Goal: Transaction & Acquisition: Book appointment/travel/reservation

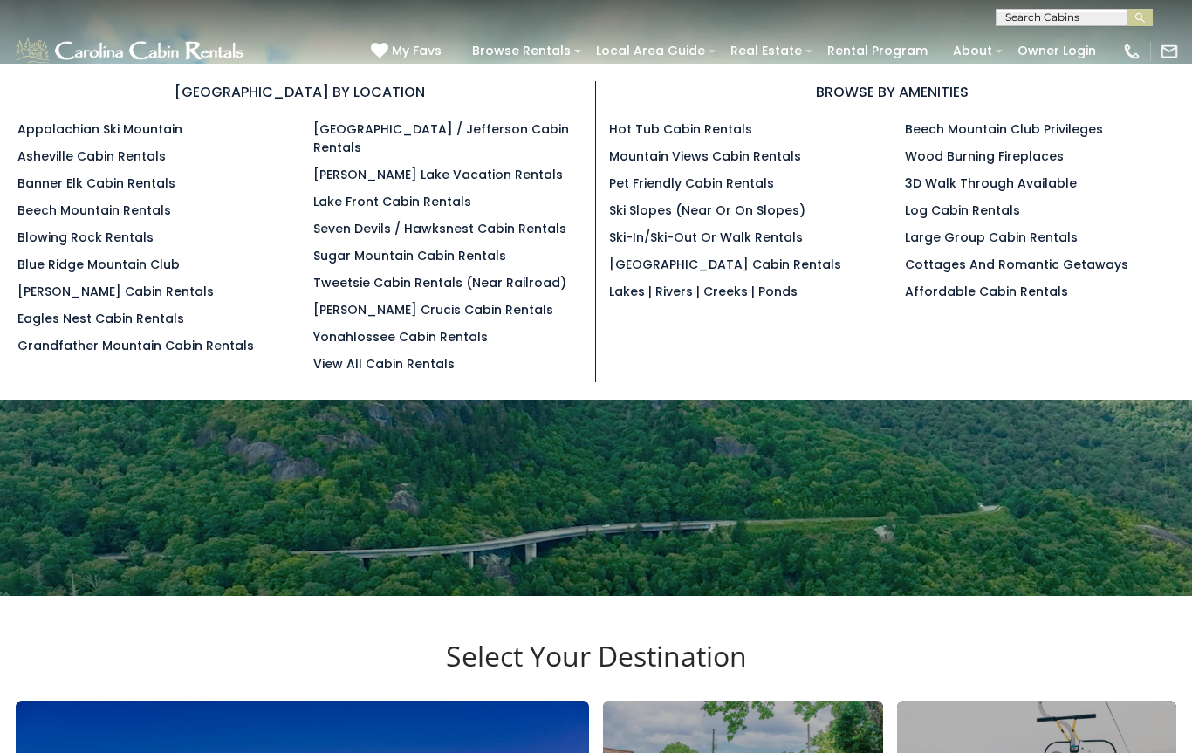
click at [488, 166] on link "[PERSON_NAME] Lake Vacation Rentals" at bounding box center [438, 174] width 250 height 17
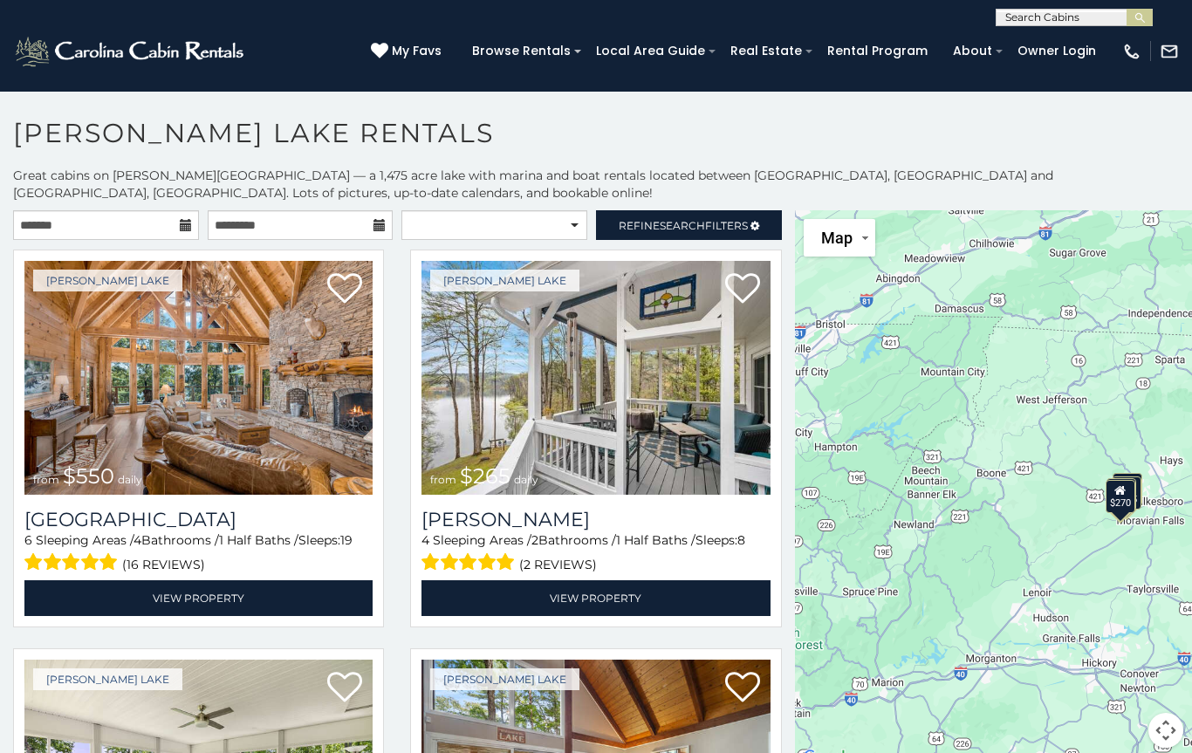
click at [641, 442] on img at bounding box center [596, 378] width 348 height 234
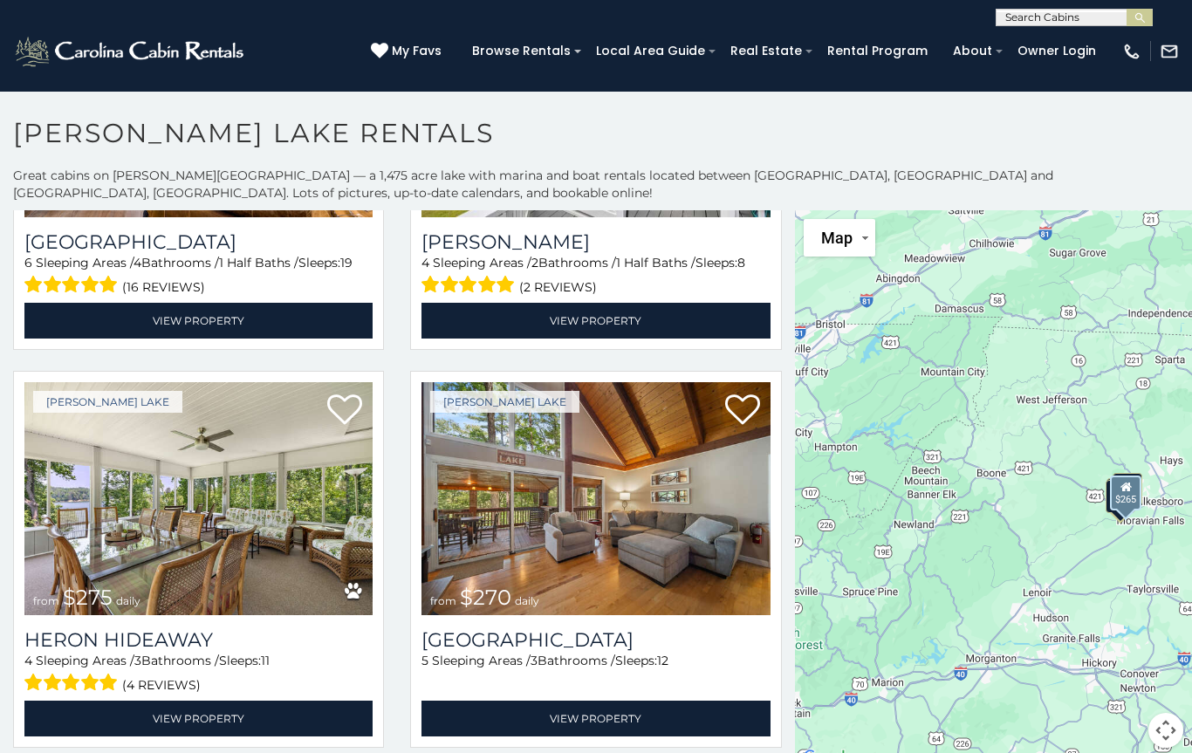
scroll to position [279, 0]
click at [268, 520] on img at bounding box center [198, 499] width 348 height 234
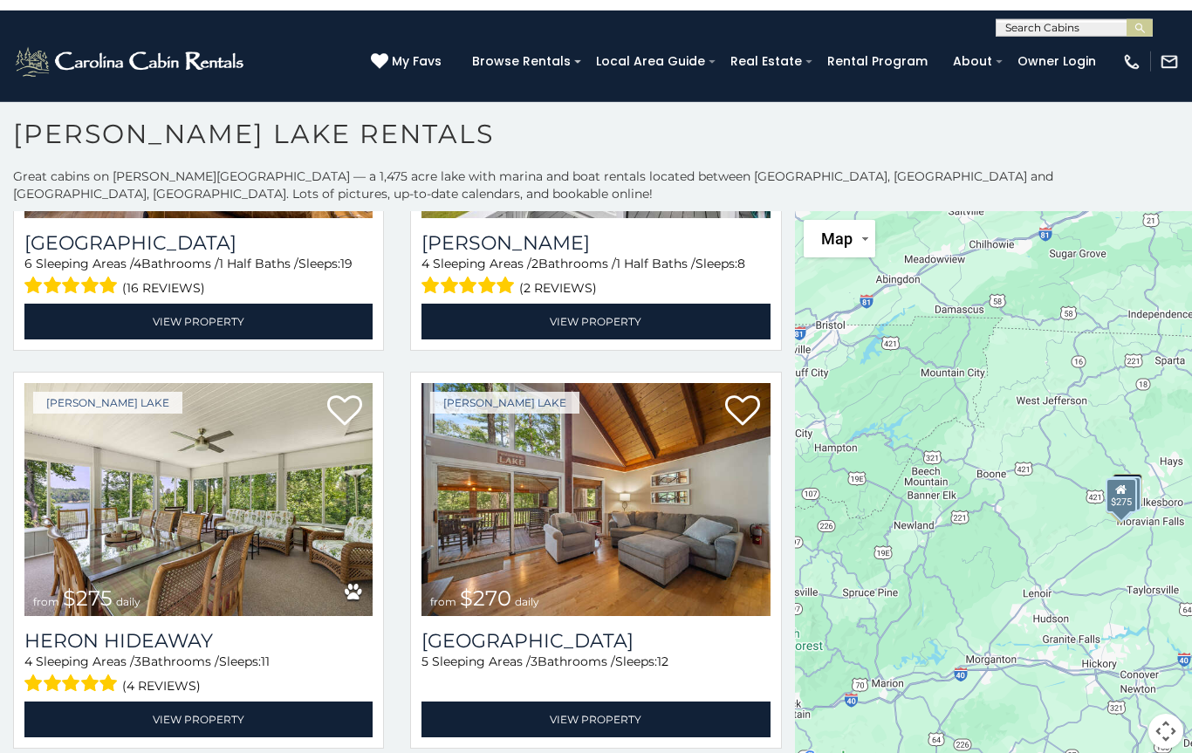
scroll to position [0, 0]
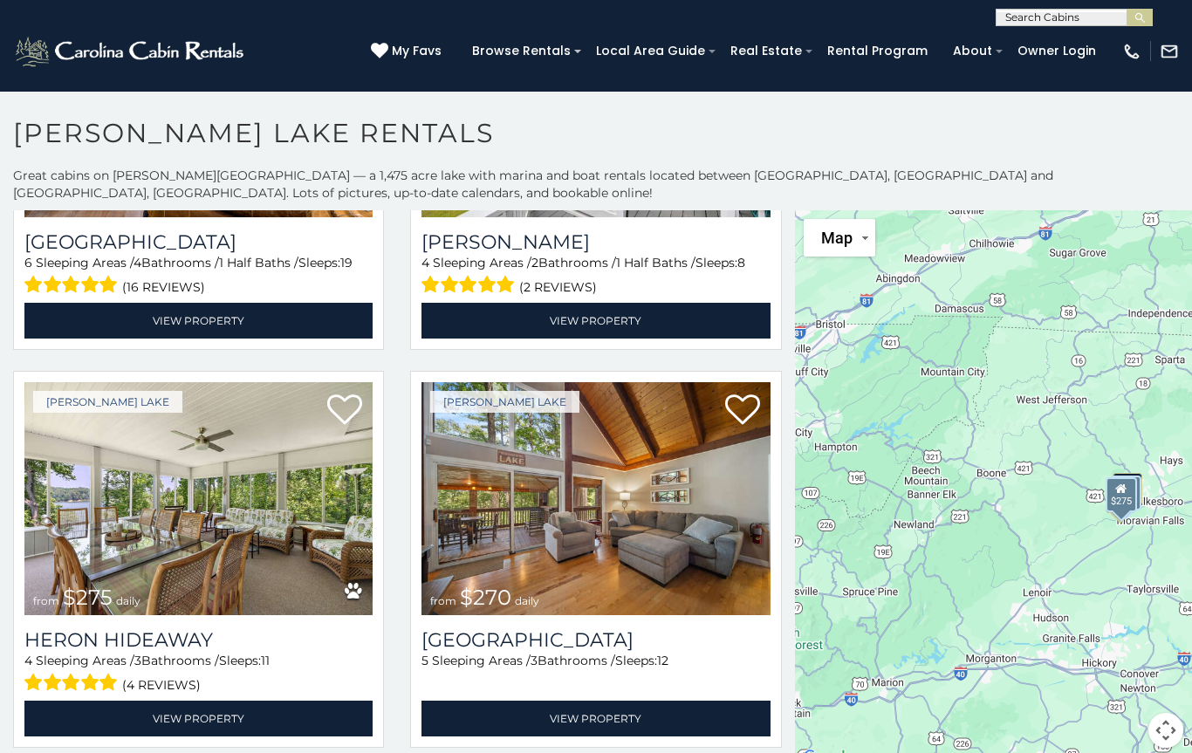
click at [887, 48] on link "Rental Program" at bounding box center [878, 51] width 118 height 27
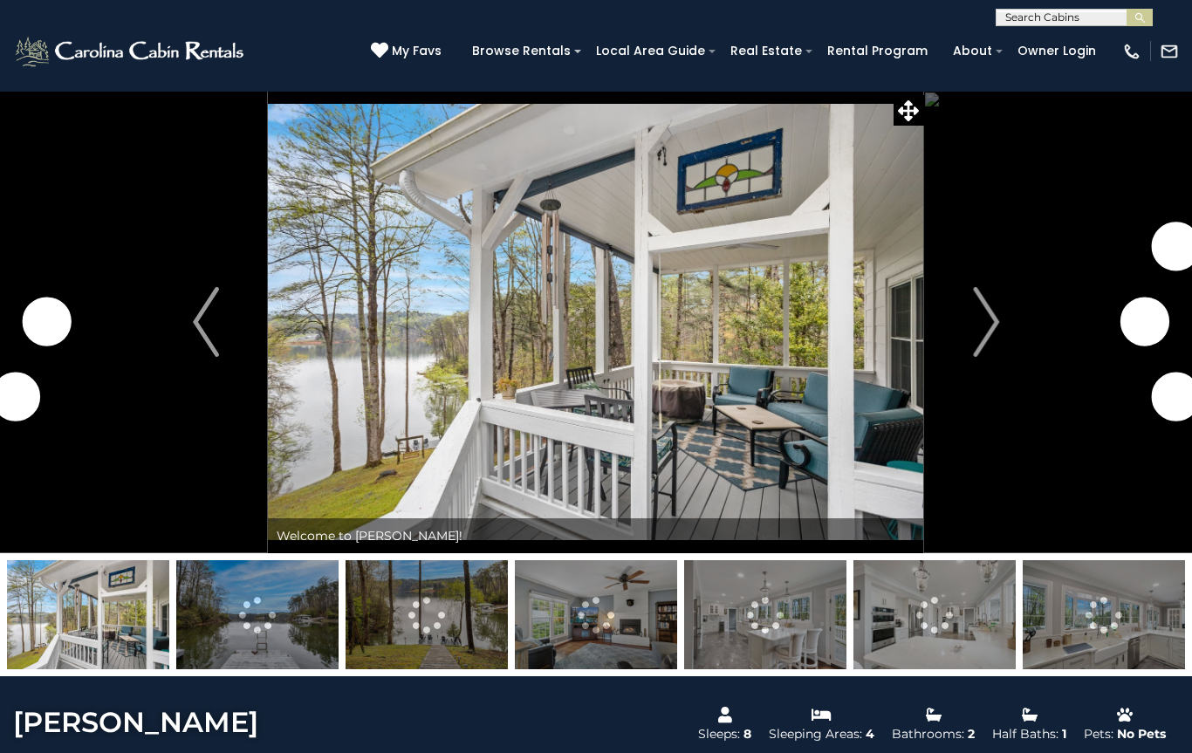
click at [991, 325] on img "Next" at bounding box center [986, 322] width 26 height 70
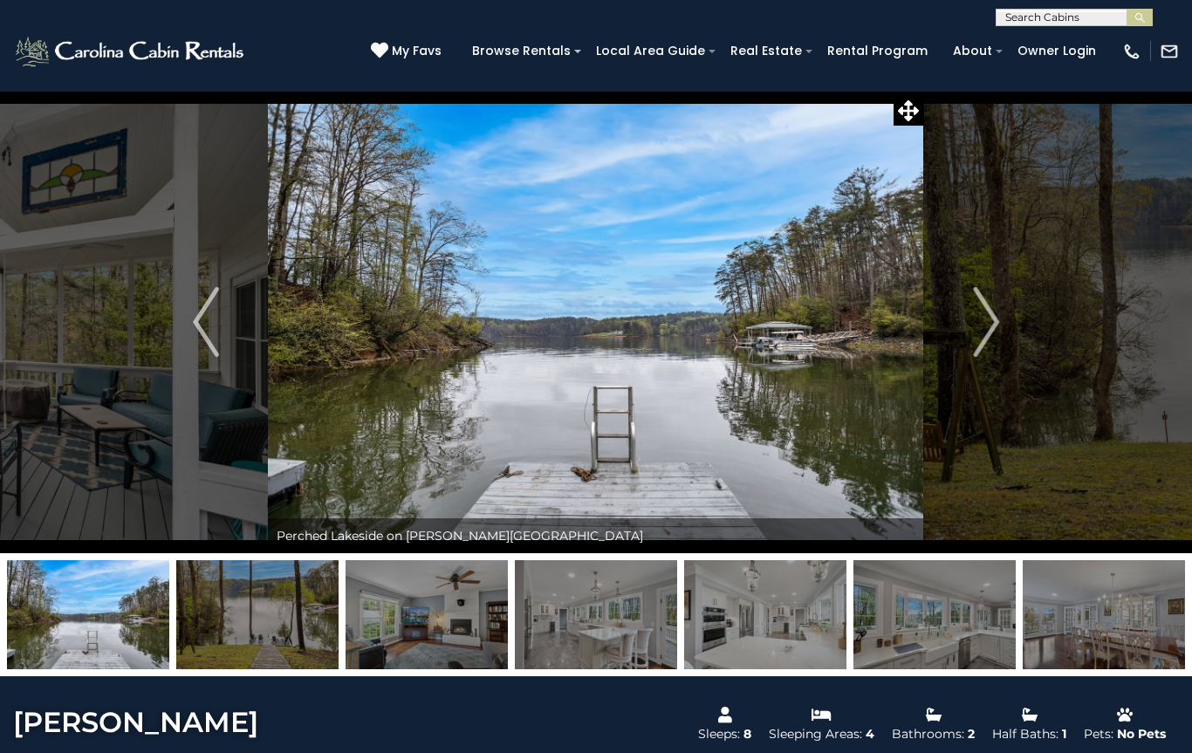
click at [985, 317] on img "Next" at bounding box center [986, 322] width 26 height 70
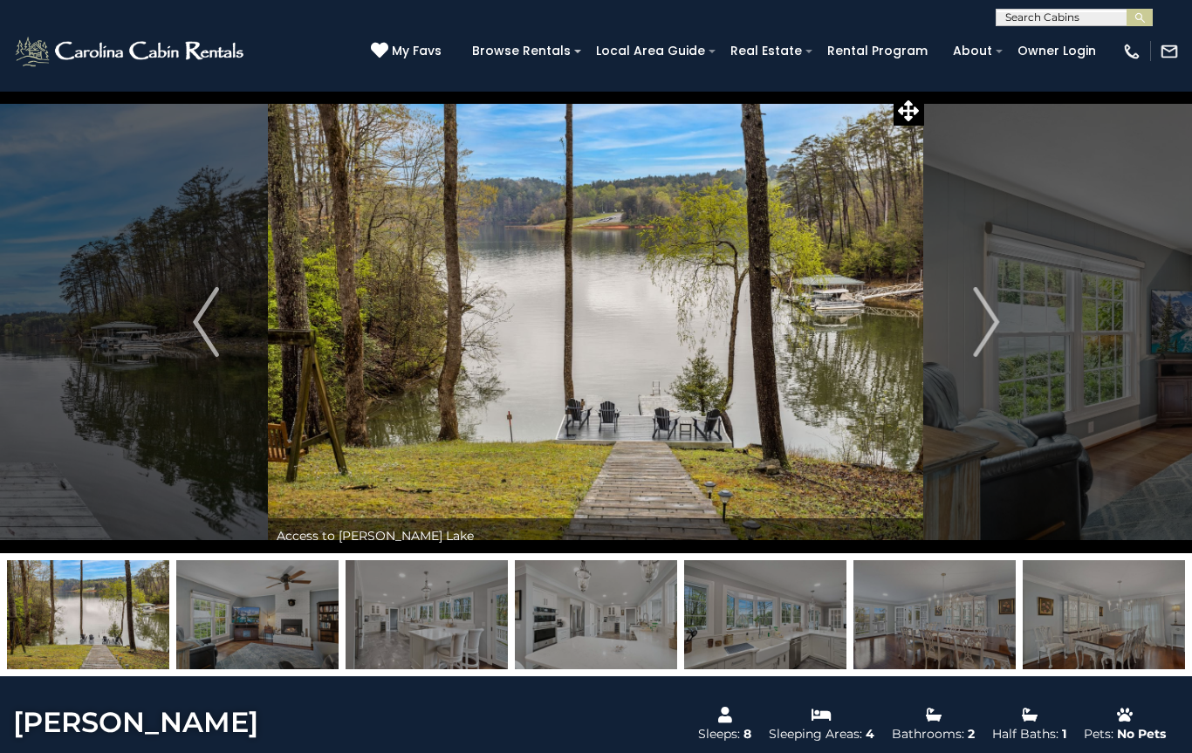
click at [977, 319] on img "Next" at bounding box center [986, 322] width 26 height 70
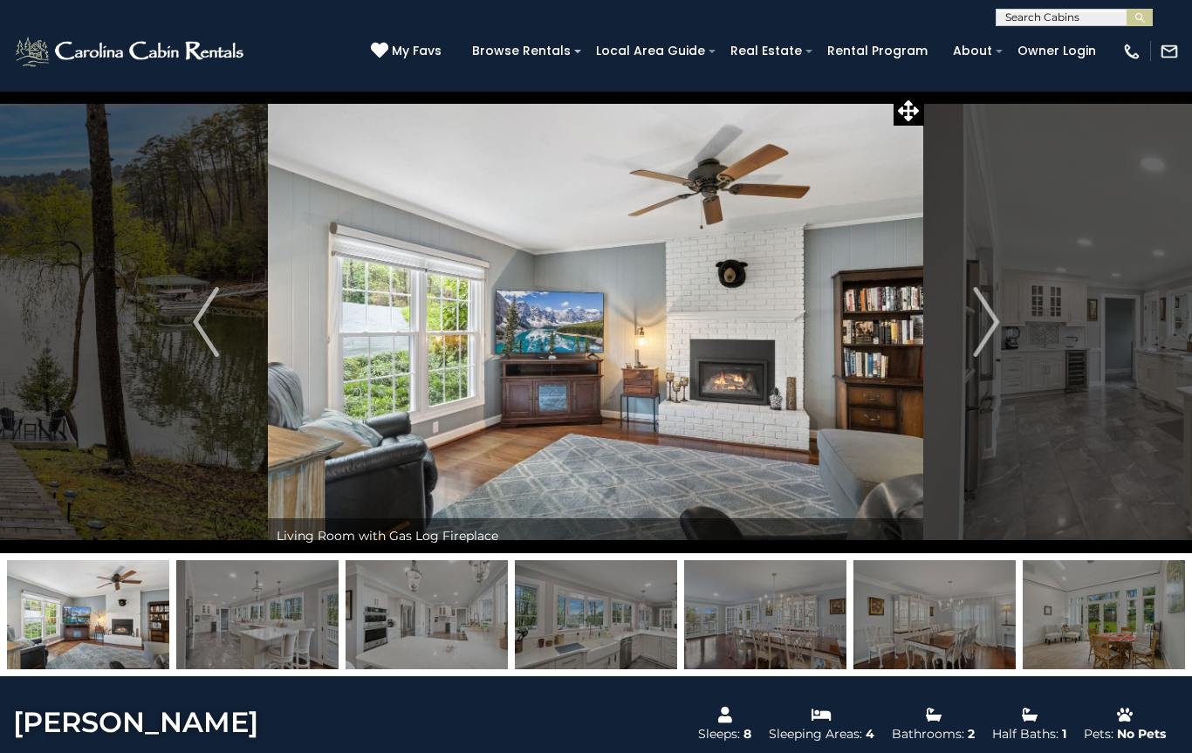
click at [980, 321] on img "Next" at bounding box center [986, 322] width 26 height 70
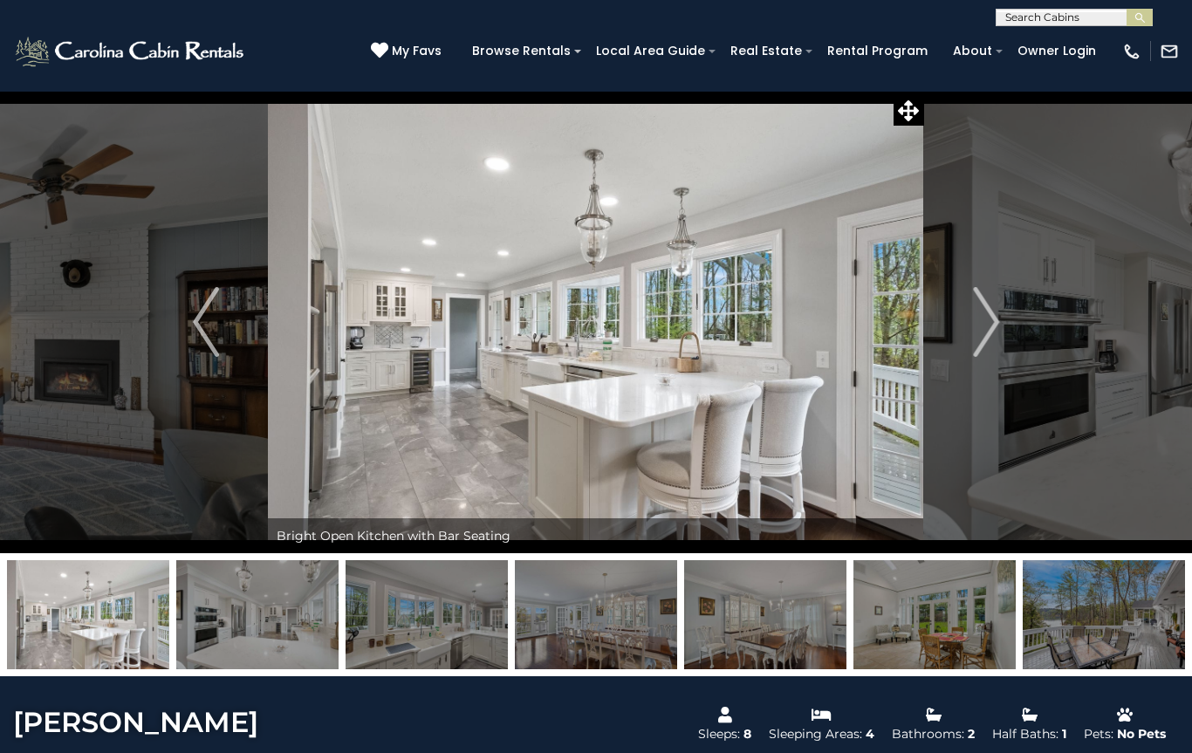
click at [984, 317] on img "Next" at bounding box center [986, 322] width 26 height 70
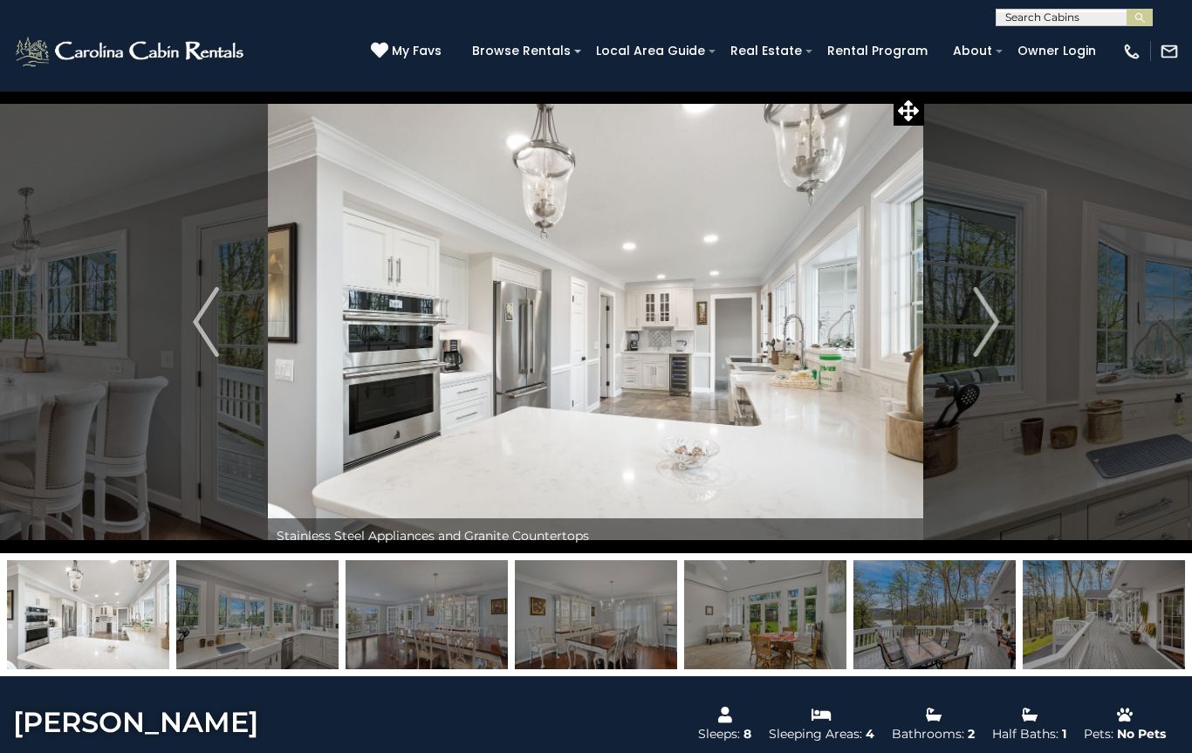
click at [982, 329] on img "Next" at bounding box center [986, 322] width 26 height 70
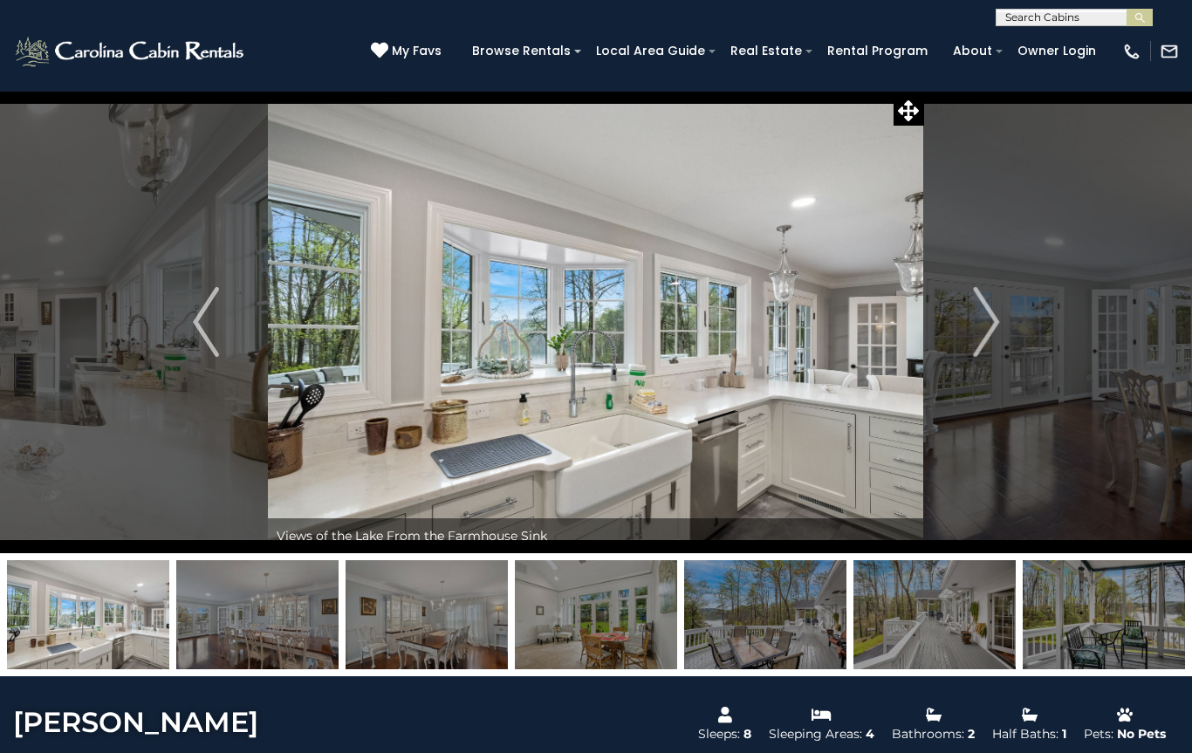
click at [977, 319] on img "Next" at bounding box center [986, 322] width 26 height 70
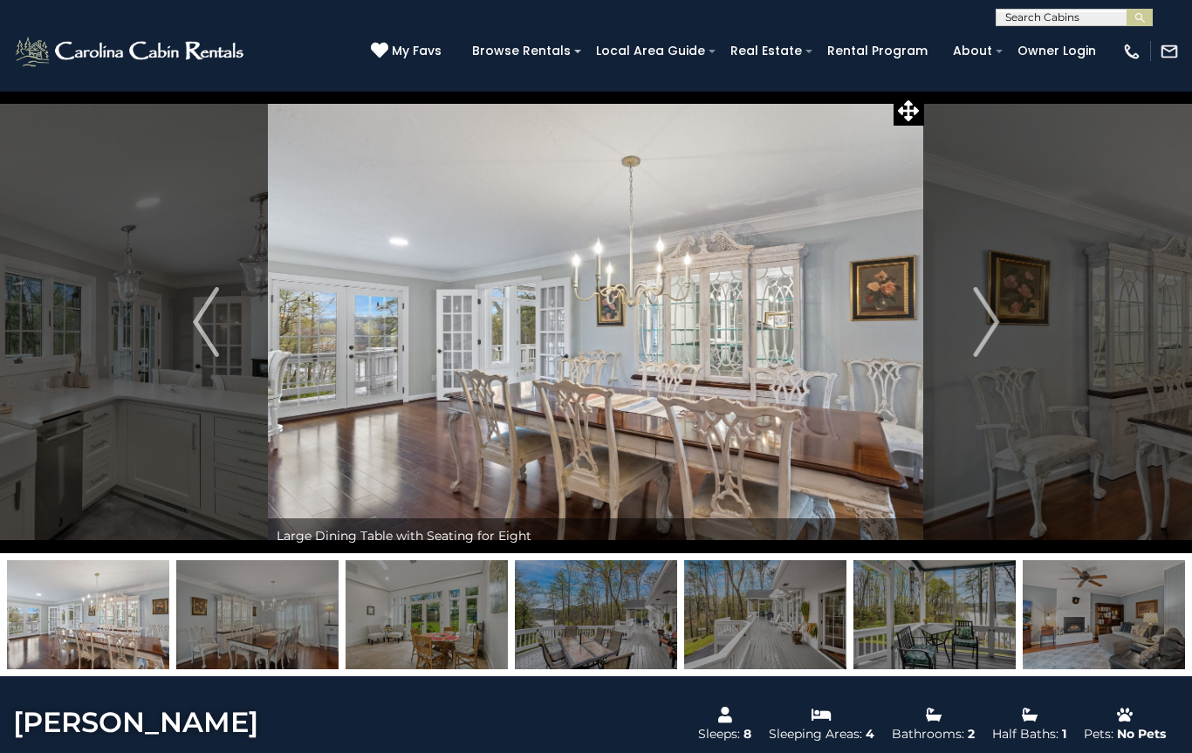
click at [975, 320] on img "Next" at bounding box center [986, 322] width 26 height 70
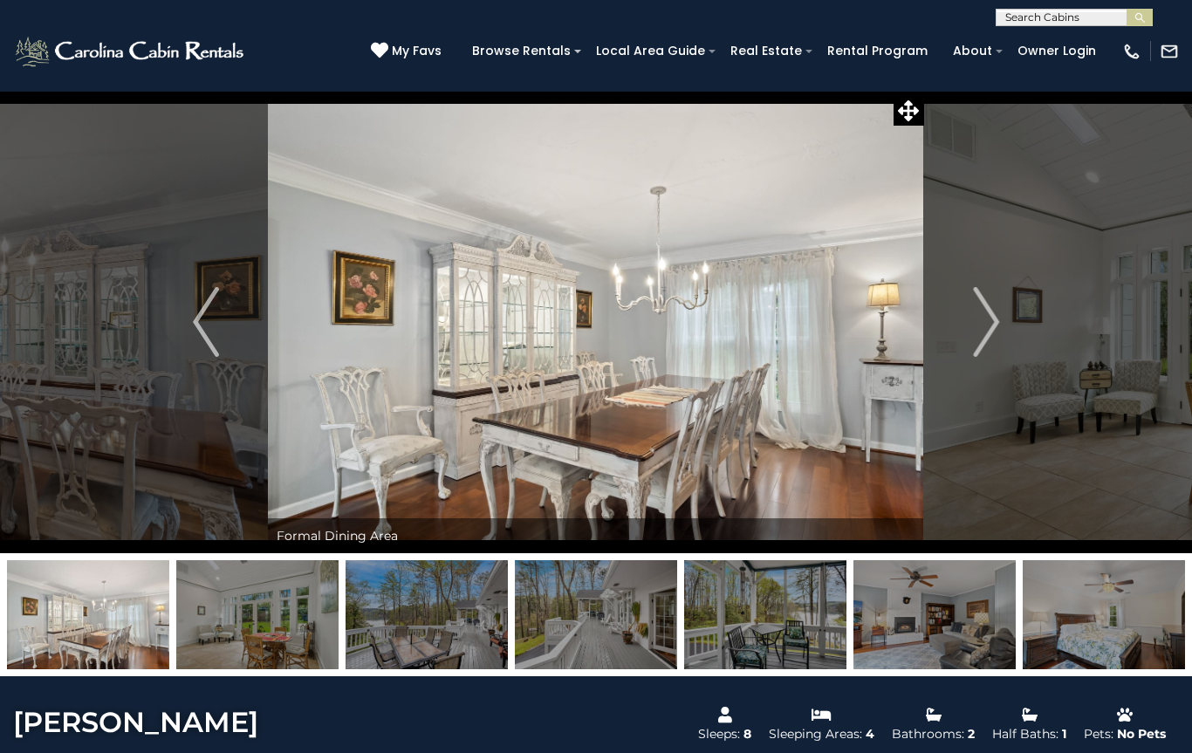
click at [977, 323] on img "Next" at bounding box center [986, 322] width 26 height 70
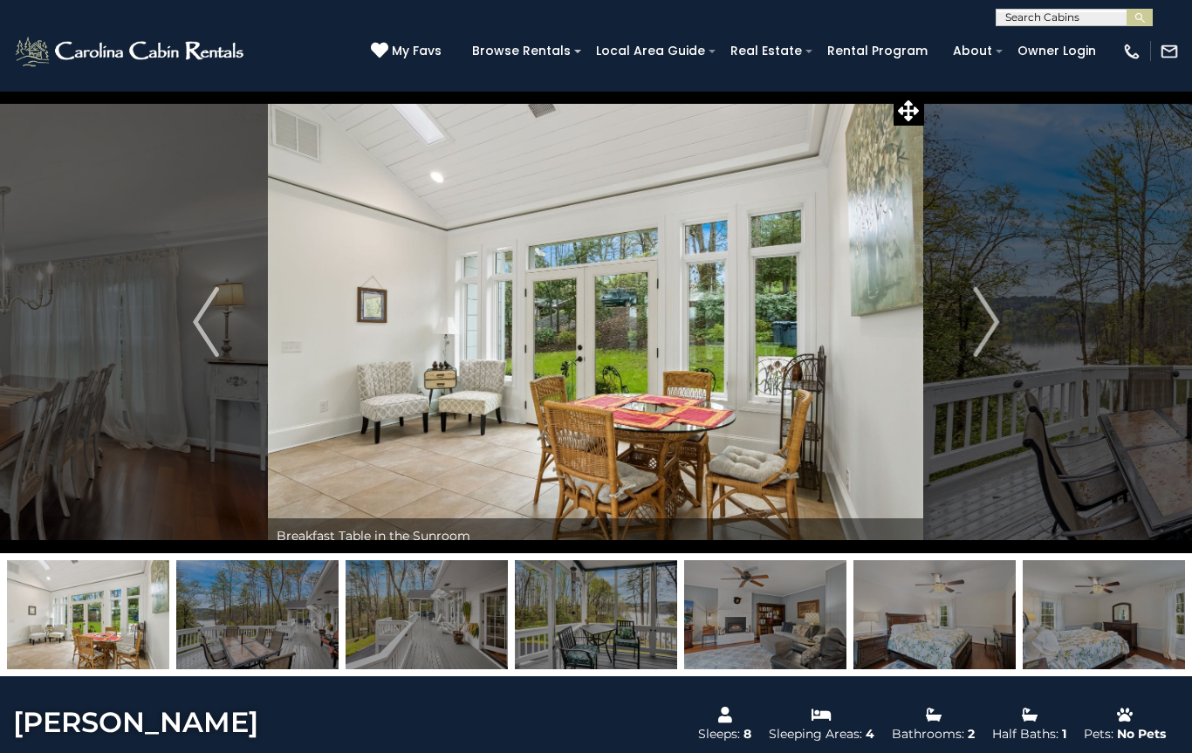
click at [964, 322] on button "Next" at bounding box center [986, 322] width 124 height 463
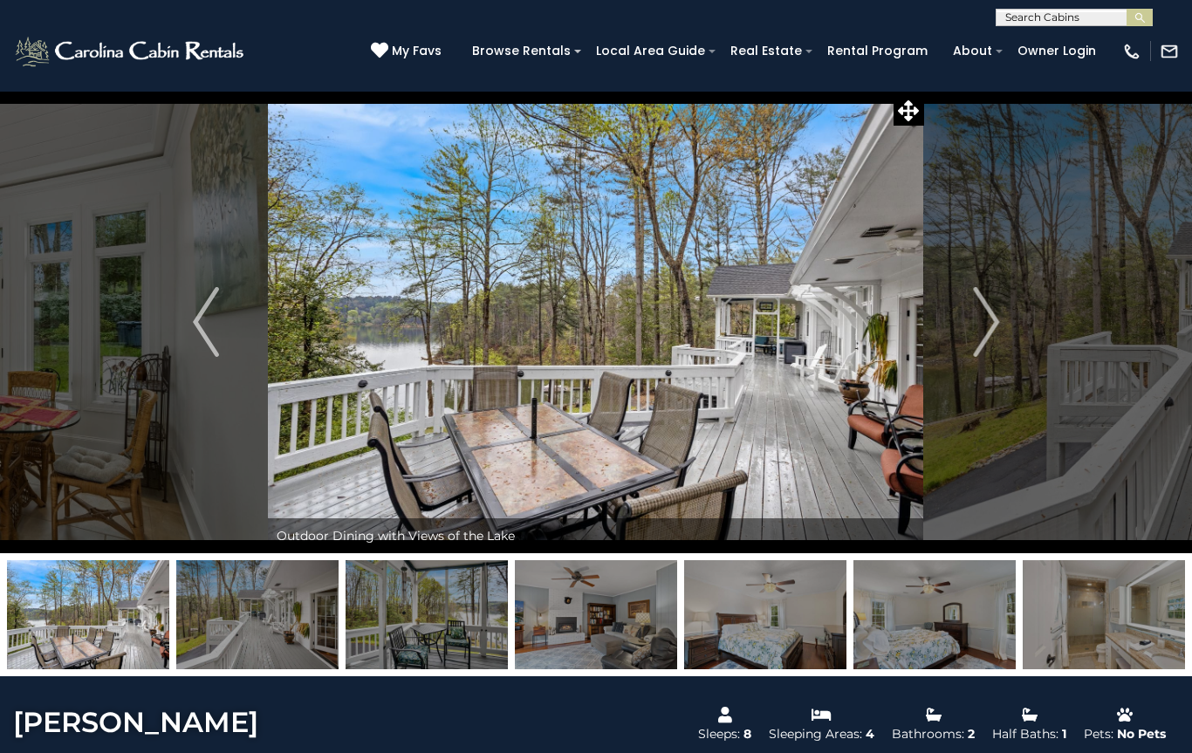
click at [960, 326] on button "Next" at bounding box center [986, 322] width 124 height 463
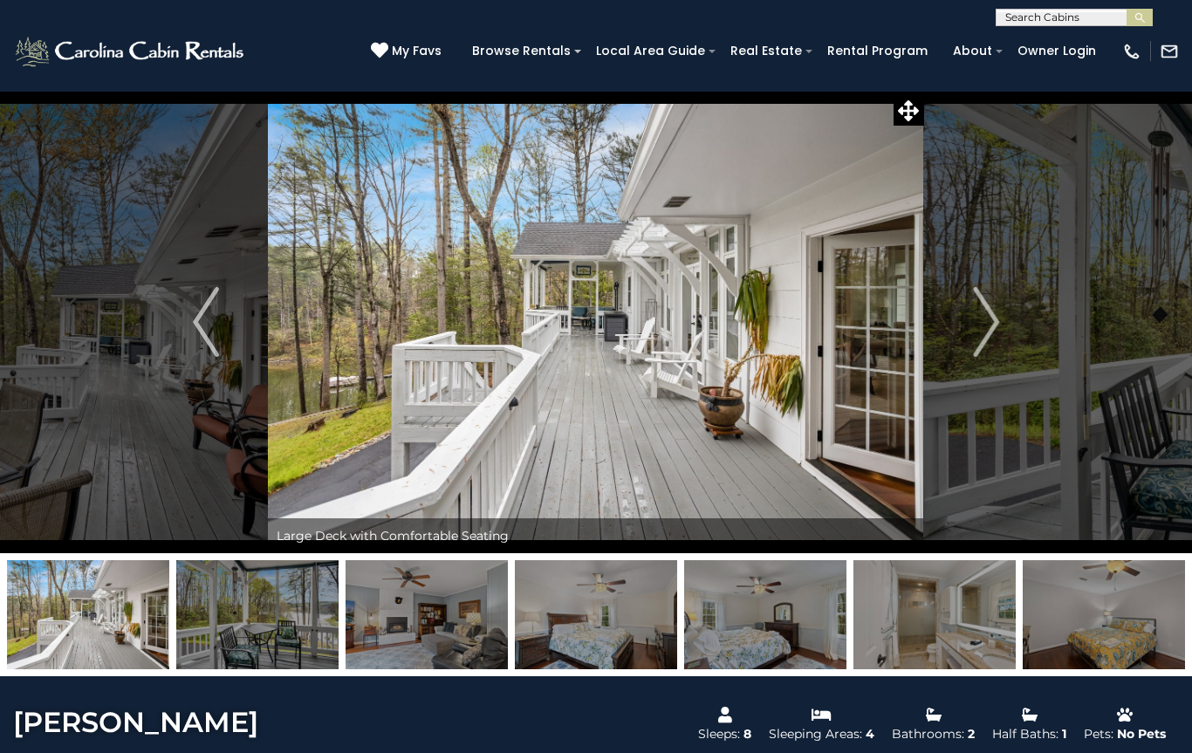
click at [959, 318] on button "Next" at bounding box center [986, 322] width 124 height 463
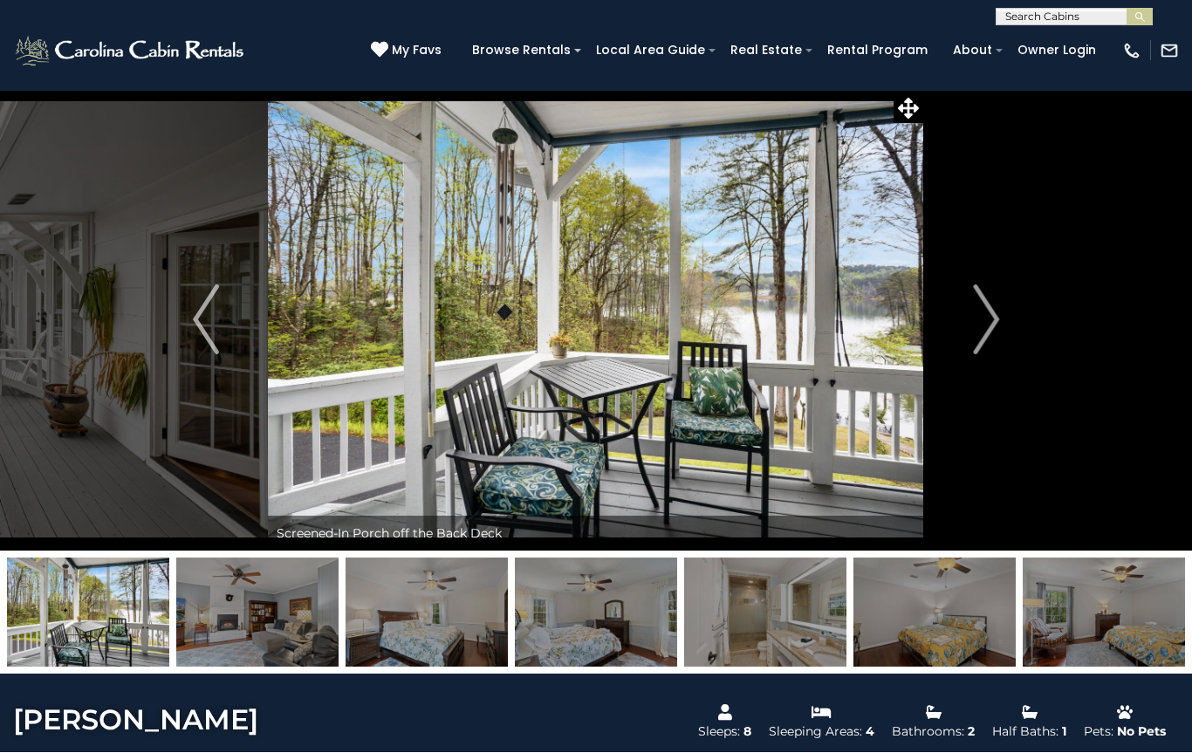
scroll to position [3, 0]
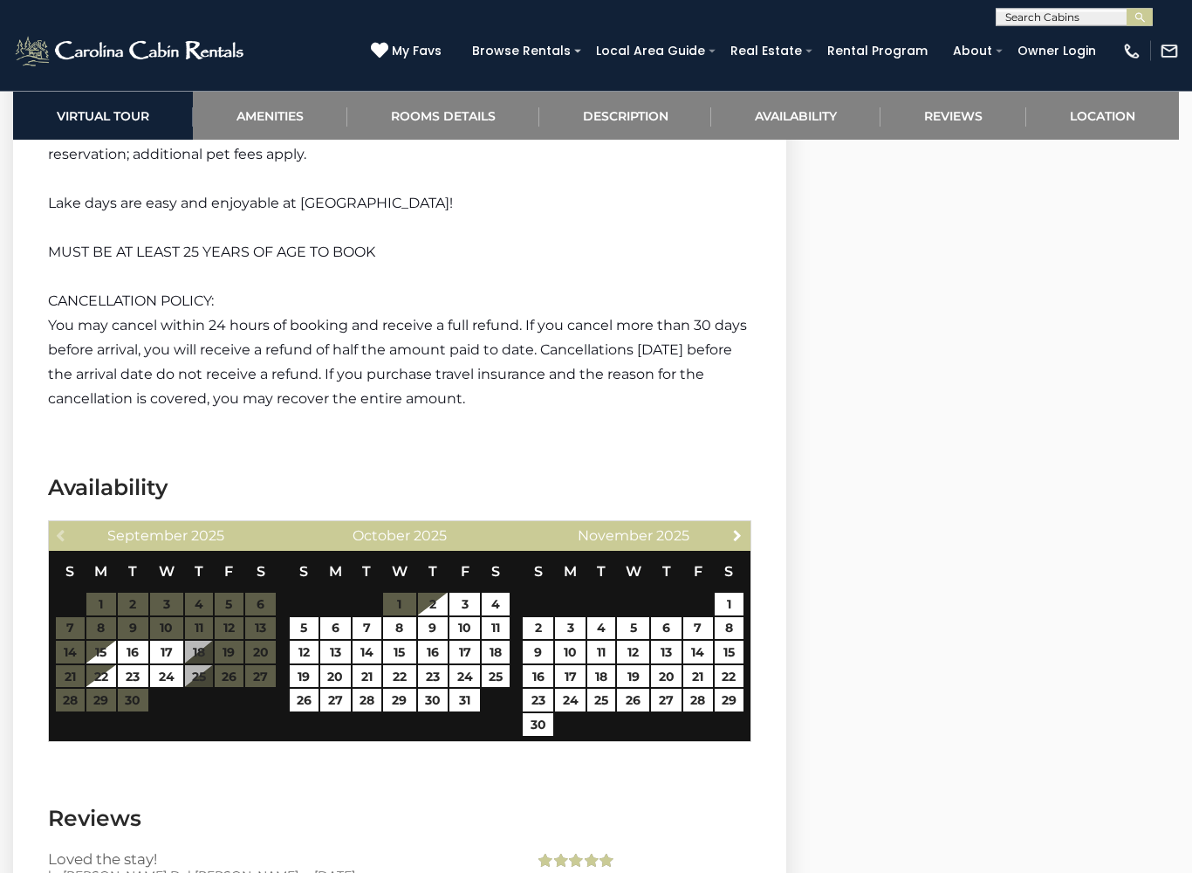
scroll to position [3055, 0]
click at [731, 528] on span "Next" at bounding box center [737, 535] width 14 height 14
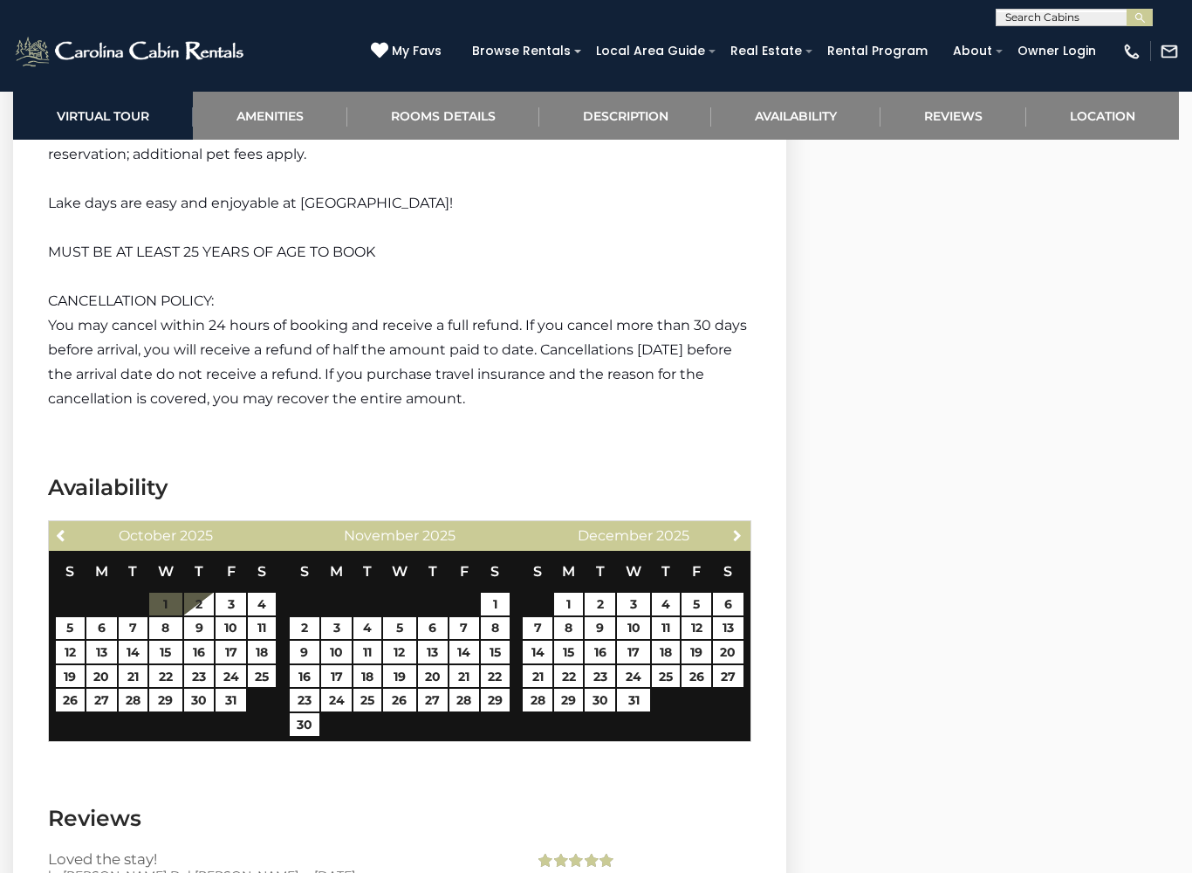
click at [735, 528] on span "Next" at bounding box center [737, 535] width 14 height 14
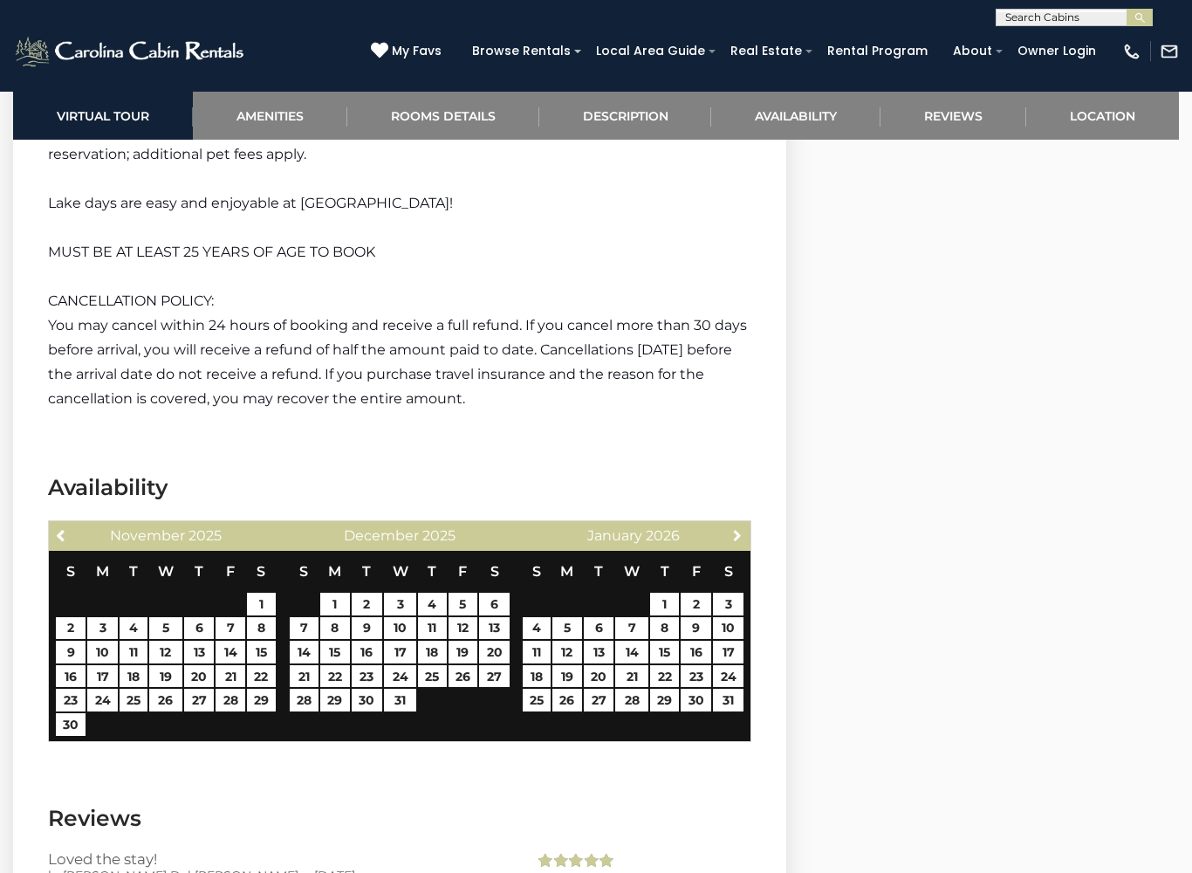
click at [737, 524] on link "Next" at bounding box center [737, 535] width 22 height 22
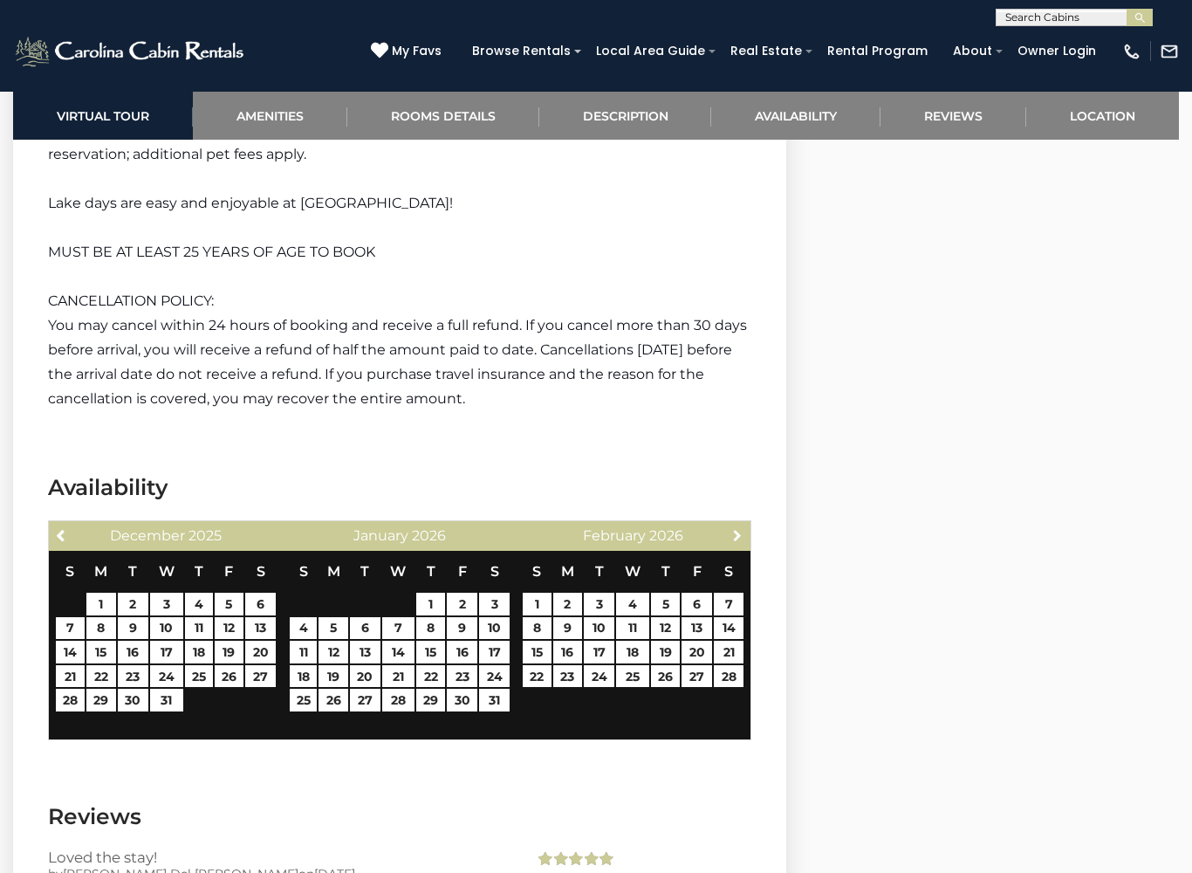
click at [739, 524] on link "Next" at bounding box center [737, 535] width 22 height 22
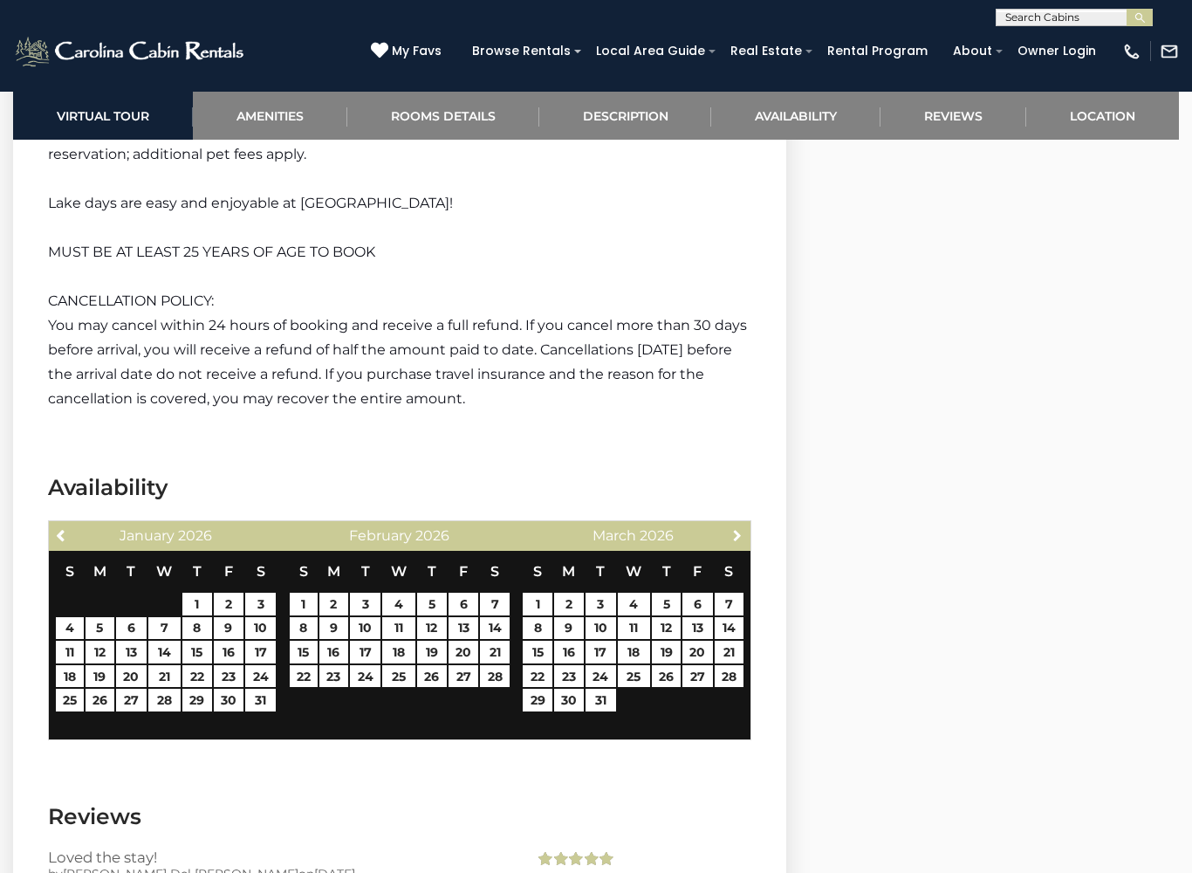
click at [726, 524] on link "Next" at bounding box center [737, 535] width 22 height 22
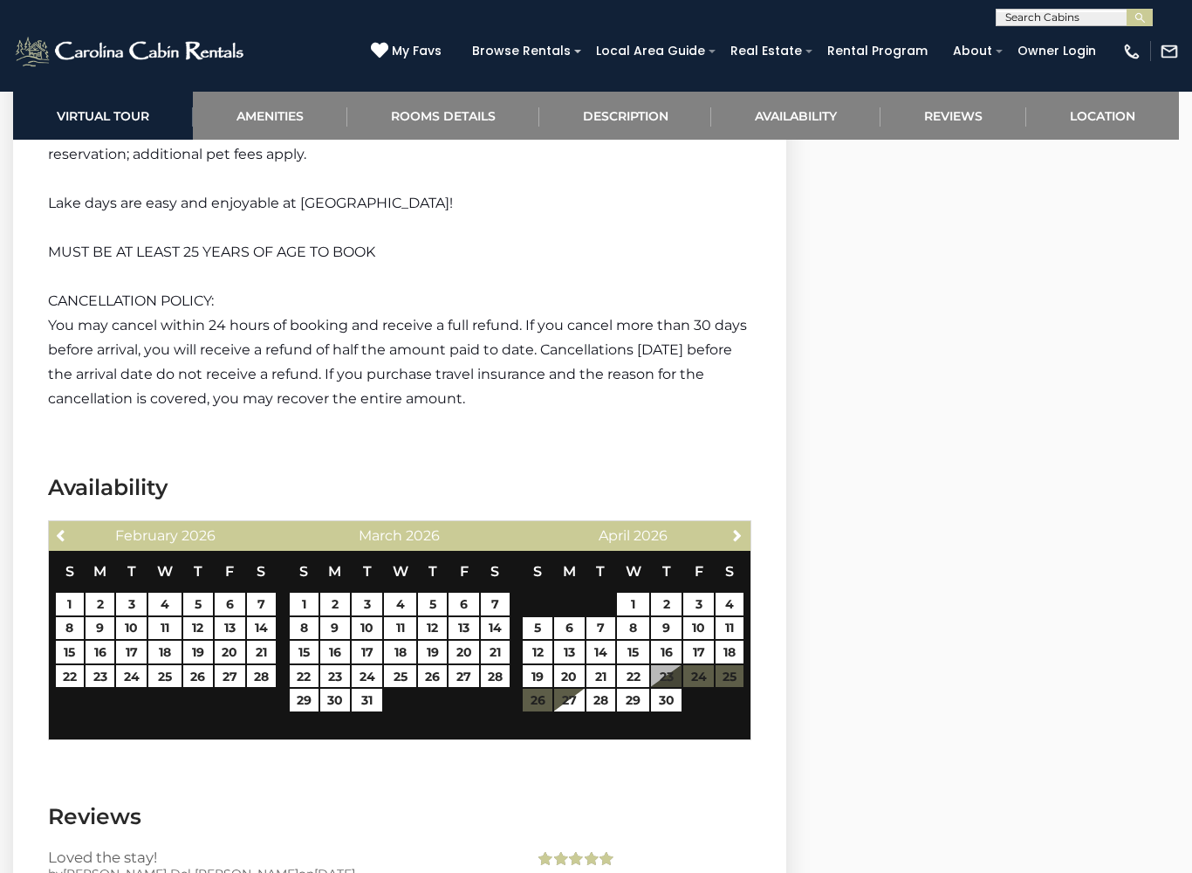
click at [732, 524] on link "Next" at bounding box center [737, 535] width 22 height 22
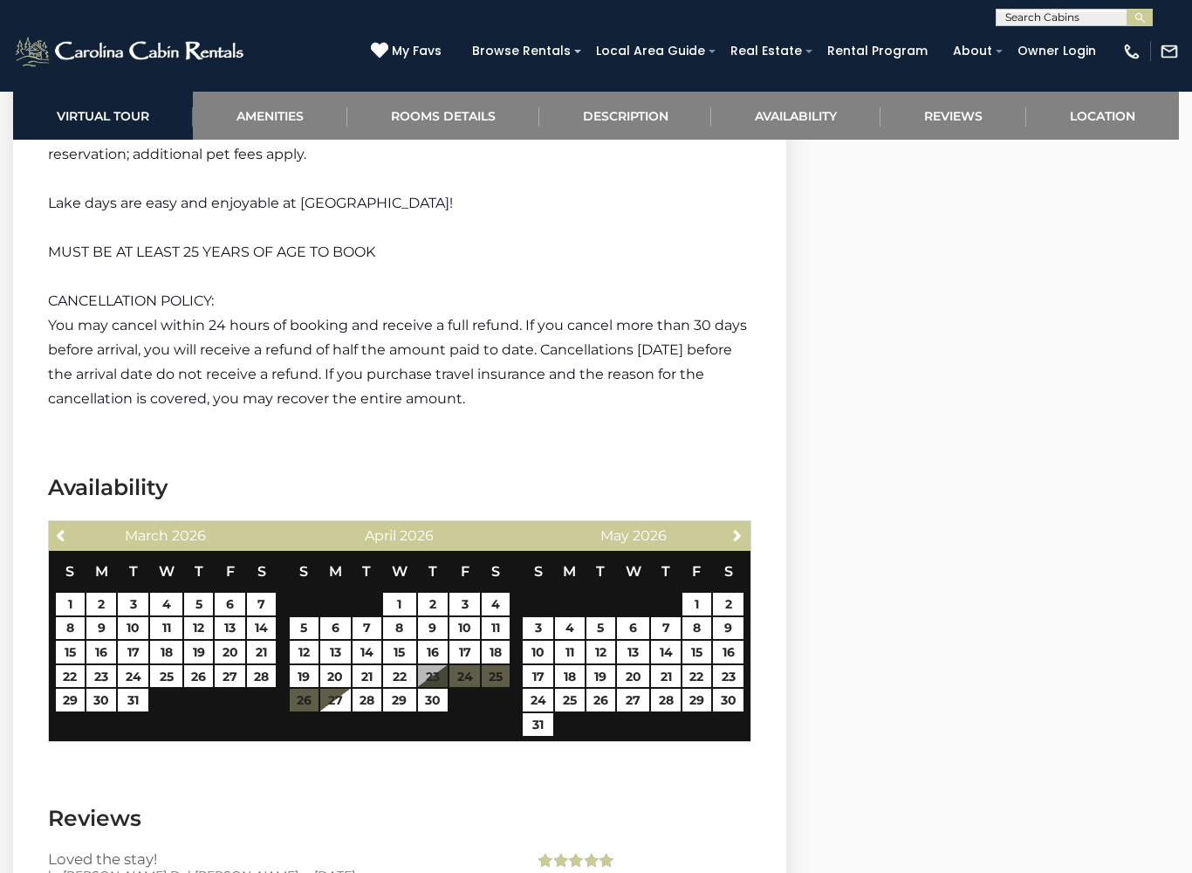
click at [726, 524] on link "Next" at bounding box center [737, 535] width 22 height 22
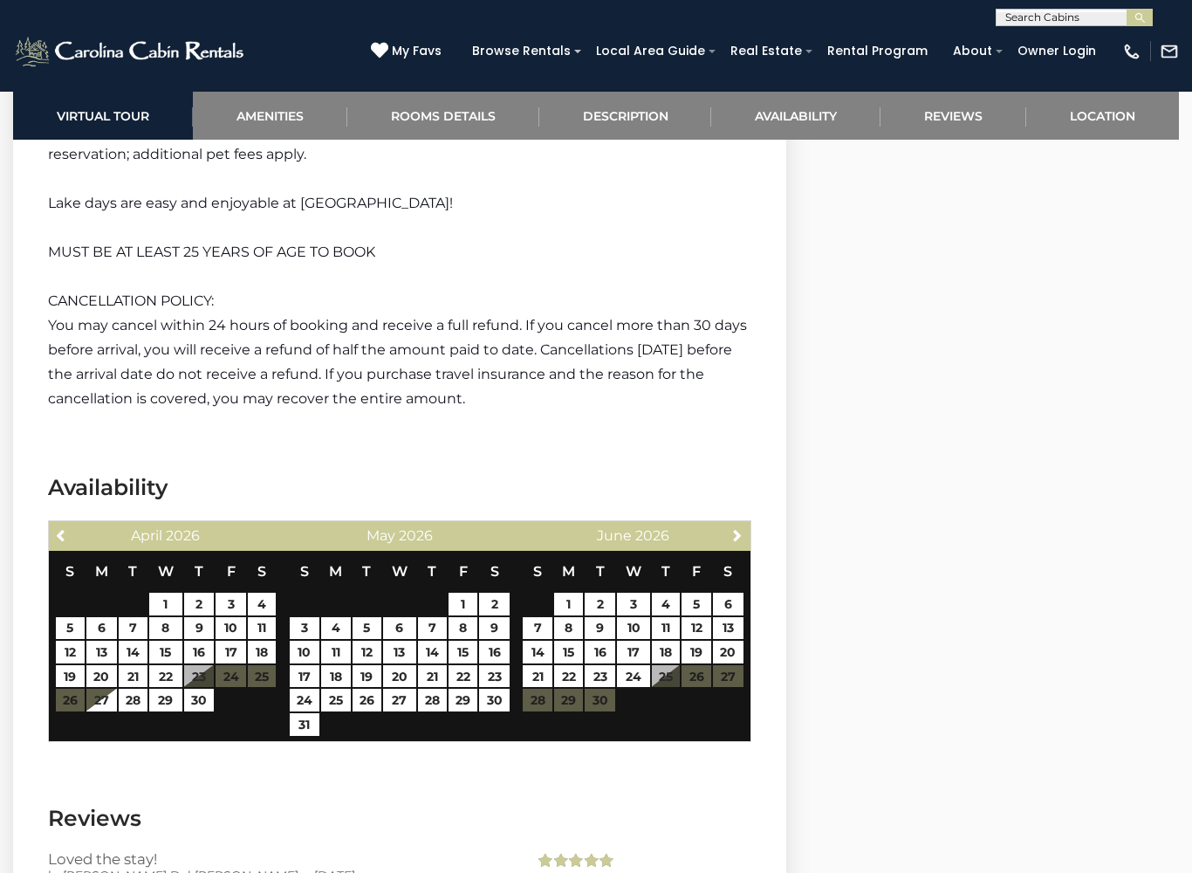
click at [723, 521] on div "Next June 2026" at bounding box center [634, 536] width 234 height 30
click at [731, 528] on span "Next" at bounding box center [737, 535] width 14 height 14
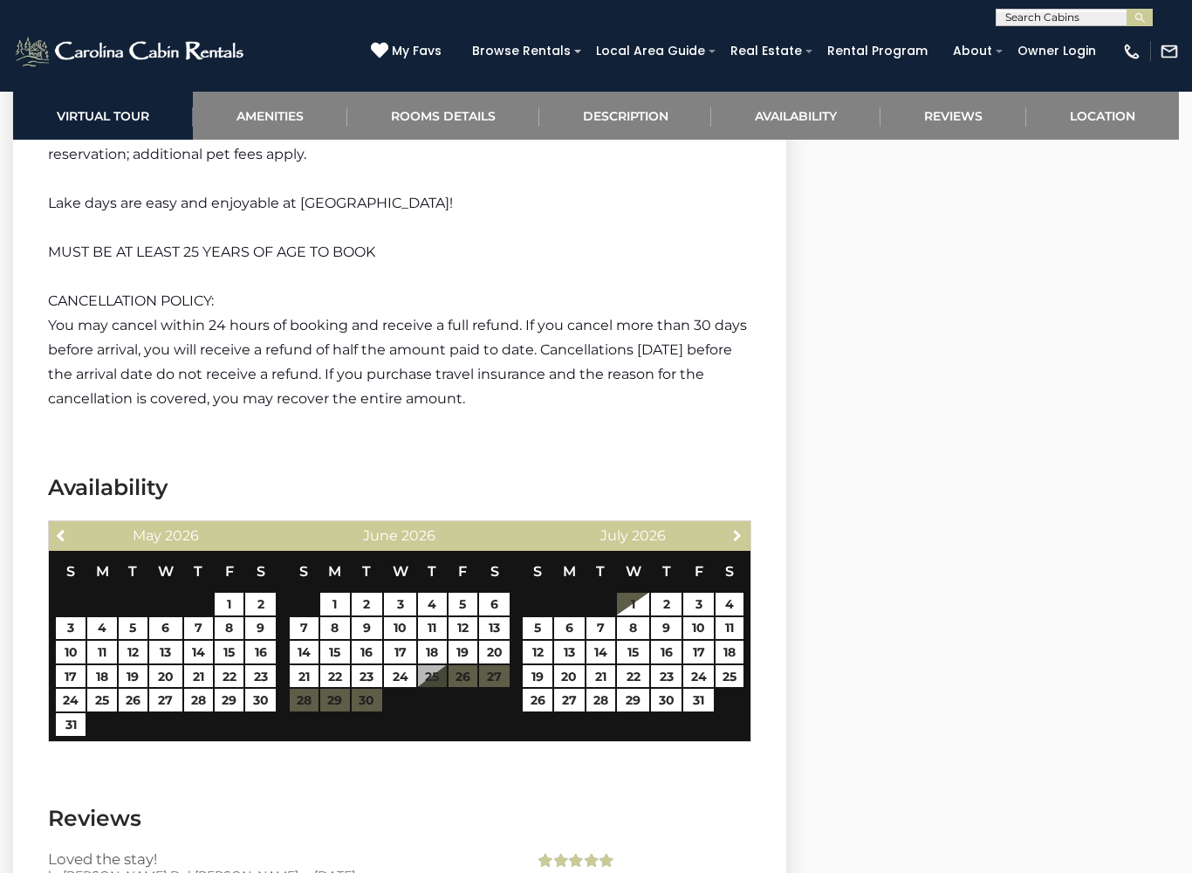
click at [728, 524] on link "Next" at bounding box center [737, 535] width 22 height 22
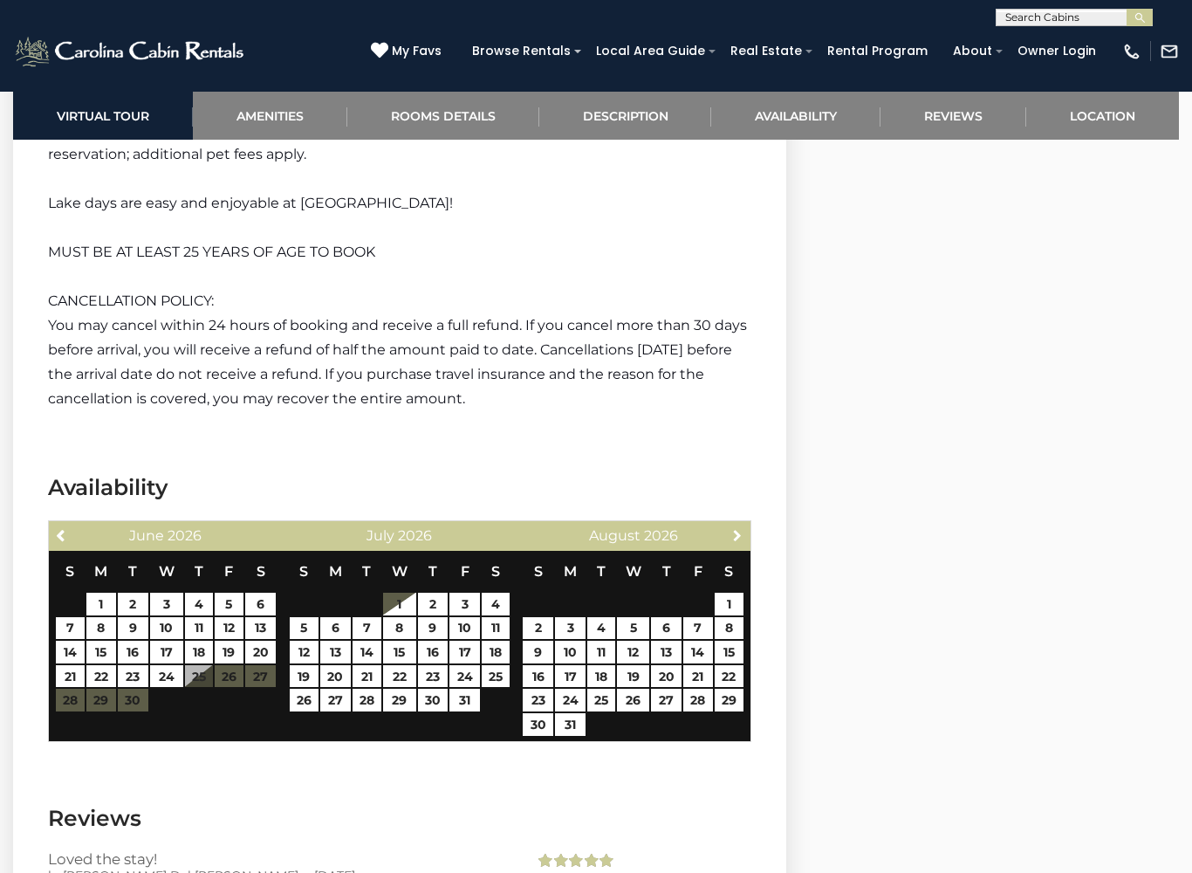
click at [730, 524] on link "Next" at bounding box center [737, 535] width 22 height 22
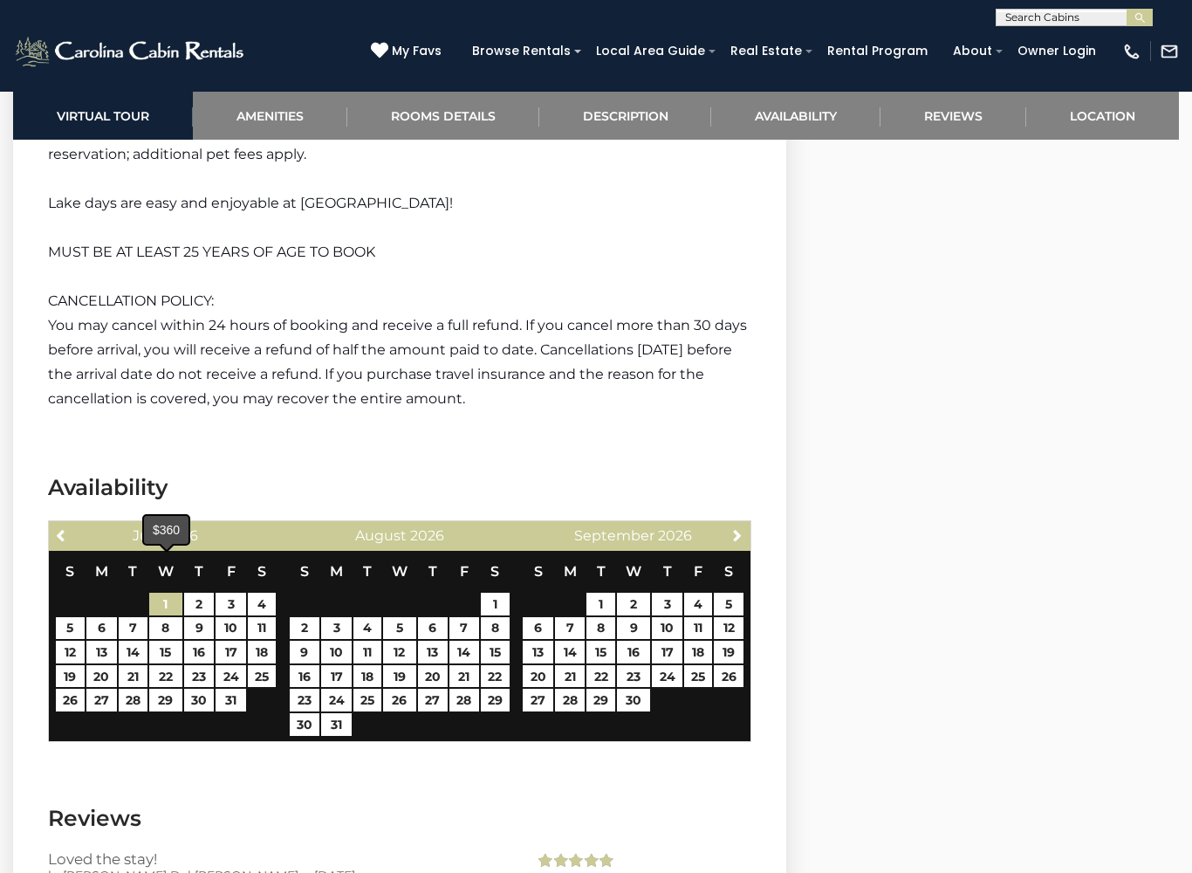
click at [173, 593] on link "1" at bounding box center [165, 604] width 33 height 23
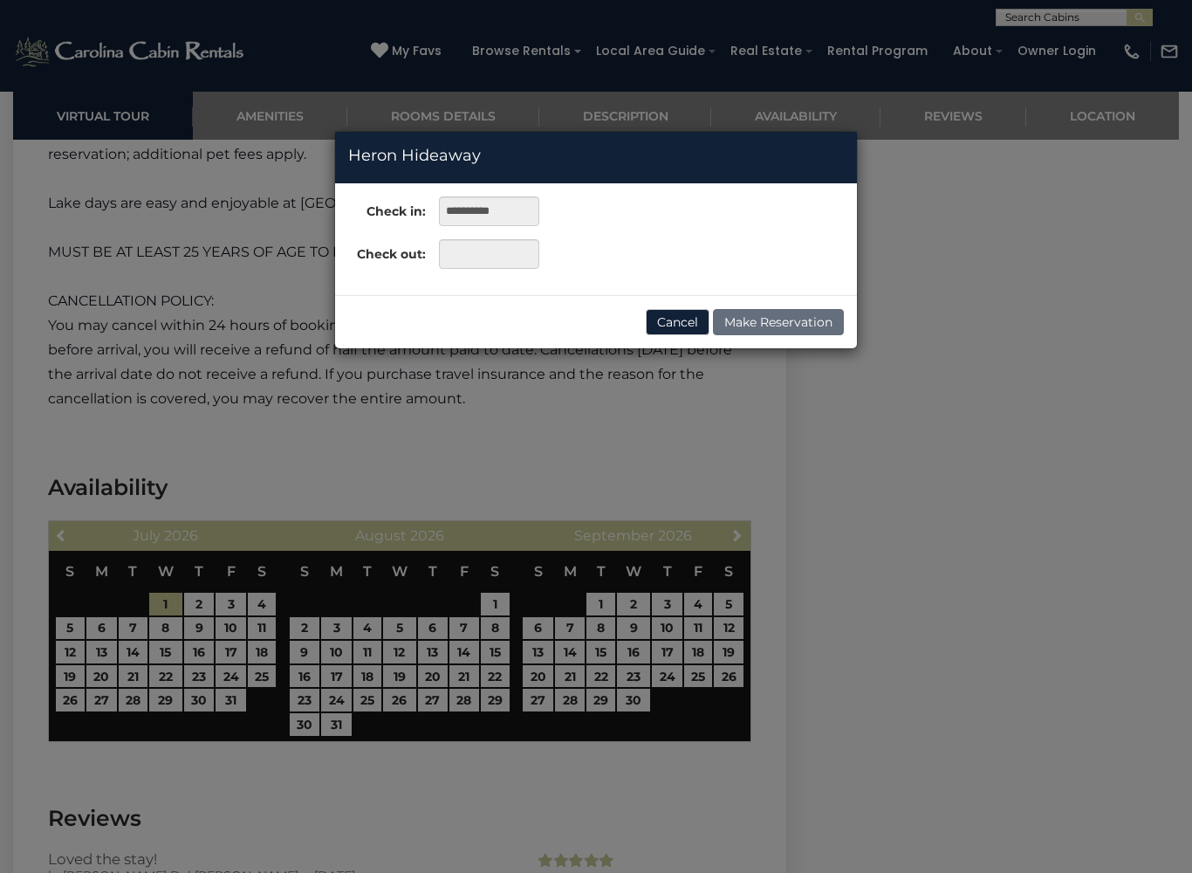
click at [641, 673] on div "**********" at bounding box center [596, 436] width 1192 height 873
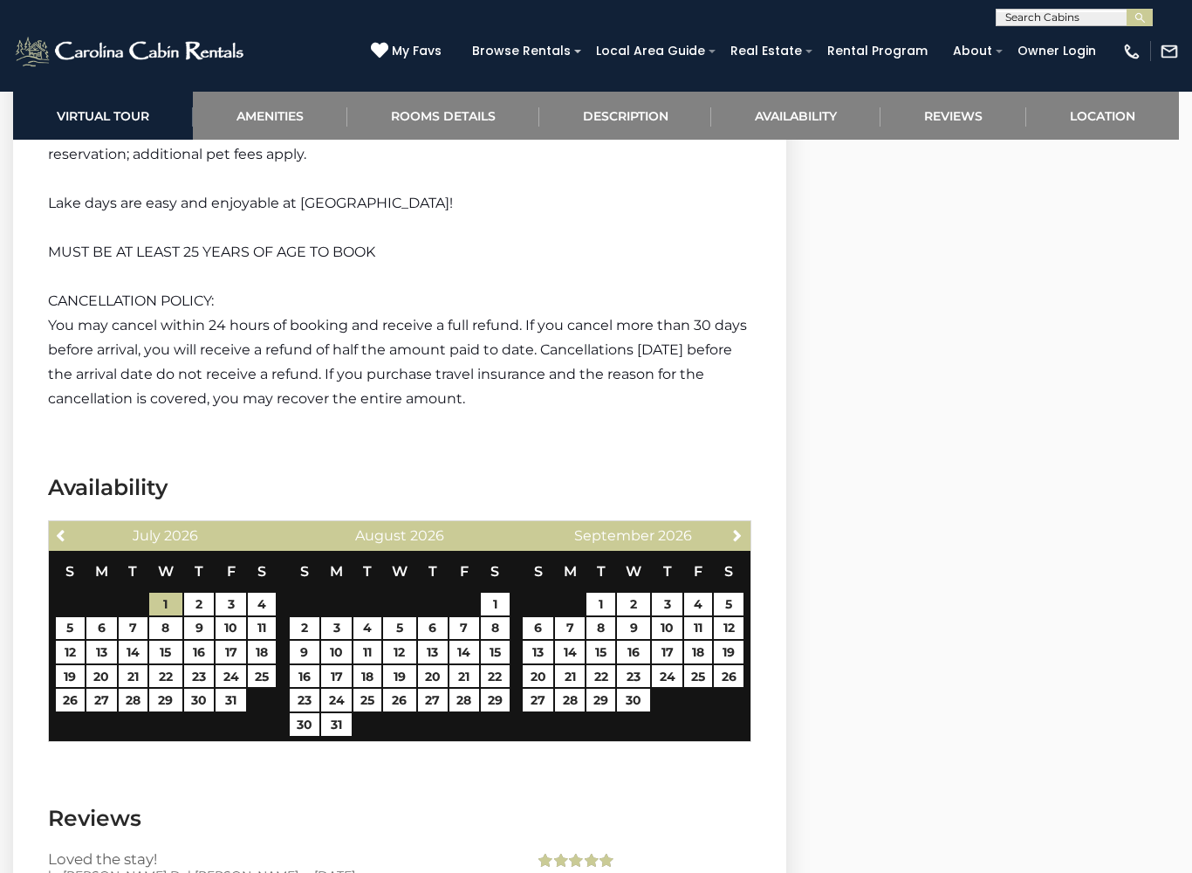
click at [645, 689] on link "30" at bounding box center [633, 700] width 33 height 23
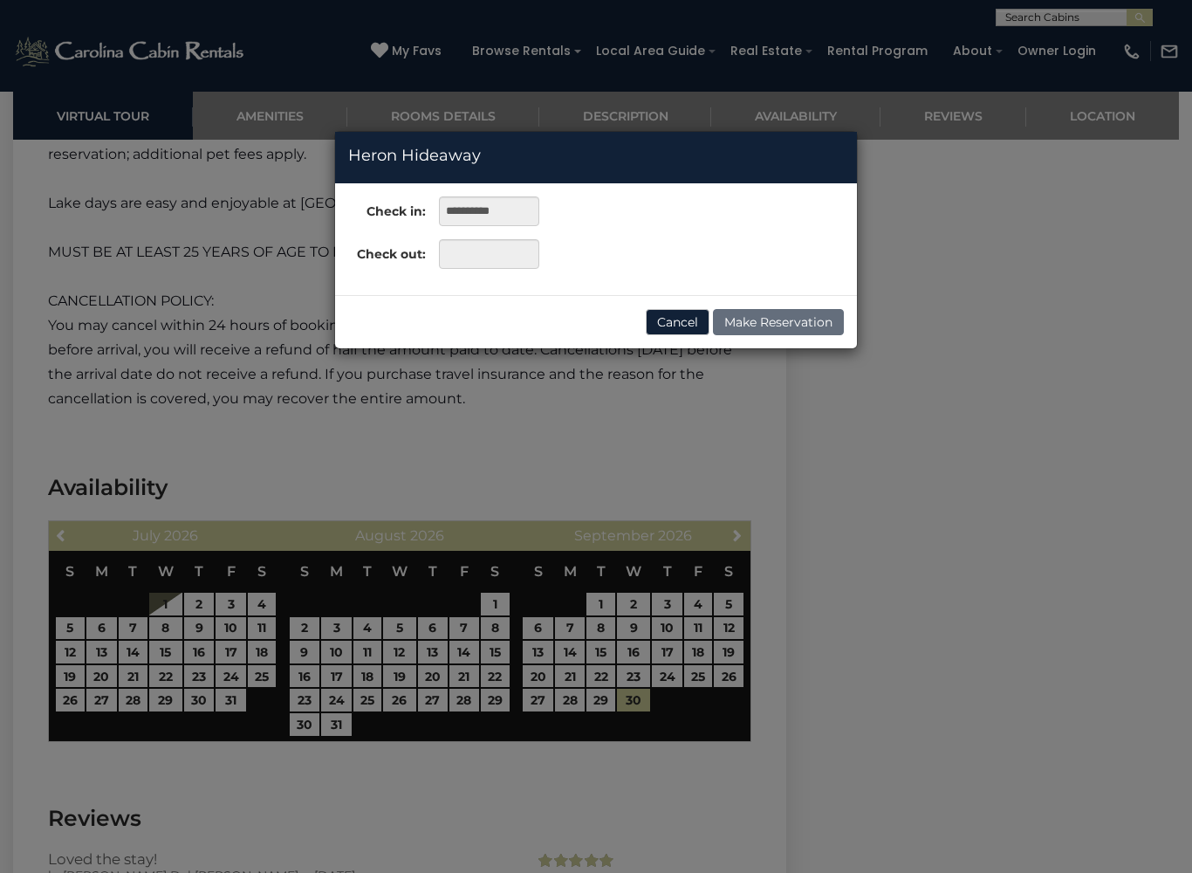
click at [176, 559] on div "**********" at bounding box center [596, 436] width 1192 height 873
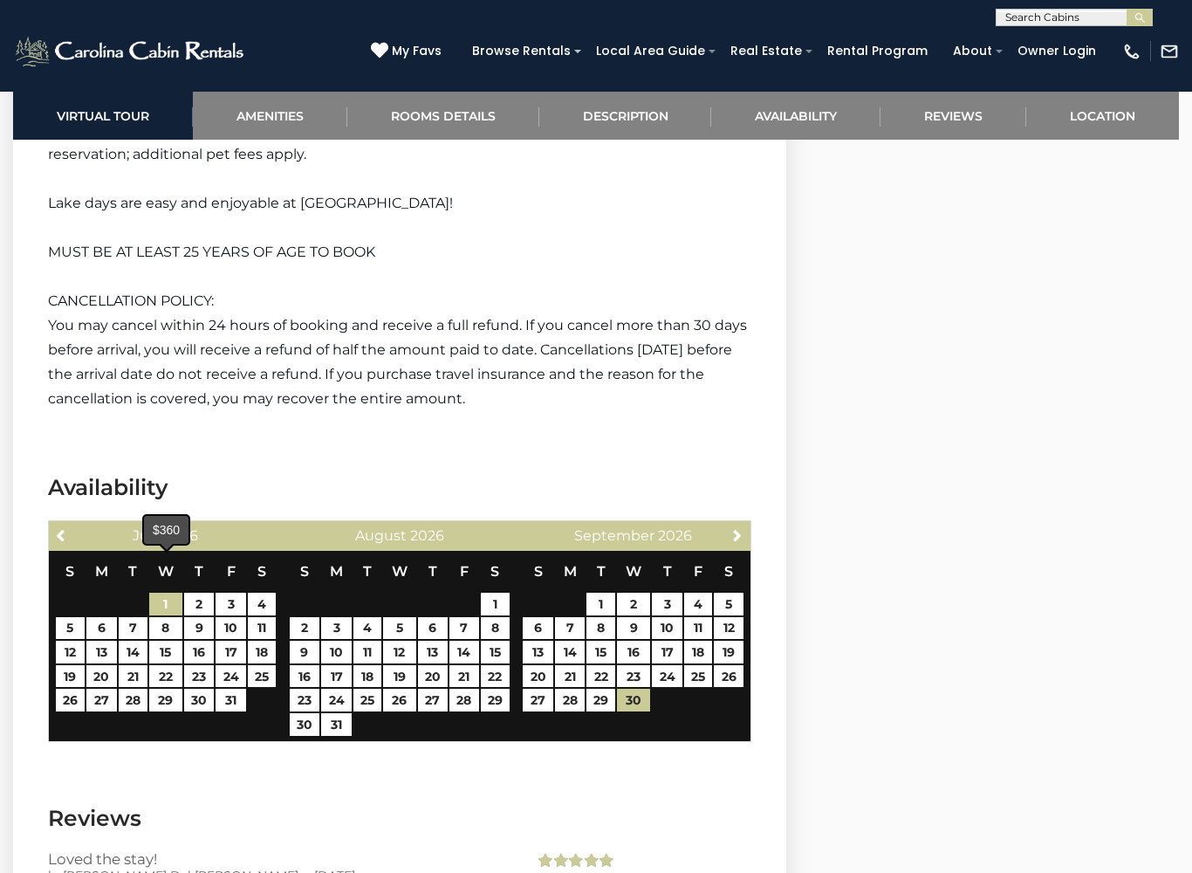
click at [171, 593] on link "1" at bounding box center [165, 604] width 33 height 23
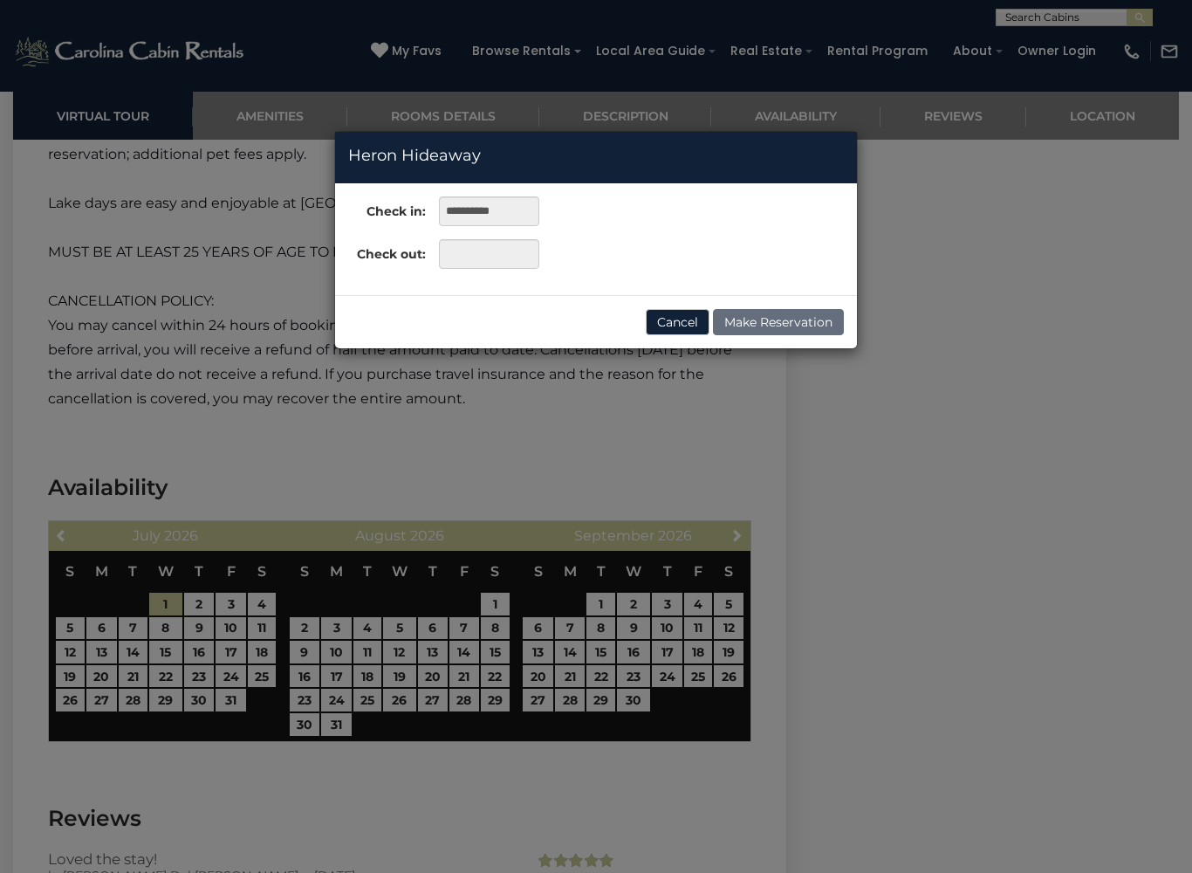
click at [644, 669] on div "**********" at bounding box center [596, 436] width 1192 height 873
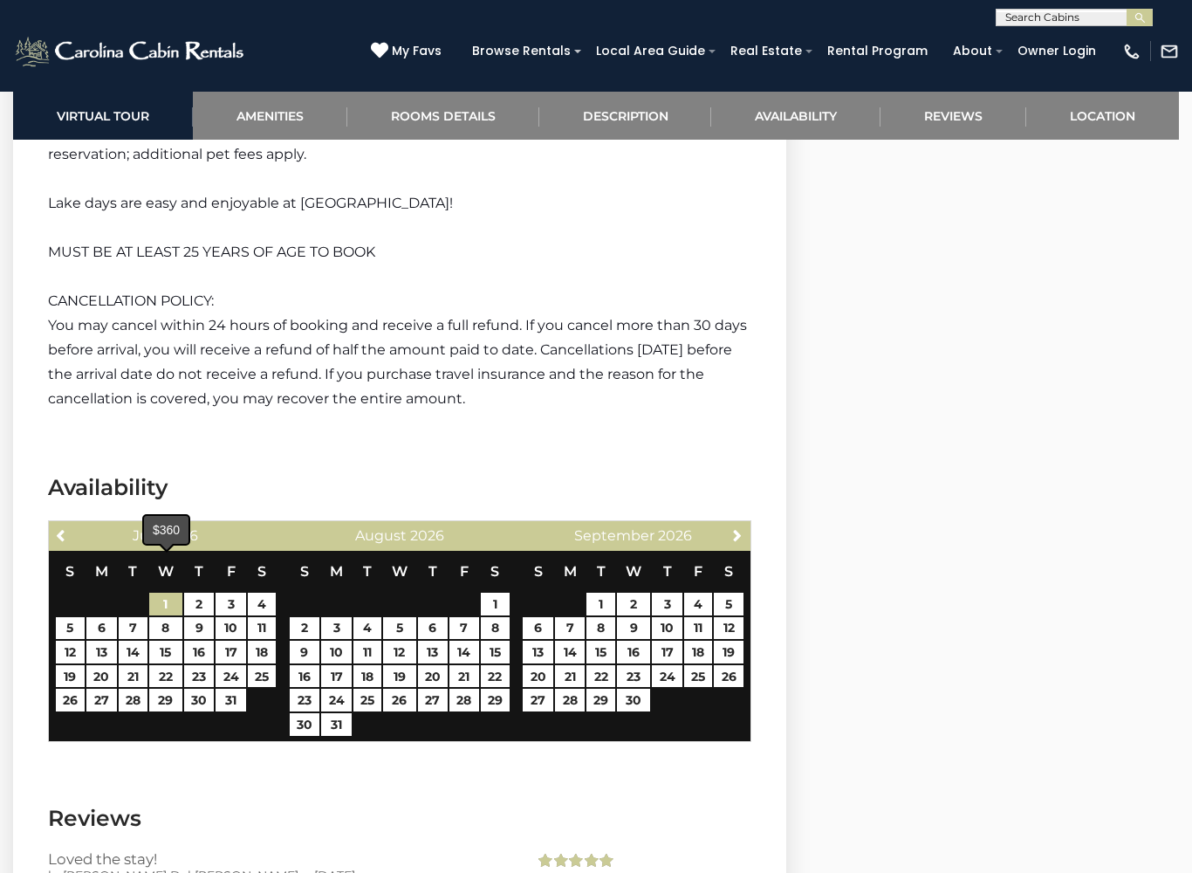
click at [170, 593] on link "1" at bounding box center [165, 604] width 33 height 23
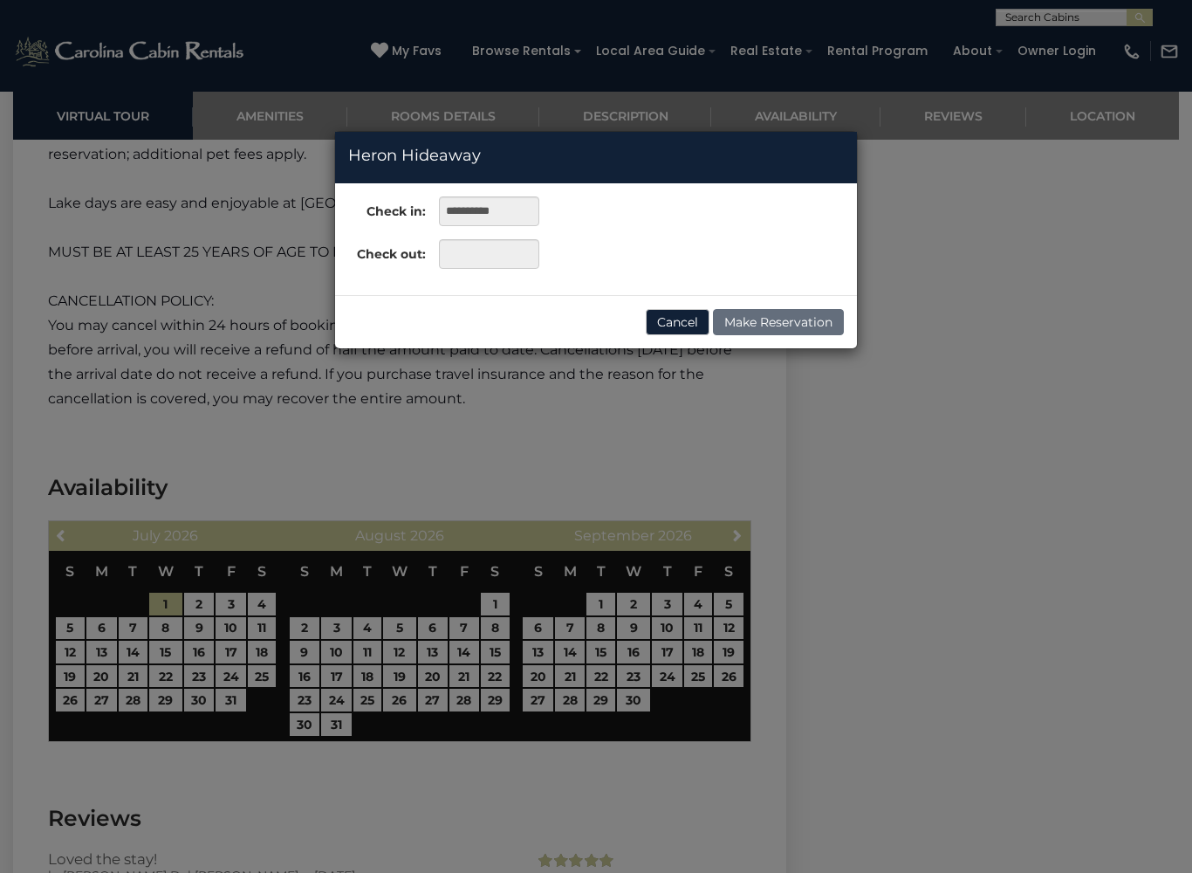
click at [339, 690] on div "**********" at bounding box center [596, 436] width 1192 height 873
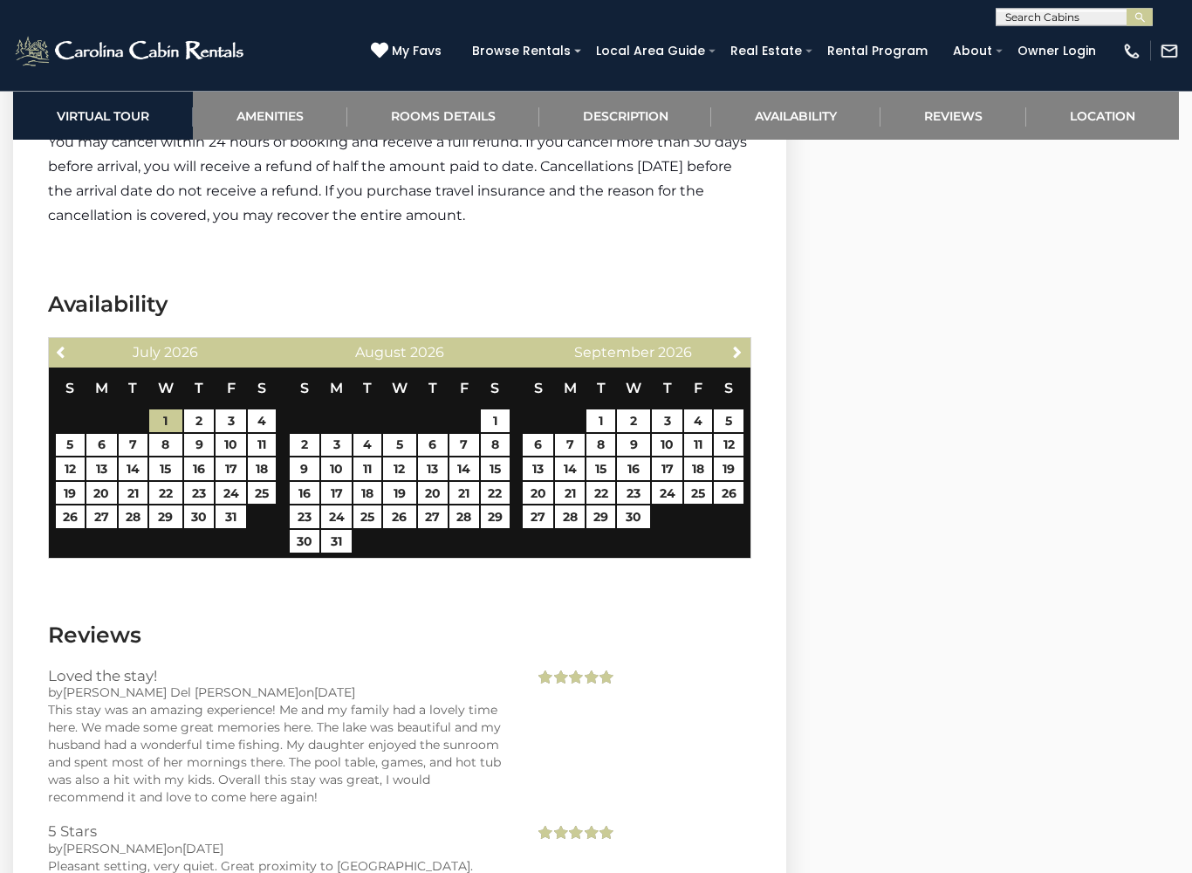
scroll to position [3238, 0]
click at [432, 457] on link "13" at bounding box center [433, 468] width 31 height 23
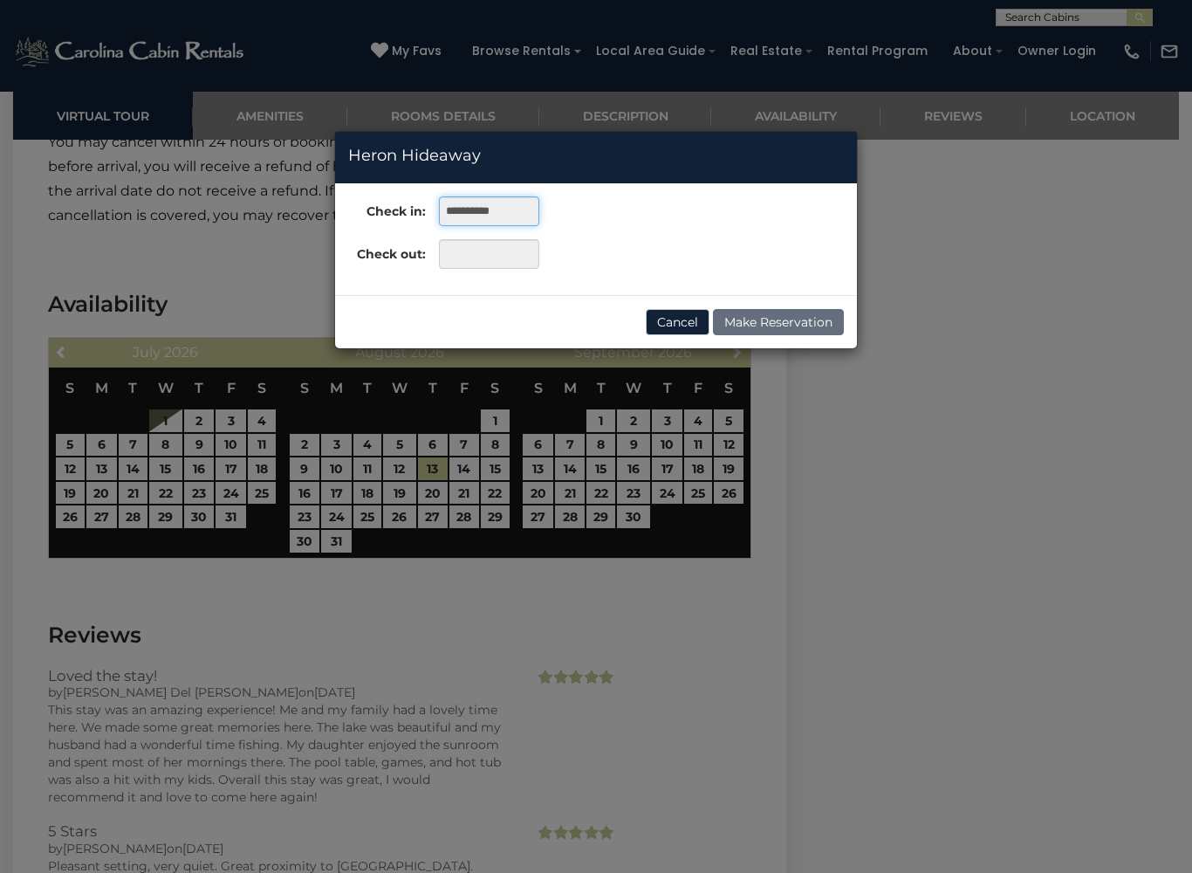
click at [511, 209] on input "**********" at bounding box center [489, 211] width 100 height 30
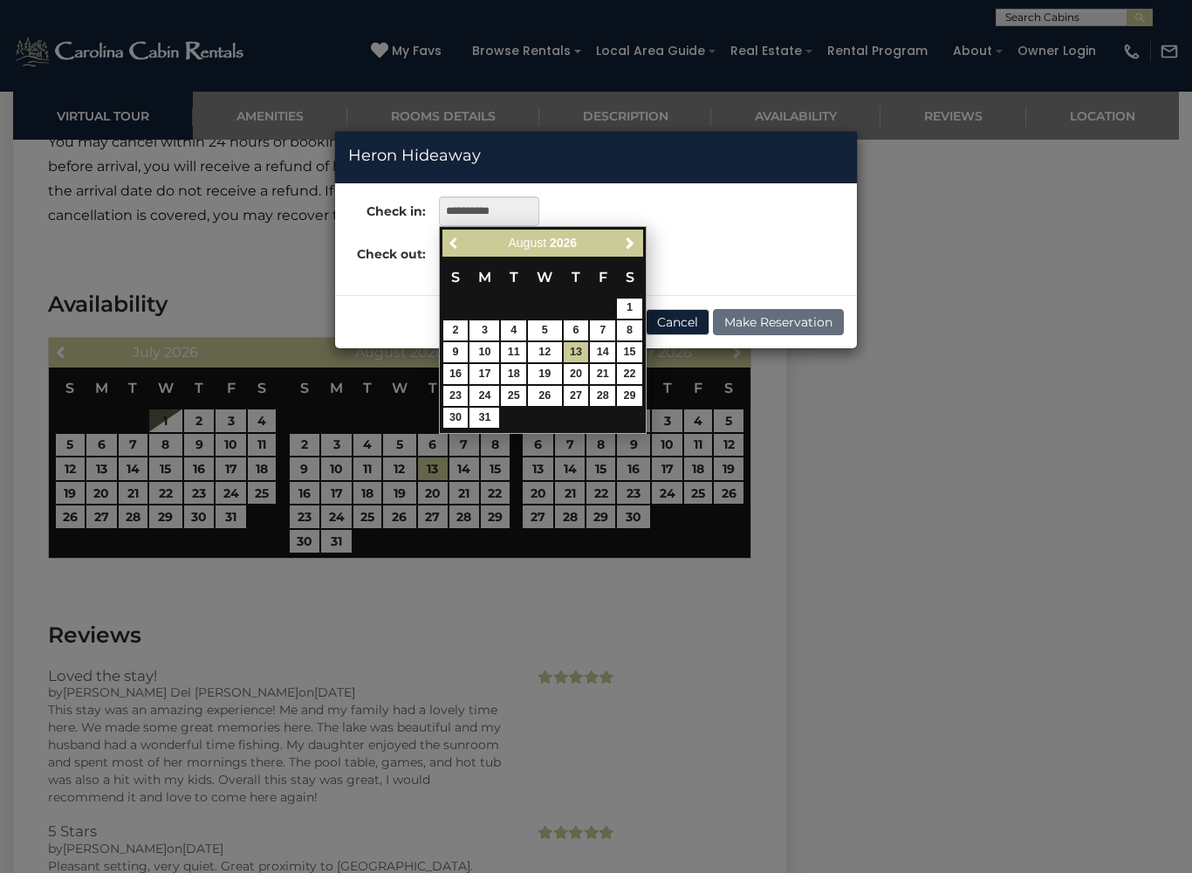
click at [454, 241] on span "Previous" at bounding box center [455, 243] width 14 height 14
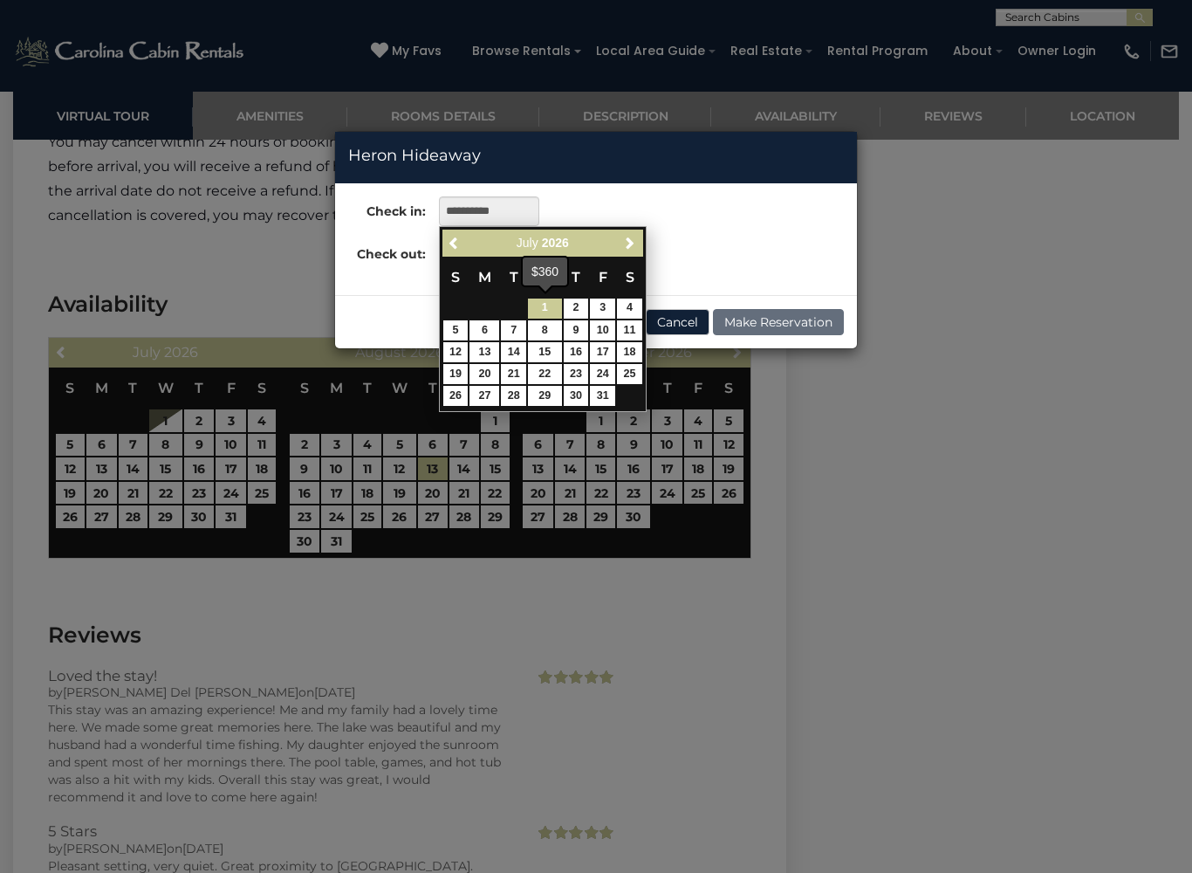
click at [551, 306] on link "1" at bounding box center [544, 308] width 33 height 20
type input "**********"
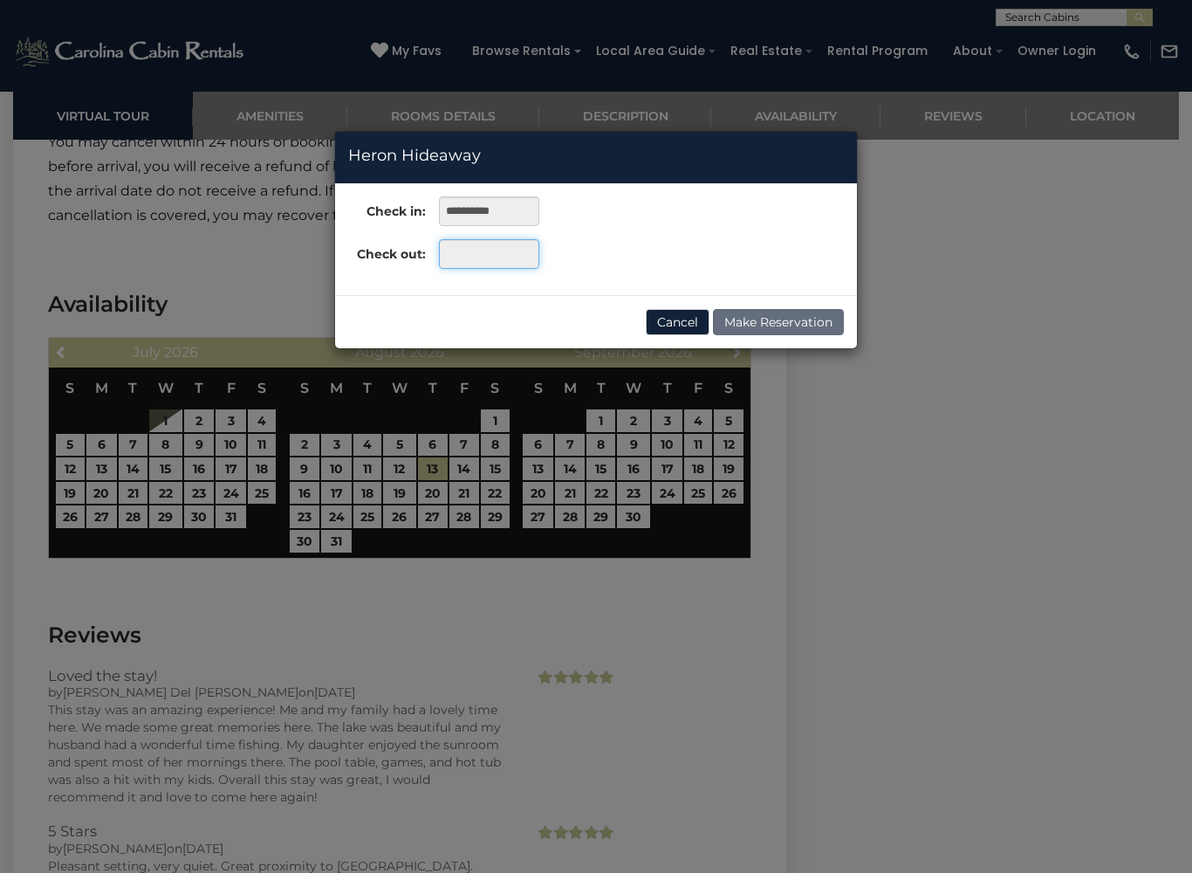
click at [512, 253] on input "text" at bounding box center [489, 254] width 100 height 30
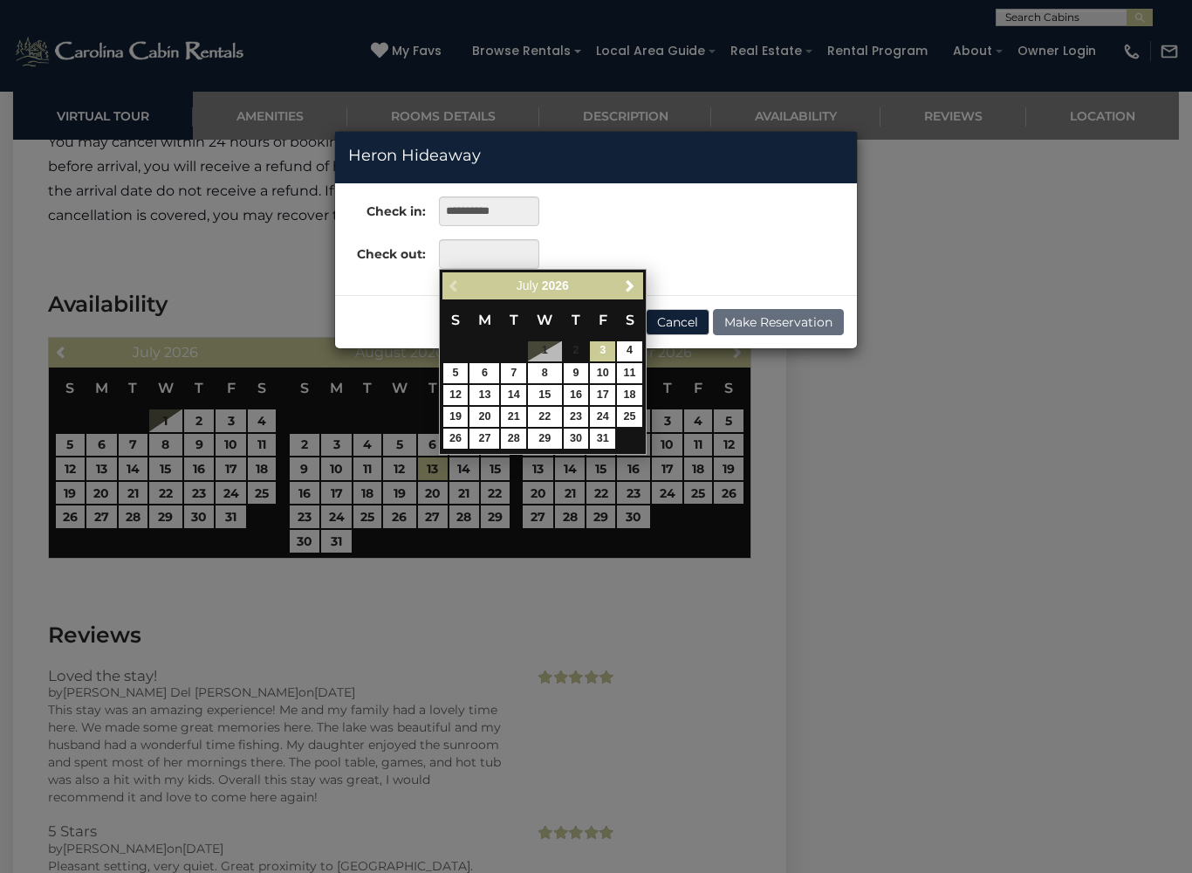
click at [627, 275] on link "Next" at bounding box center [631, 286] width 22 height 22
click at [629, 275] on link "Next" at bounding box center [631, 286] width 22 height 22
click at [547, 430] on link "30" at bounding box center [544, 439] width 33 height 20
type input "**********"
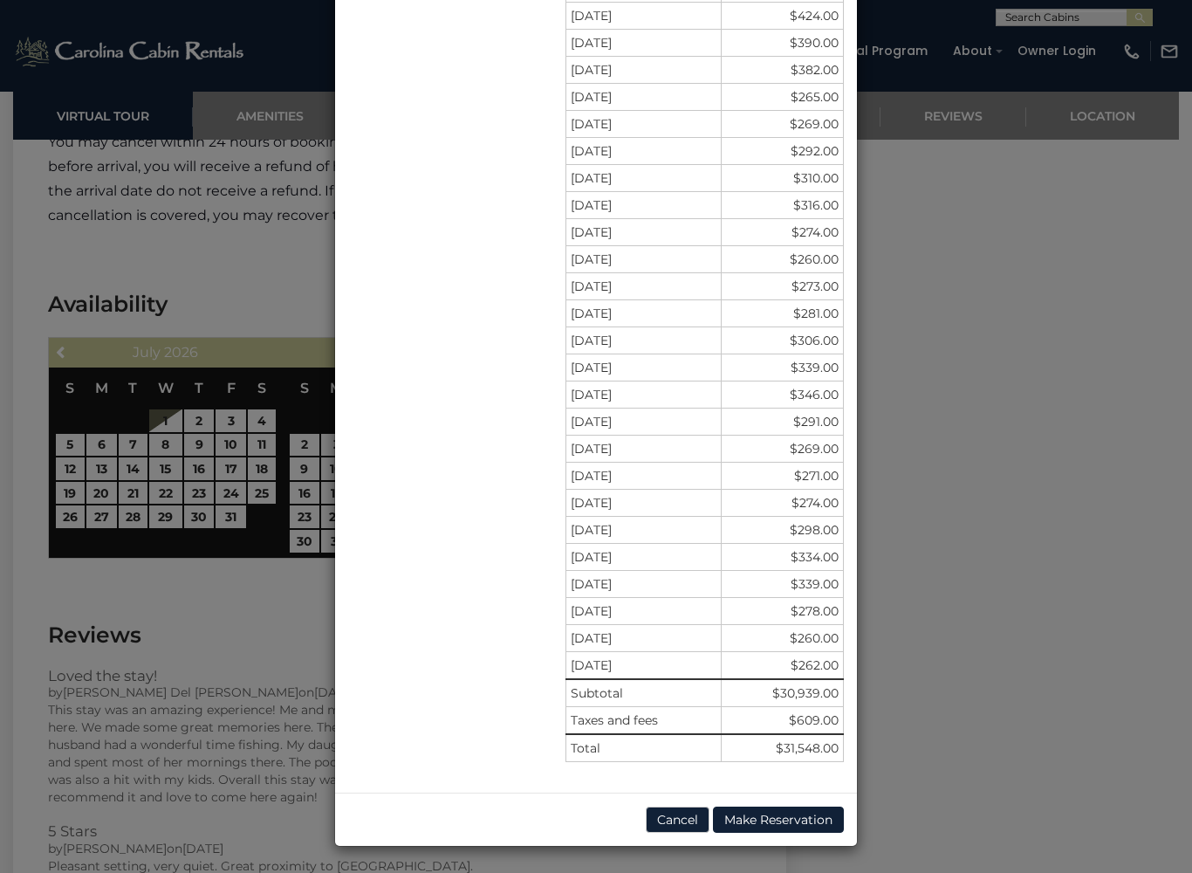
scroll to position [1980, 0]
click at [675, 752] on button "Cancel" at bounding box center [678, 819] width 64 height 26
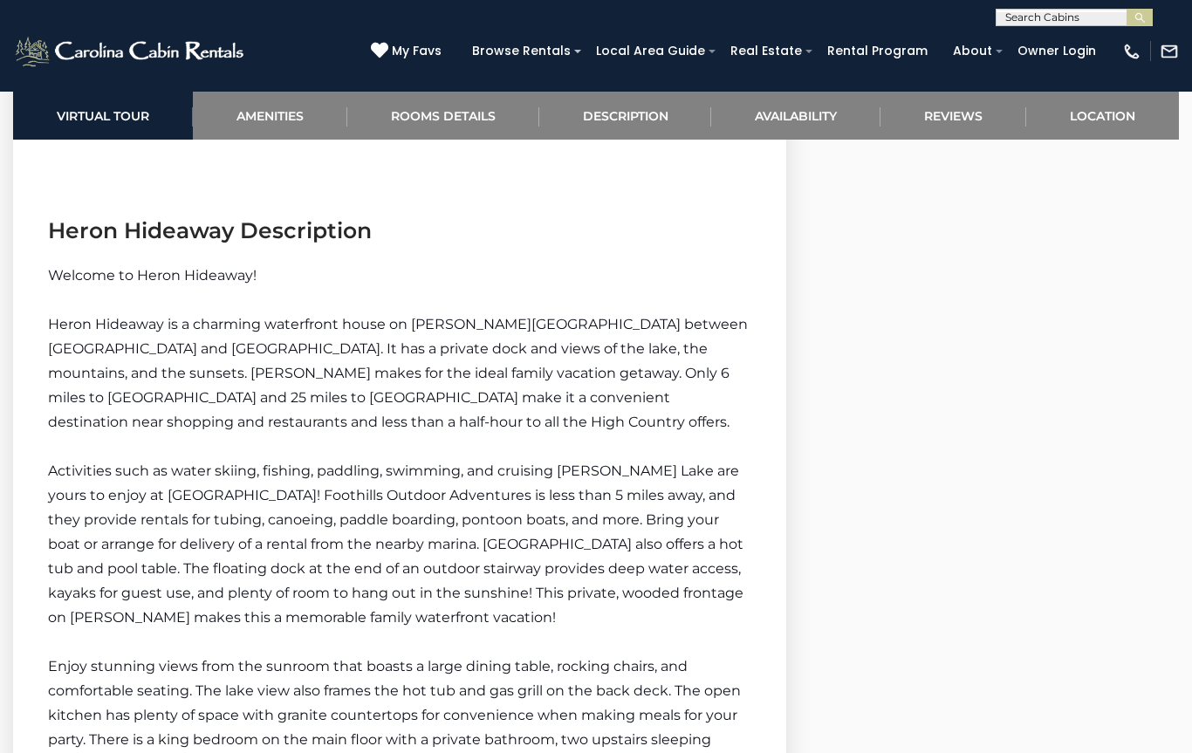
scroll to position [2268, 0]
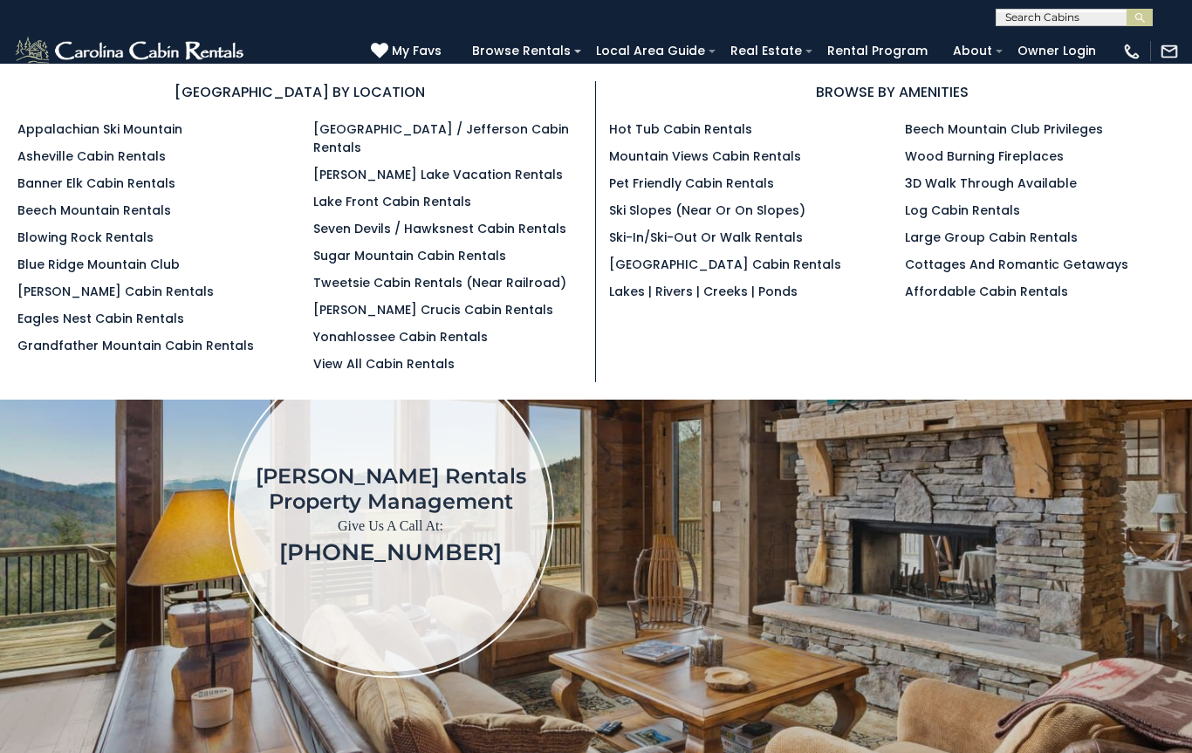
click at [353, 166] on link "[PERSON_NAME] Lake Vacation Rentals" at bounding box center [438, 174] width 250 height 17
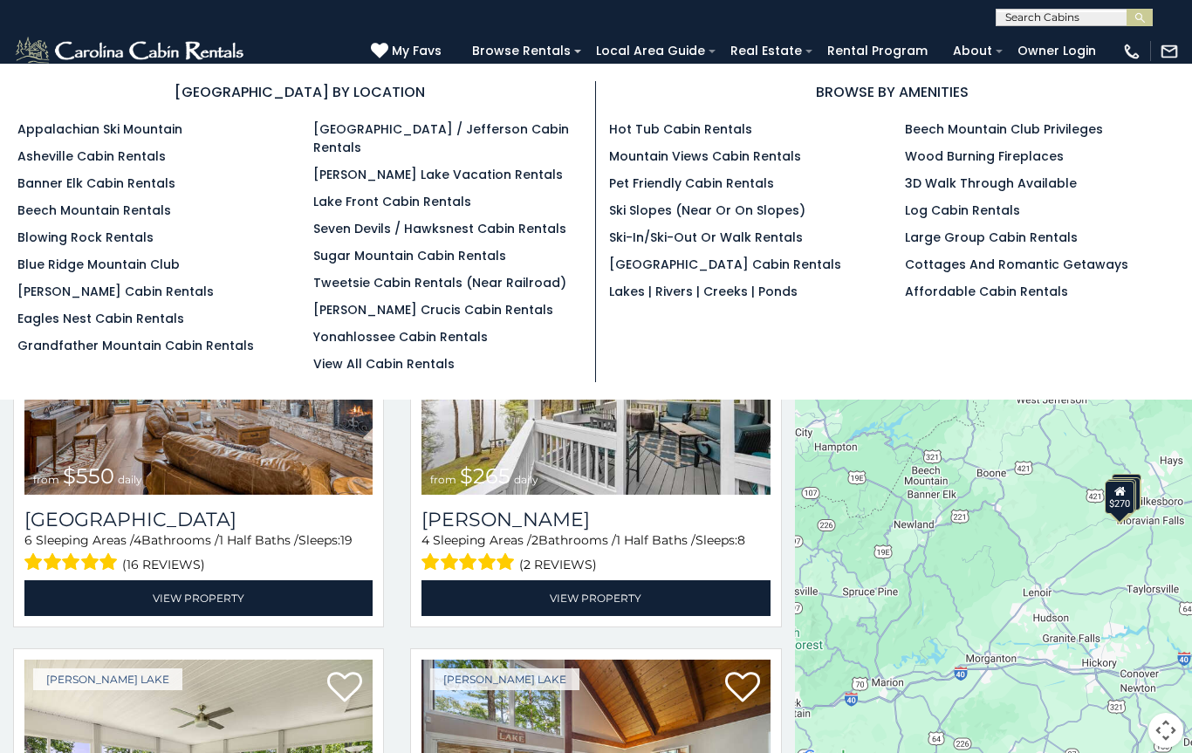
click at [395, 355] on link "View All Cabin Rentals" at bounding box center [383, 363] width 141 height 17
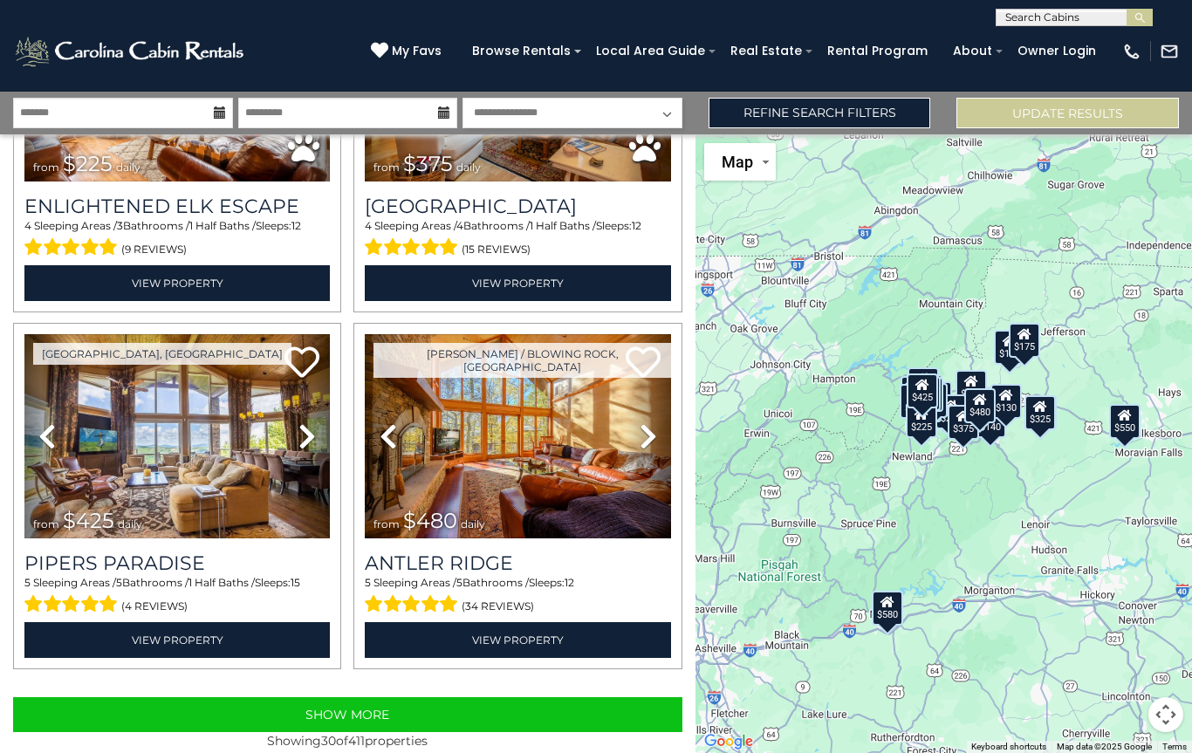
scroll to position [4866, 0]
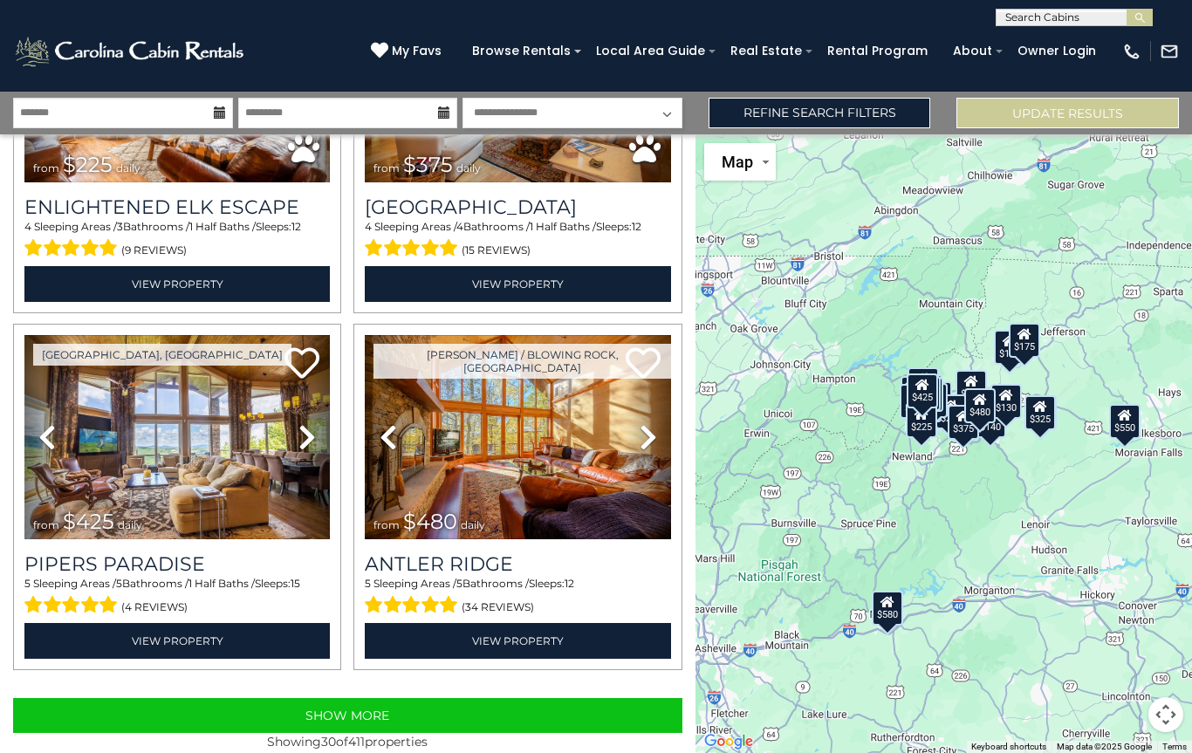
click at [467, 708] on button "Show More" at bounding box center [347, 715] width 669 height 35
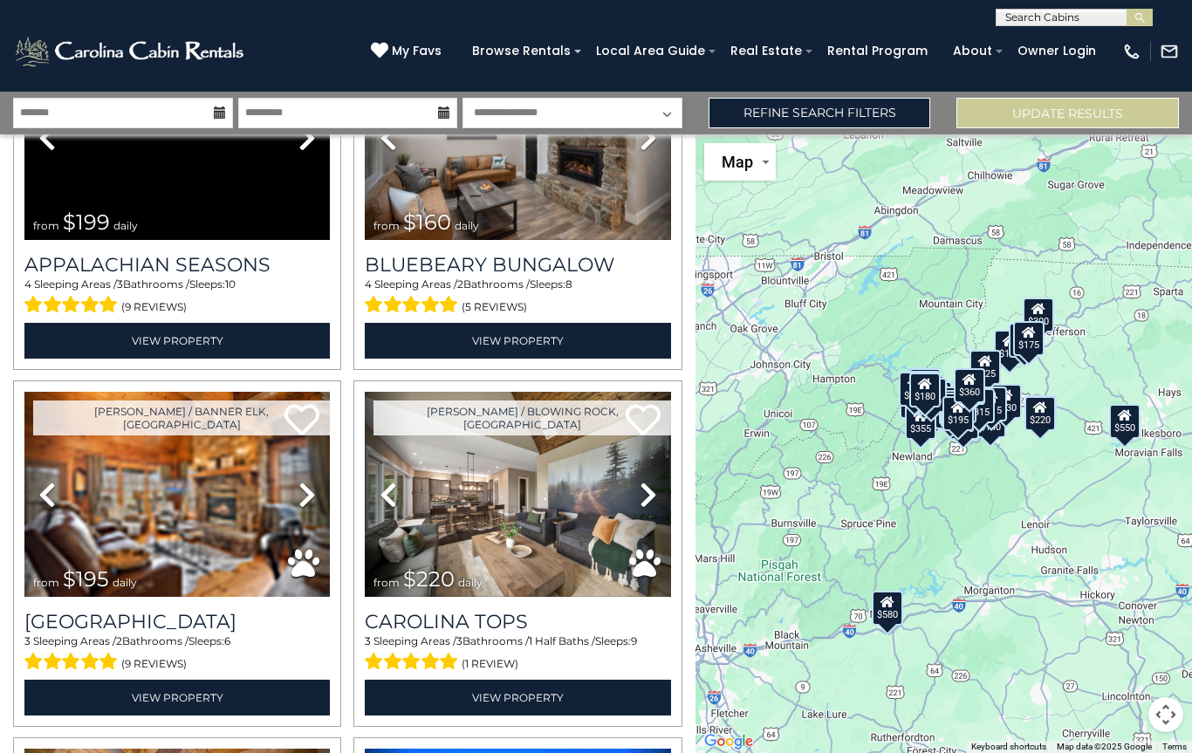
scroll to position [9451, 0]
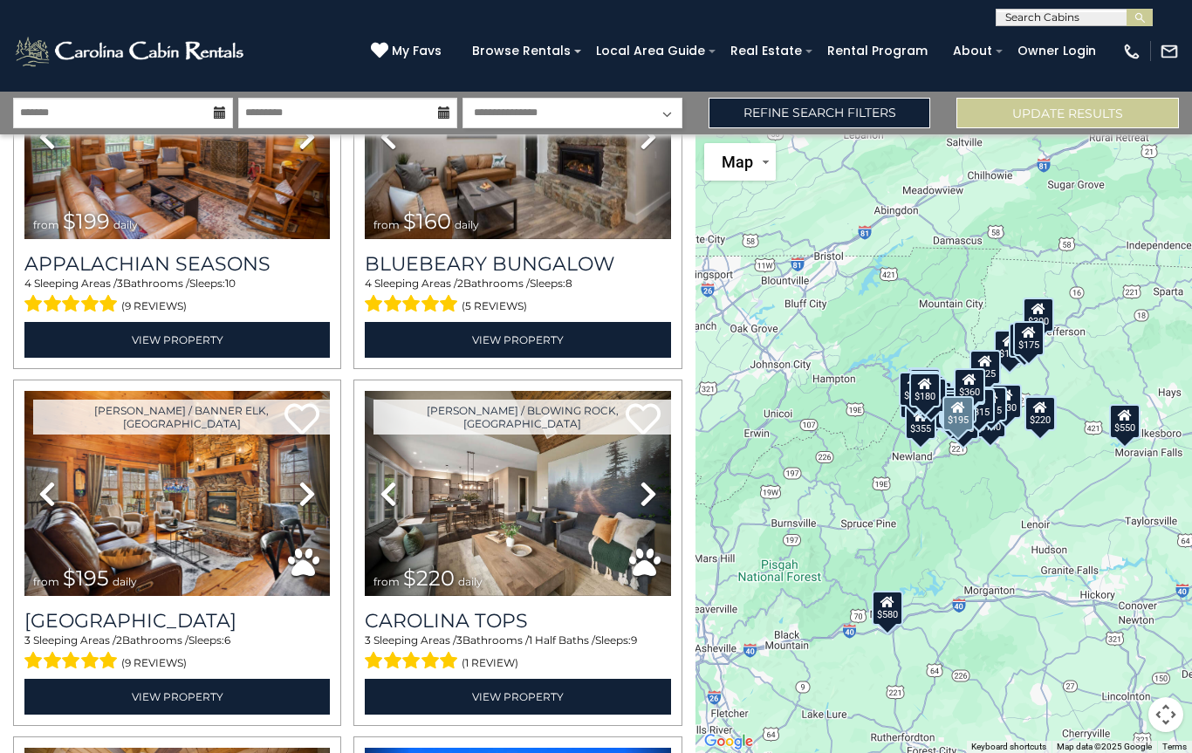
click at [230, 521] on img at bounding box center [176, 493] width 305 height 205
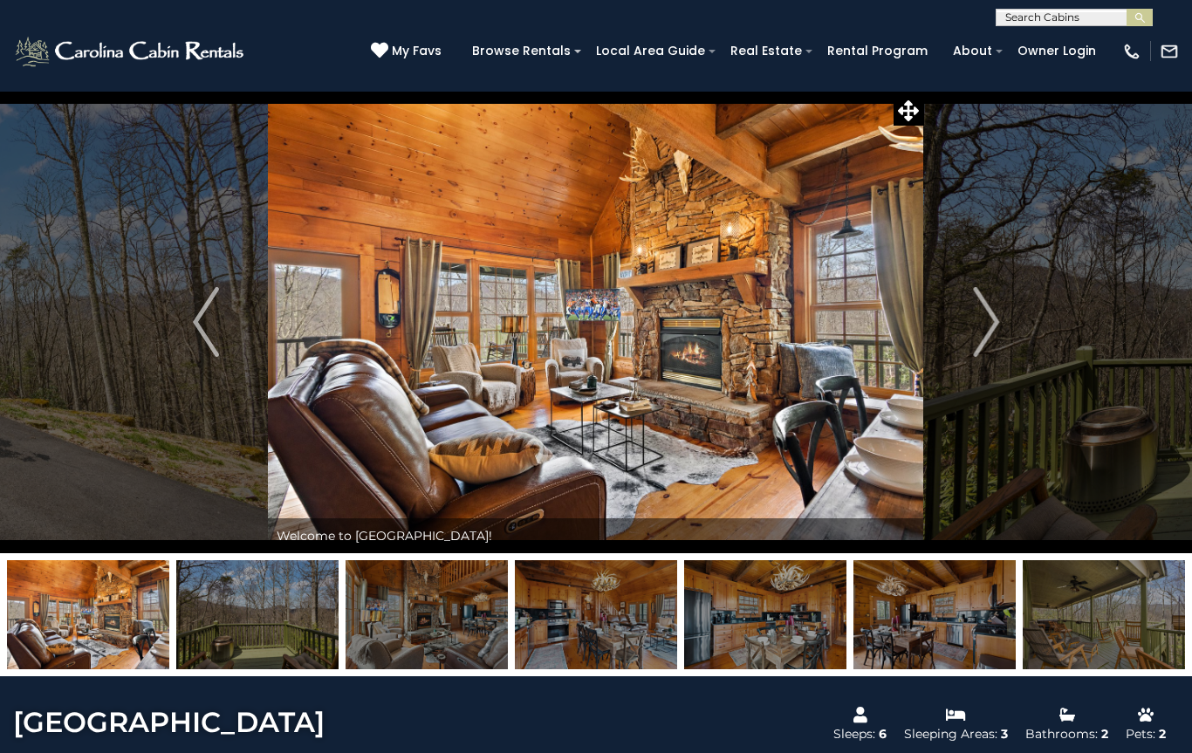
click at [980, 319] on img "Next" at bounding box center [986, 322] width 26 height 70
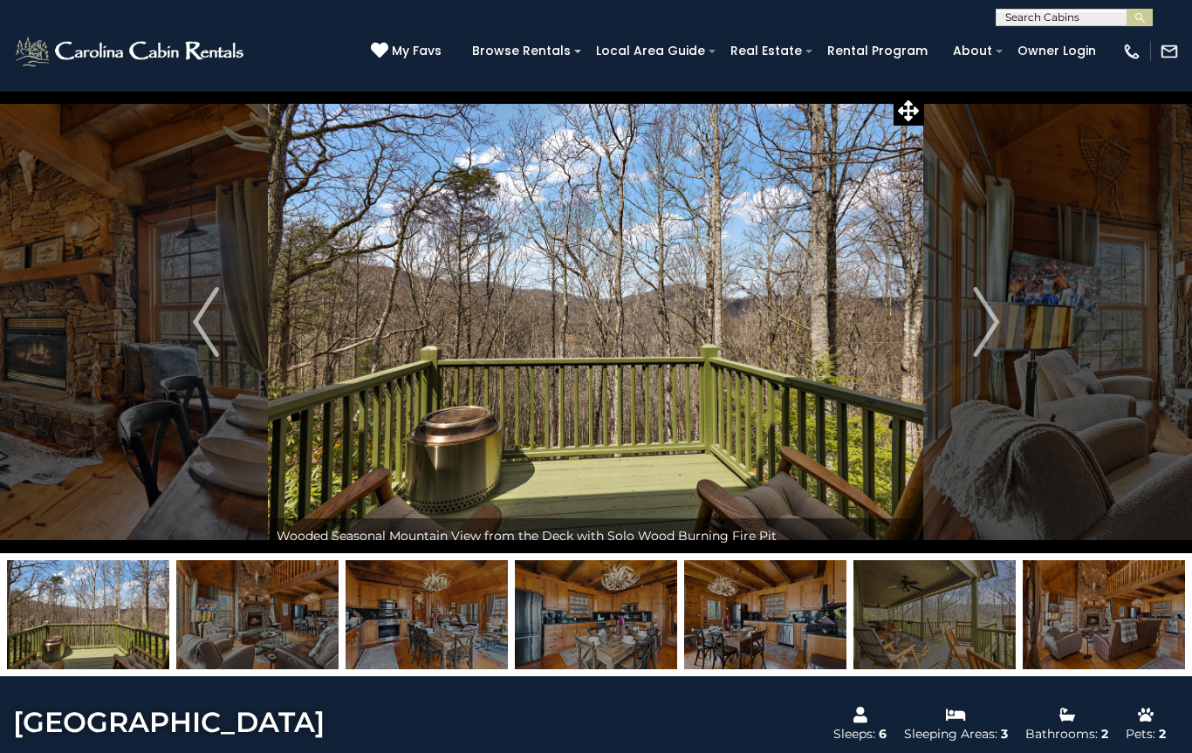
click at [987, 319] on img "Next" at bounding box center [986, 322] width 26 height 70
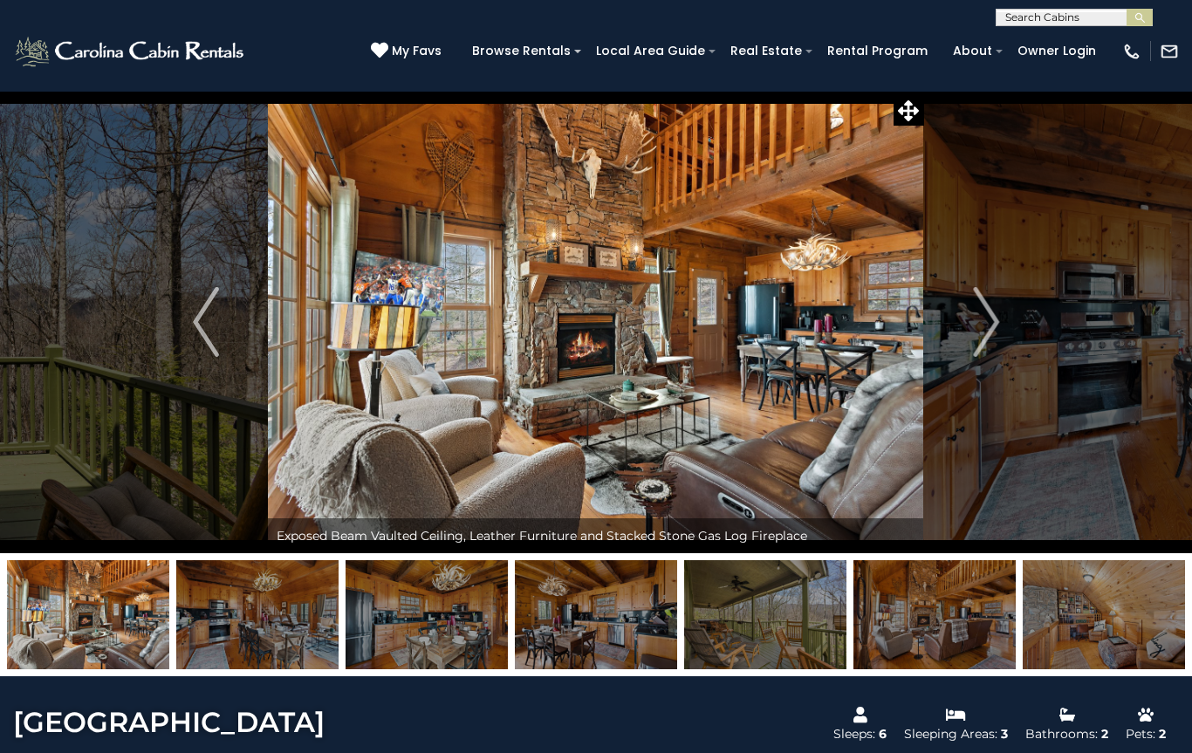
click at [976, 311] on img "Next" at bounding box center [986, 322] width 26 height 70
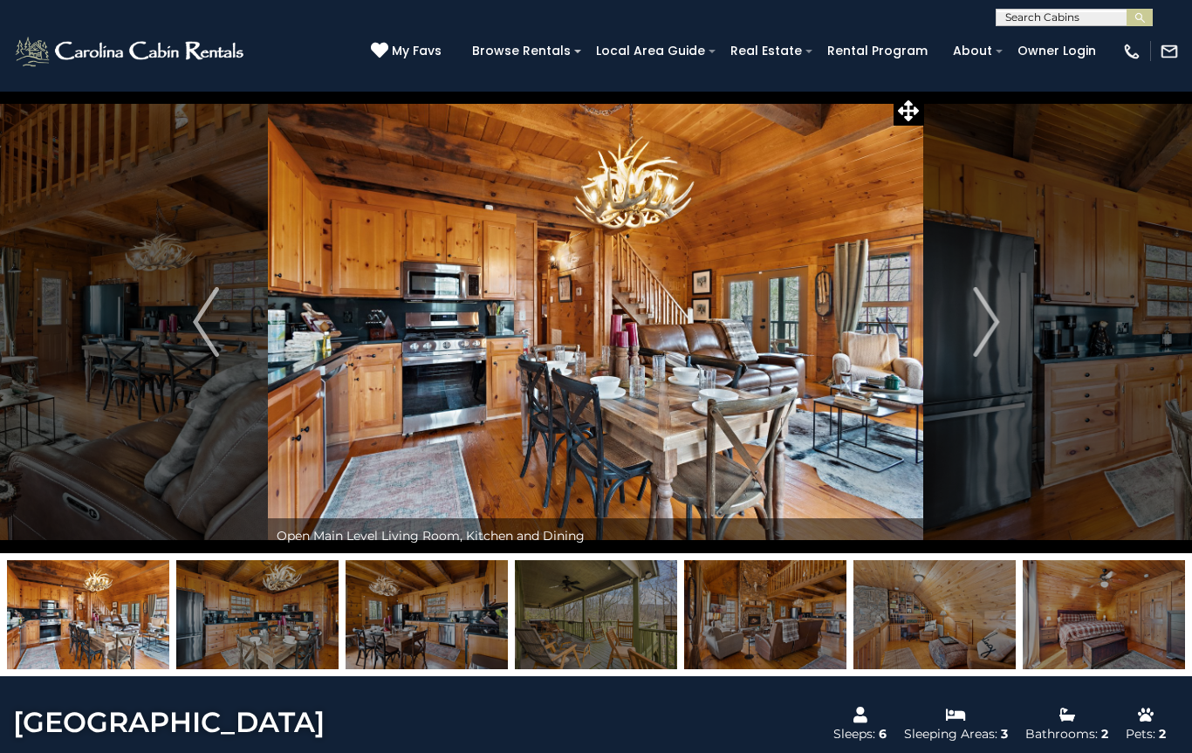
click at [972, 317] on button "Next" at bounding box center [986, 322] width 124 height 463
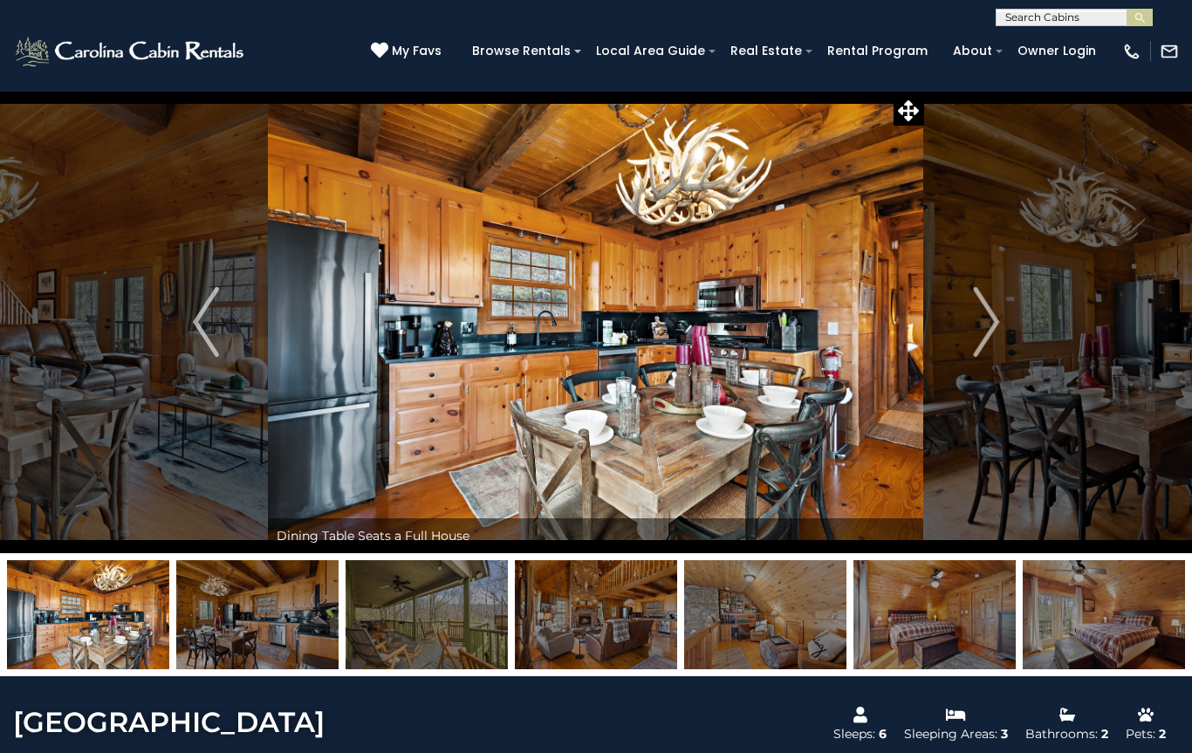
click at [980, 312] on img "Next" at bounding box center [986, 322] width 26 height 70
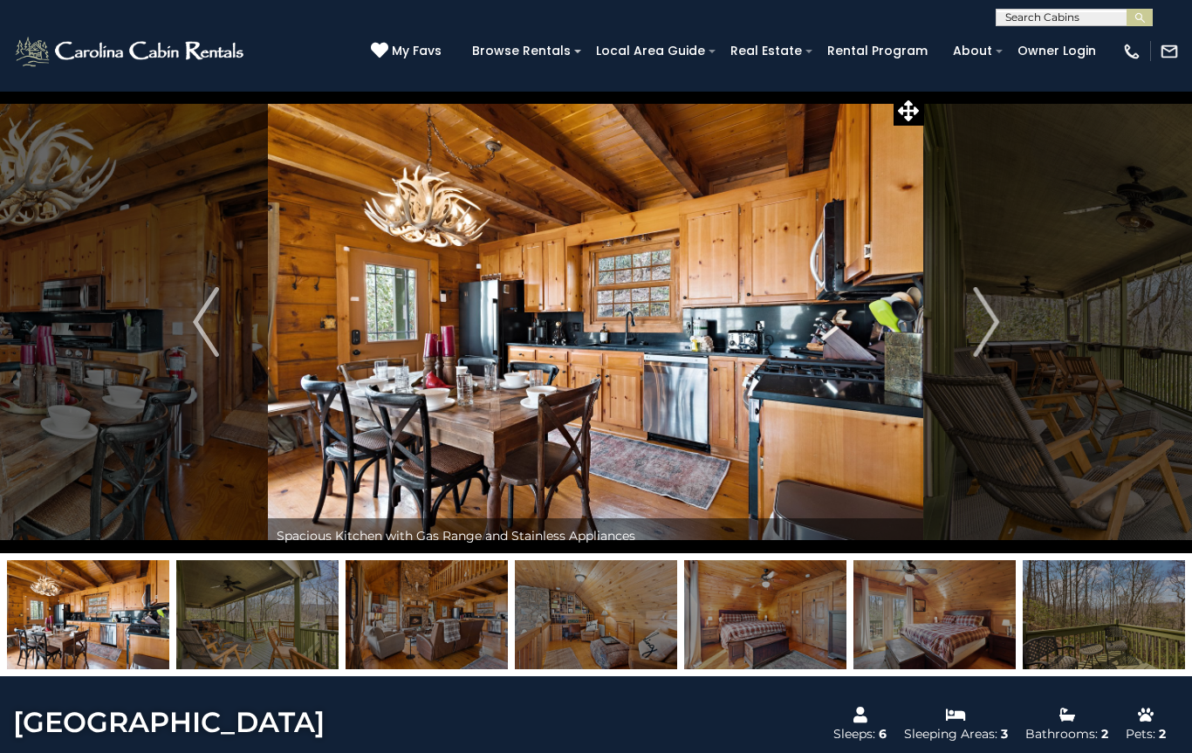
click at [990, 316] on img "Next" at bounding box center [986, 322] width 26 height 70
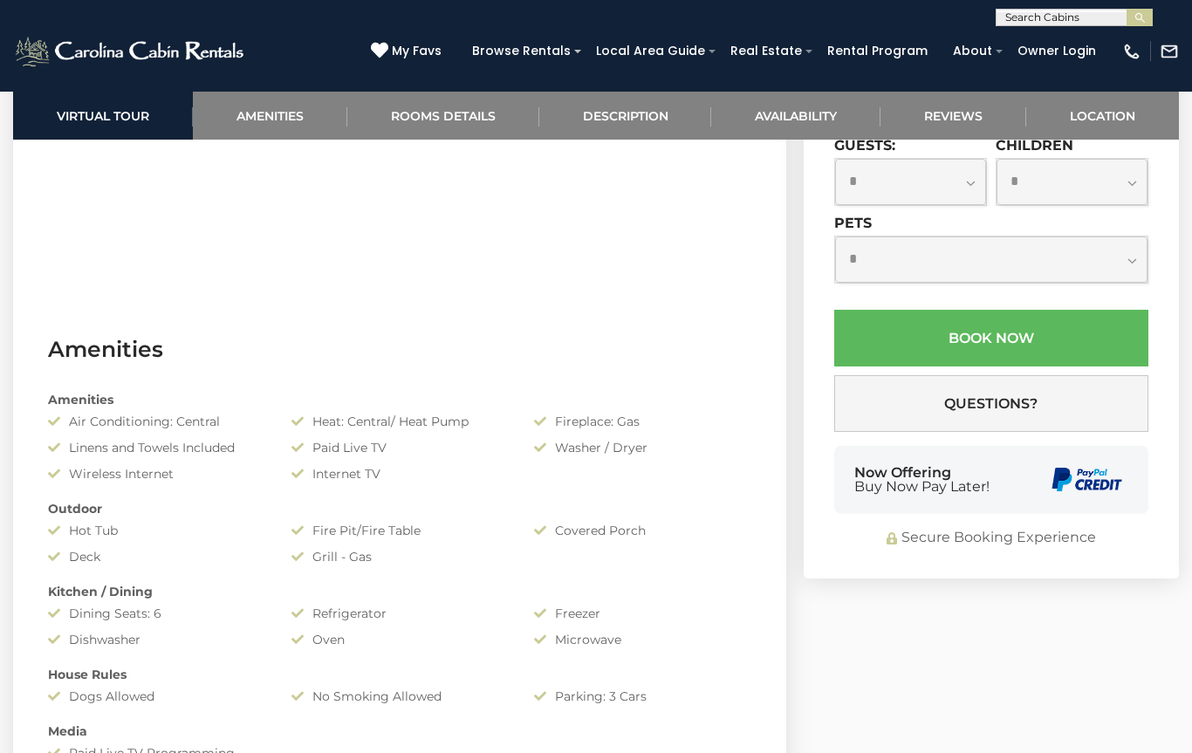
scroll to position [1071, 0]
click at [422, 45] on span "My Favs" at bounding box center [417, 51] width 50 height 18
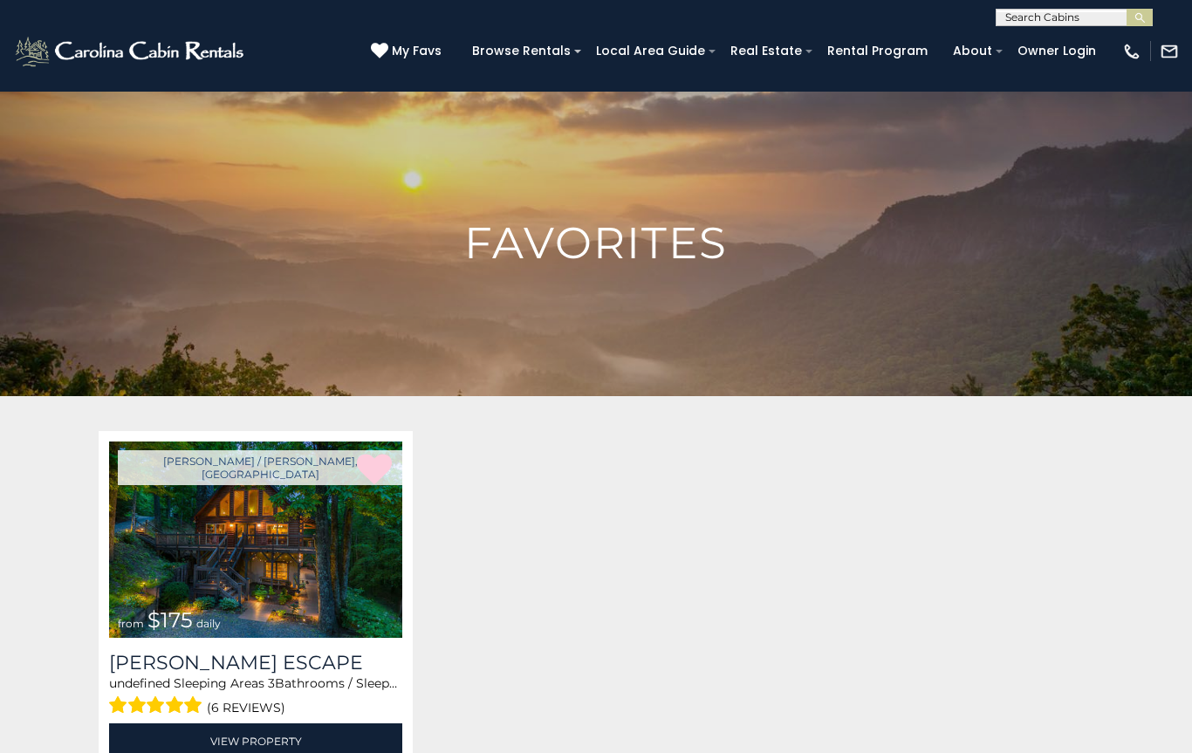
click at [276, 728] on link "View Property" at bounding box center [255, 741] width 293 height 36
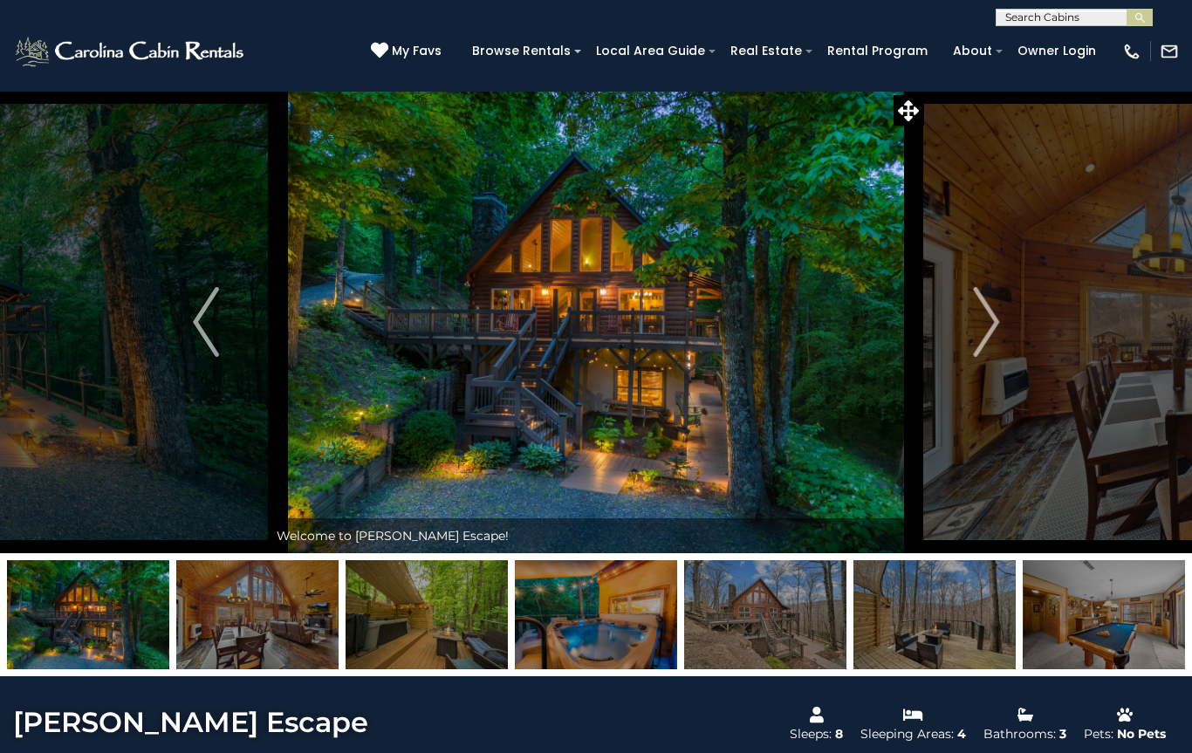
click at [977, 325] on img "Next" at bounding box center [986, 322] width 26 height 70
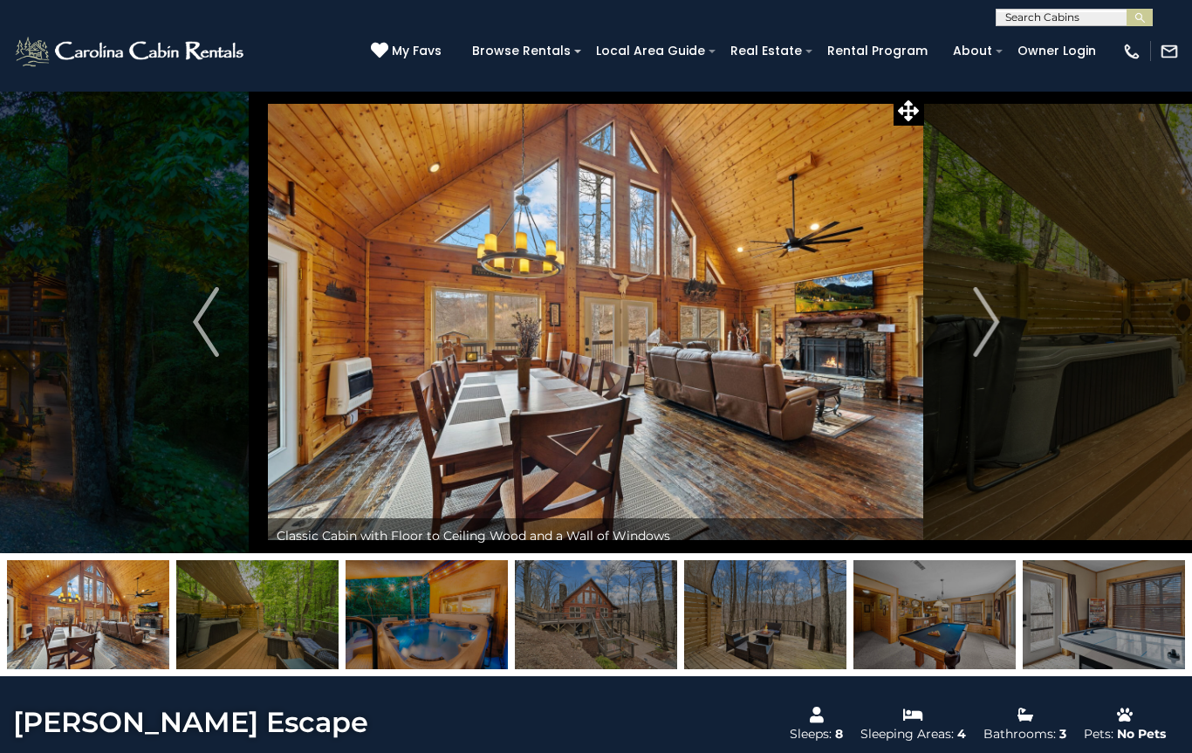
click at [973, 325] on img "Next" at bounding box center [986, 322] width 26 height 70
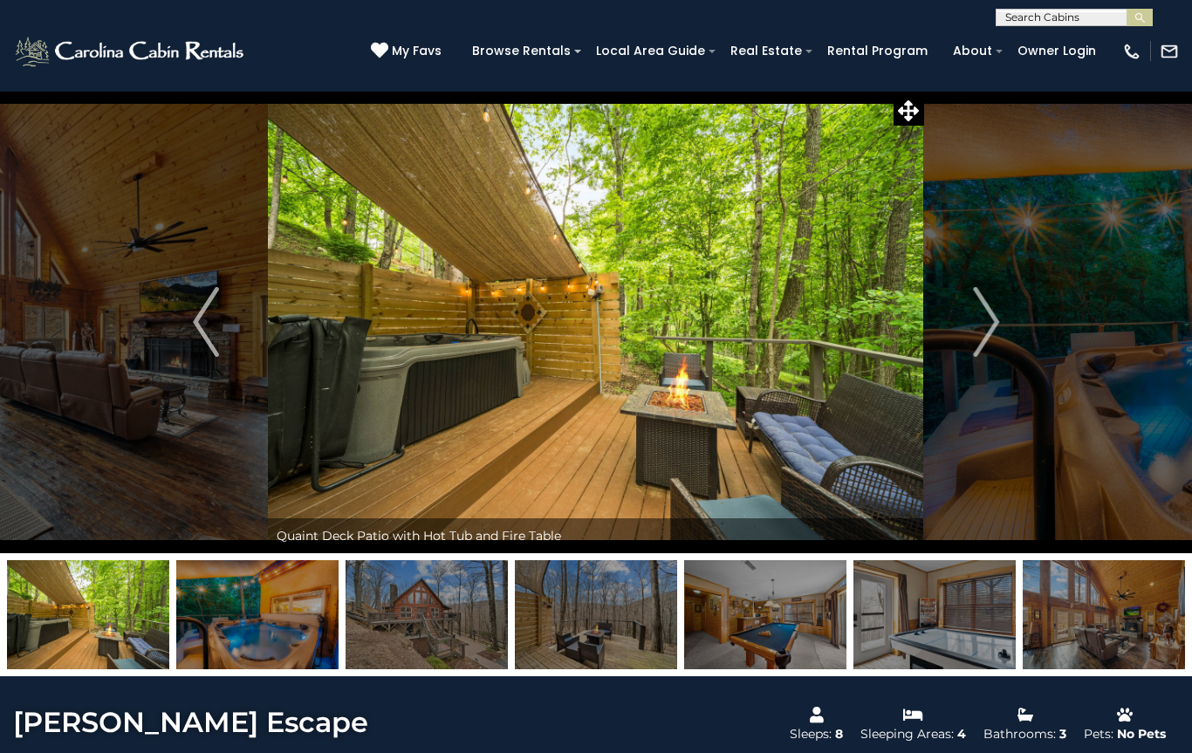
click at [981, 318] on img "Next" at bounding box center [986, 322] width 26 height 70
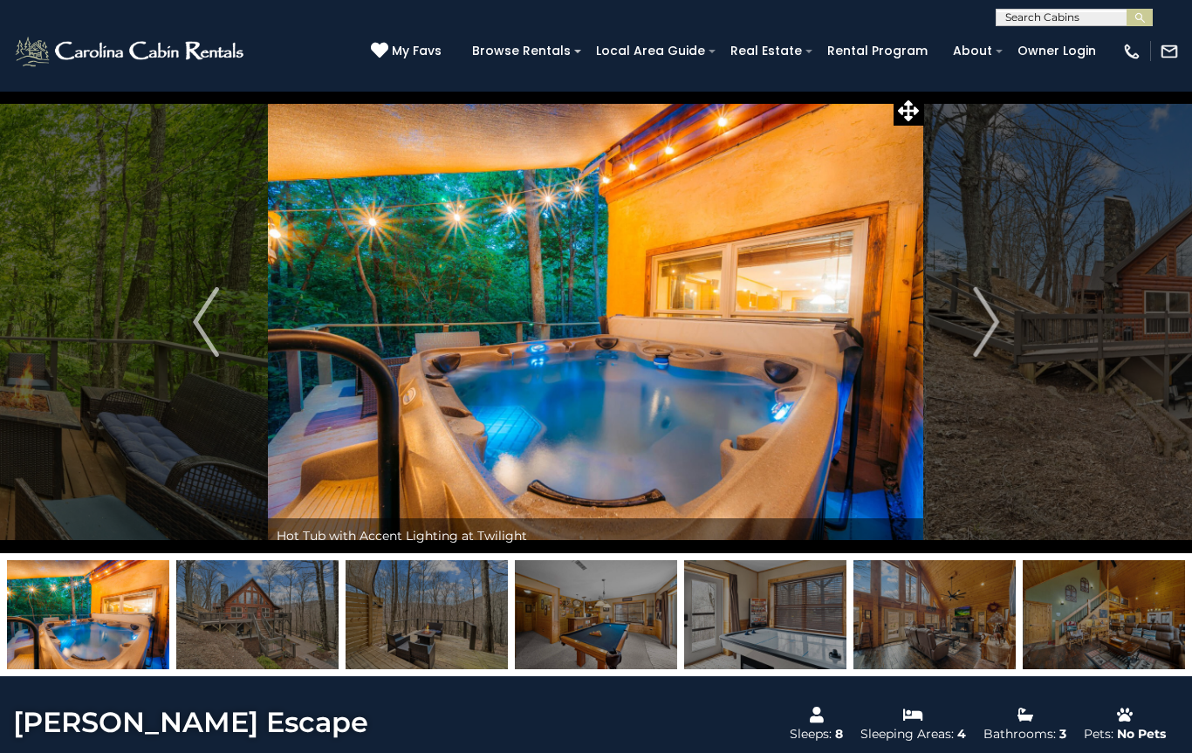
click at [982, 322] on img "Next" at bounding box center [986, 322] width 26 height 70
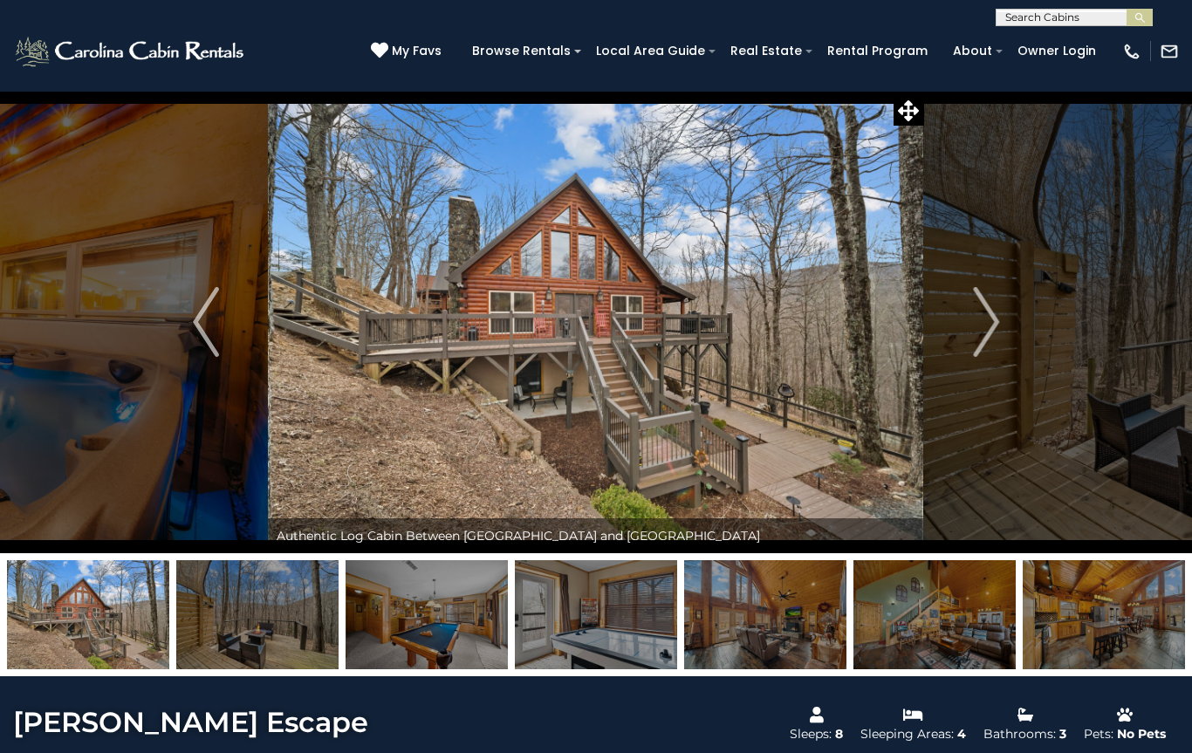
click at [982, 321] on img "Next" at bounding box center [986, 322] width 26 height 70
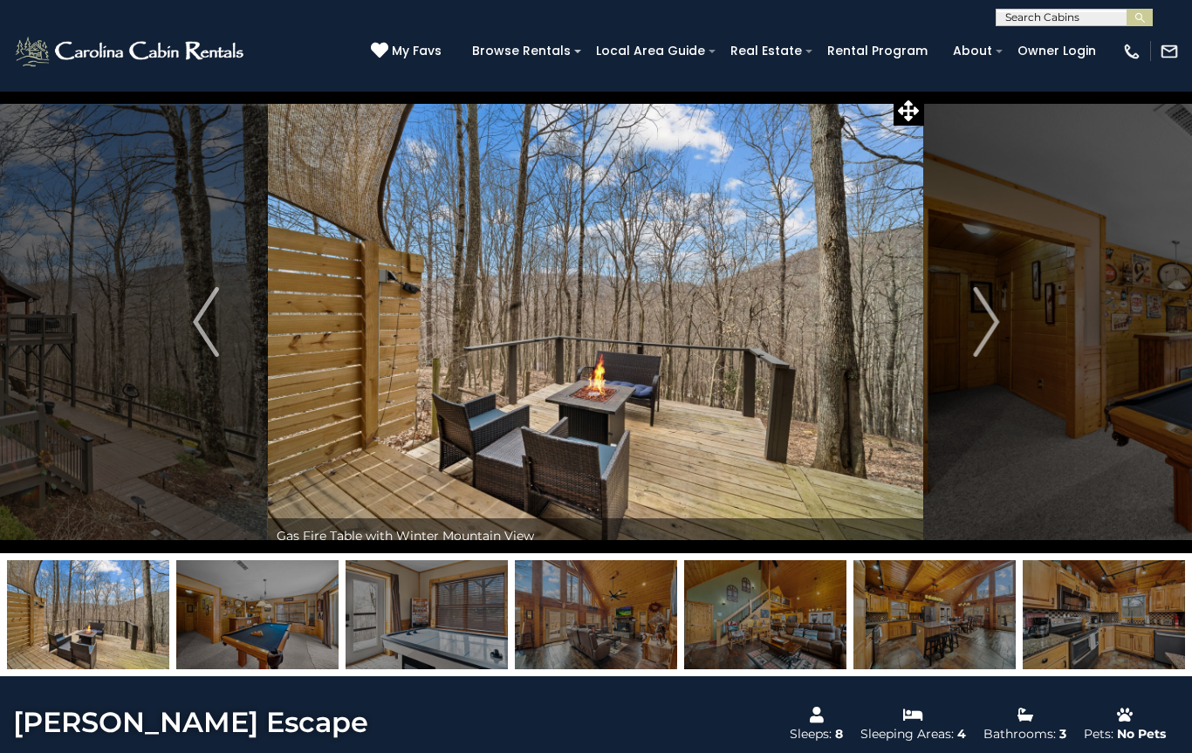
click at [982, 322] on img "Next" at bounding box center [986, 322] width 26 height 70
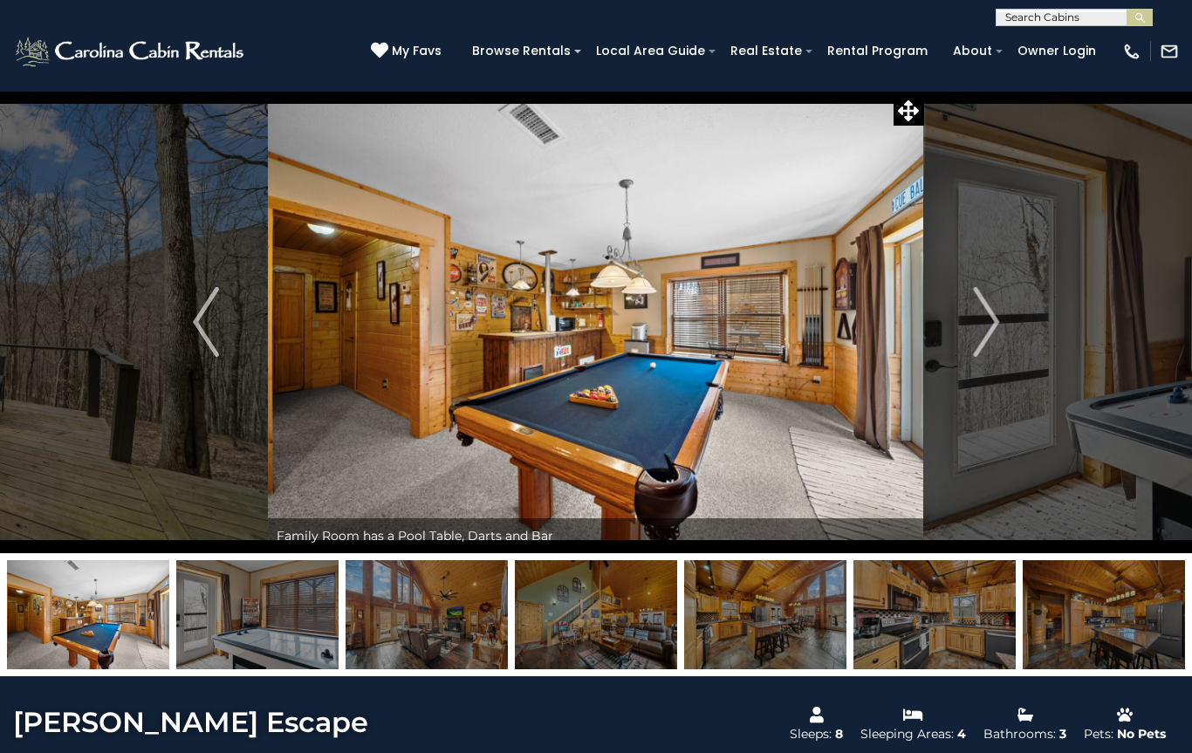
click at [984, 322] on img "Next" at bounding box center [986, 322] width 26 height 70
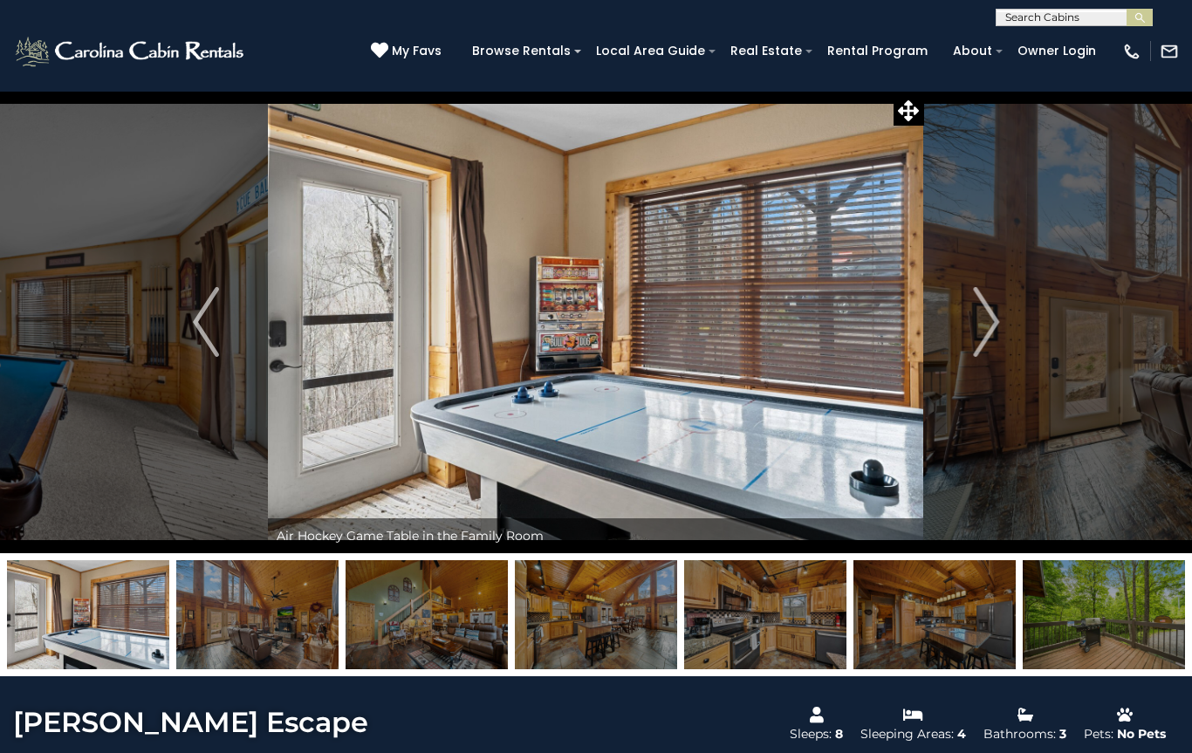
click at [981, 320] on img "Next" at bounding box center [986, 322] width 26 height 70
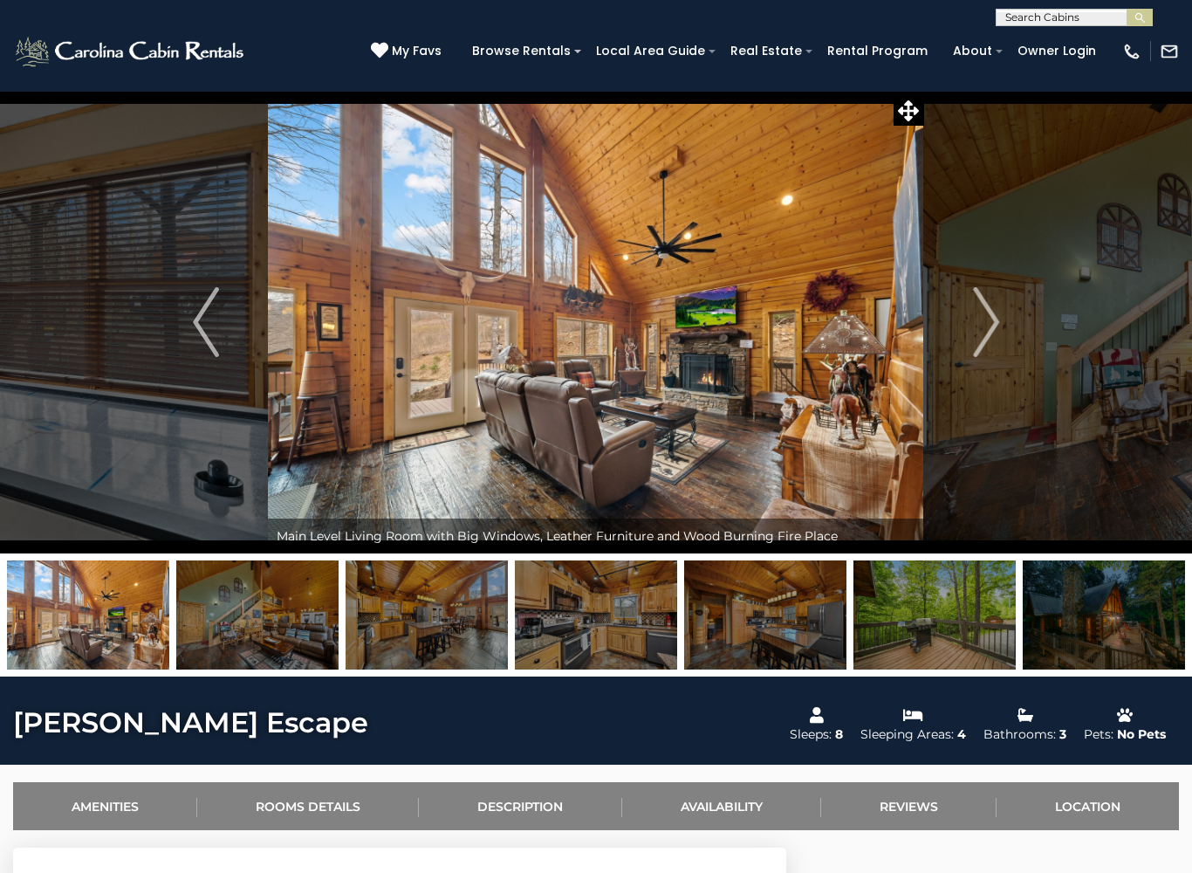
click at [525, 417] on img at bounding box center [595, 322] width 655 height 463
click at [981, 322] on img "Next" at bounding box center [986, 322] width 26 height 70
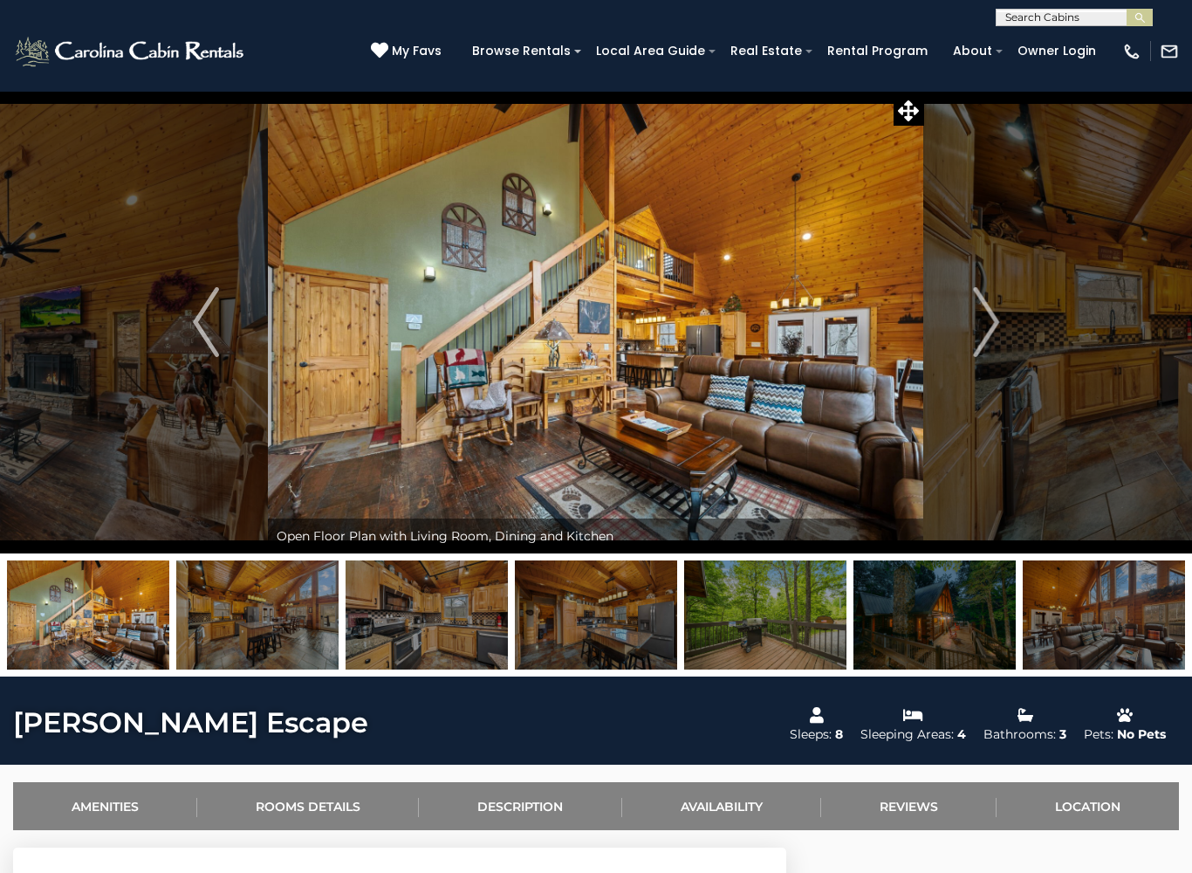
click at [991, 324] on img "Next" at bounding box center [986, 322] width 26 height 70
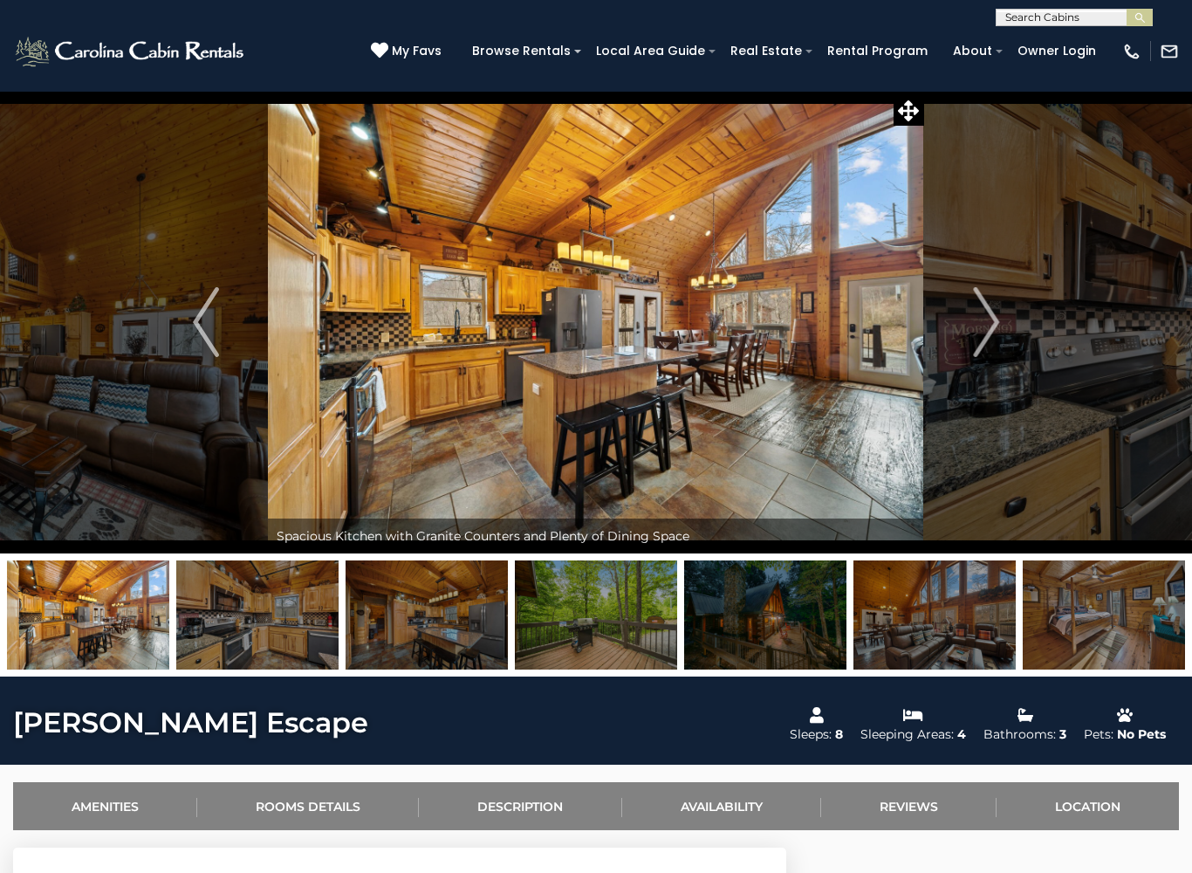
click at [749, 382] on img at bounding box center [595, 322] width 655 height 463
click at [914, 103] on icon at bounding box center [908, 110] width 21 height 21
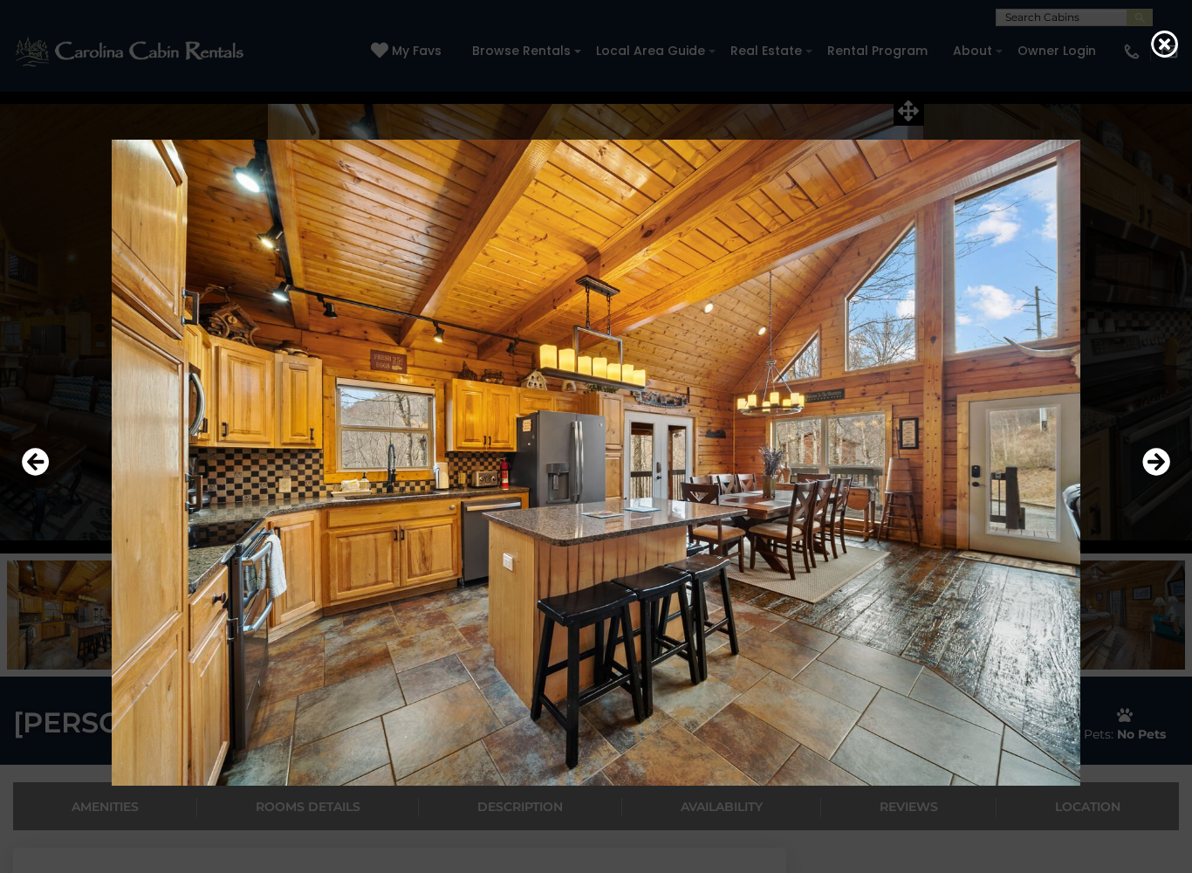
click at [875, 548] on img at bounding box center [596, 463] width 984 height 646
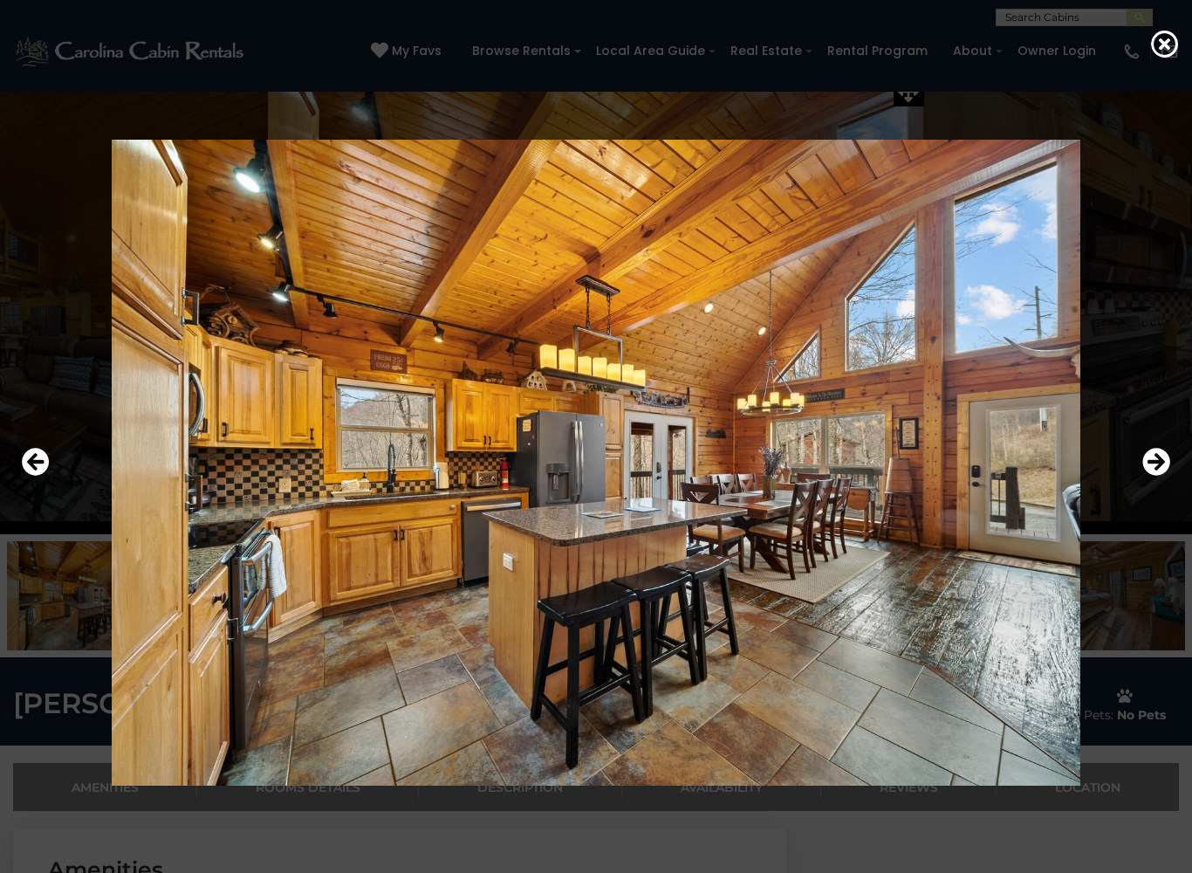
scroll to position [7, 0]
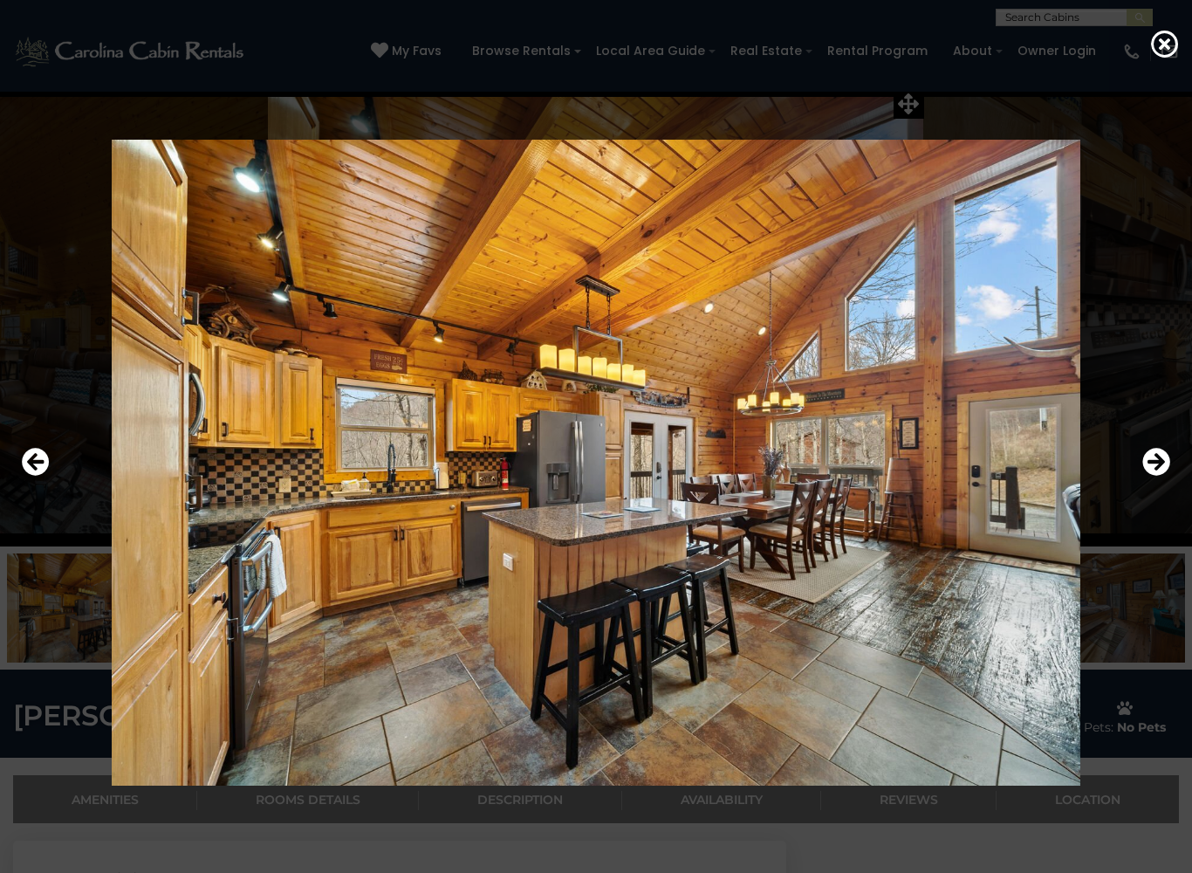
click at [1022, 495] on img at bounding box center [596, 463] width 984 height 646
click at [1020, 475] on img at bounding box center [596, 463] width 984 height 646
click at [1167, 32] on icon at bounding box center [1165, 44] width 28 height 28
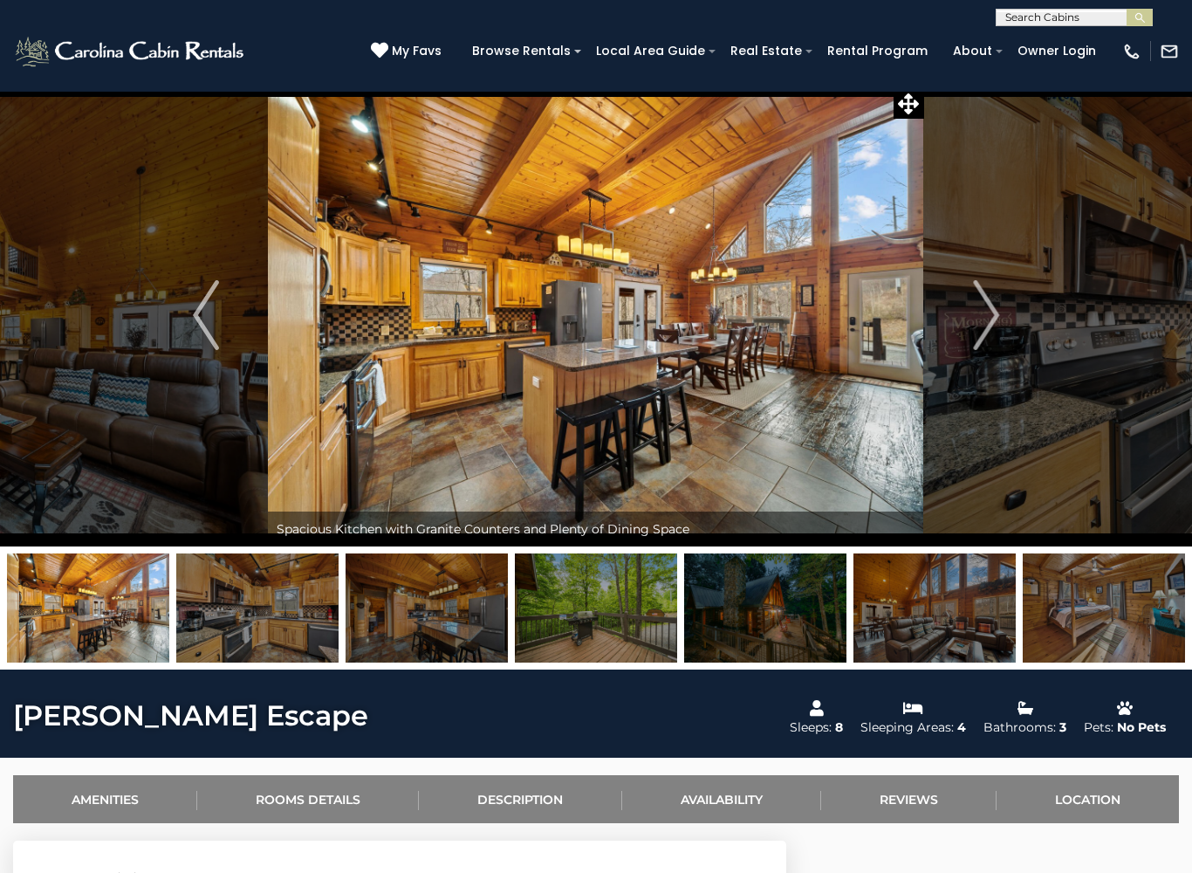
click at [982, 299] on img "Next" at bounding box center [986, 315] width 26 height 70
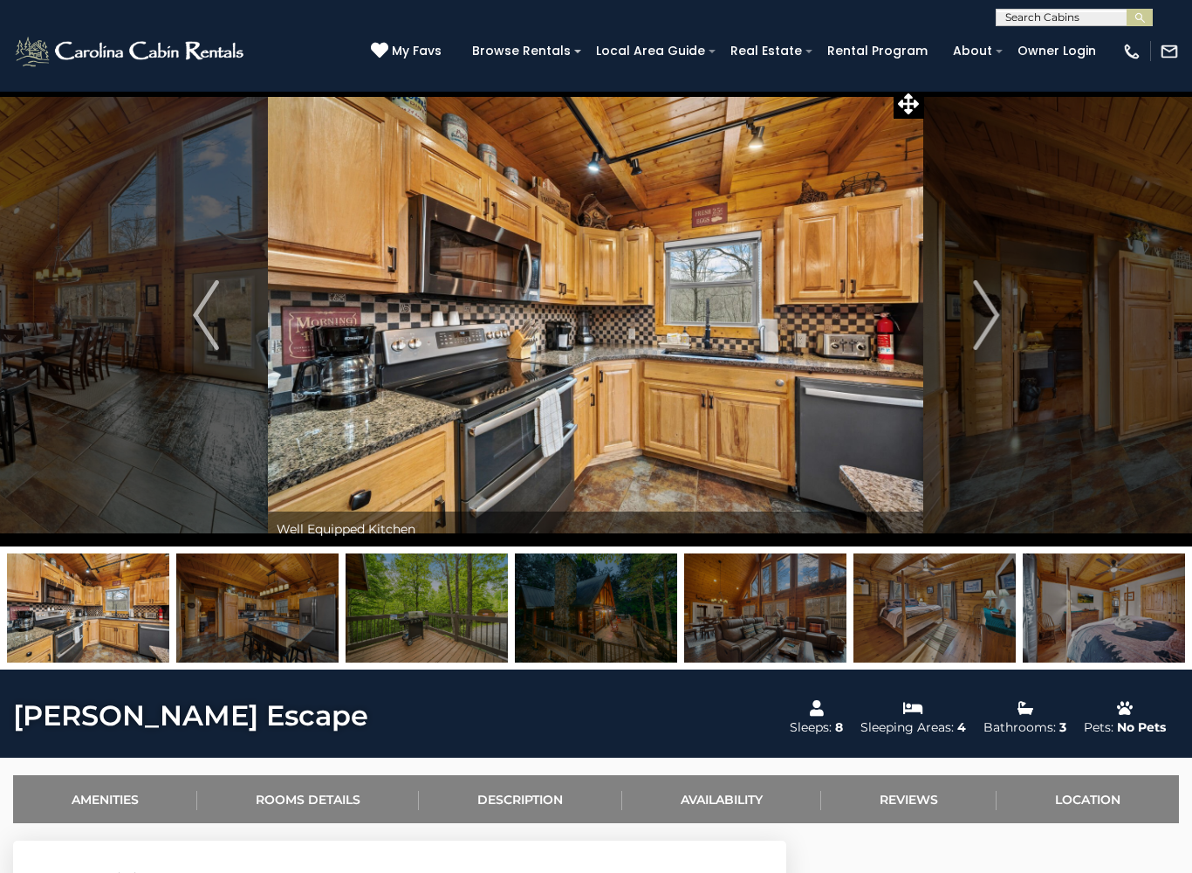
click at [979, 313] on img "Next" at bounding box center [986, 315] width 26 height 70
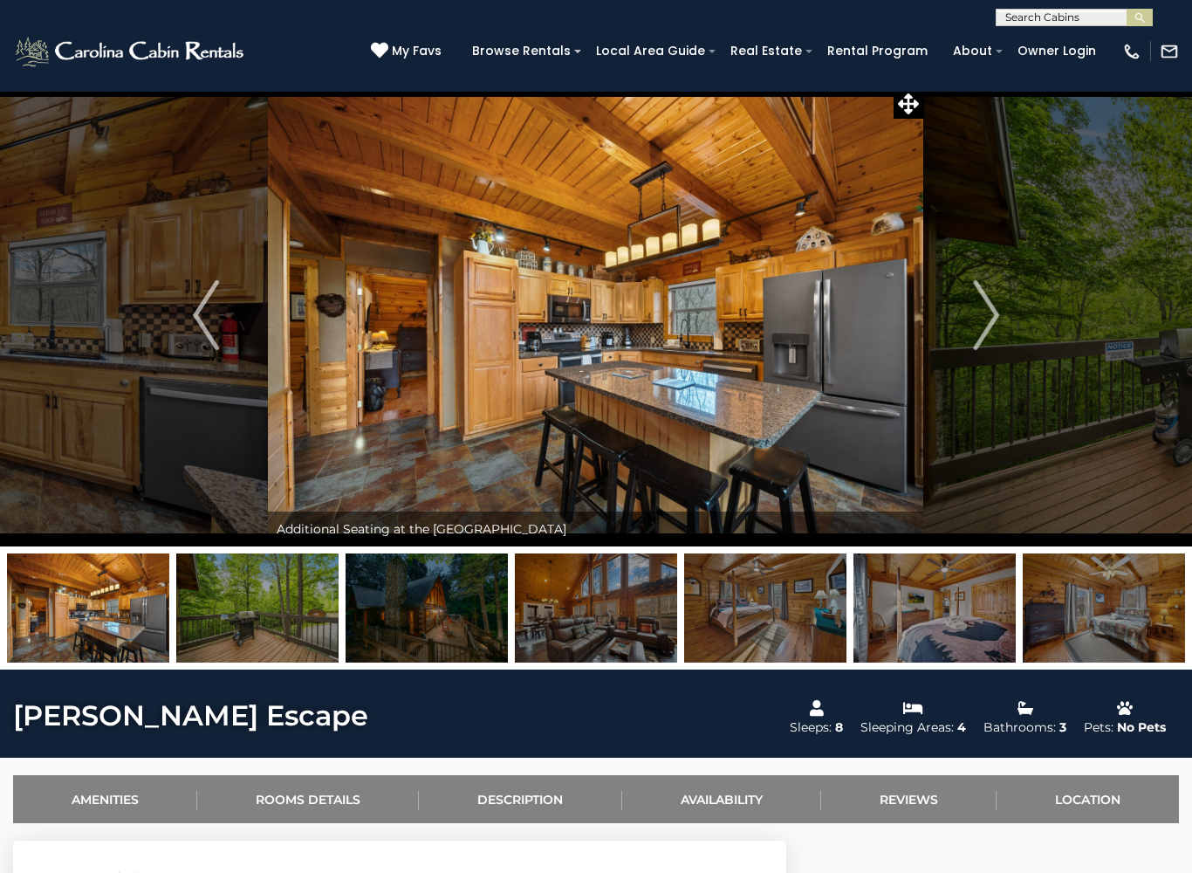
click at [979, 310] on img "Next" at bounding box center [986, 315] width 26 height 70
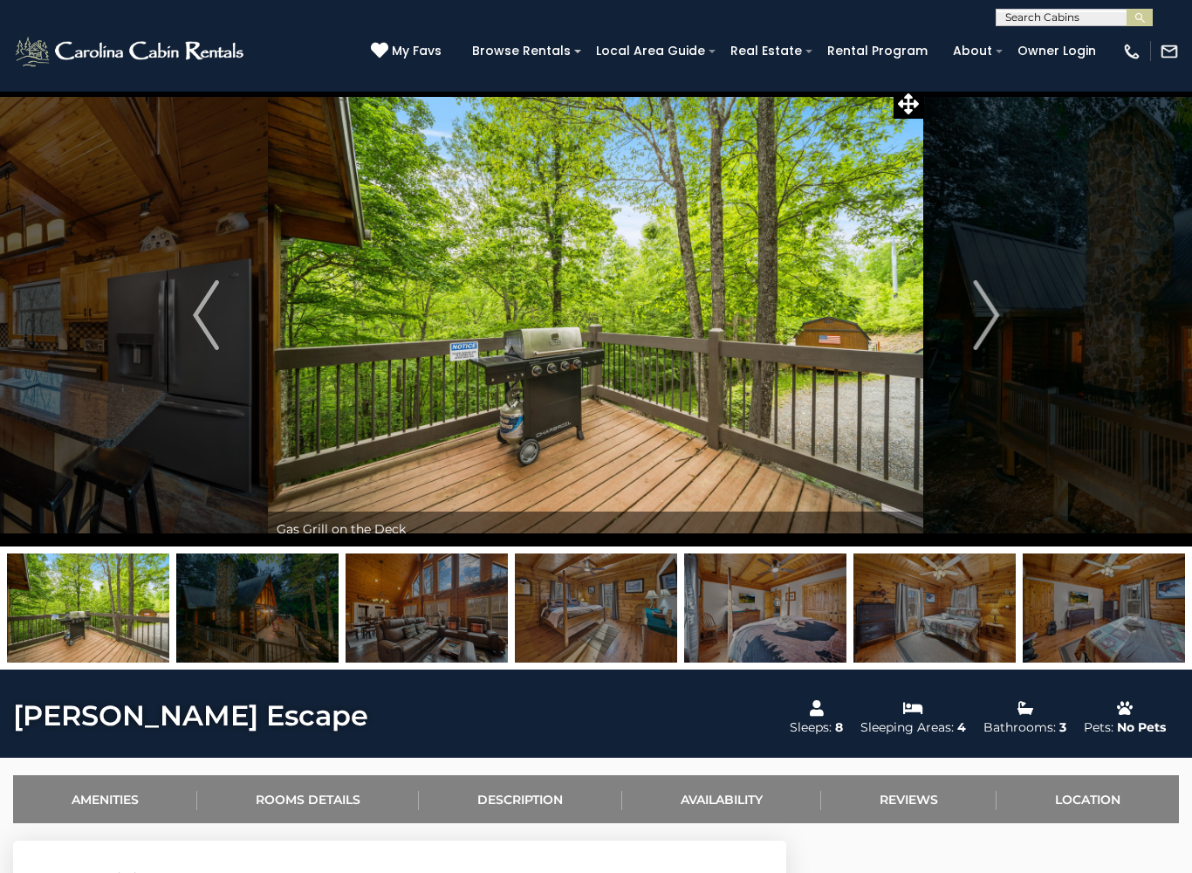
click at [976, 310] on img "Next" at bounding box center [986, 315] width 26 height 70
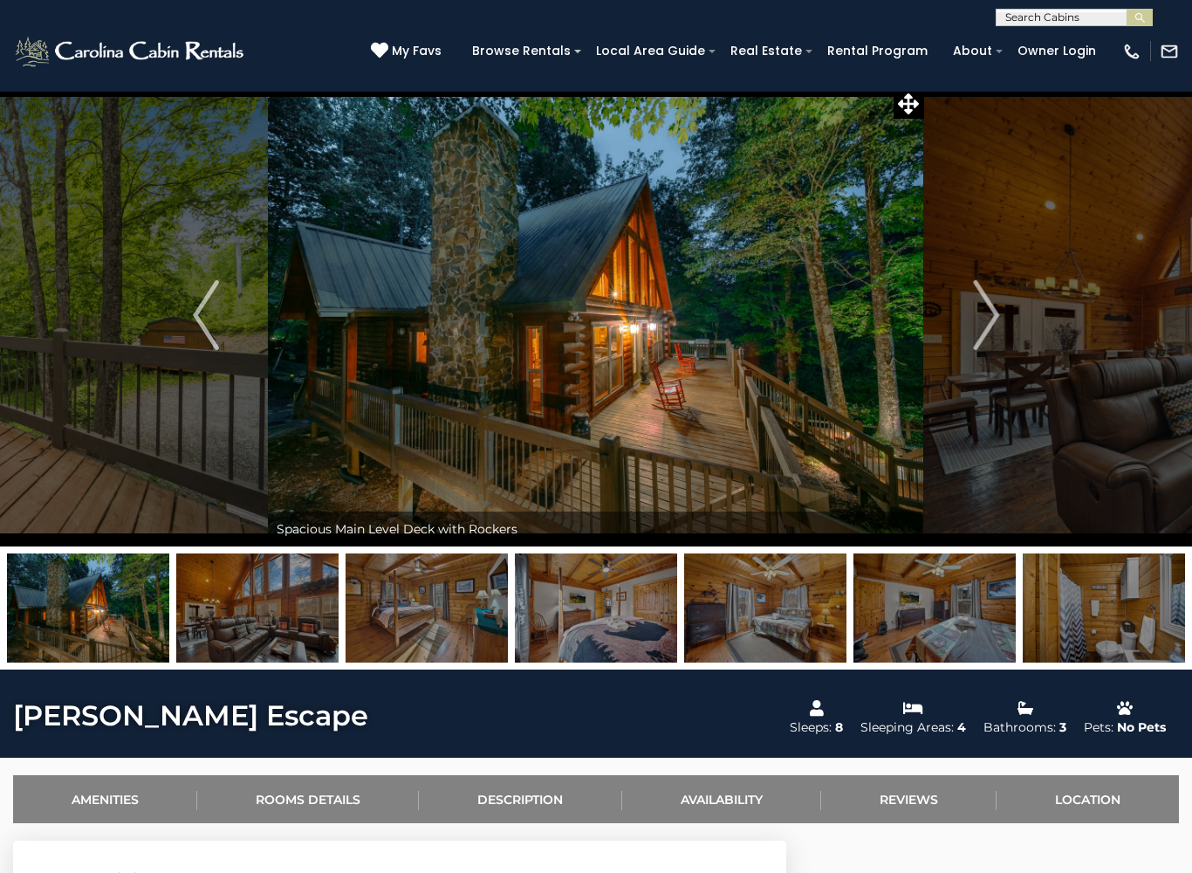
click at [986, 306] on img "Next" at bounding box center [986, 315] width 26 height 70
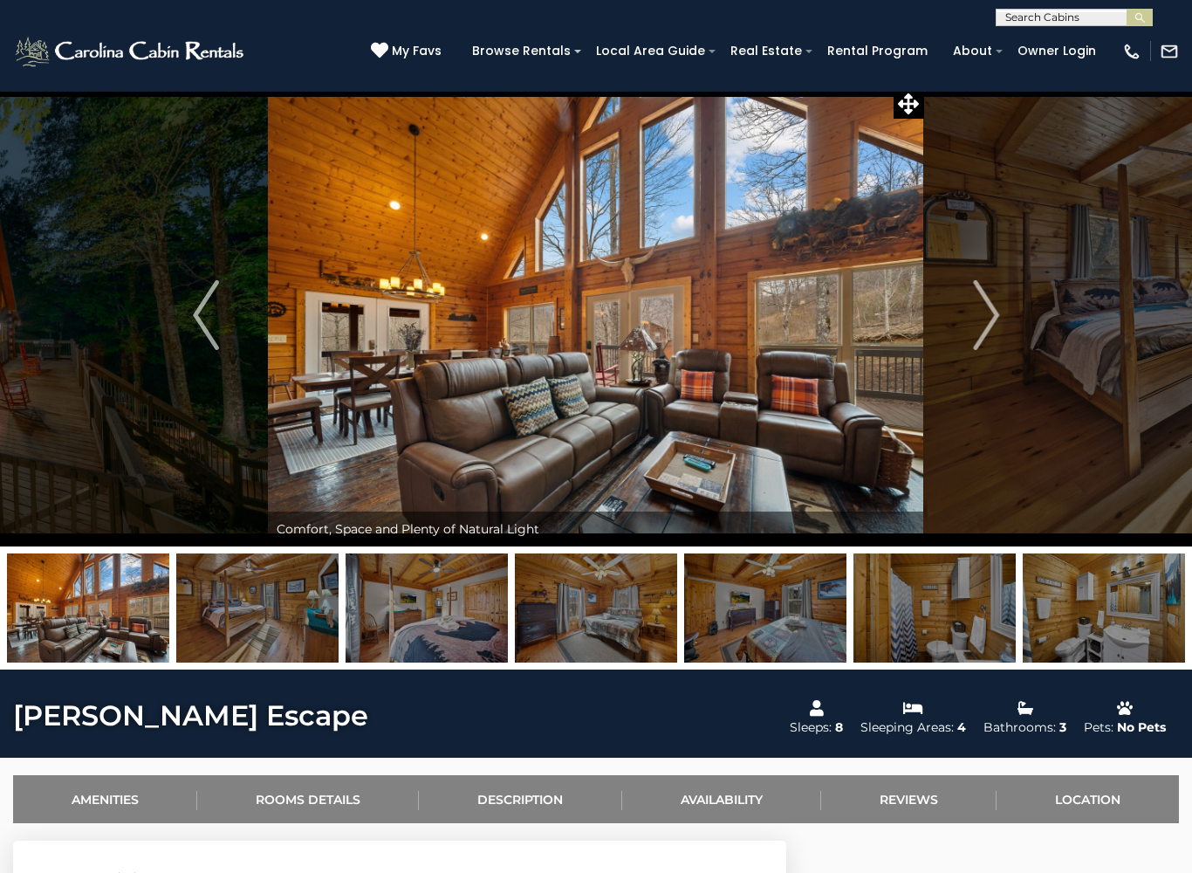
click at [982, 298] on img "Next" at bounding box center [986, 315] width 26 height 70
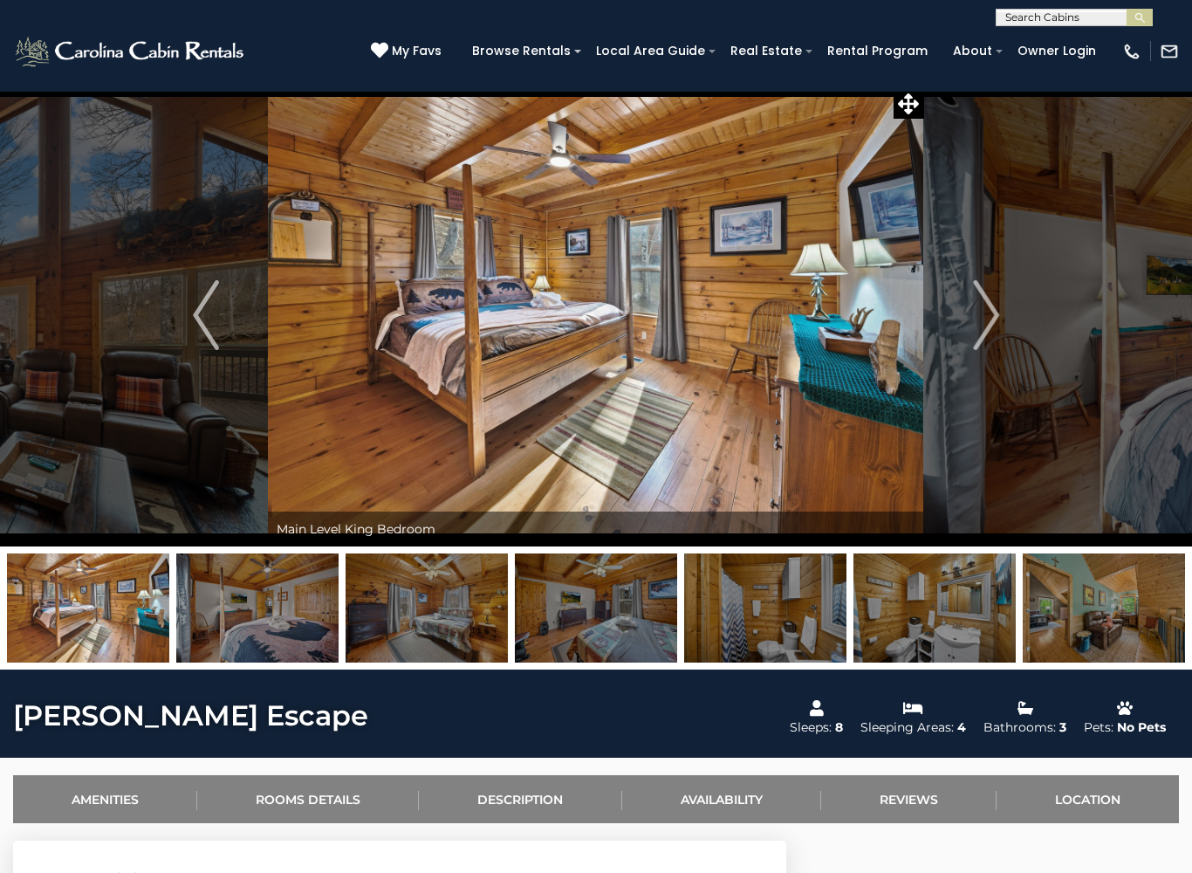
click at [991, 311] on img "Next" at bounding box center [986, 315] width 26 height 70
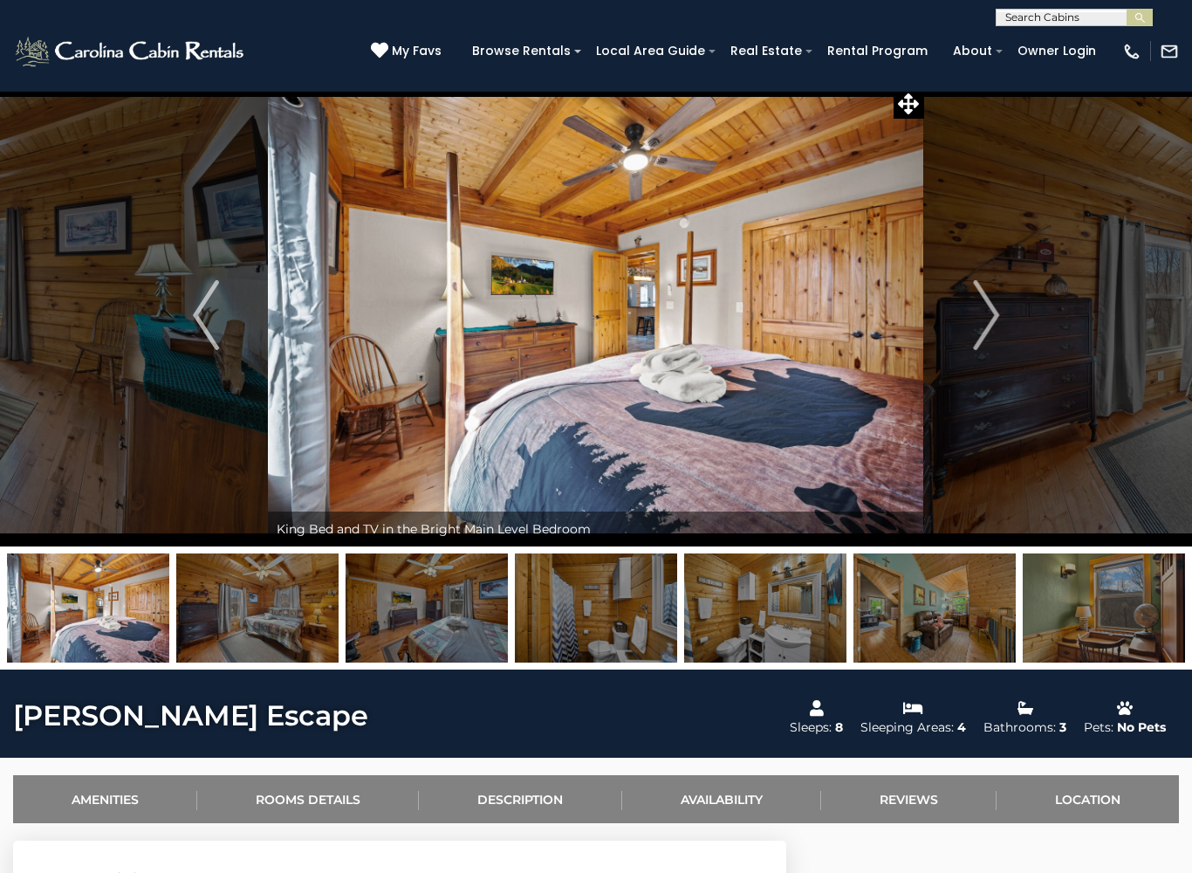
click at [978, 306] on img "Next" at bounding box center [986, 315] width 26 height 70
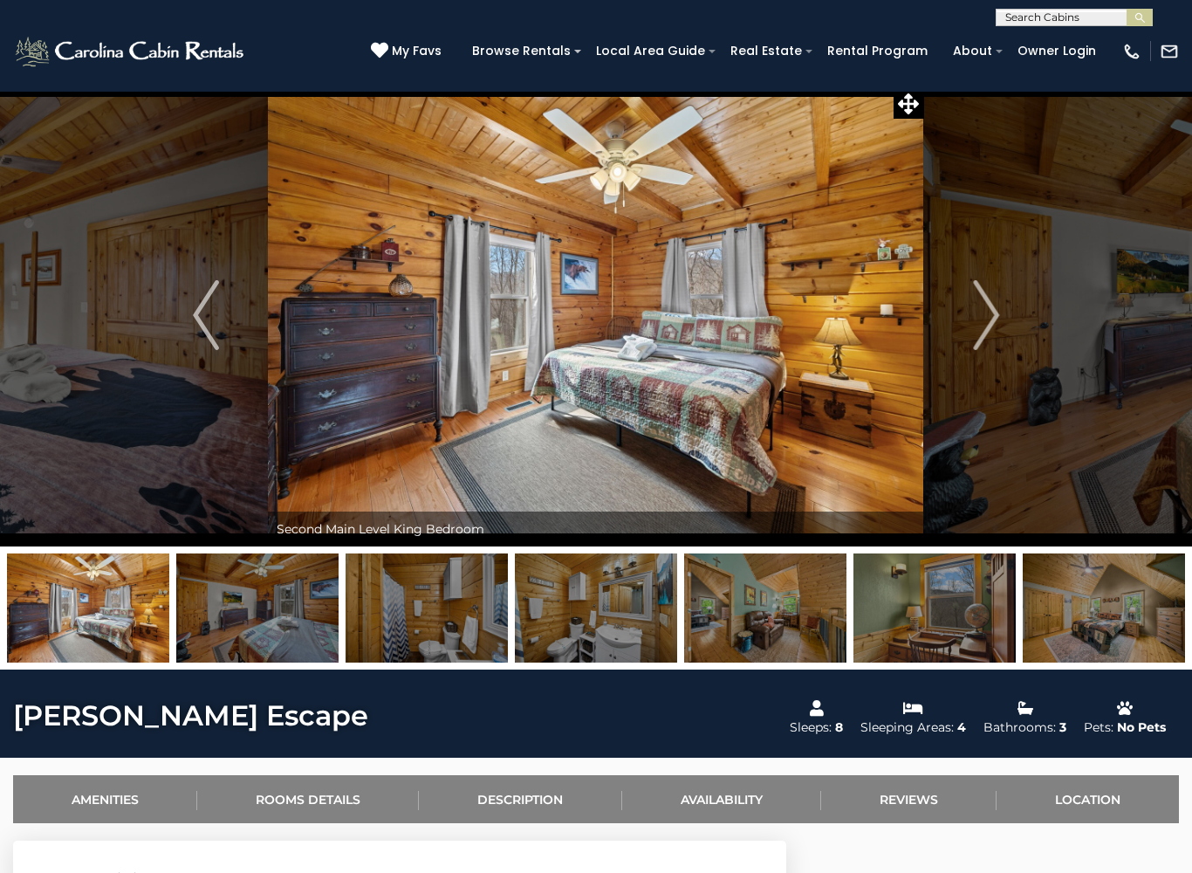
click at [976, 305] on img "Next" at bounding box center [986, 315] width 26 height 70
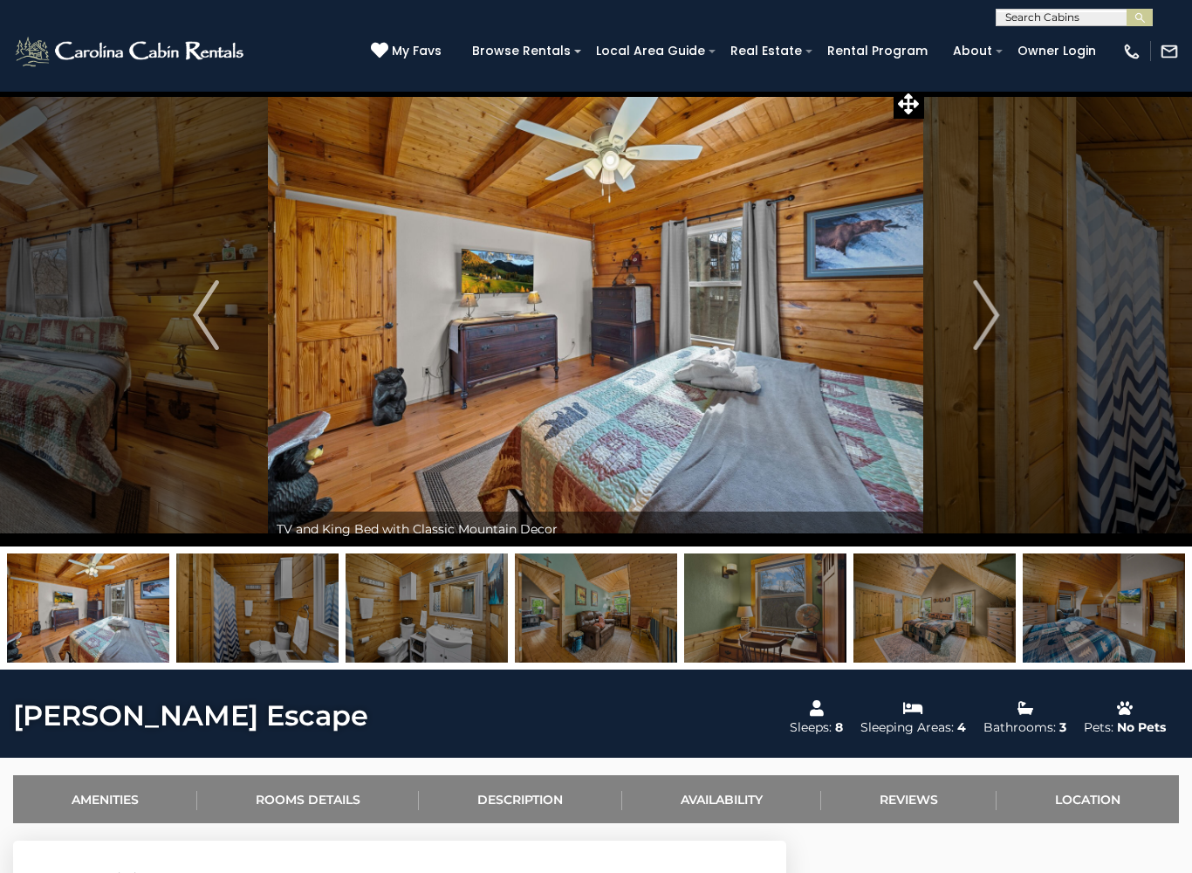
click at [974, 303] on img "Next" at bounding box center [986, 315] width 26 height 70
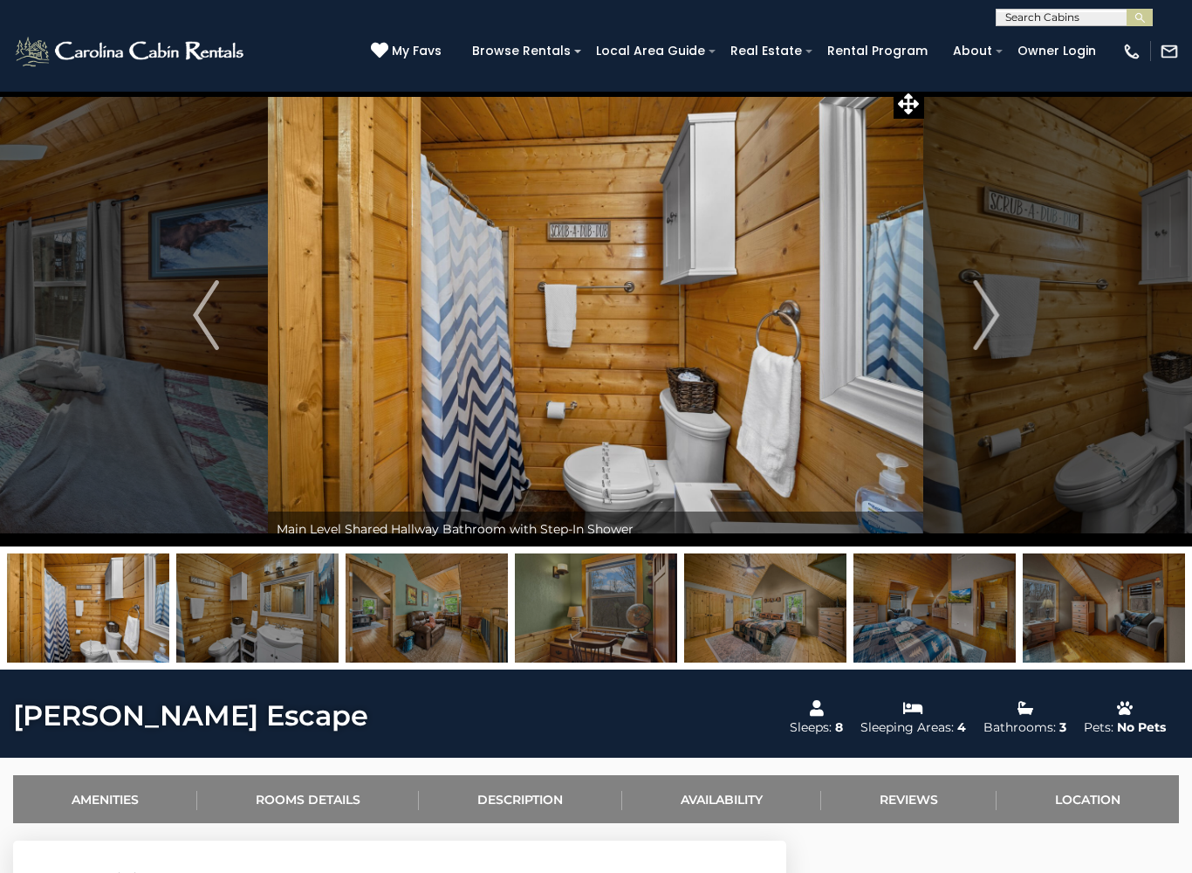
click at [984, 302] on img "Next" at bounding box center [986, 315] width 26 height 70
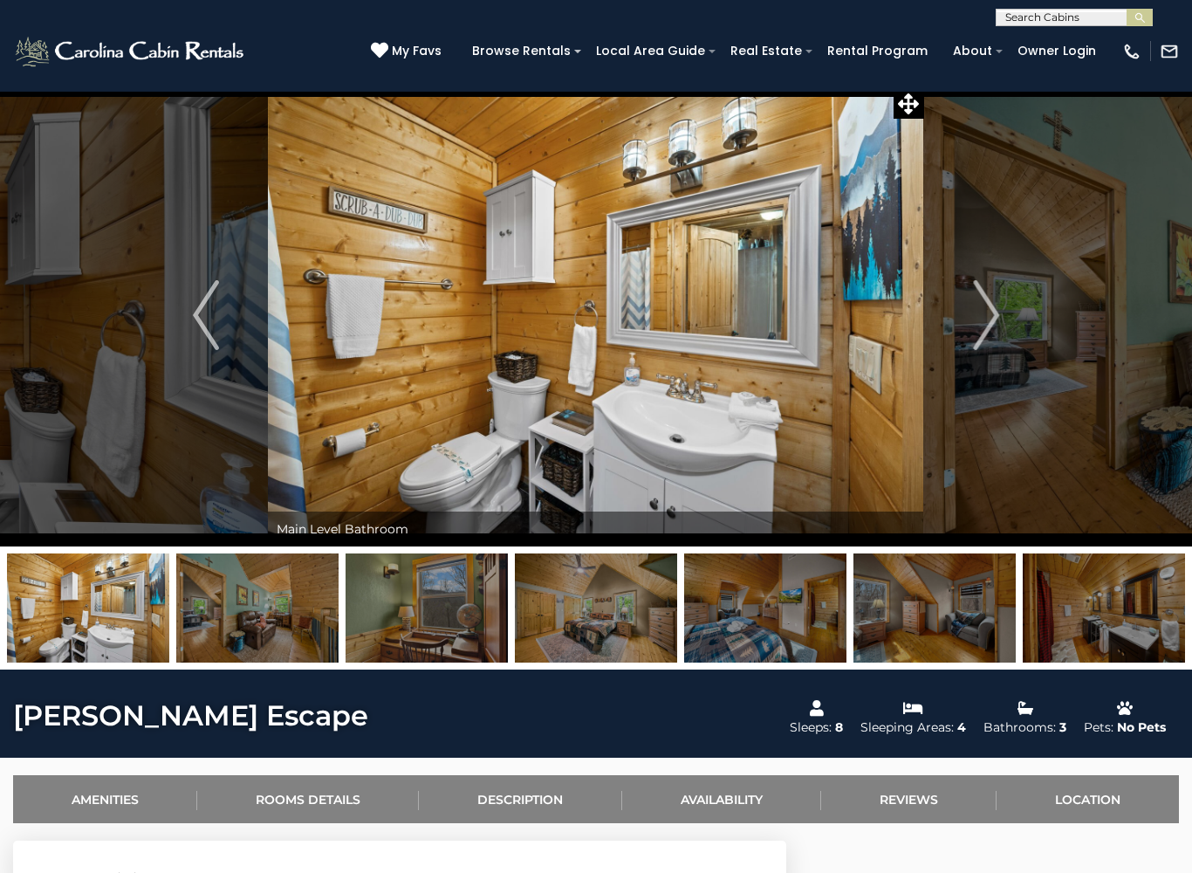
click at [980, 306] on img "Next" at bounding box center [986, 315] width 26 height 70
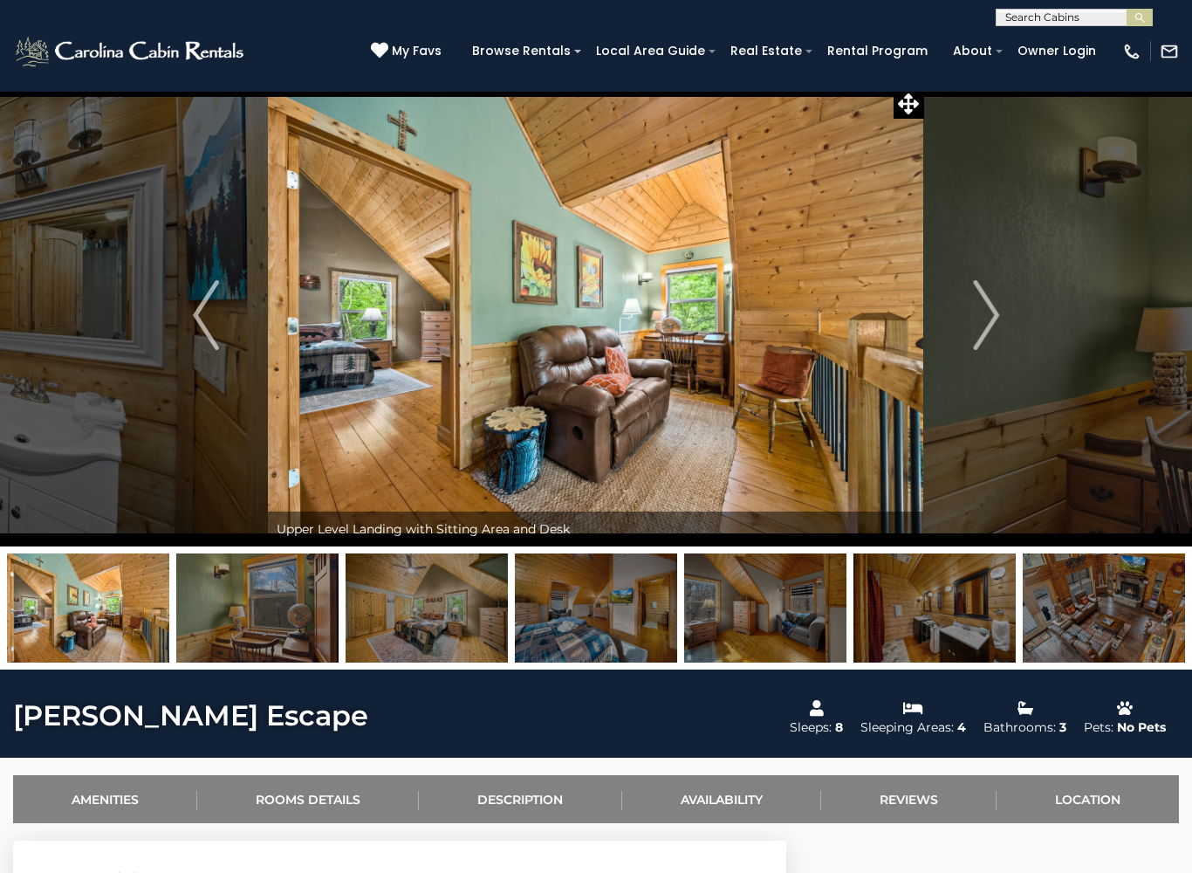
click at [980, 316] on img "Next" at bounding box center [986, 315] width 26 height 70
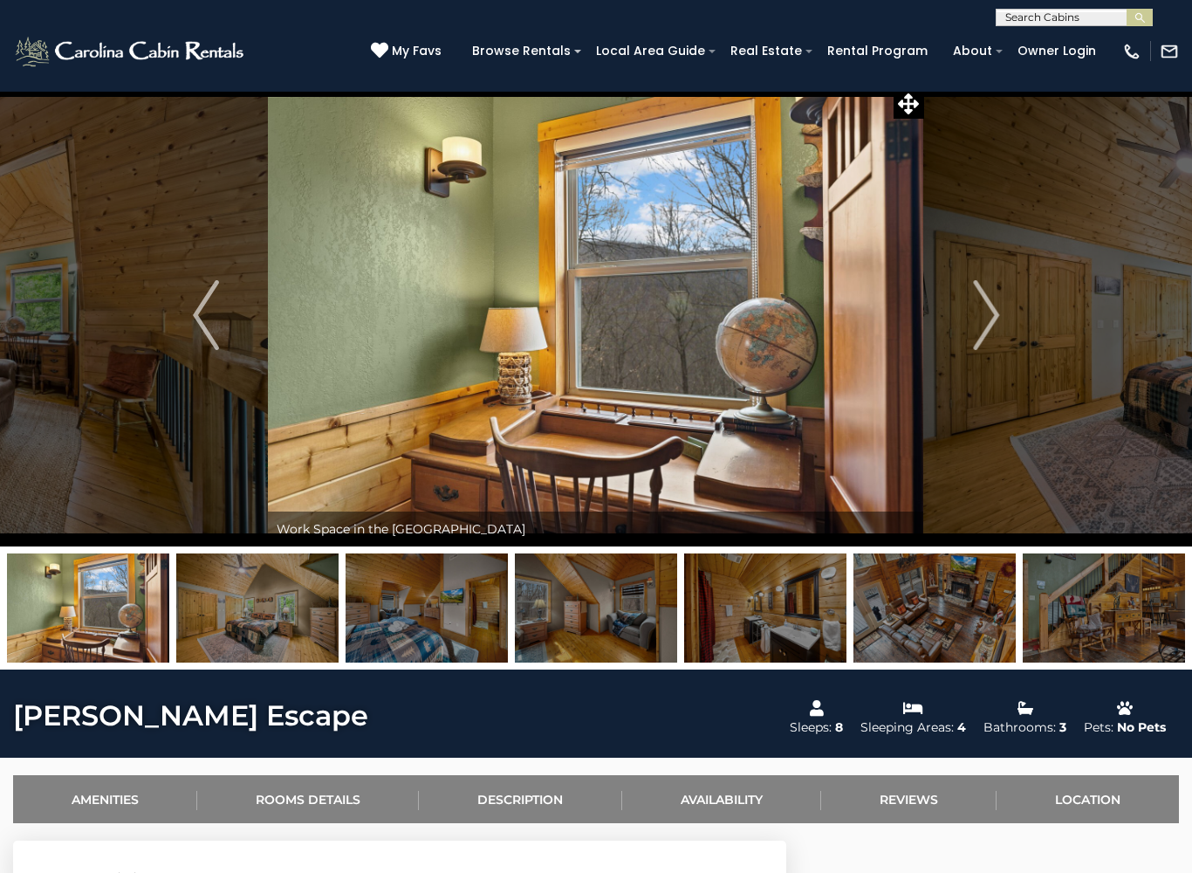
click at [200, 311] on img "Previous" at bounding box center [206, 315] width 26 height 70
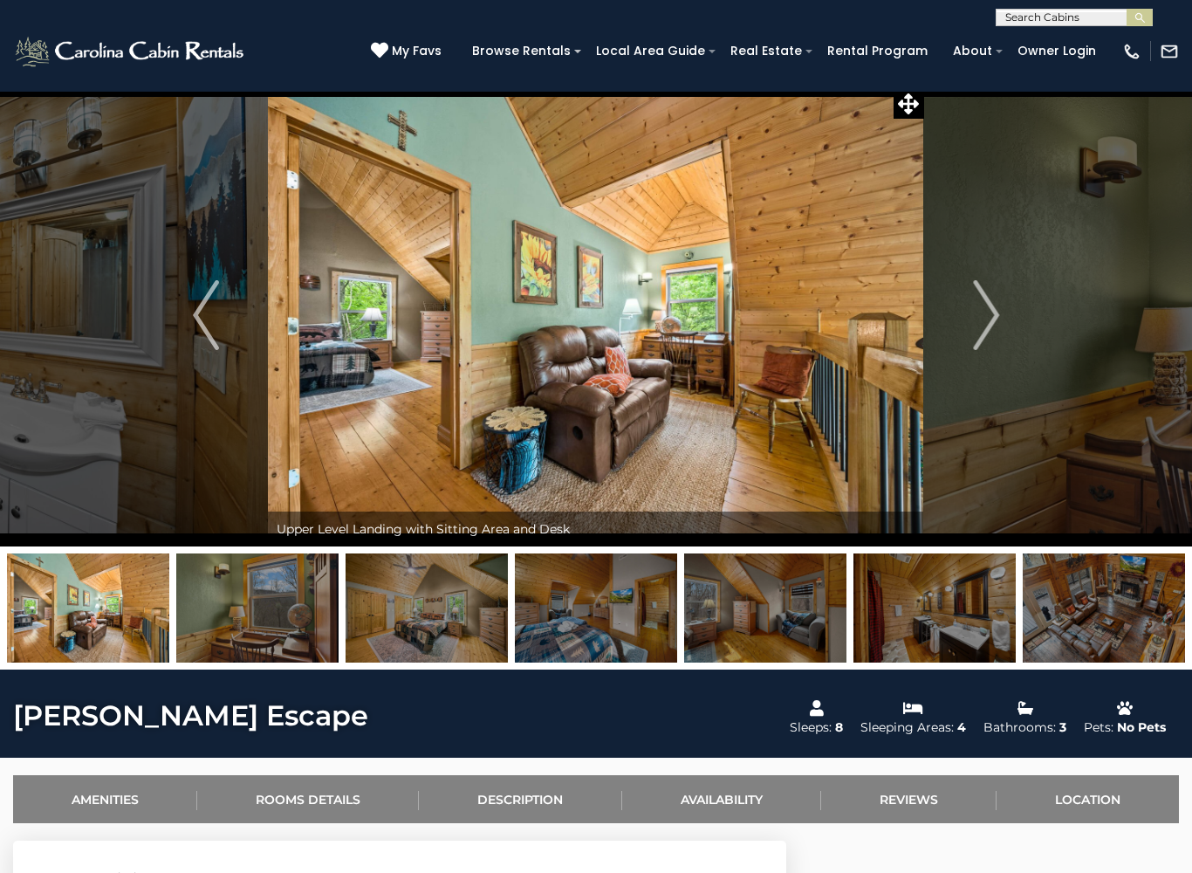
click at [978, 305] on img "Next" at bounding box center [986, 315] width 26 height 70
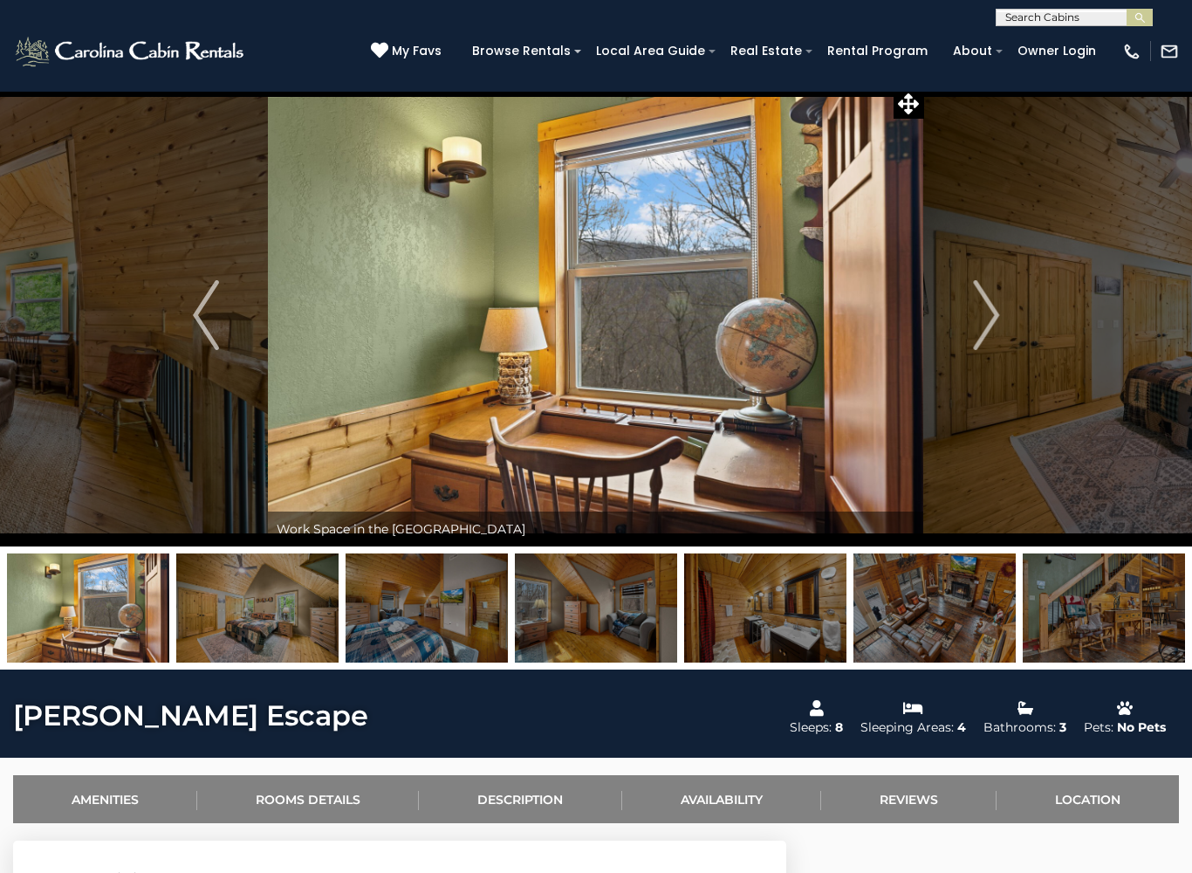
click at [985, 304] on img "Next" at bounding box center [986, 315] width 26 height 70
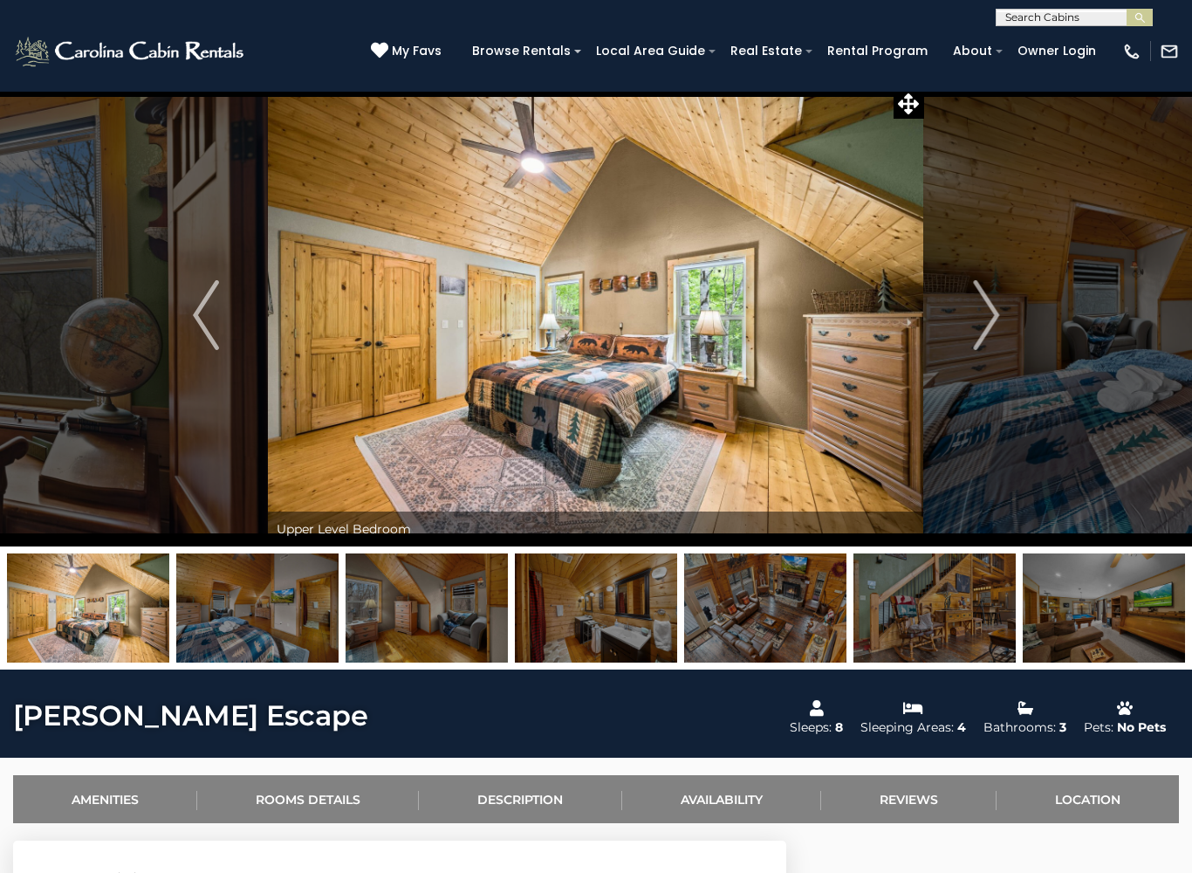
click at [985, 315] on img "Next" at bounding box center [986, 315] width 26 height 70
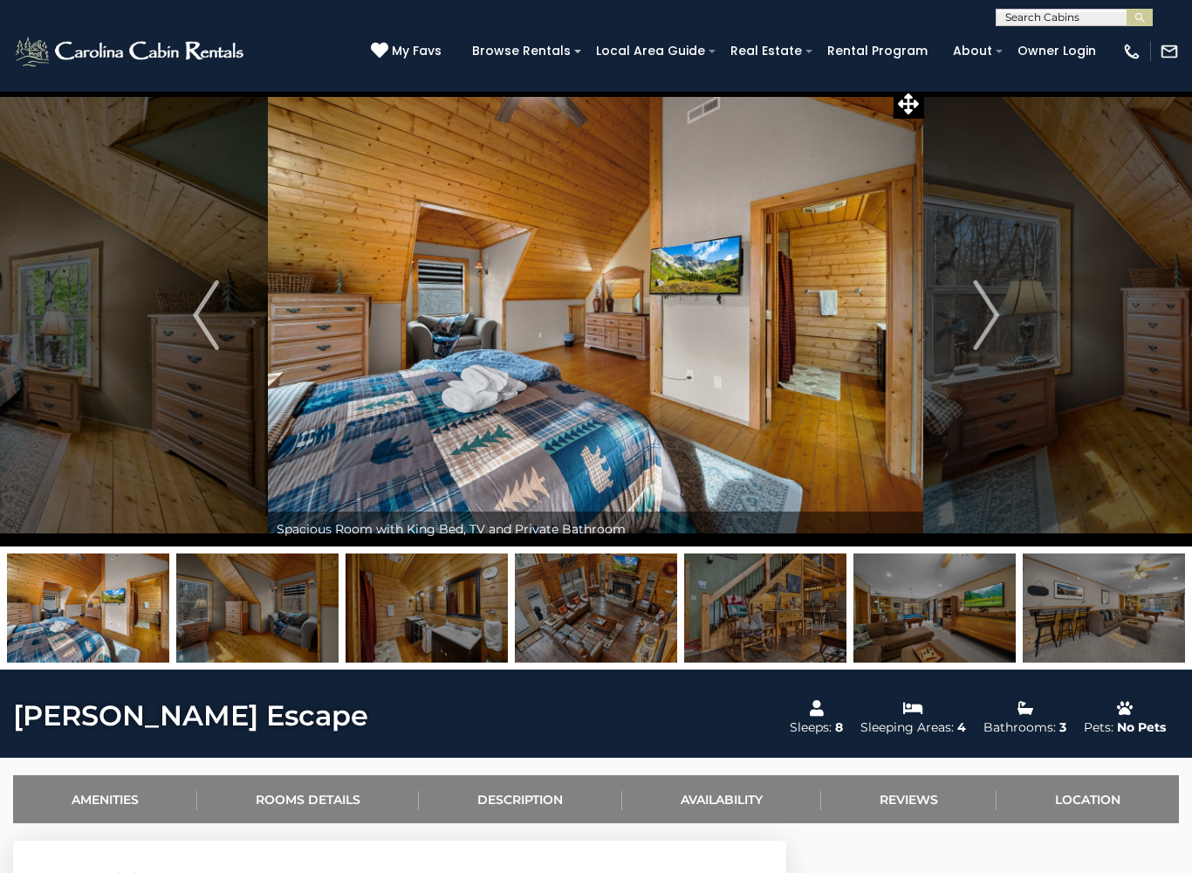
click at [974, 308] on img "Next" at bounding box center [986, 315] width 26 height 70
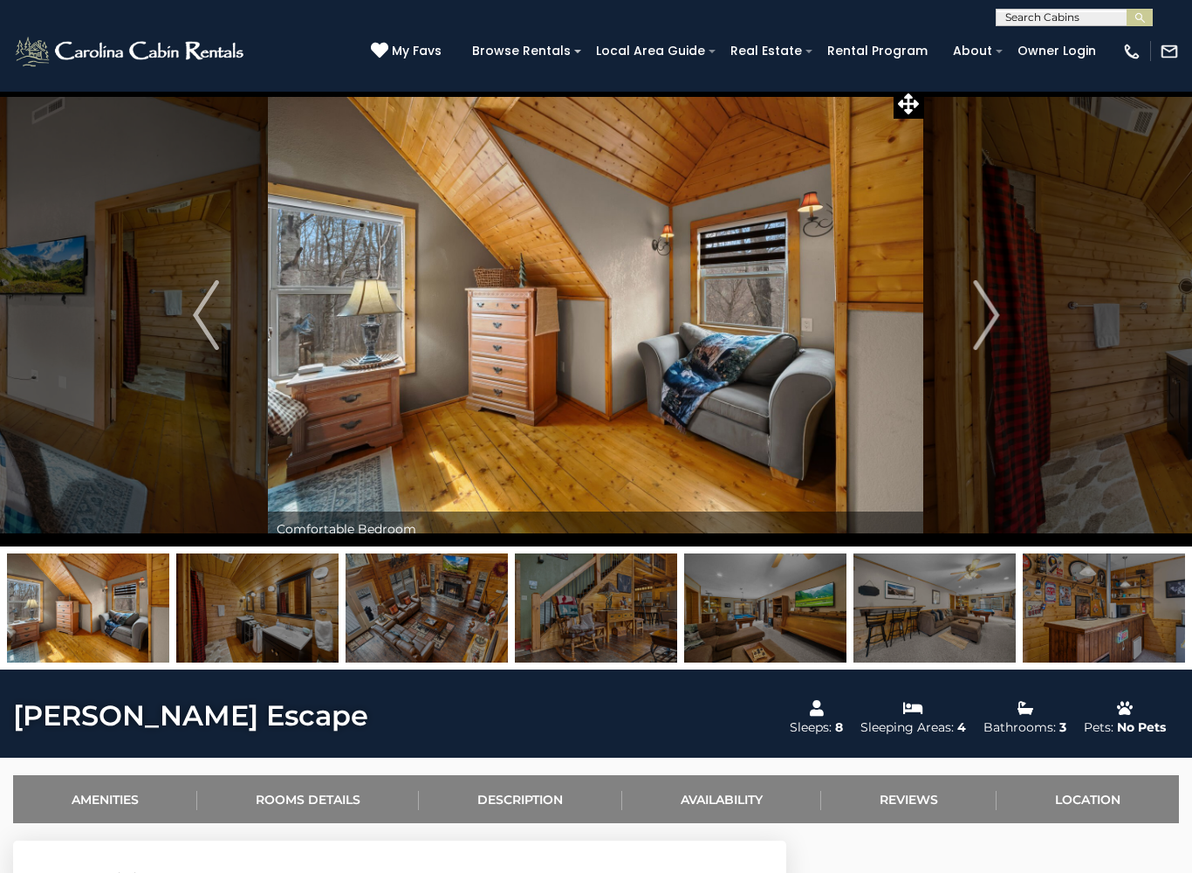
click at [979, 311] on img "Next" at bounding box center [986, 315] width 26 height 70
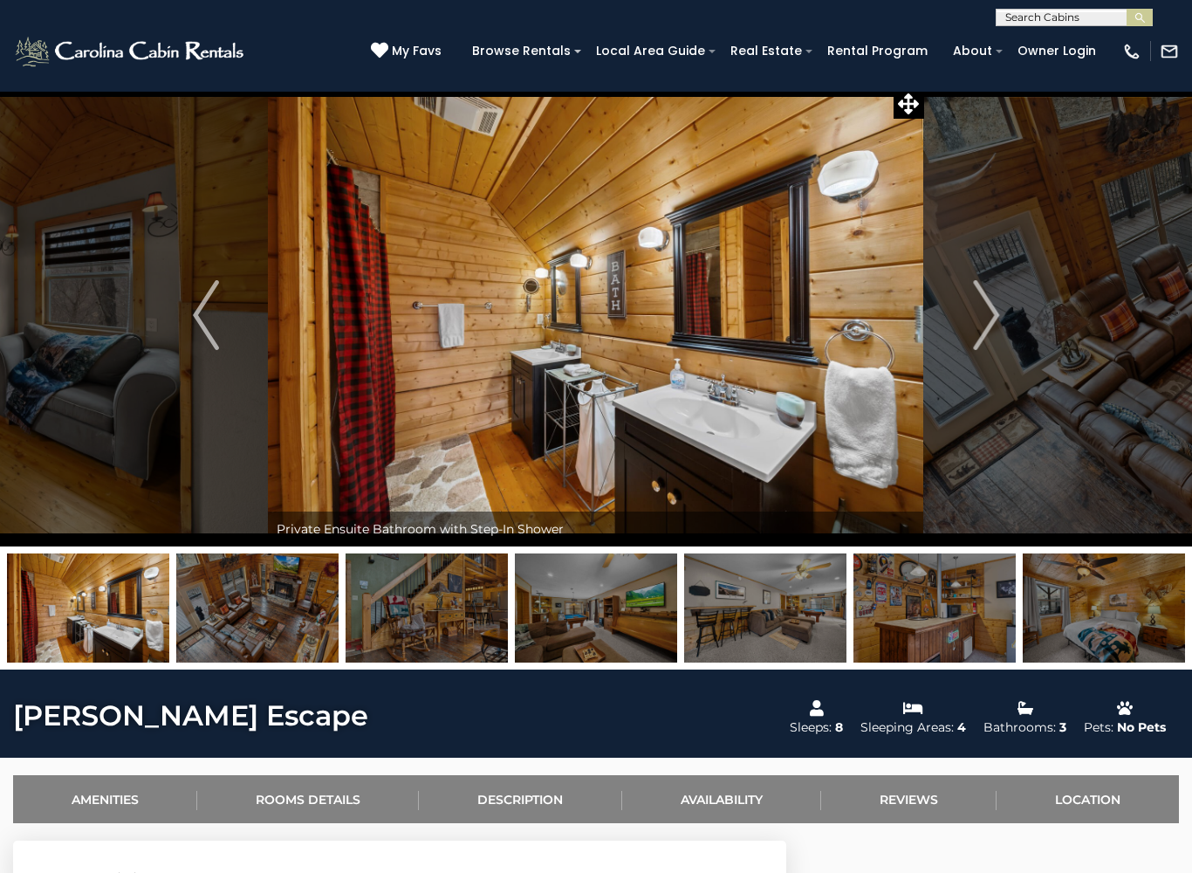
click at [973, 309] on img "Next" at bounding box center [986, 315] width 26 height 70
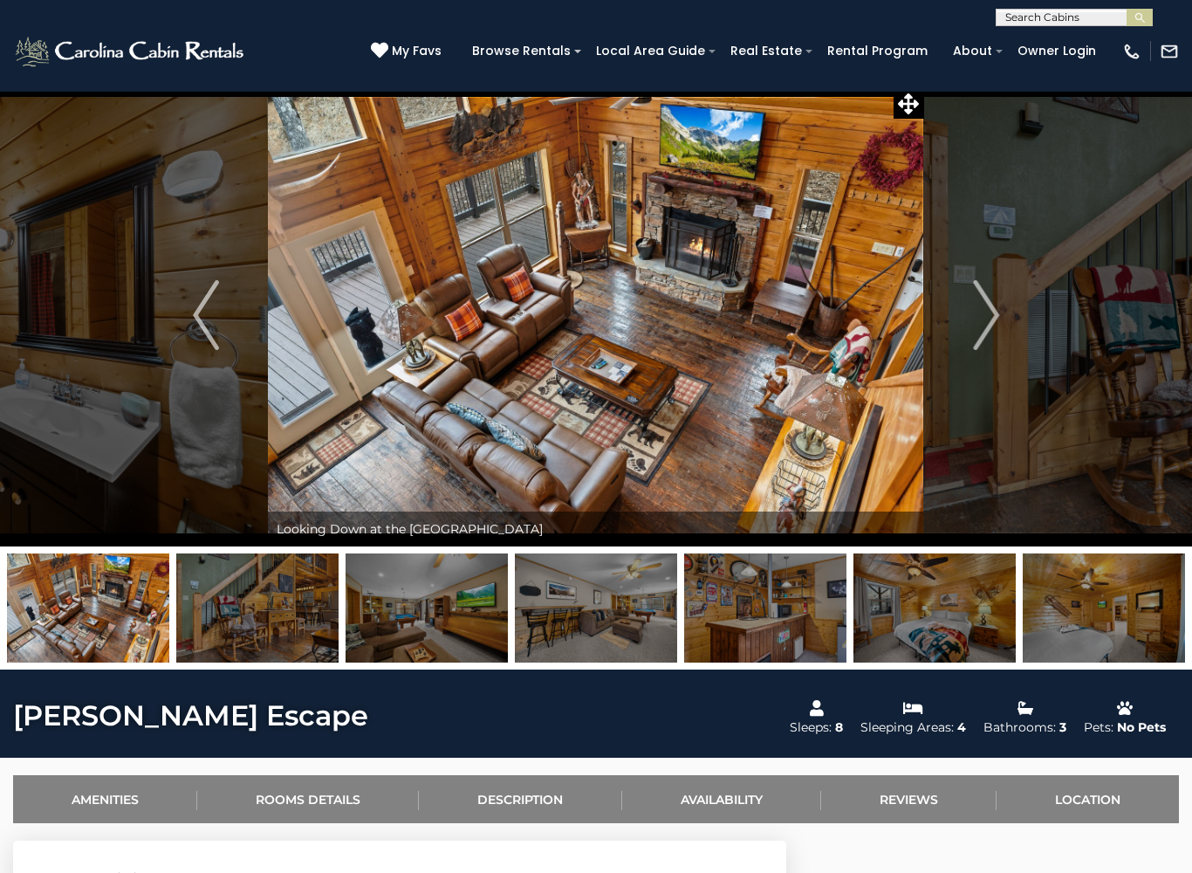
click at [968, 319] on button "Next" at bounding box center [986, 315] width 124 height 463
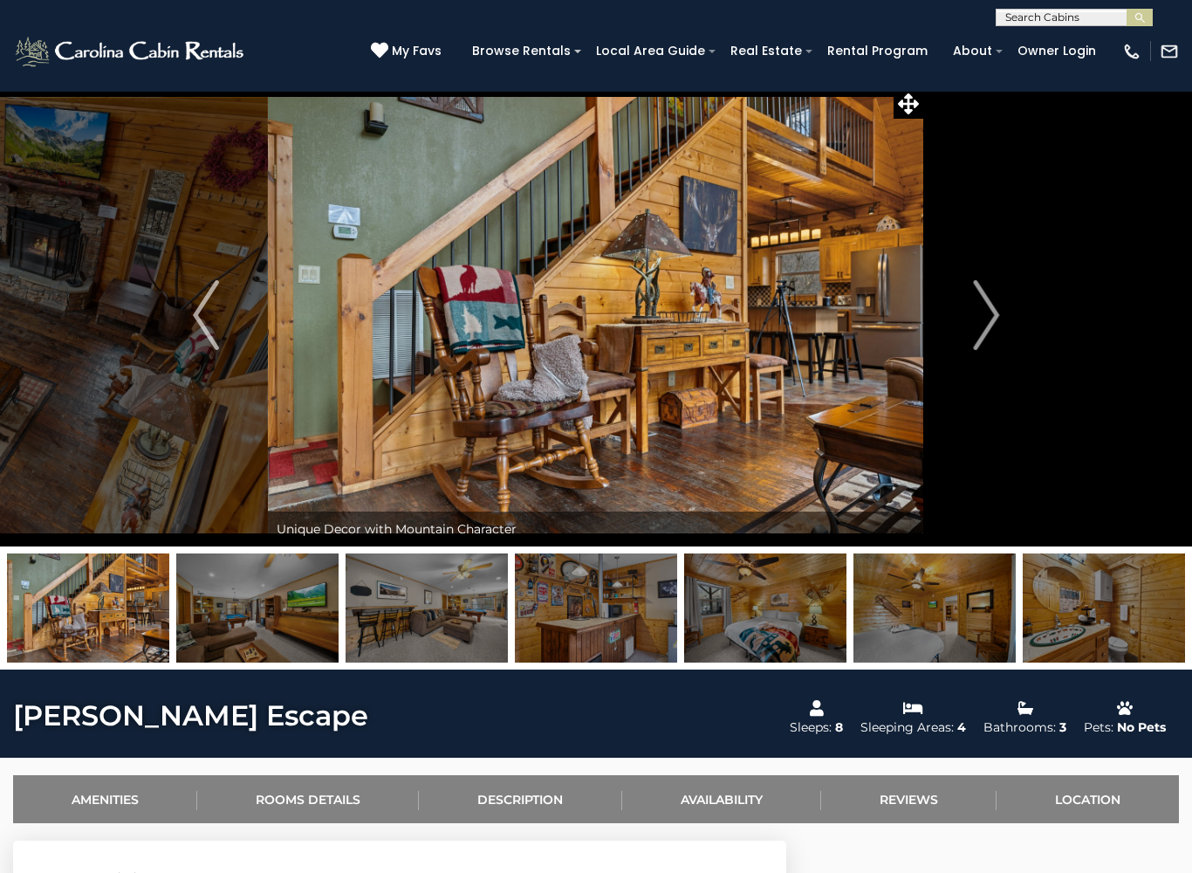
click at [978, 308] on img "Next" at bounding box center [986, 315] width 26 height 70
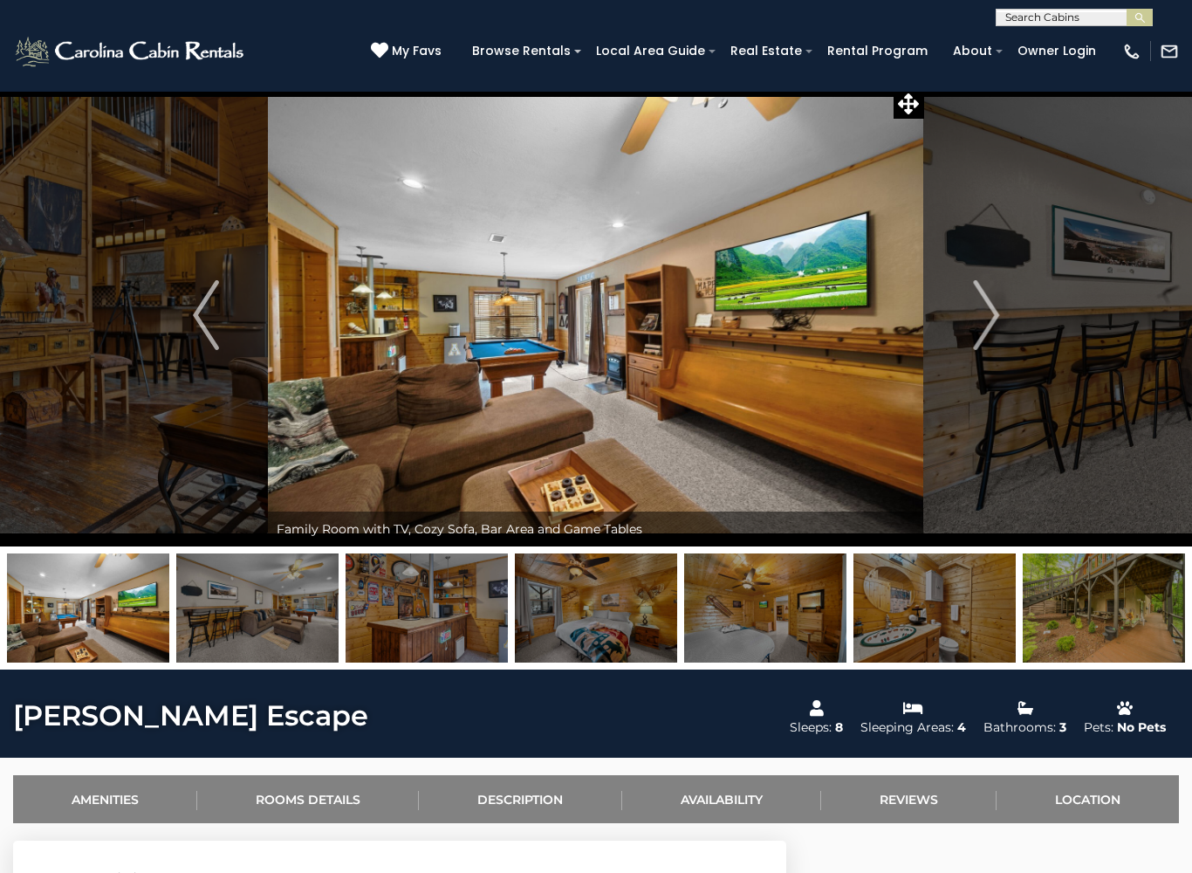
click at [977, 317] on img "Next" at bounding box center [986, 315] width 26 height 70
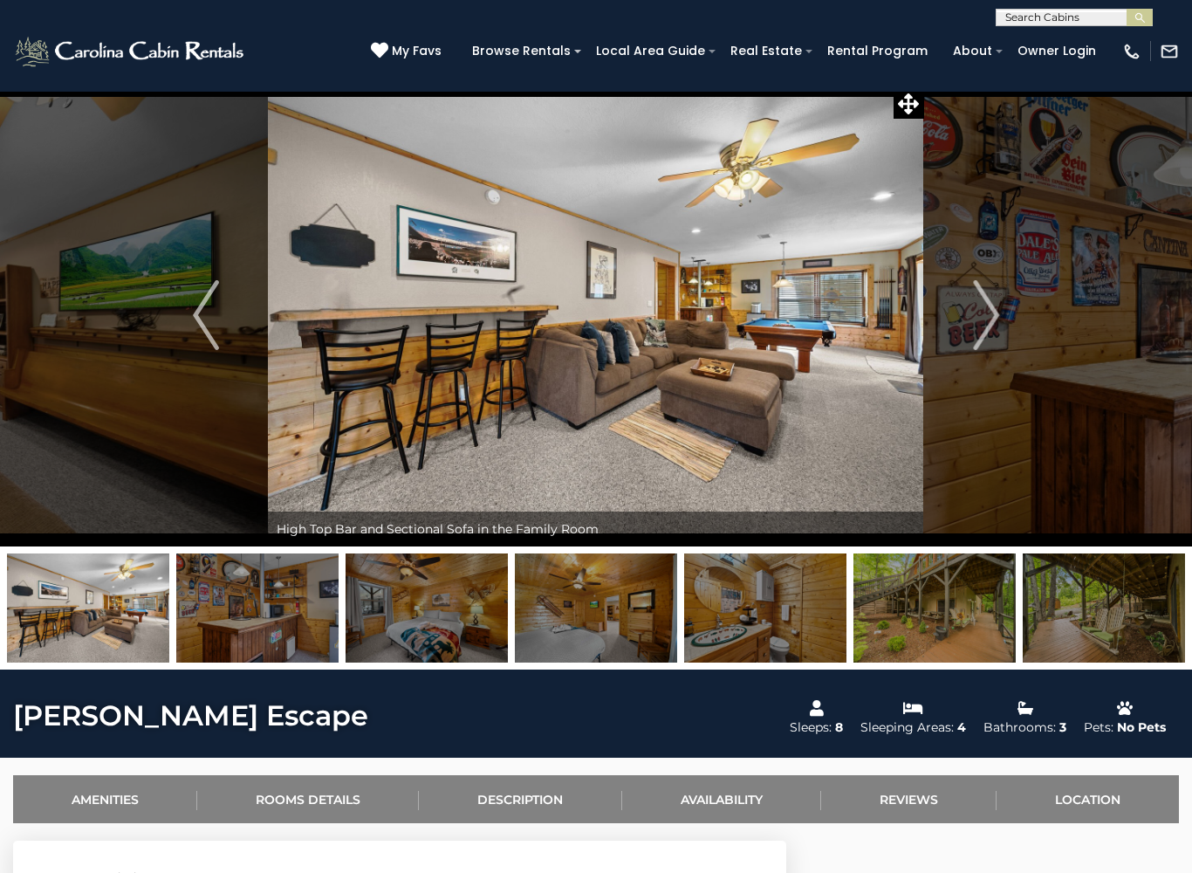
click at [980, 305] on img "Next" at bounding box center [986, 315] width 26 height 70
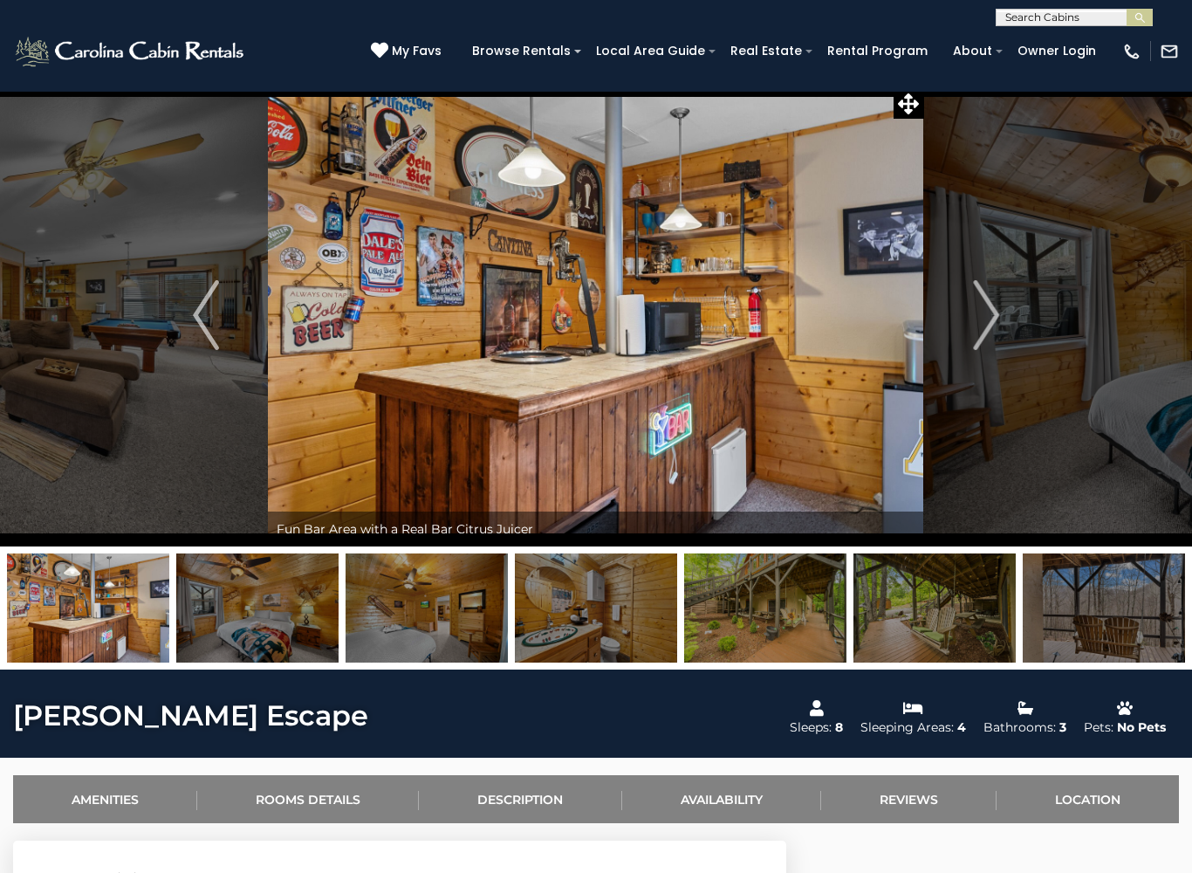
click at [972, 314] on button "Next" at bounding box center [986, 315] width 124 height 463
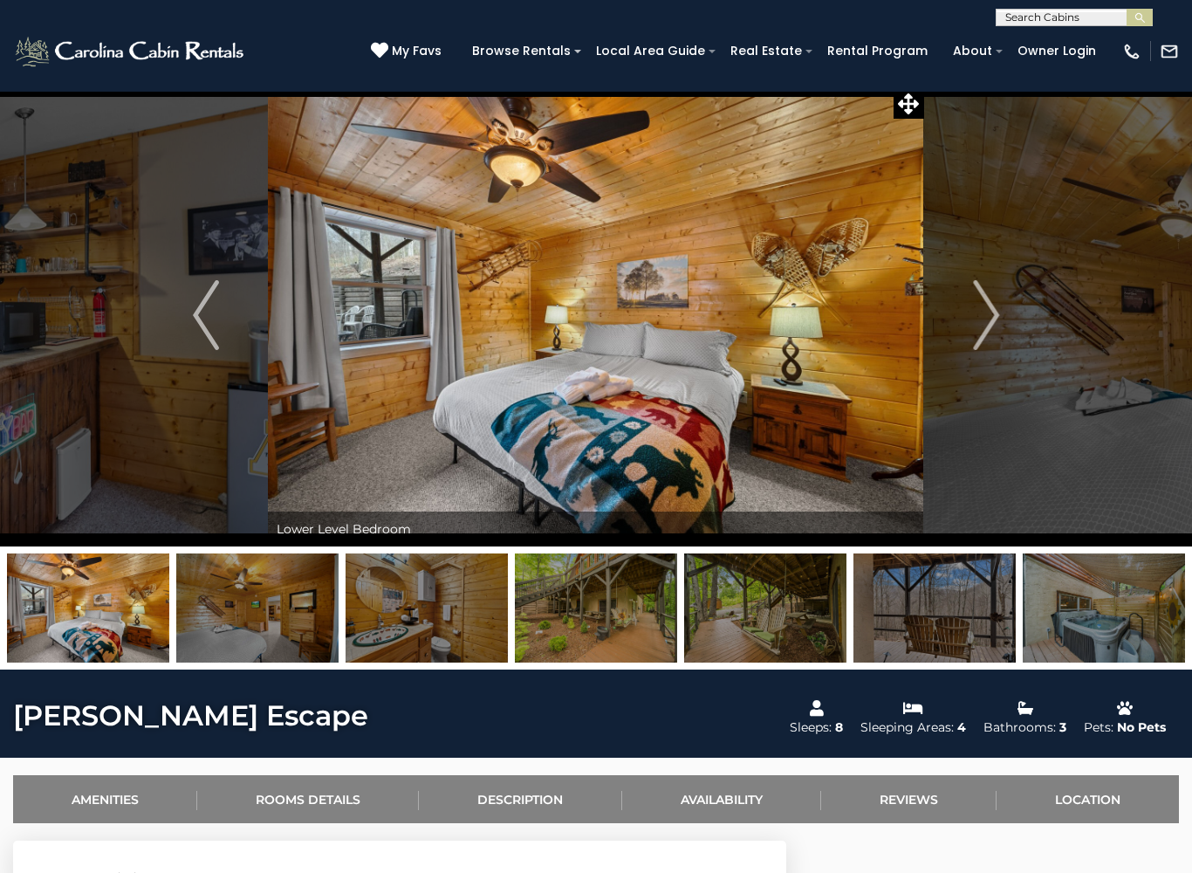
click at [982, 311] on img "Next" at bounding box center [986, 315] width 26 height 70
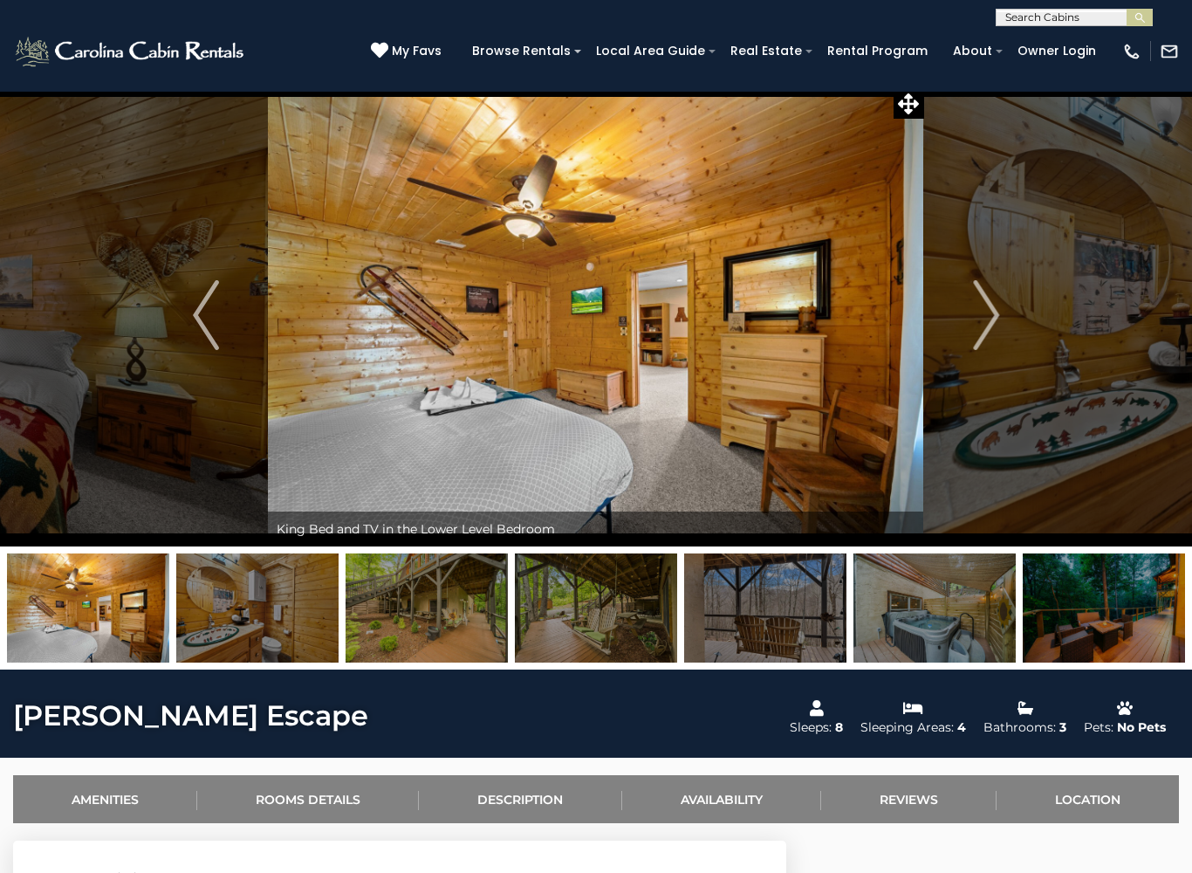
click at [984, 306] on img "Next" at bounding box center [986, 315] width 26 height 70
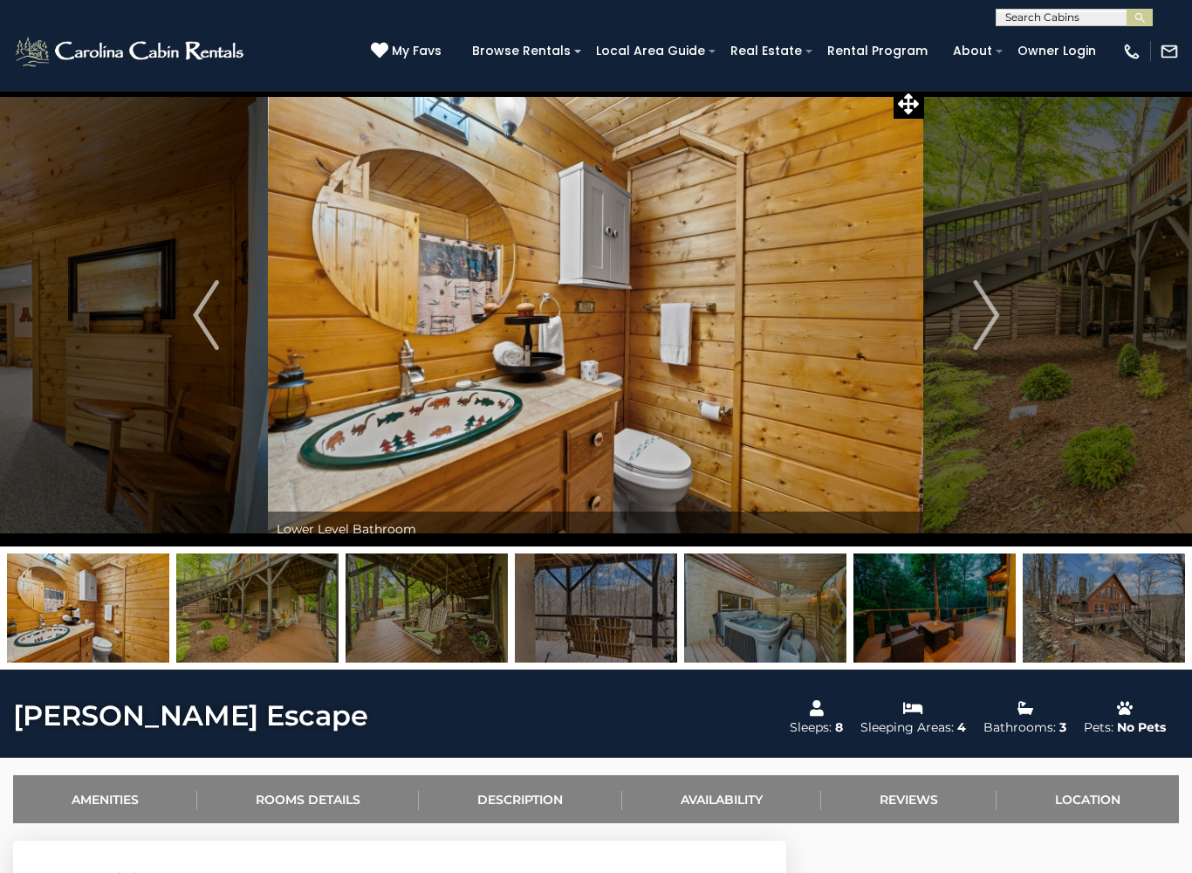
click at [975, 317] on img "Next" at bounding box center [986, 315] width 26 height 70
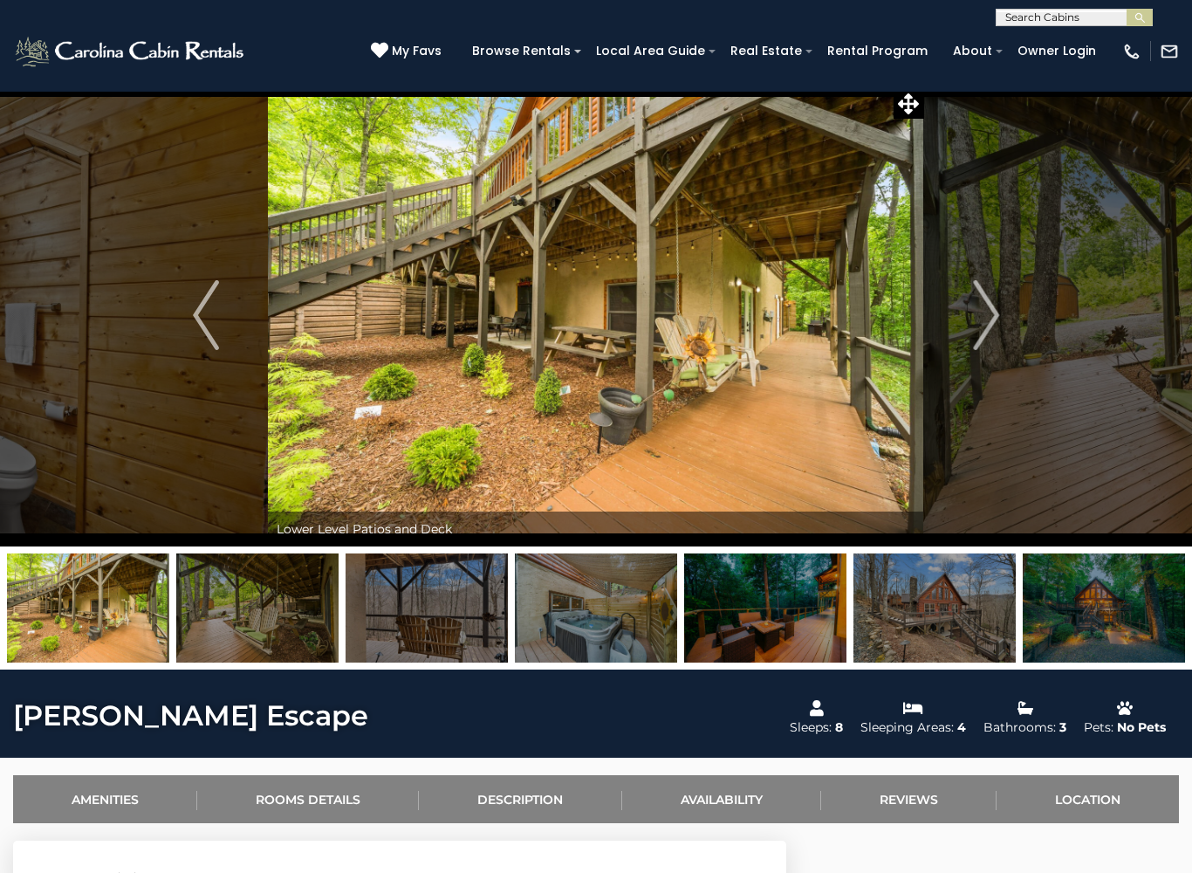
click at [988, 305] on img "Next" at bounding box center [986, 315] width 26 height 70
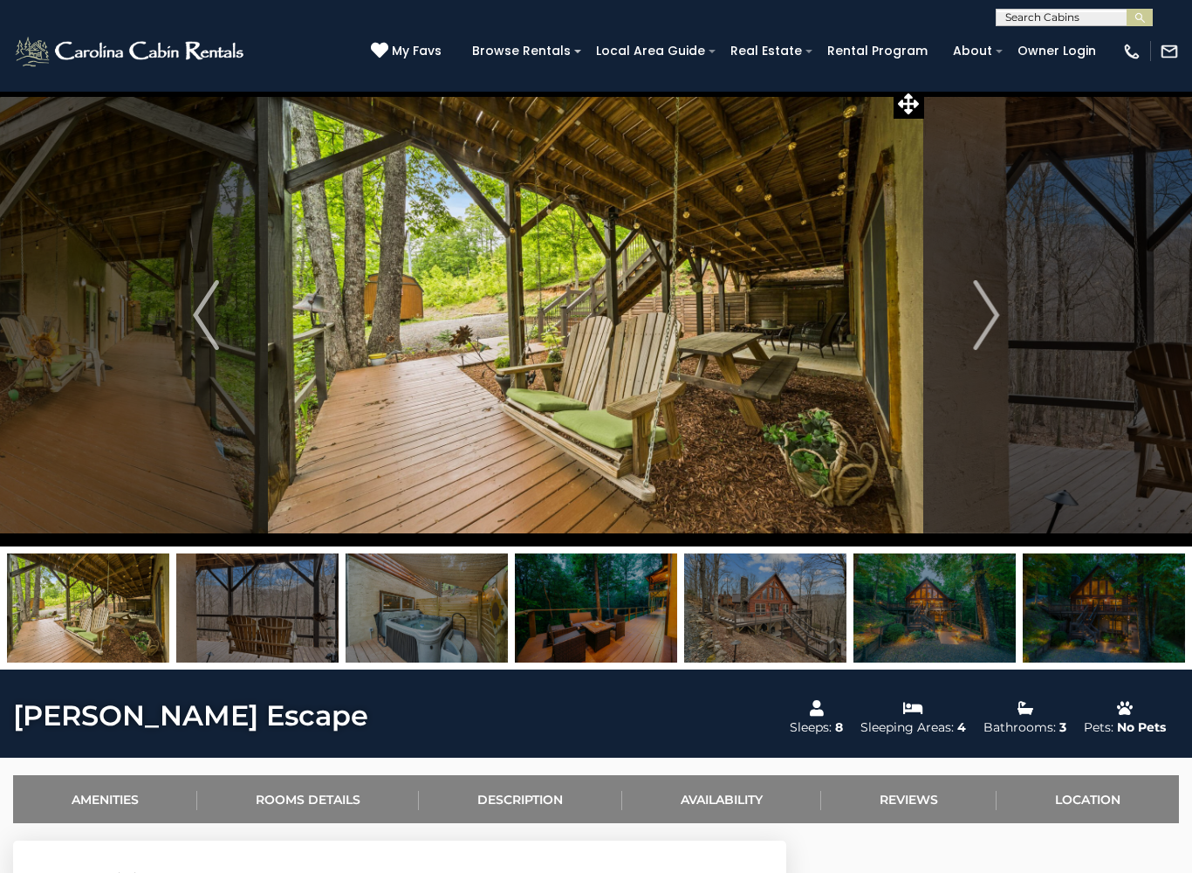
click at [984, 307] on img "Next" at bounding box center [986, 315] width 26 height 70
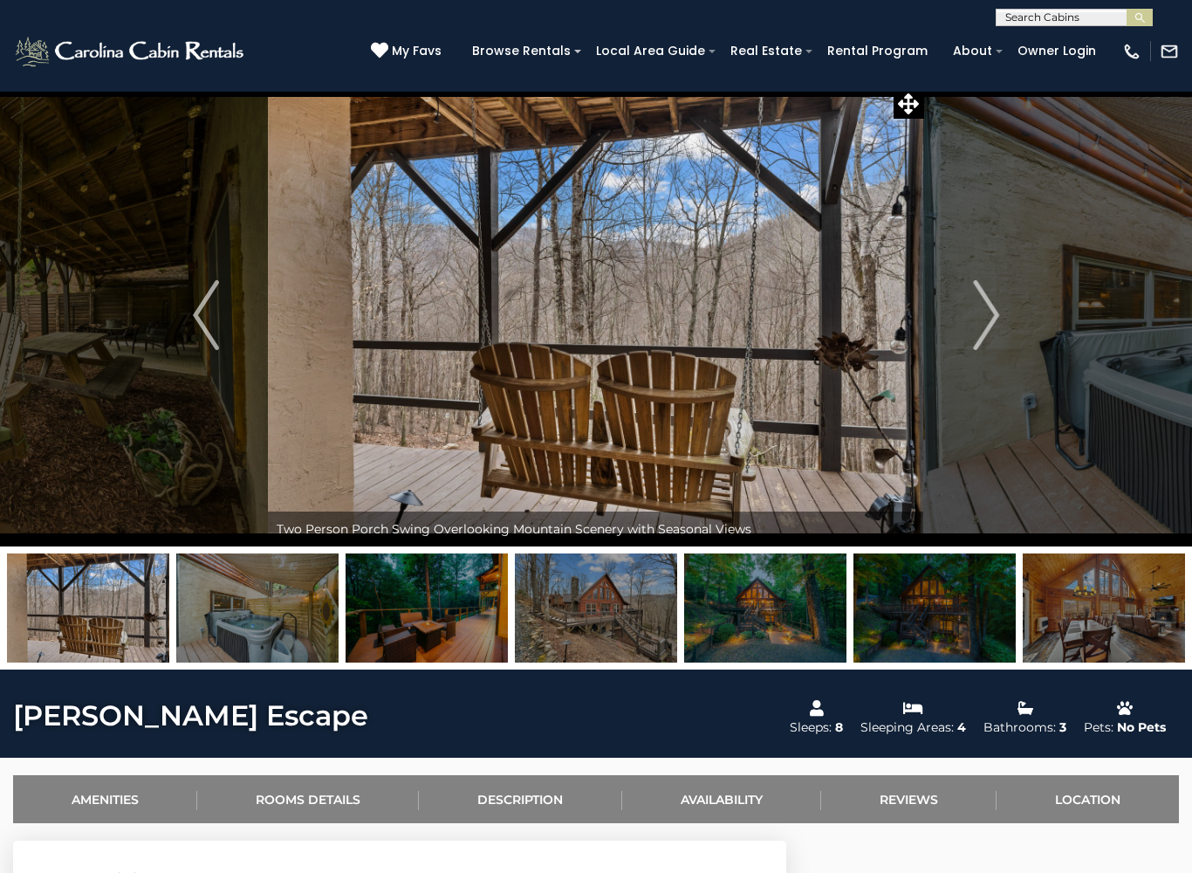
click at [977, 310] on img "Next" at bounding box center [986, 315] width 26 height 70
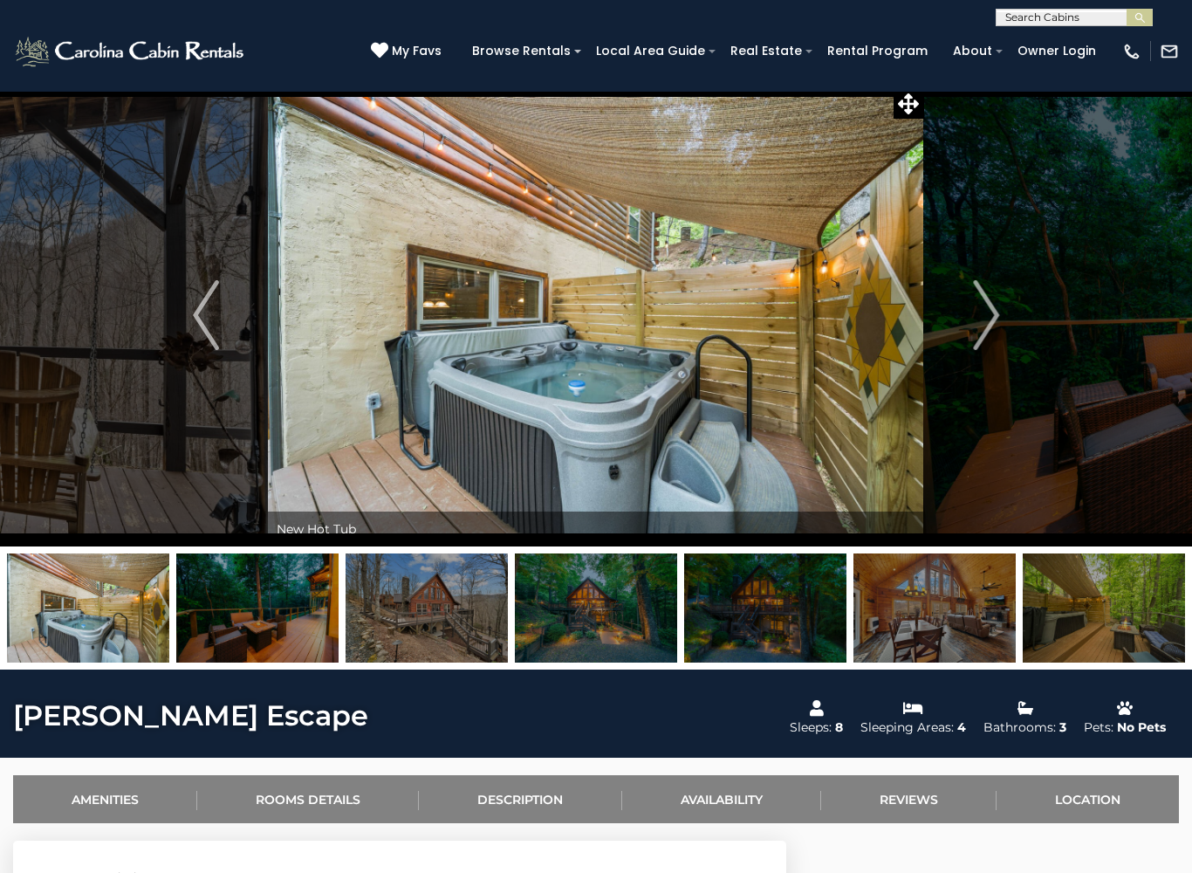
click at [976, 306] on img "Next" at bounding box center [986, 315] width 26 height 70
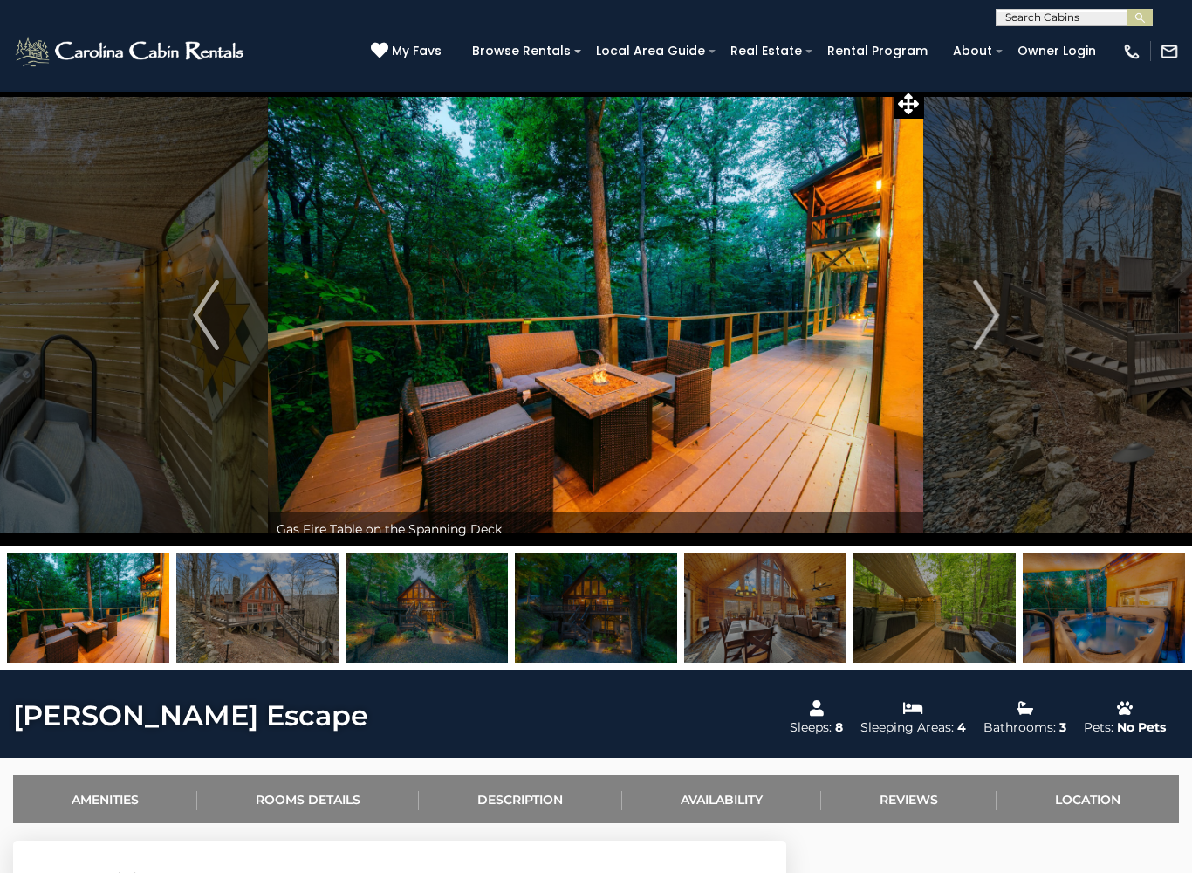
click at [985, 302] on img "Next" at bounding box center [986, 315] width 26 height 70
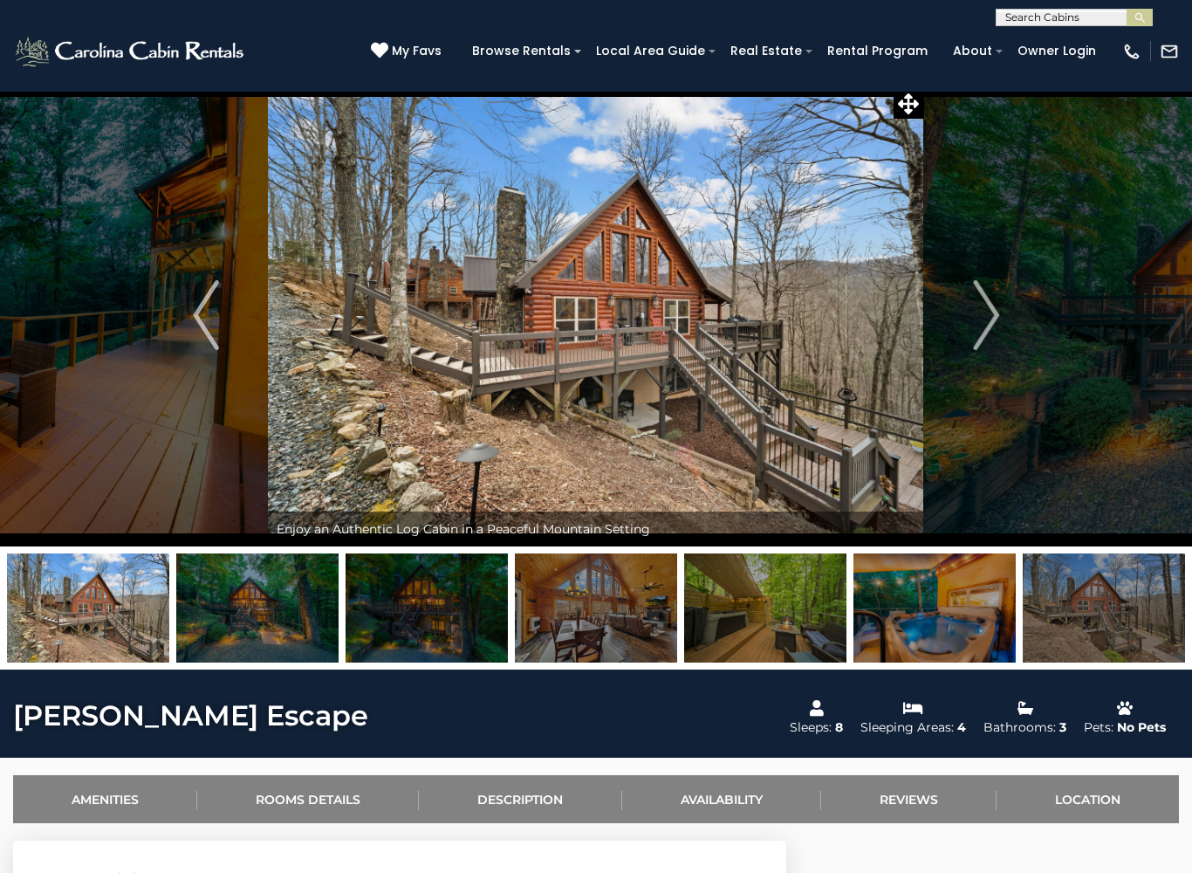
click at [985, 301] on img "Next" at bounding box center [986, 315] width 26 height 70
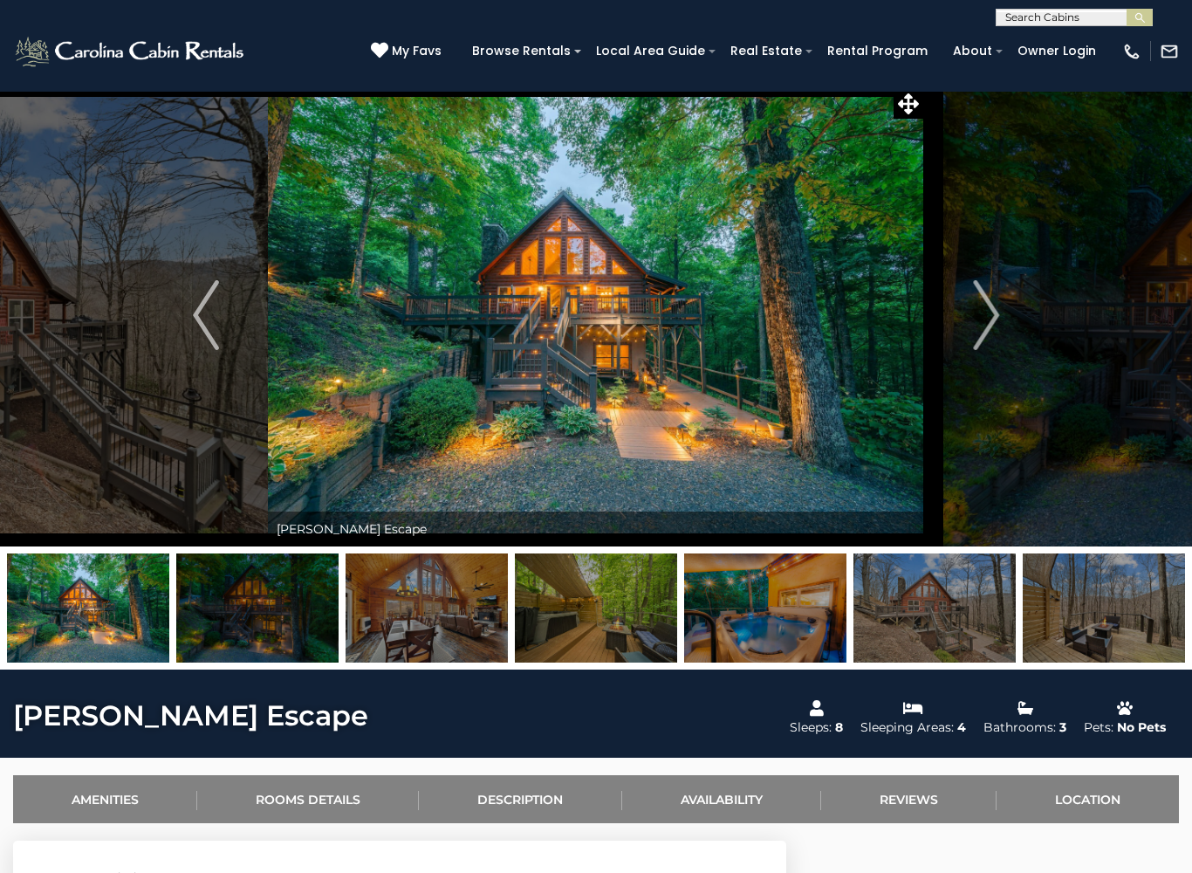
click at [989, 302] on img "Next" at bounding box center [986, 315] width 26 height 70
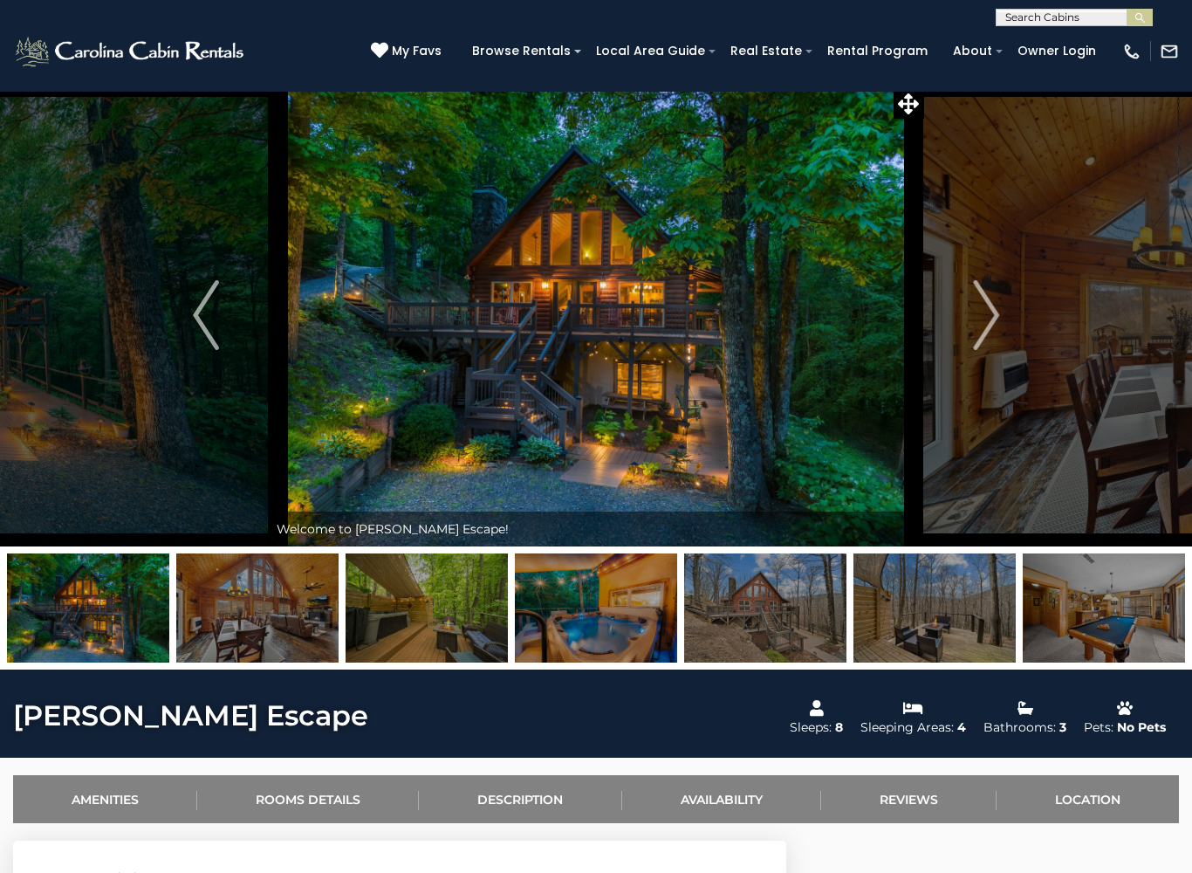
click at [984, 312] on img "Next" at bounding box center [986, 315] width 26 height 70
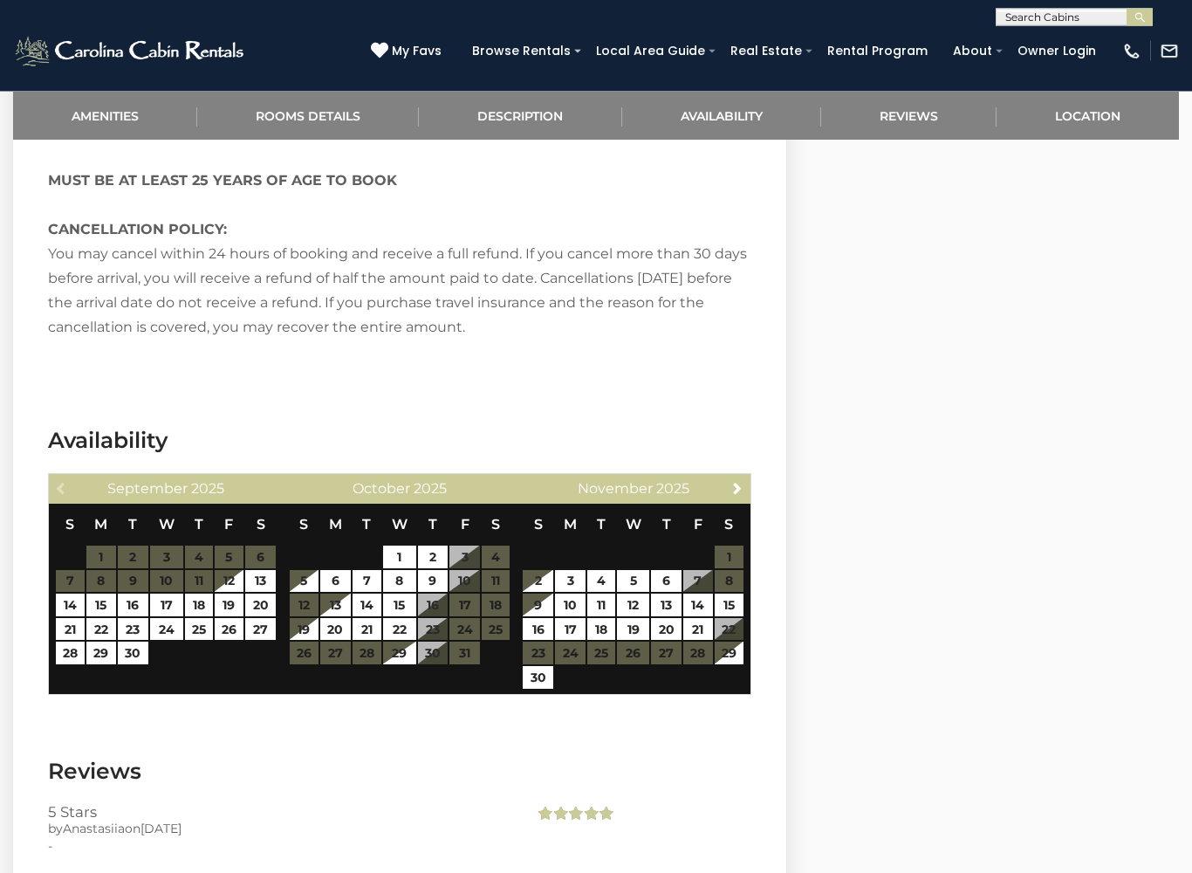
scroll to position [3083, 0]
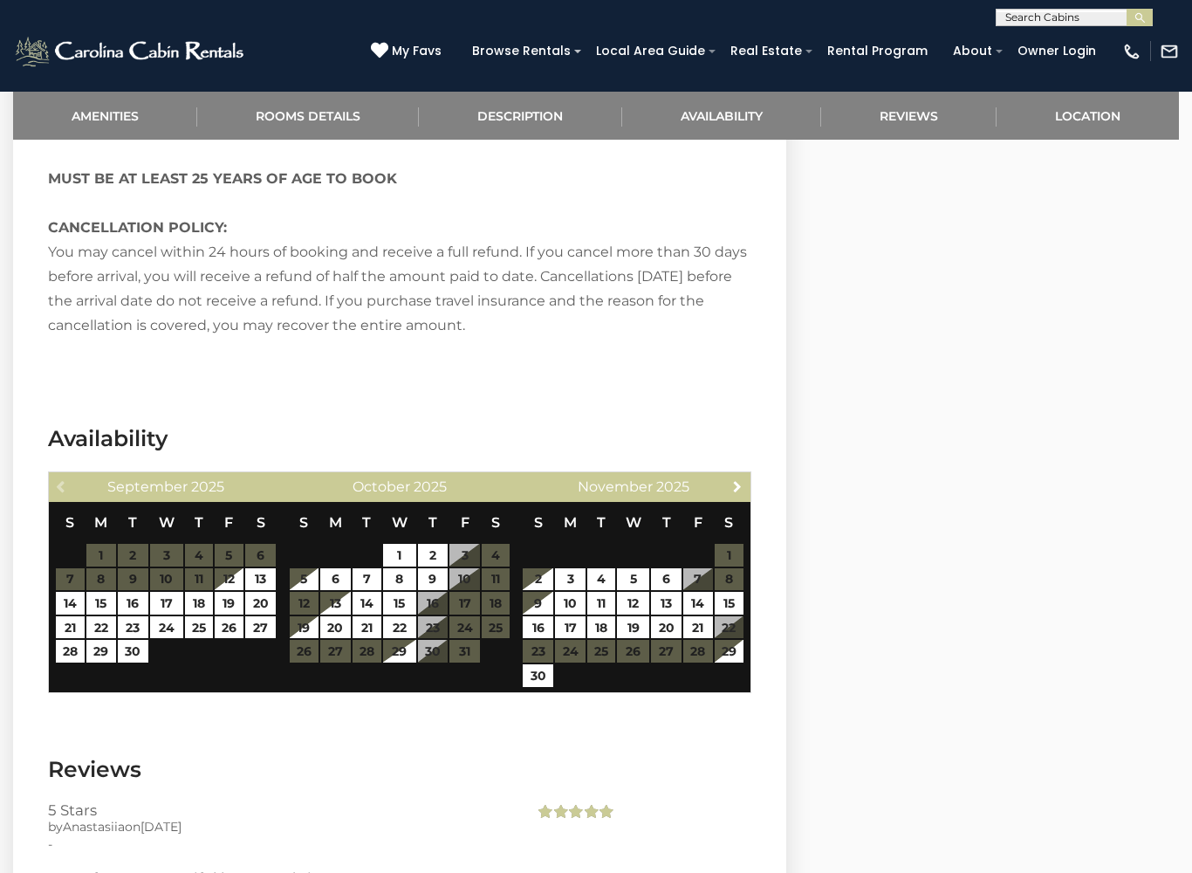
click at [730, 475] on link "Next" at bounding box center [737, 486] width 22 height 22
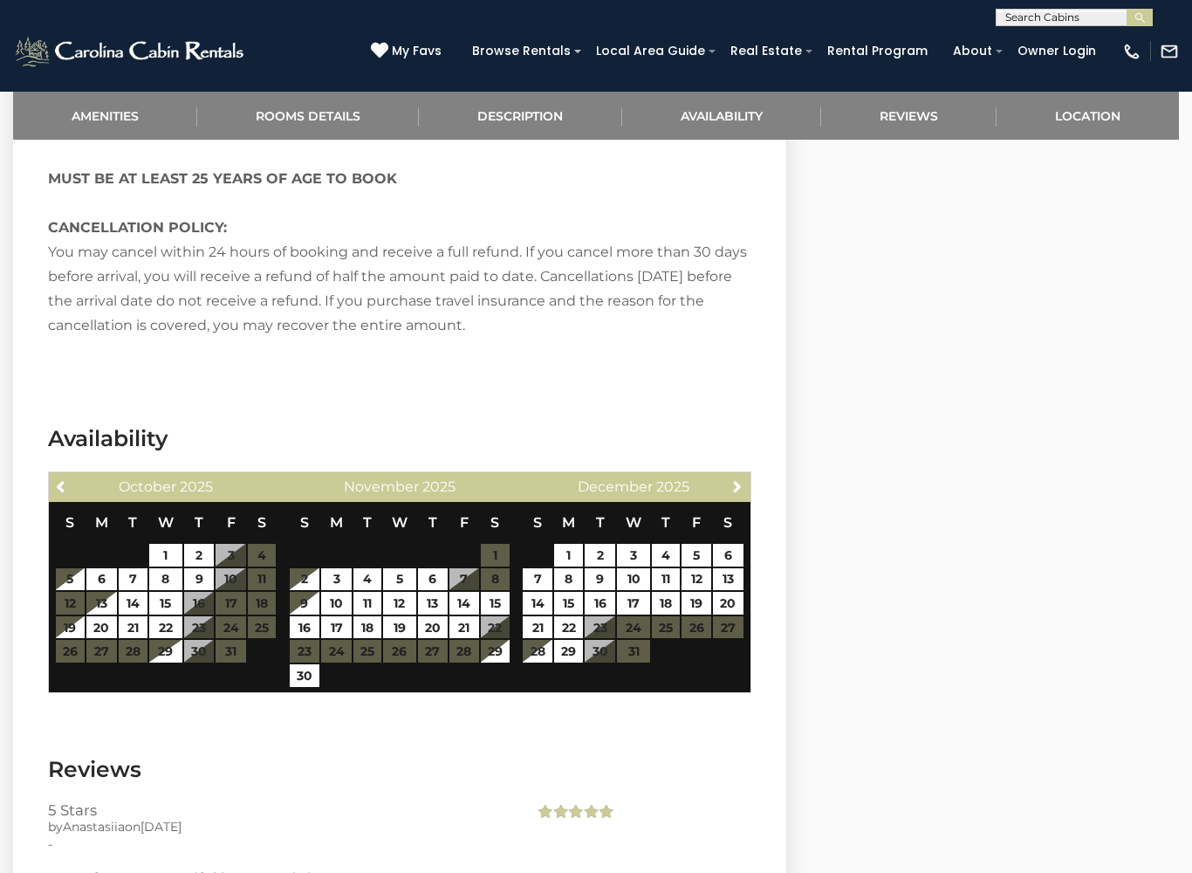
click at [716, 472] on div "Next [DATE]" at bounding box center [634, 487] width 234 height 30
click at [736, 475] on link "Next" at bounding box center [737, 486] width 22 height 22
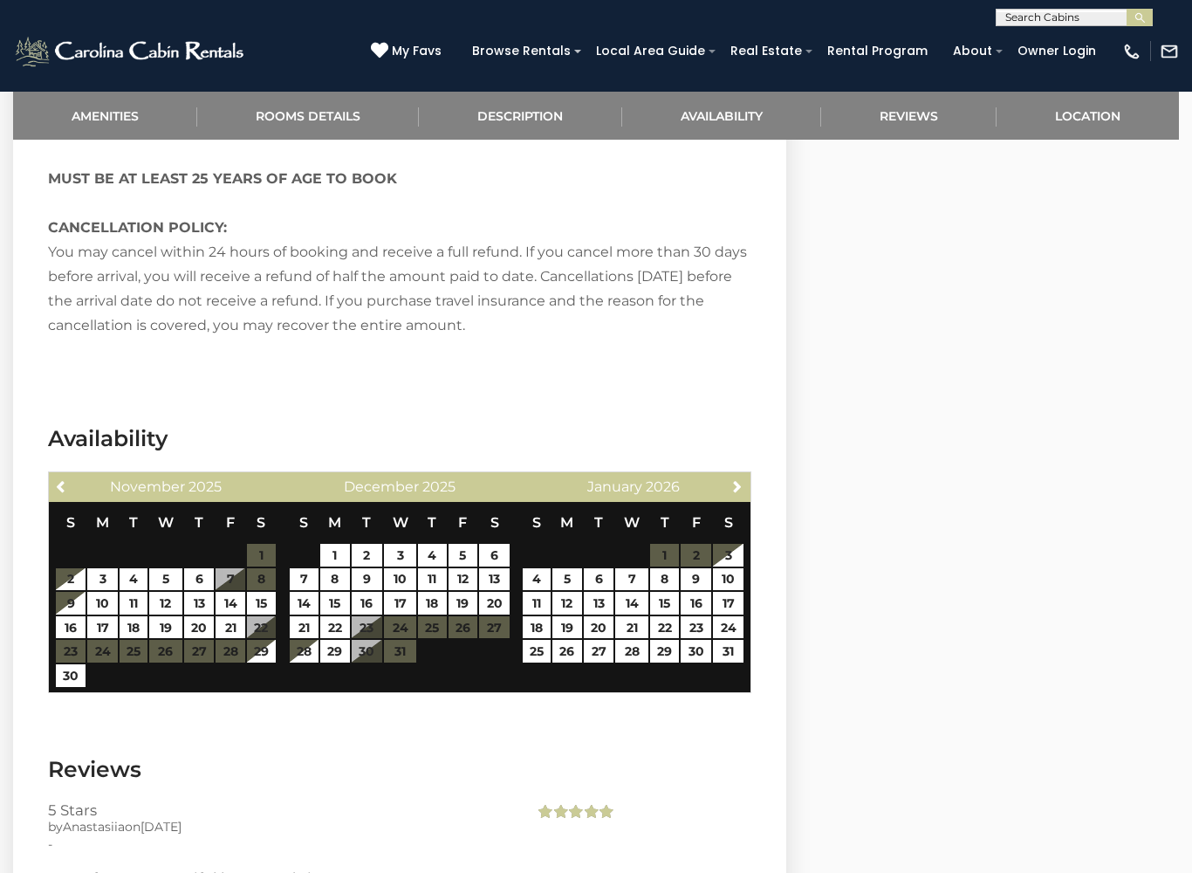
click at [737, 475] on link "Next" at bounding box center [737, 486] width 22 height 22
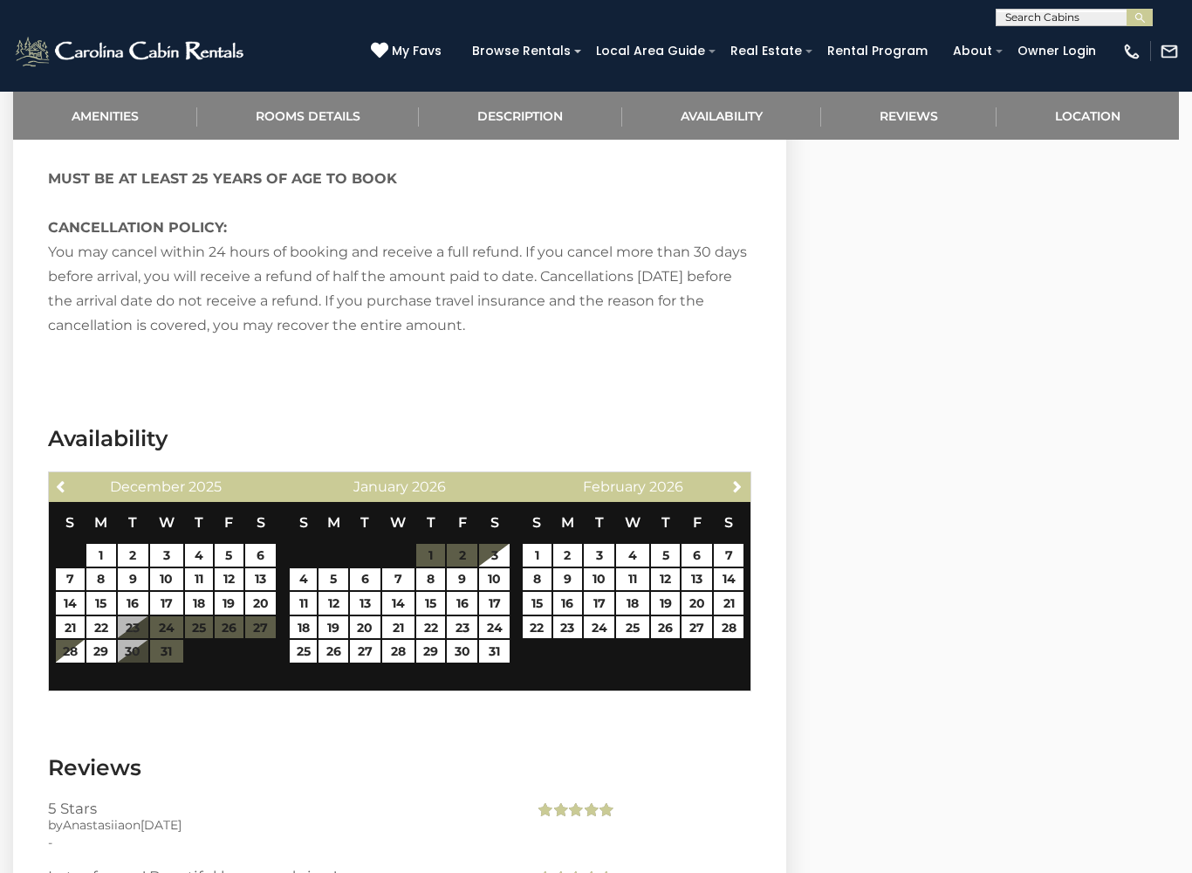
click at [742, 471] on div "Previous [DATE] S M T W T F S 1 2 3 4 5 6 7 8 9 10 11 12 13 14 15 16 17 18 19 2…" at bounding box center [399, 581] width 703 height 220
click at [747, 472] on div "Next [DATE]" at bounding box center [634, 487] width 234 height 30
click at [734, 475] on link "Next" at bounding box center [737, 486] width 22 height 22
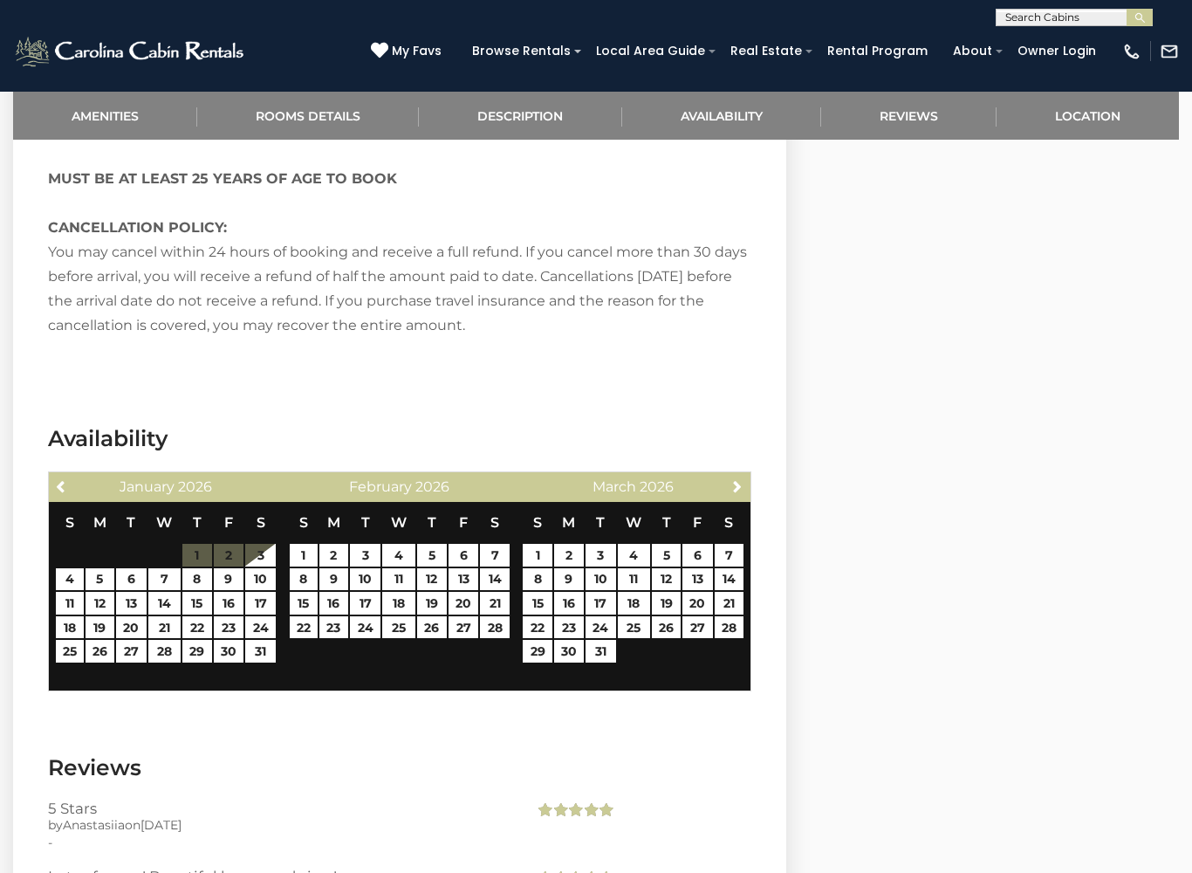
click at [736, 471] on div "Previous [DATE] S M T W T F S 1 2 3 4 5 6 7 8 9 10 11 12 13 14 15 16 17 18 19 2…" at bounding box center [399, 581] width 703 height 220
click at [738, 475] on link "Next" at bounding box center [737, 486] width 22 height 22
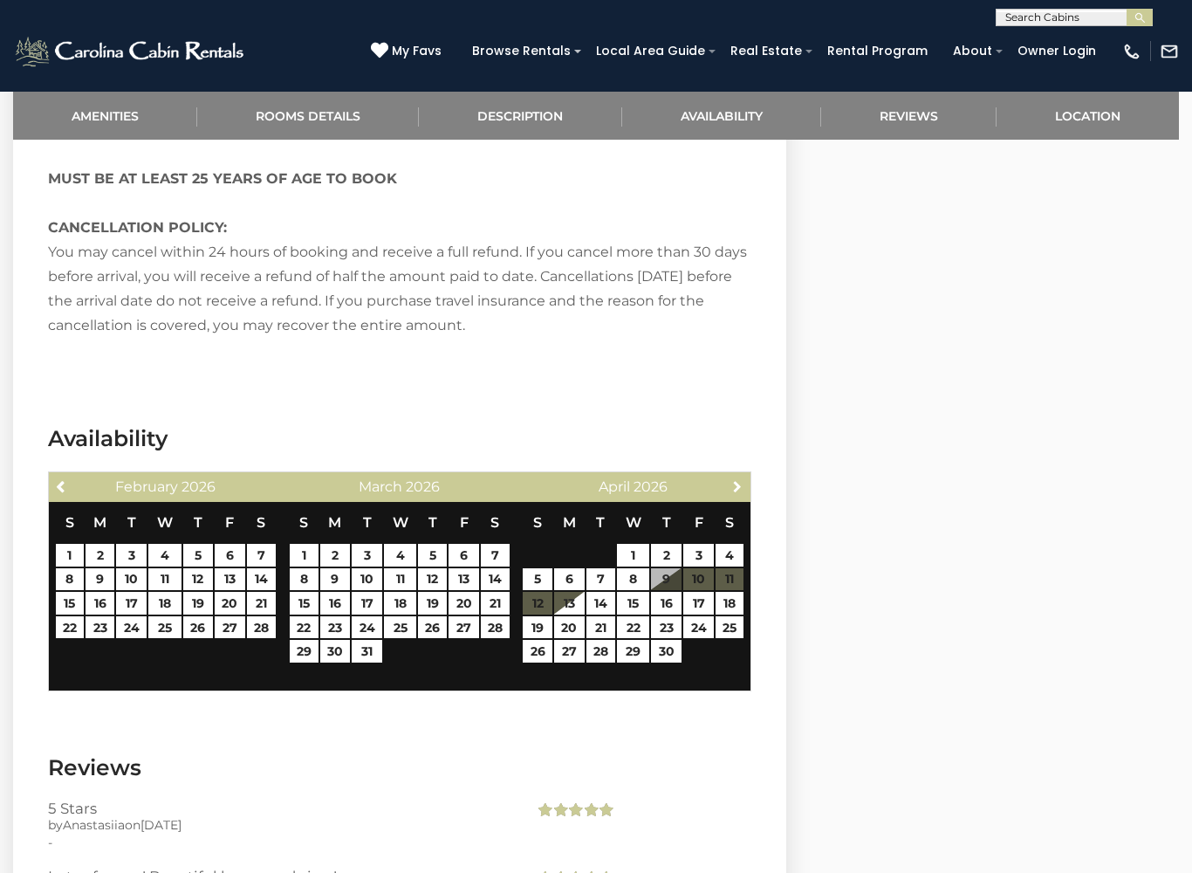
click at [735, 479] on span "Next" at bounding box center [737, 486] width 14 height 14
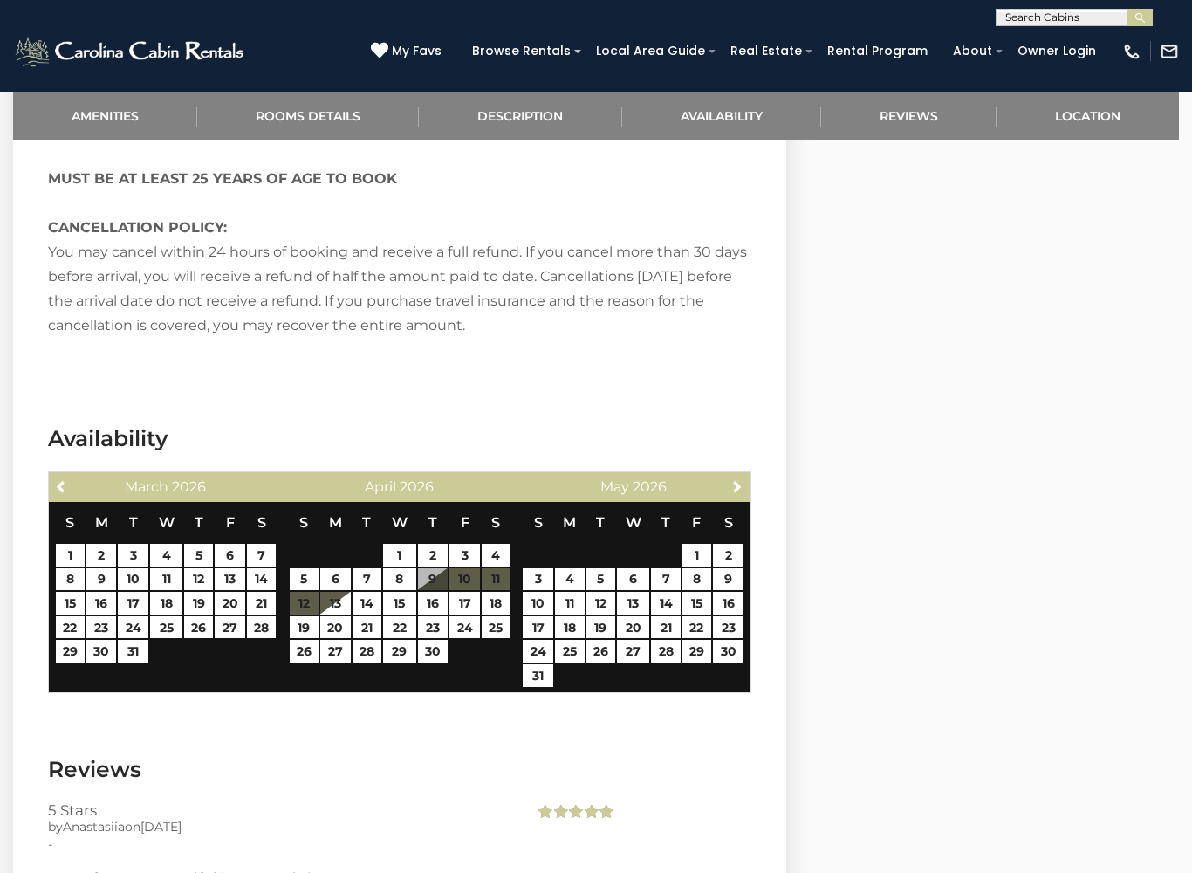
click at [743, 475] on link "Next" at bounding box center [737, 486] width 22 height 22
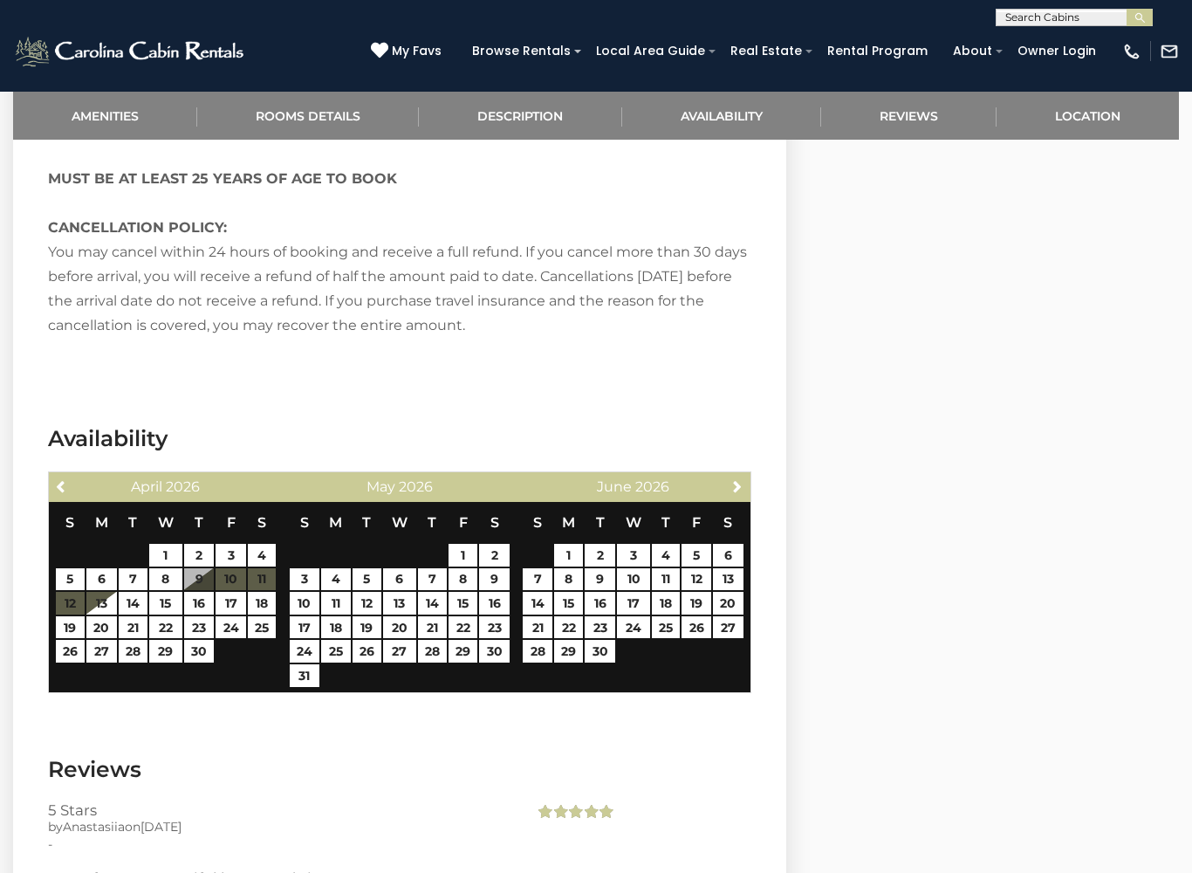
click at [730, 475] on link "Next" at bounding box center [737, 486] width 22 height 22
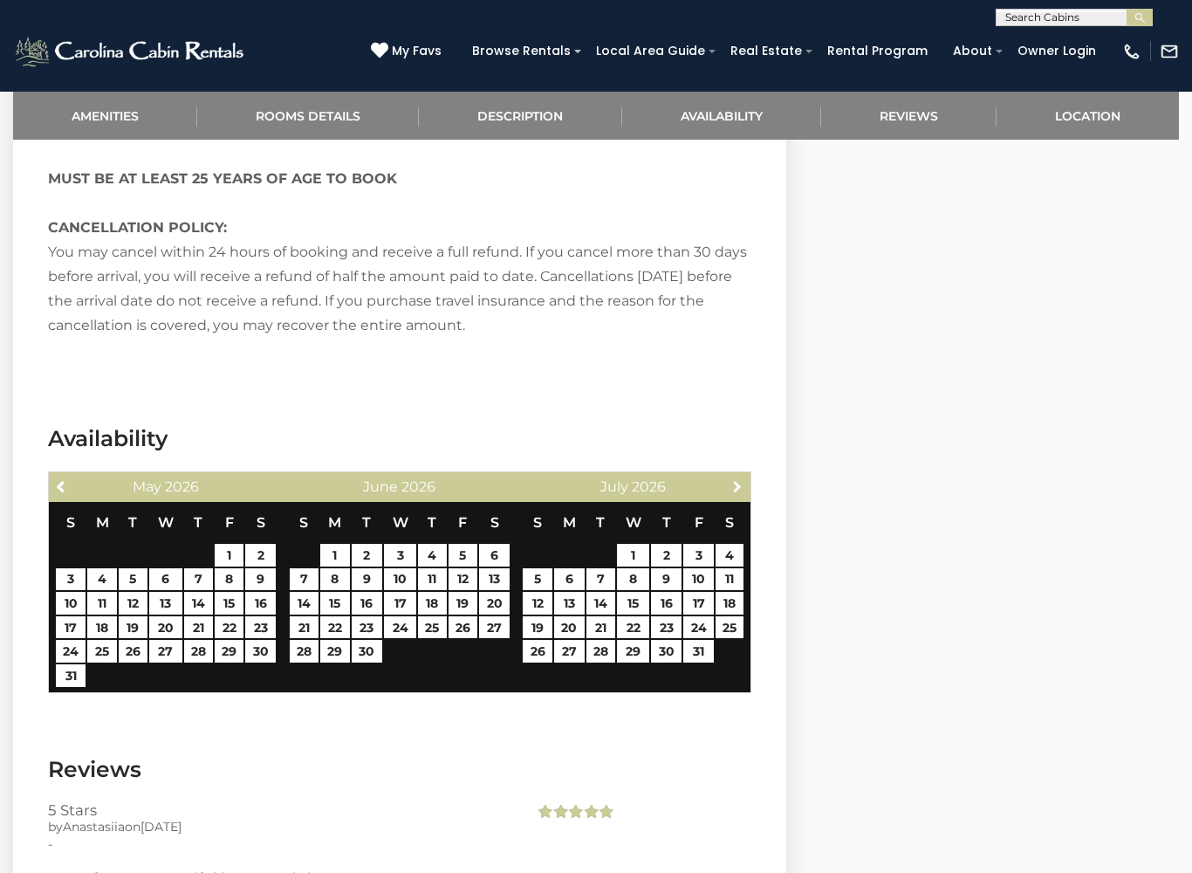
click at [736, 475] on link "Next" at bounding box center [737, 486] width 22 height 22
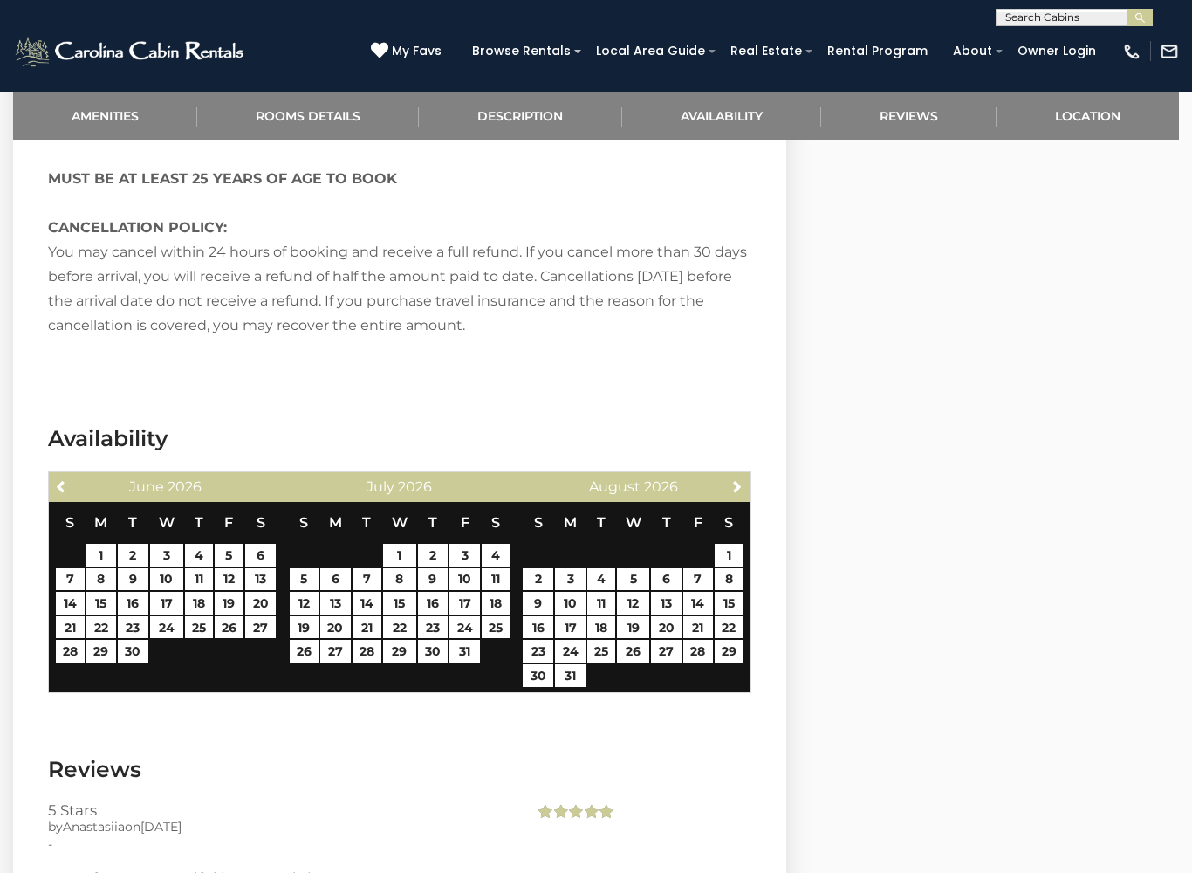
click at [736, 475] on link "Next" at bounding box center [737, 486] width 22 height 22
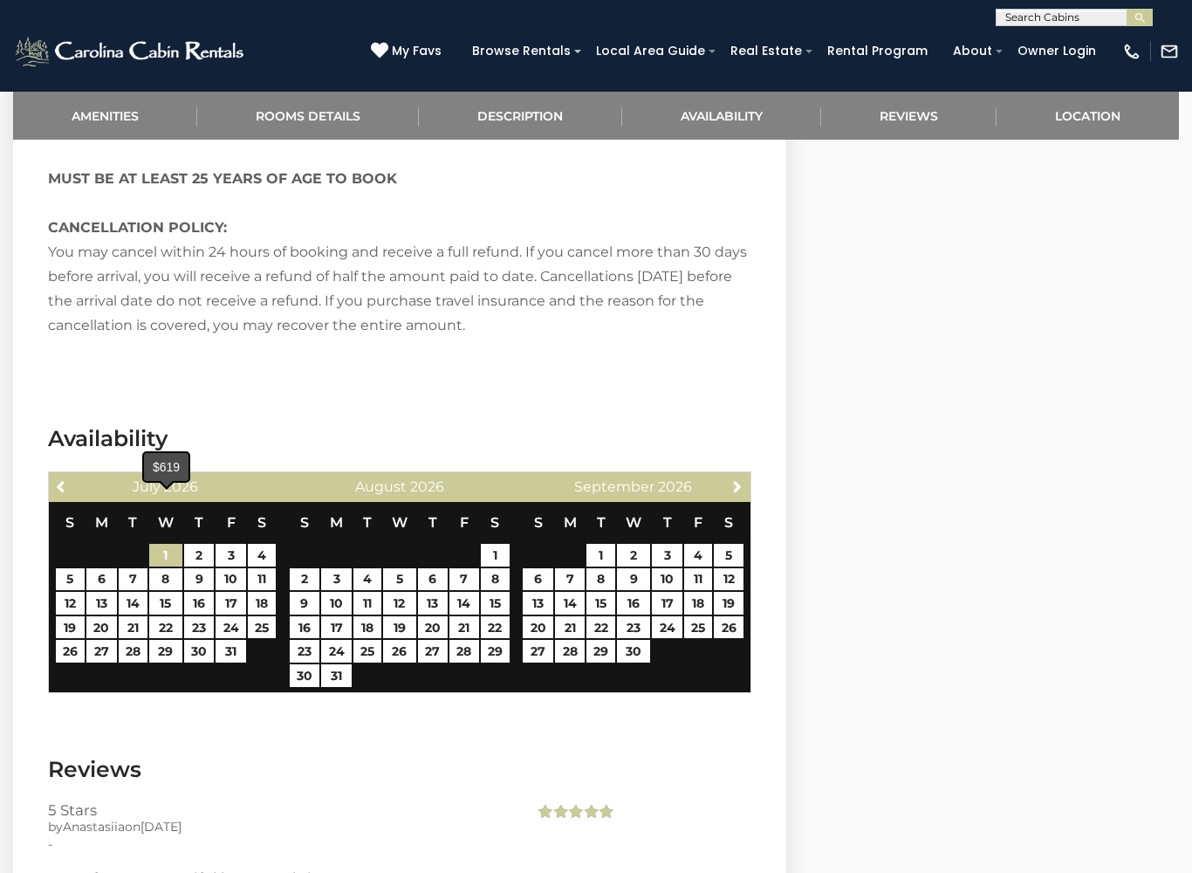
click at [172, 544] on link "1" at bounding box center [165, 555] width 33 height 23
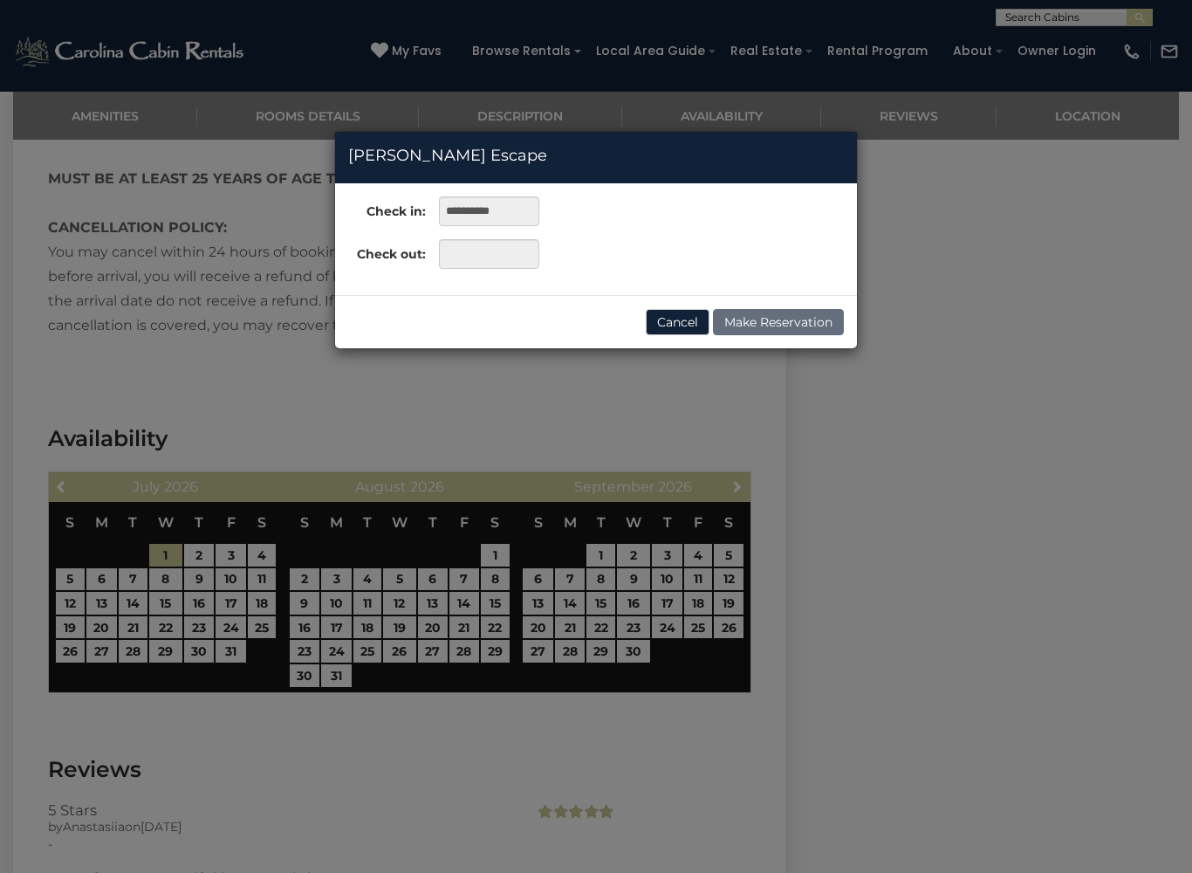
click at [636, 603] on div "**********" at bounding box center [596, 436] width 1192 height 873
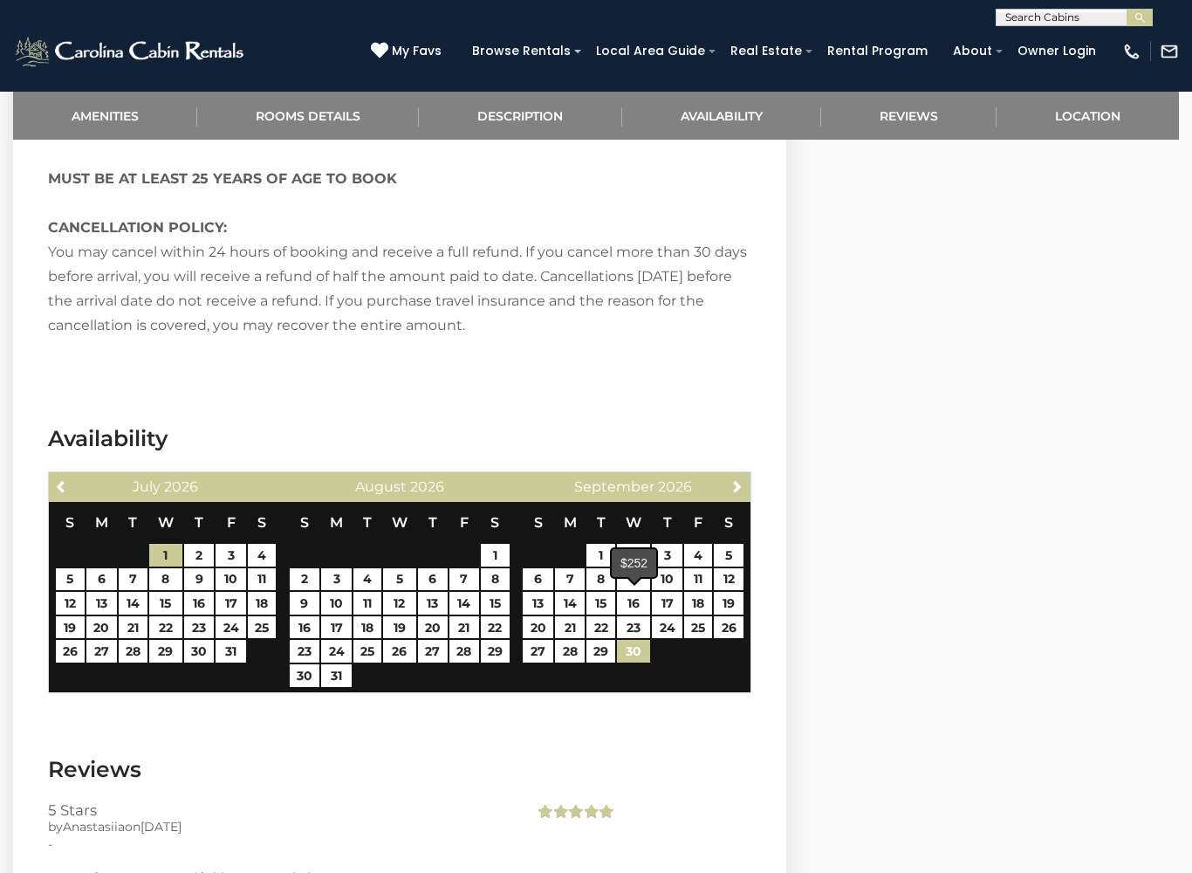
click at [632, 640] on link "30" at bounding box center [633, 651] width 33 height 23
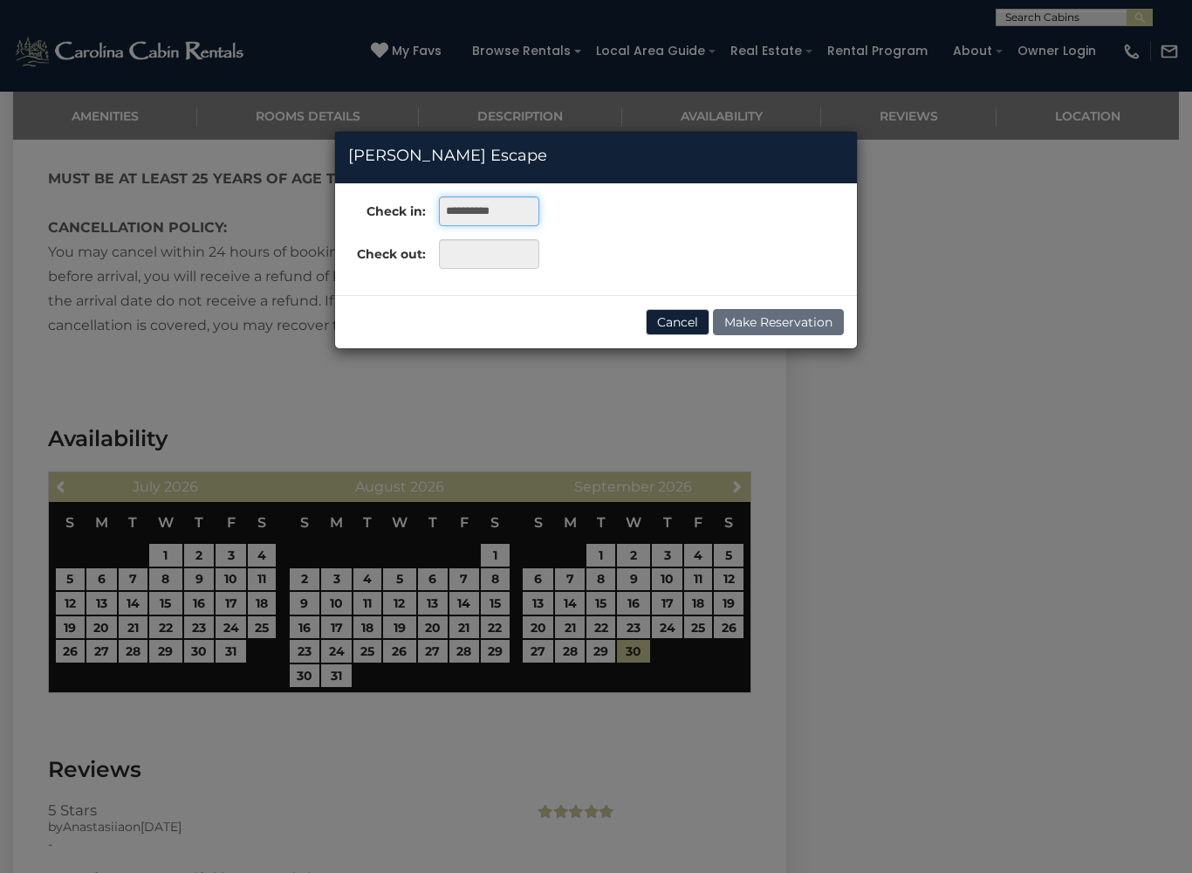
click at [519, 209] on input "**********" at bounding box center [489, 211] width 100 height 30
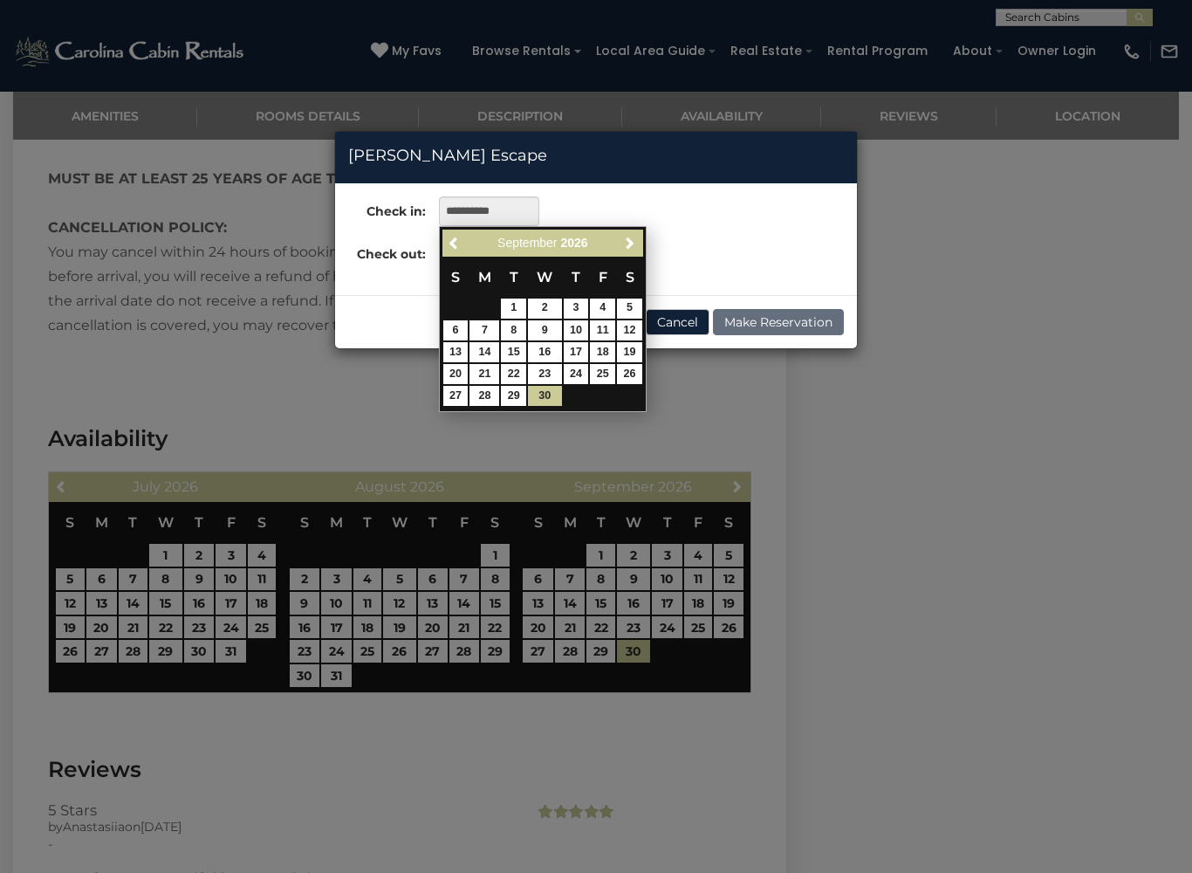
click at [168, 502] on div "**********" at bounding box center [596, 436] width 1192 height 873
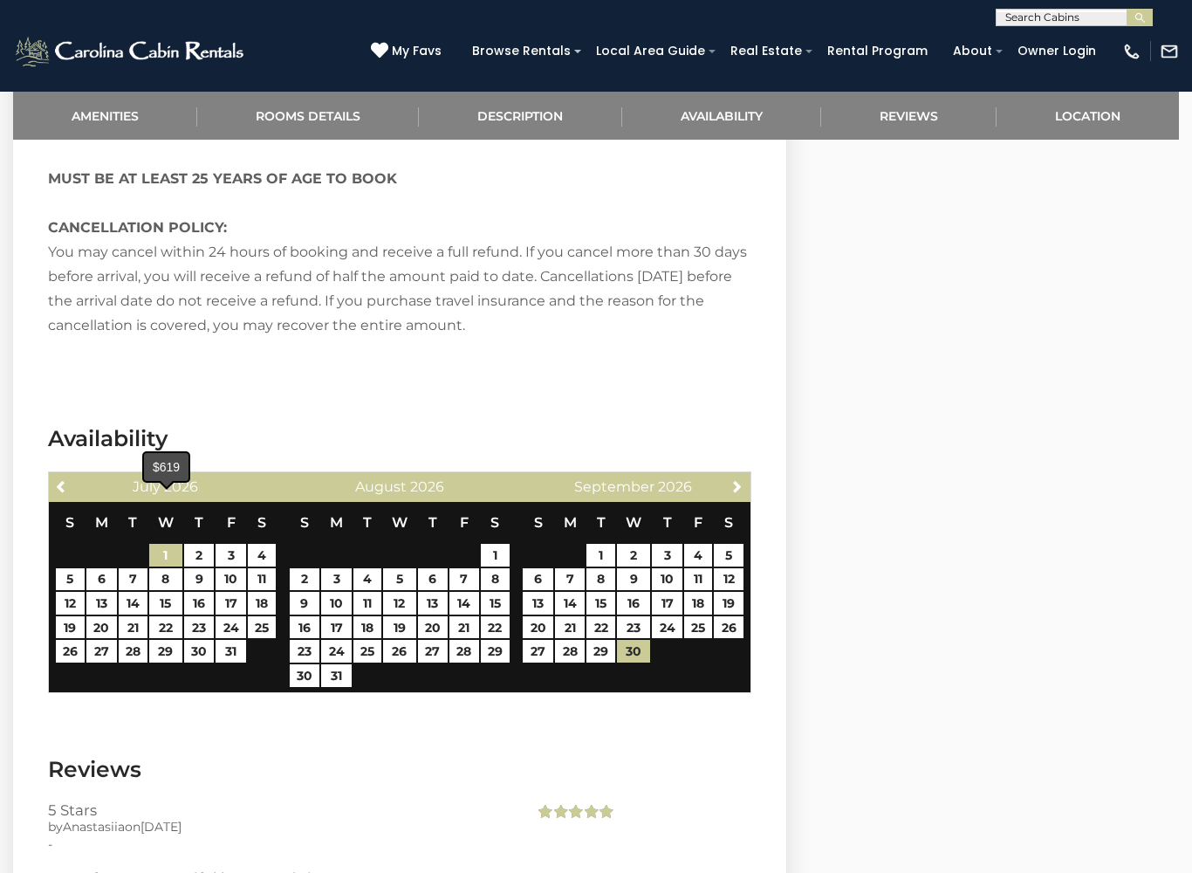
click at [170, 544] on link "1" at bounding box center [165, 555] width 33 height 23
type input "**********"
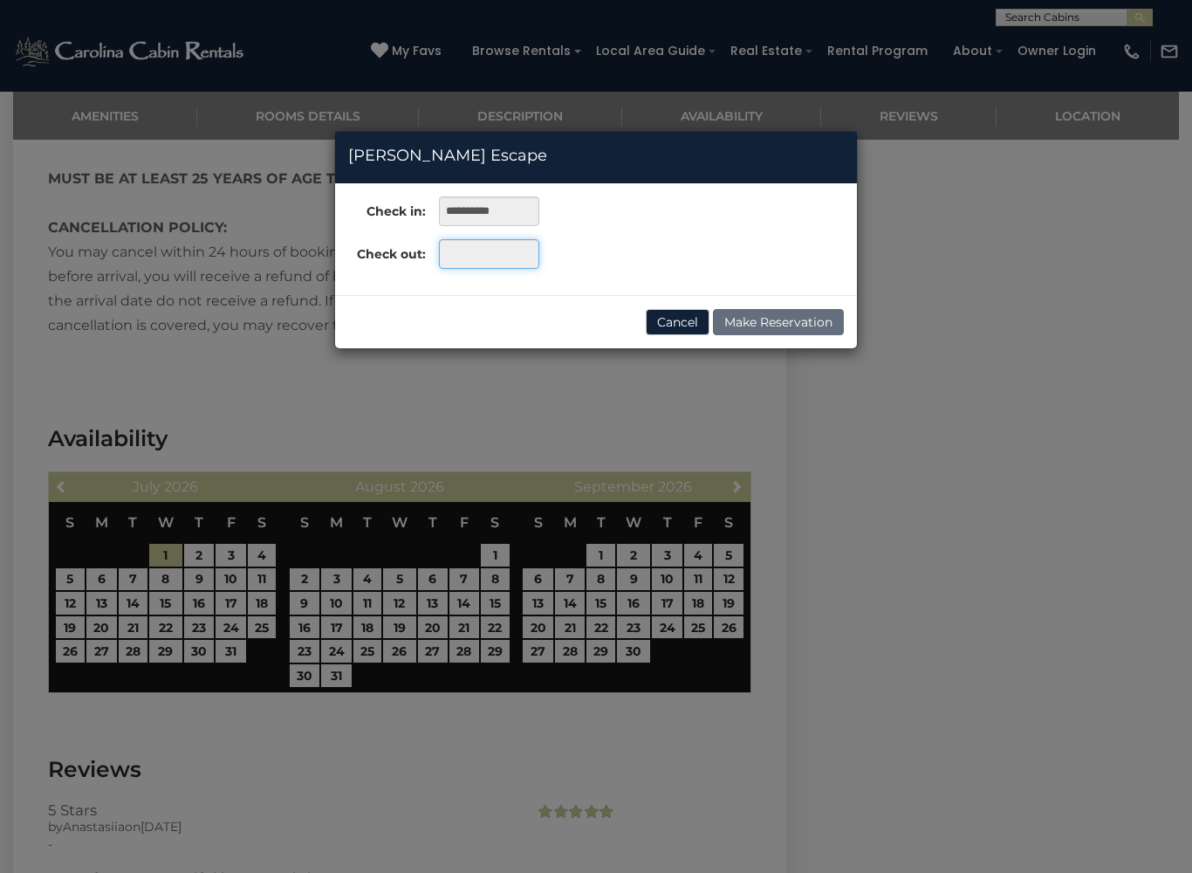
click at [531, 253] on input "text" at bounding box center [489, 254] width 100 height 30
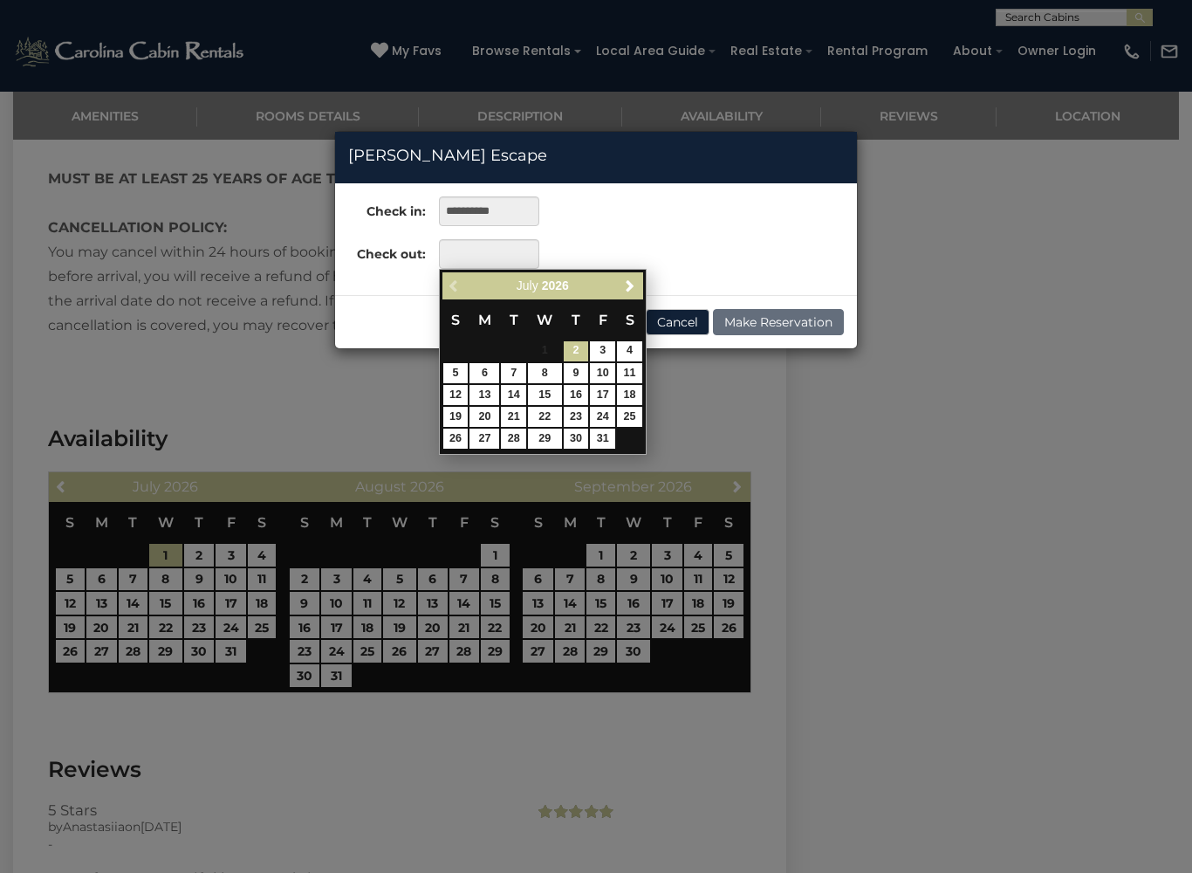
click at [621, 284] on link "Next" at bounding box center [631, 286] width 22 height 22
click at [621, 275] on link "Next" at bounding box center [631, 286] width 22 height 22
click at [552, 435] on link "30" at bounding box center [544, 439] width 33 height 20
type input "**********"
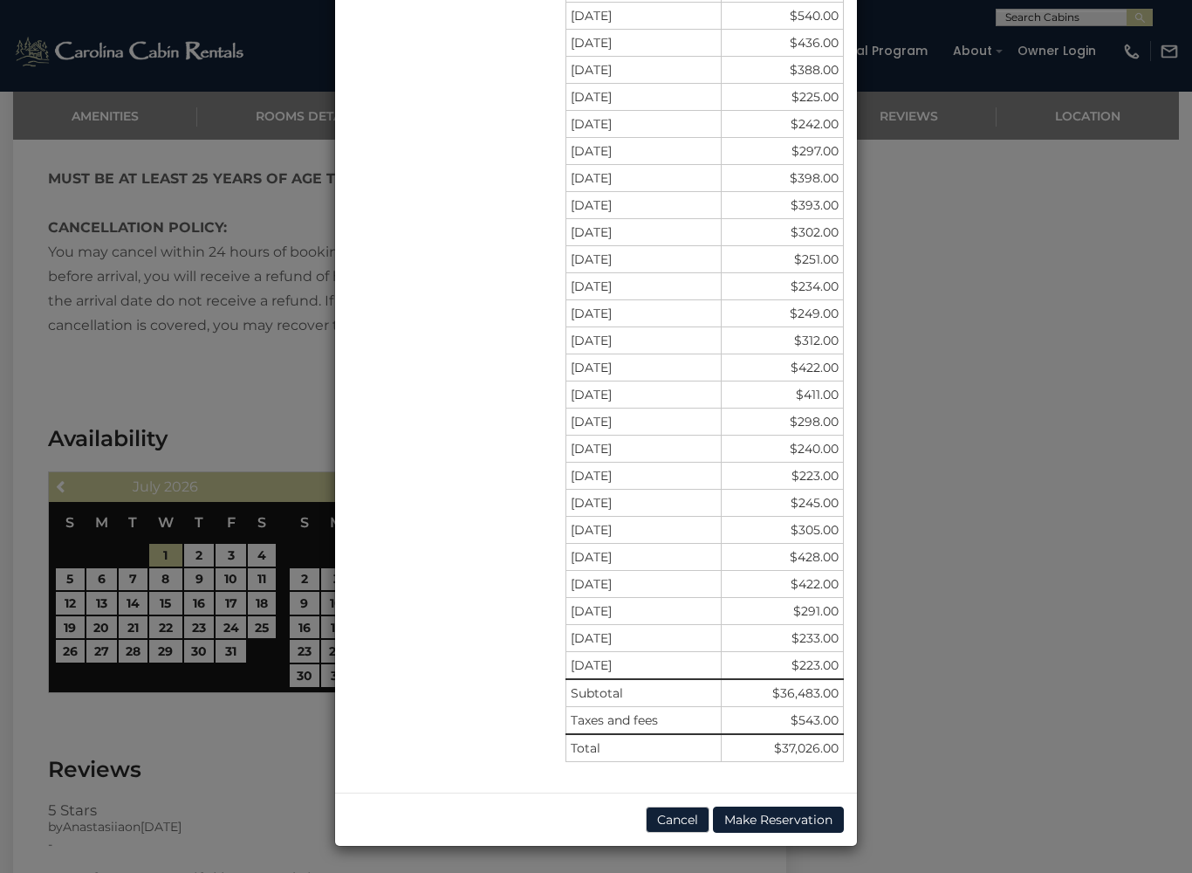
scroll to position [1980, 0]
click at [680, 752] on button "Cancel" at bounding box center [678, 819] width 64 height 26
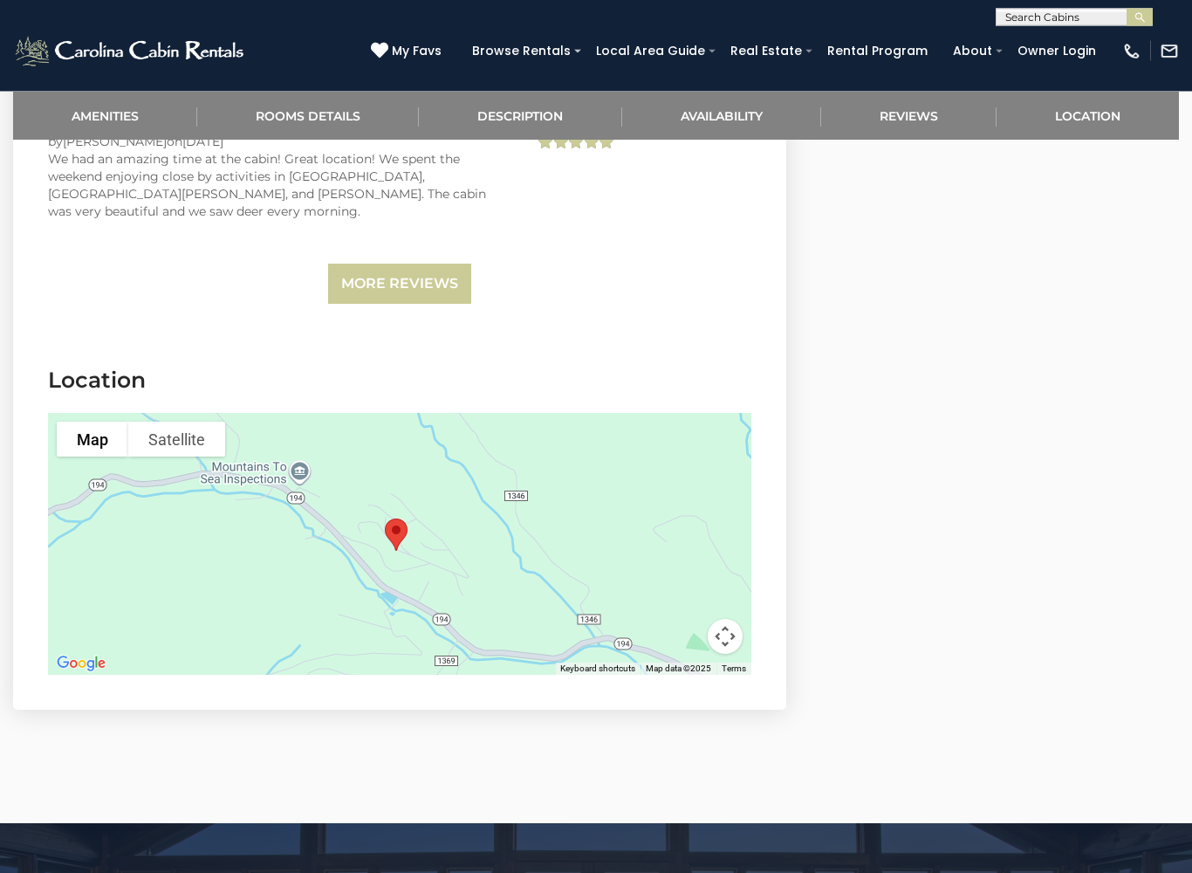
scroll to position [4012, 0]
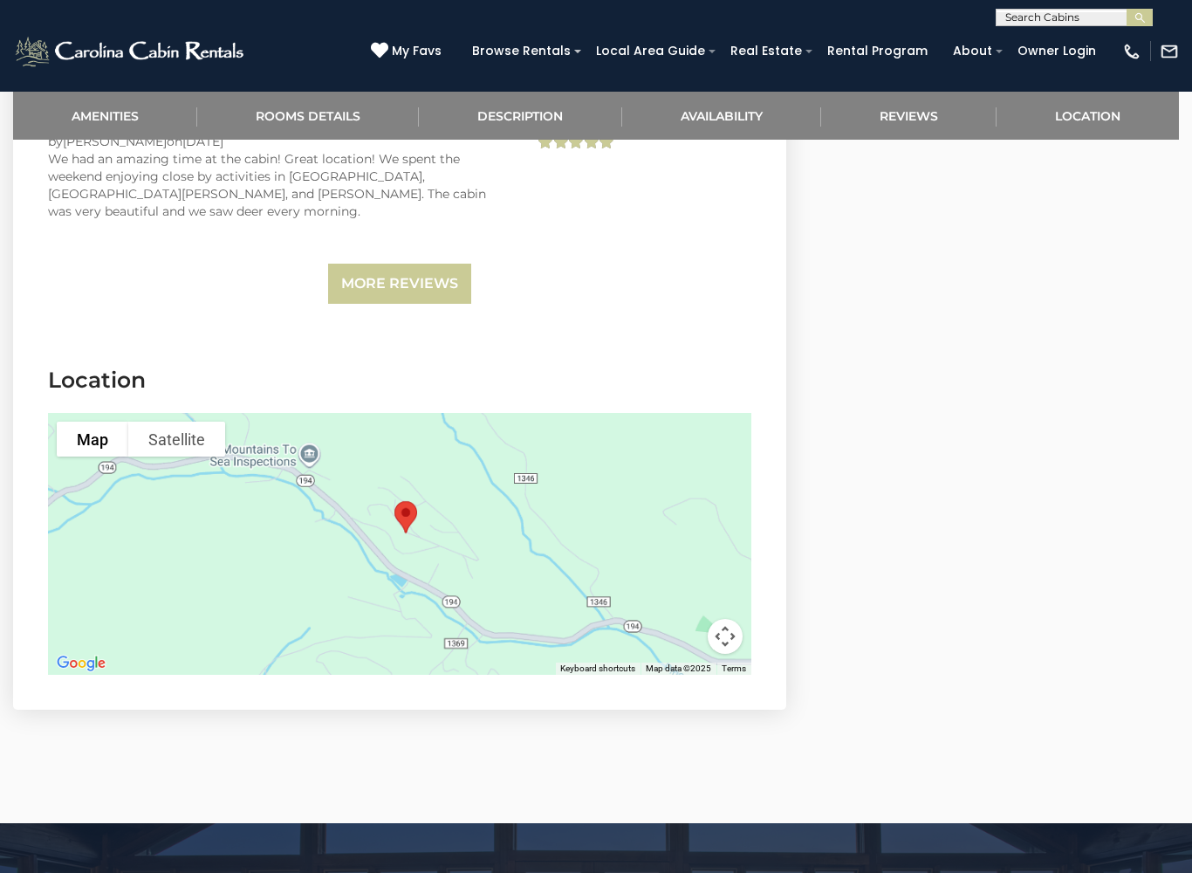
click at [1096, 114] on link "Location" at bounding box center [1088, 116] width 182 height 48
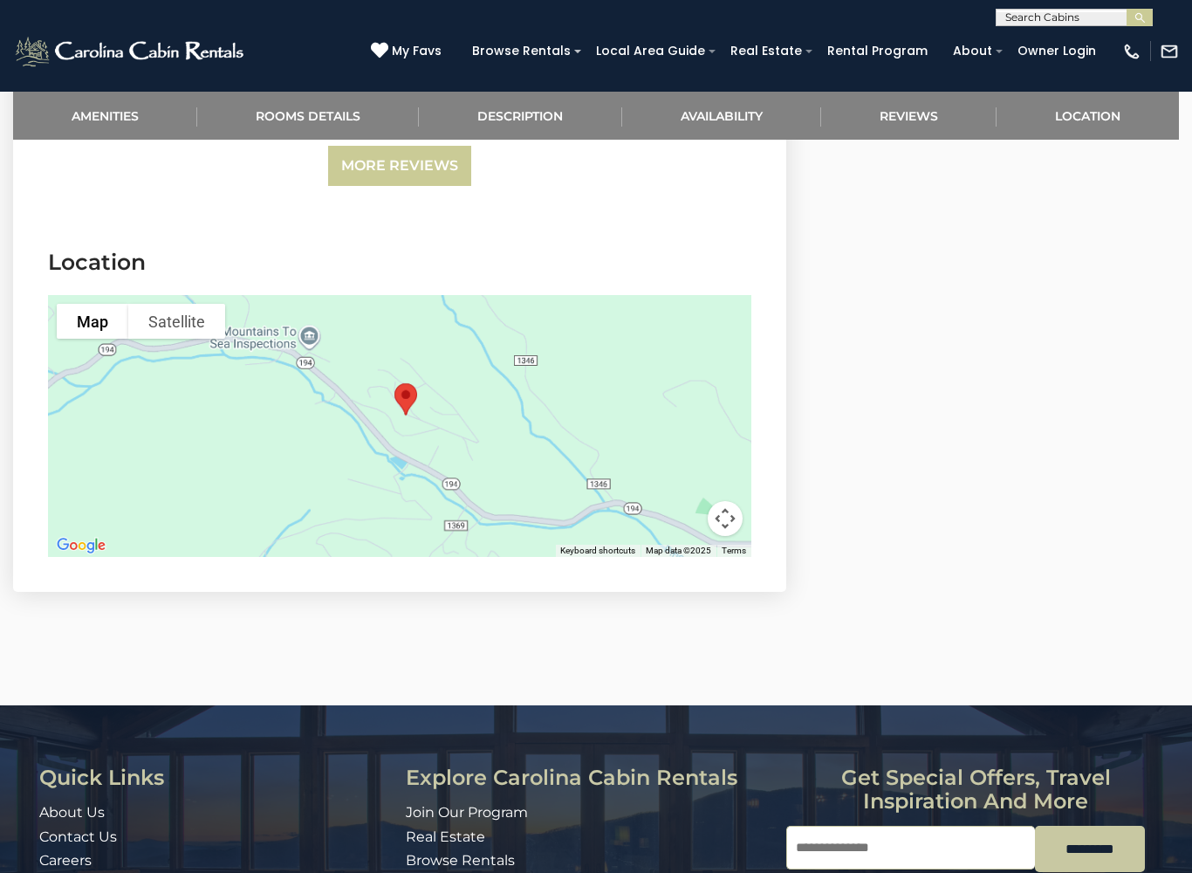
scroll to position [4151, 0]
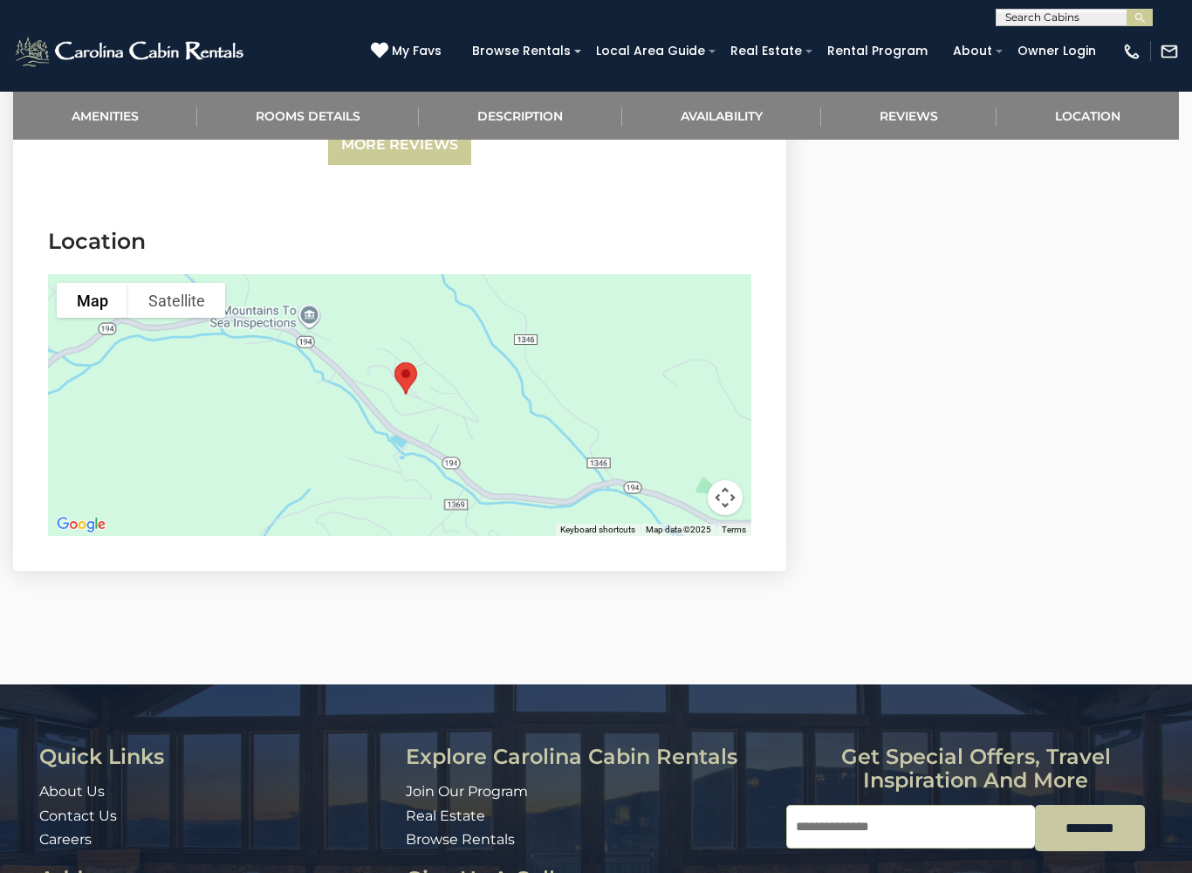
click at [921, 109] on link "Reviews" at bounding box center [908, 116] width 175 height 48
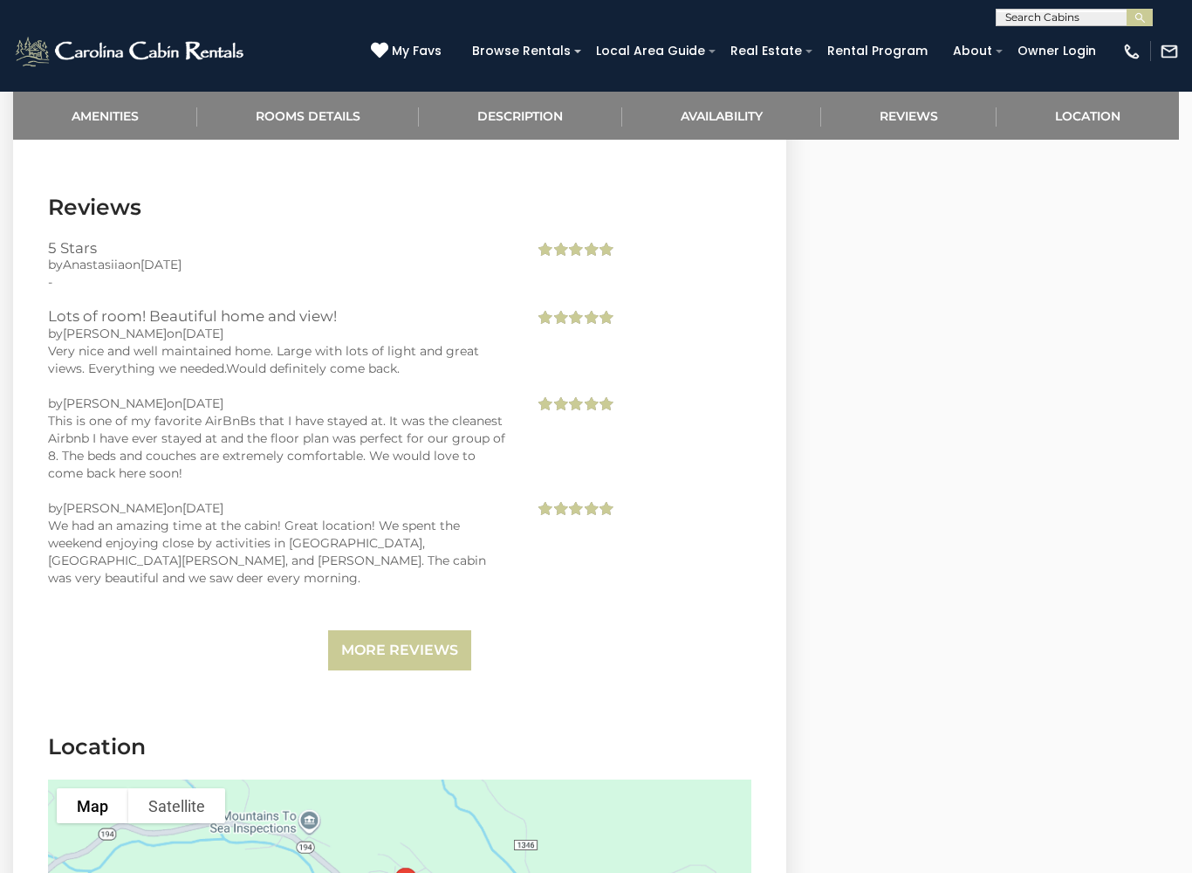
scroll to position [3630, 0]
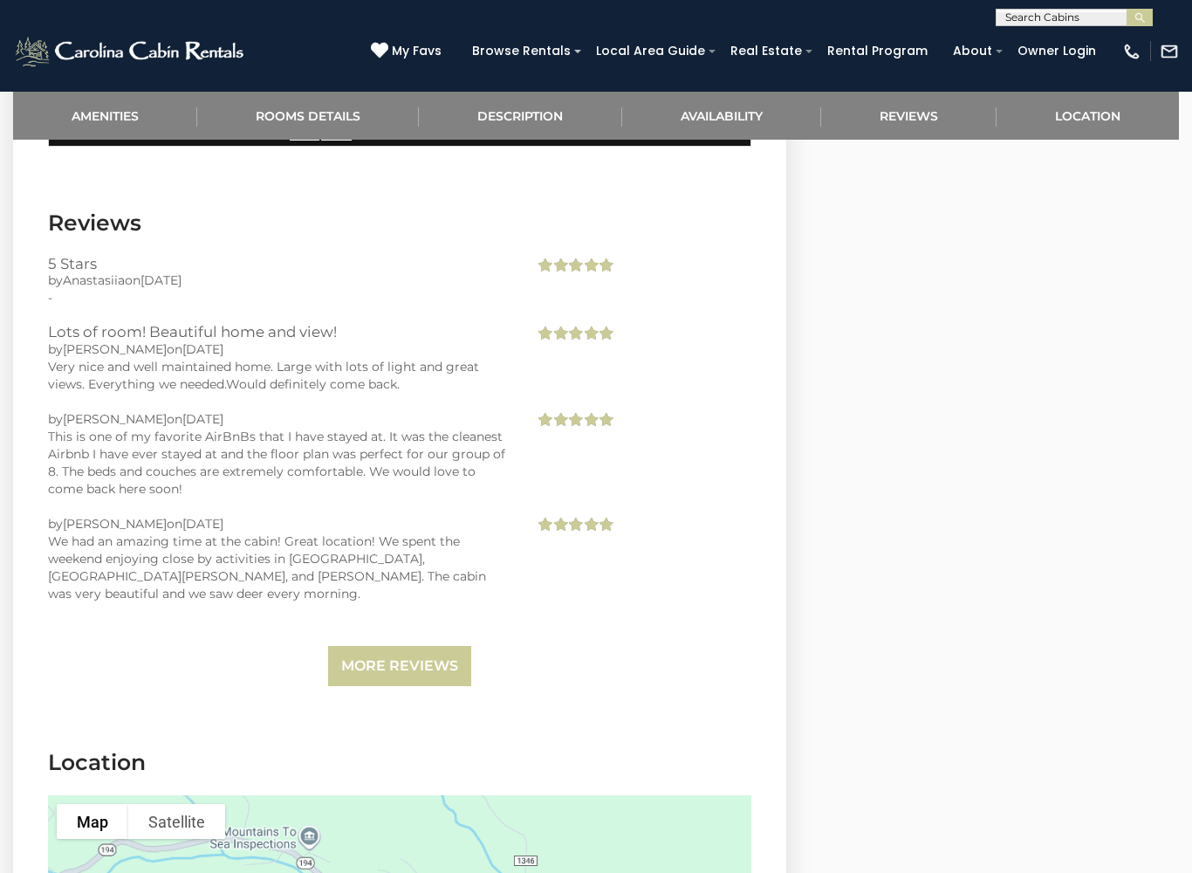
click at [545, 109] on link "Description" at bounding box center [520, 116] width 202 height 48
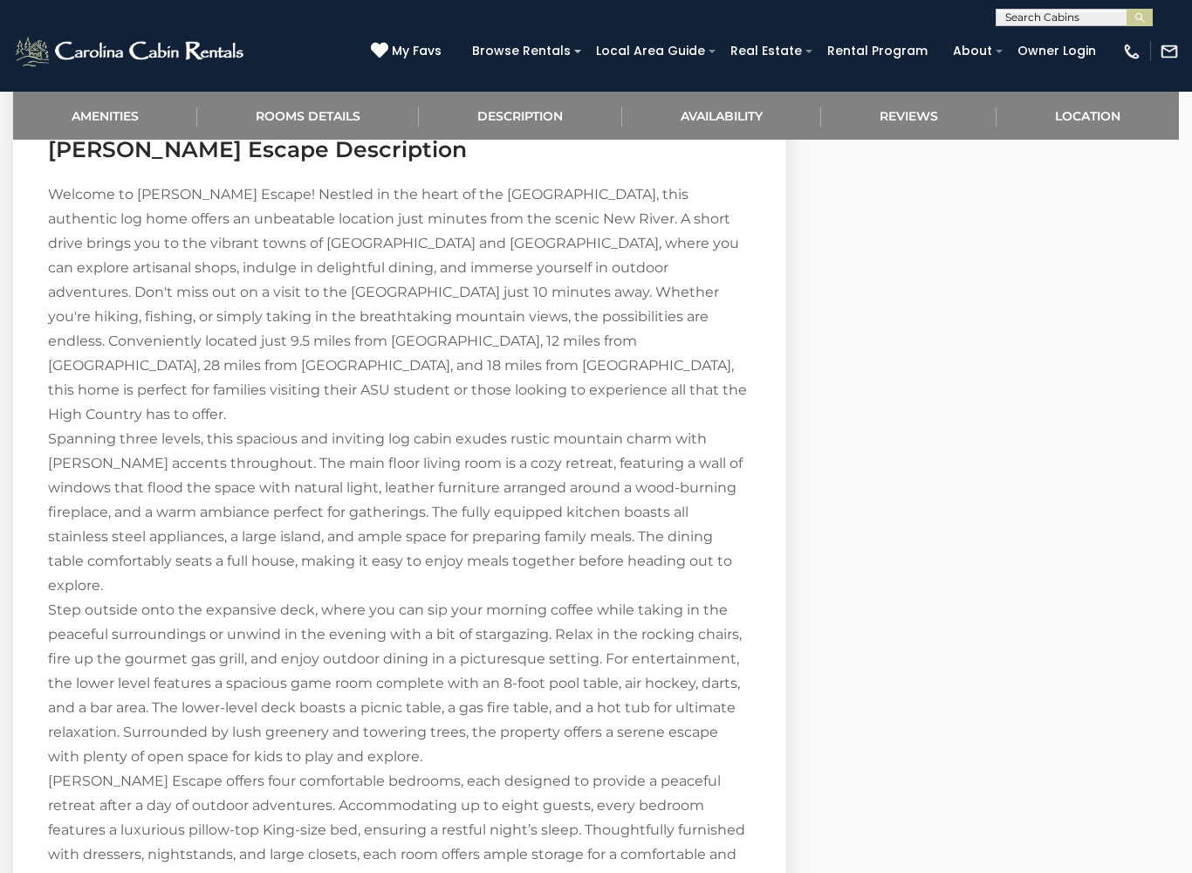
scroll to position [1724, 0]
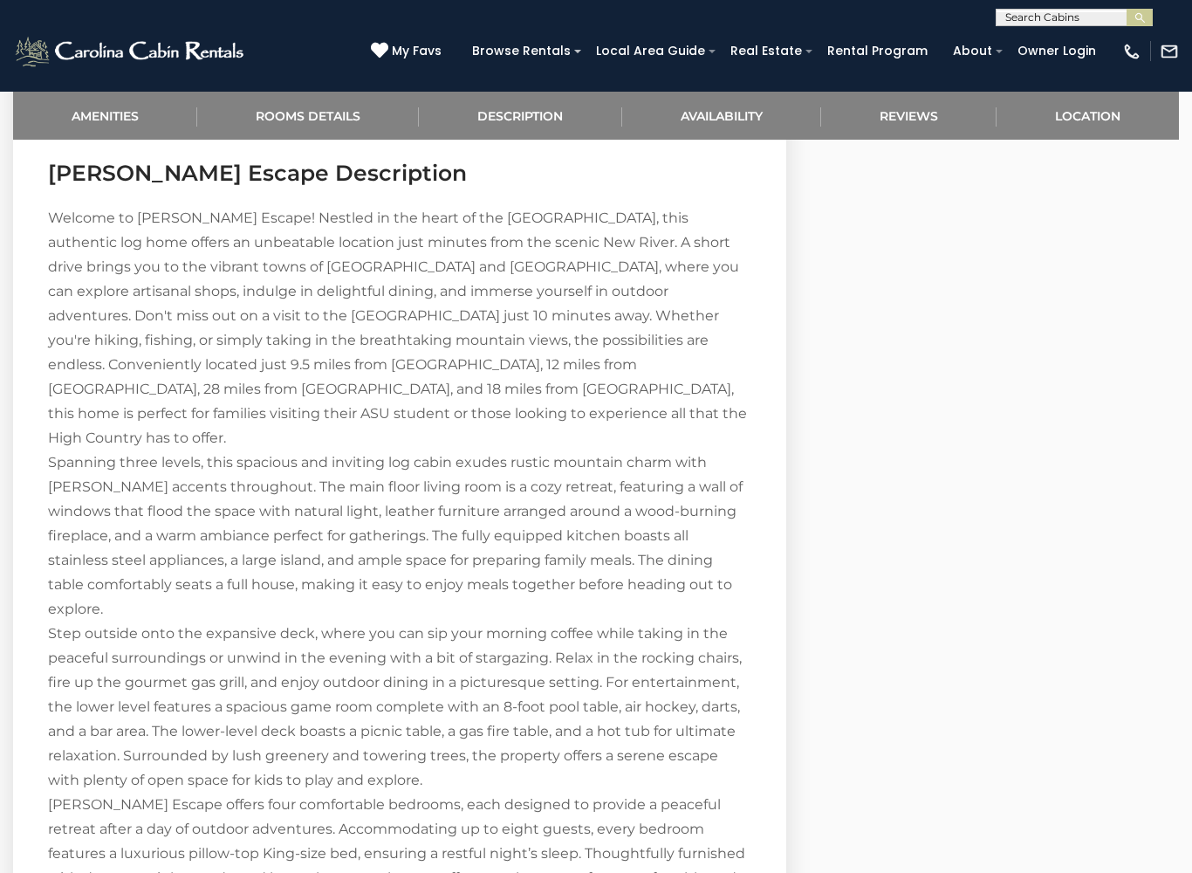
click at [354, 115] on link "Rooms Details" at bounding box center [308, 116] width 222 height 48
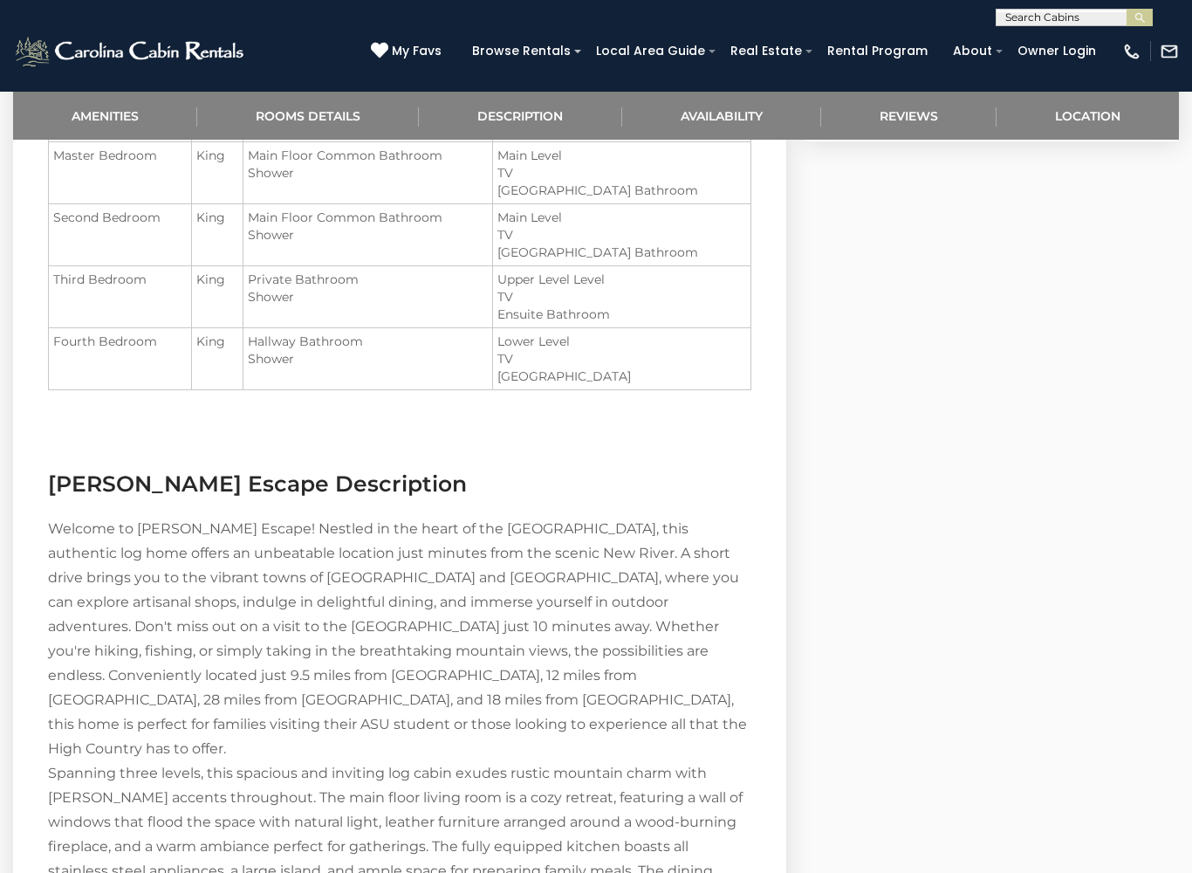
scroll to position [1322, 0]
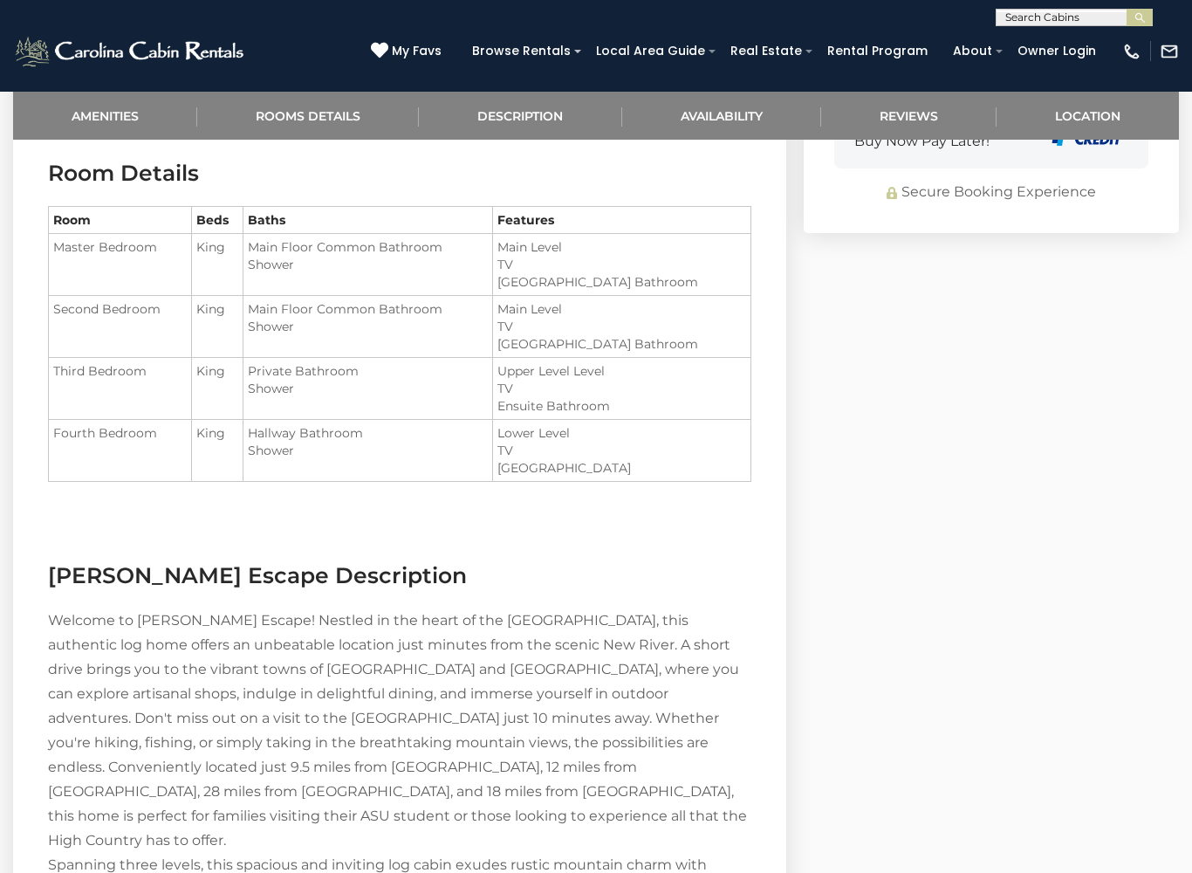
click at [127, 108] on link "Amenities" at bounding box center [105, 116] width 184 height 48
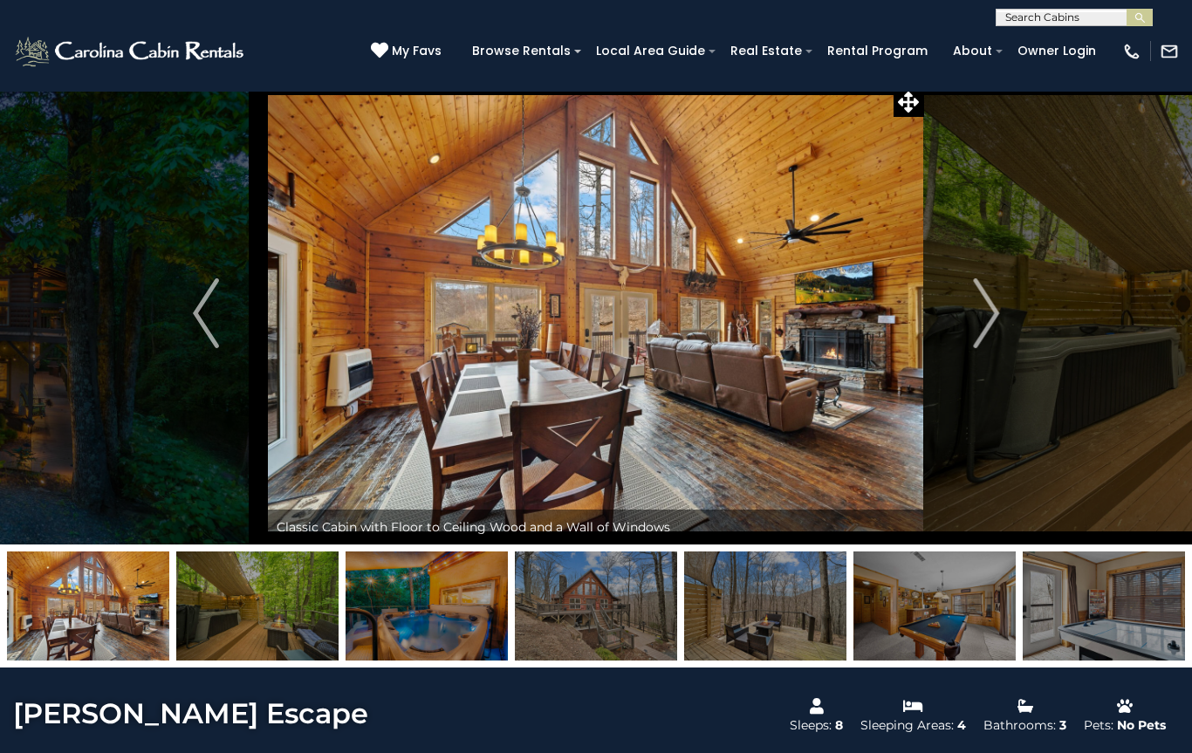
scroll to position [0, 0]
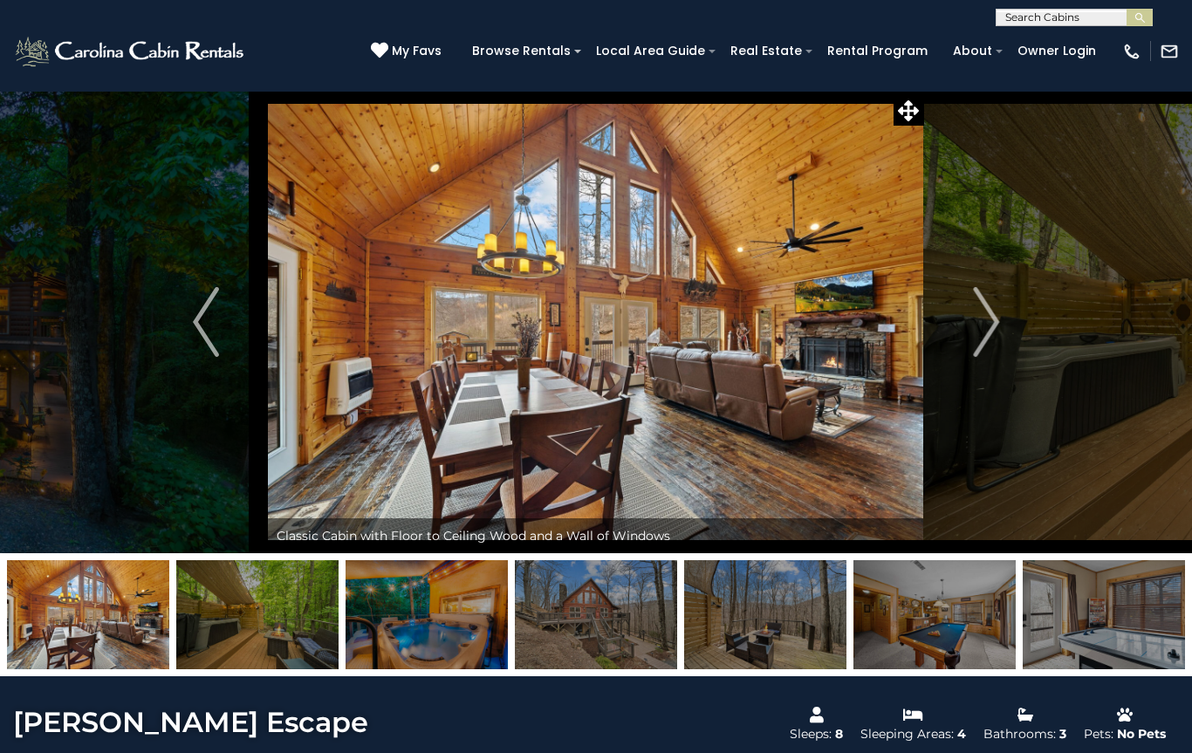
click at [961, 326] on button "Next" at bounding box center [986, 322] width 124 height 463
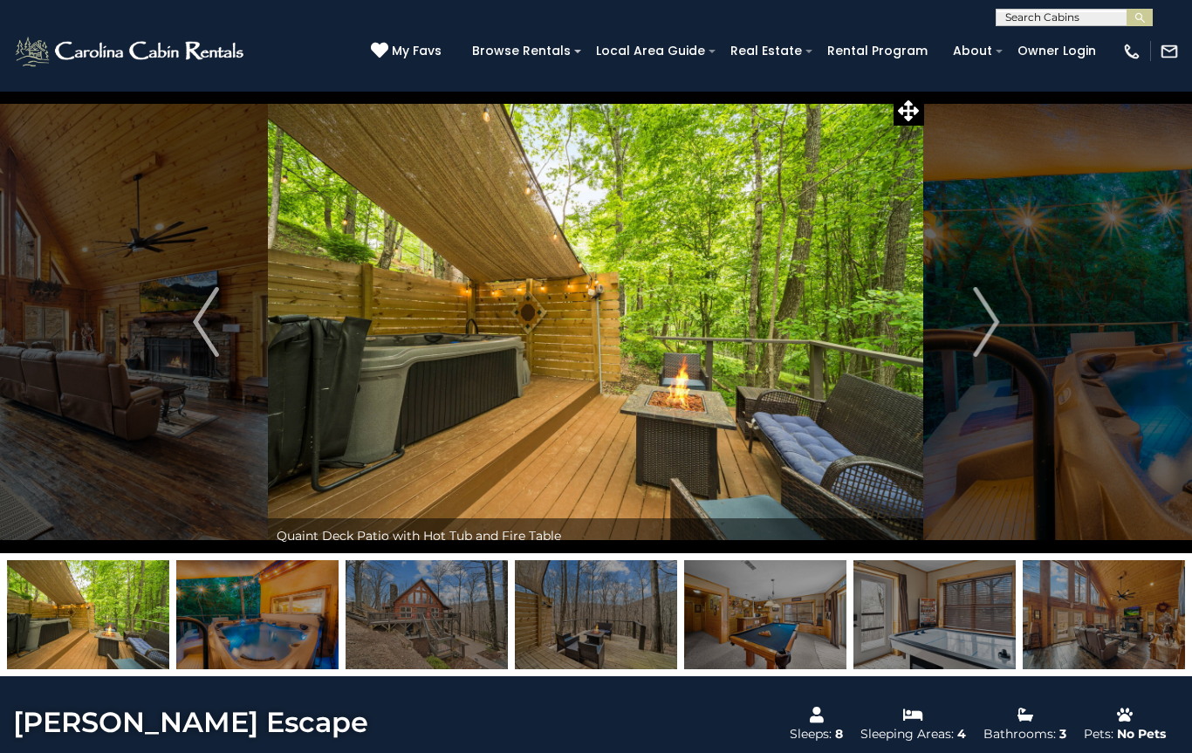
click at [965, 326] on button "Next" at bounding box center [986, 322] width 124 height 463
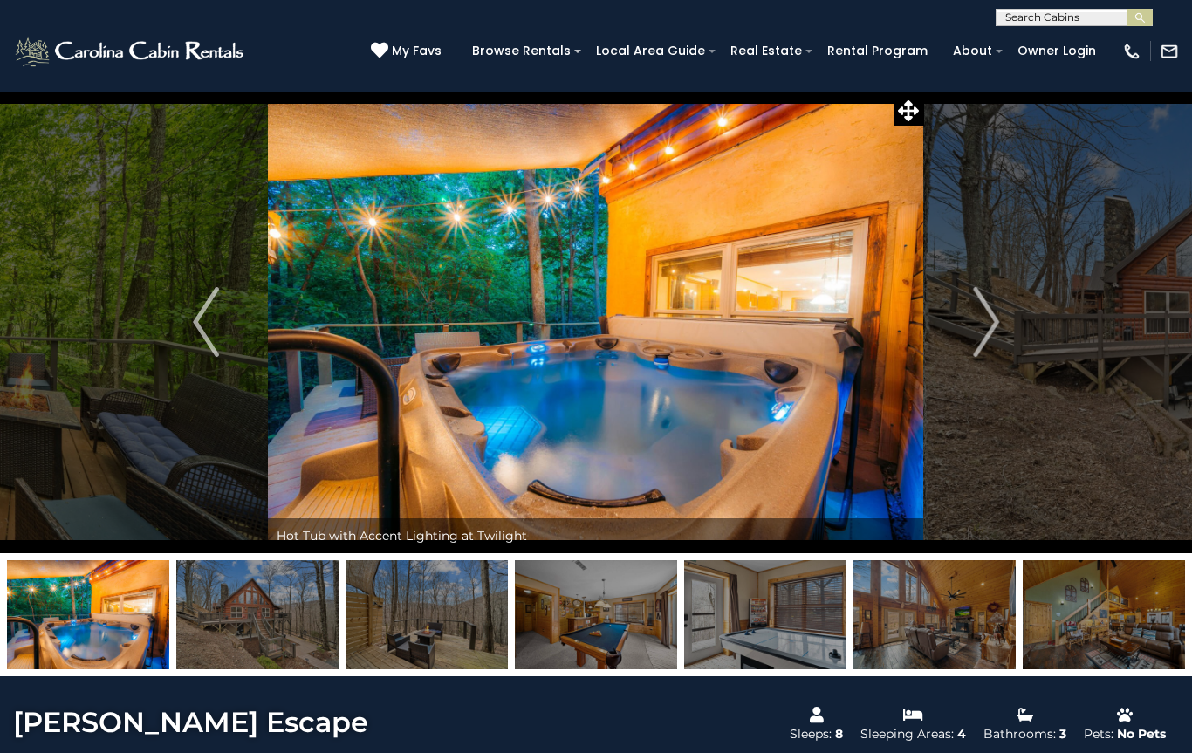
click at [217, 312] on img "Previous" at bounding box center [206, 322] width 26 height 70
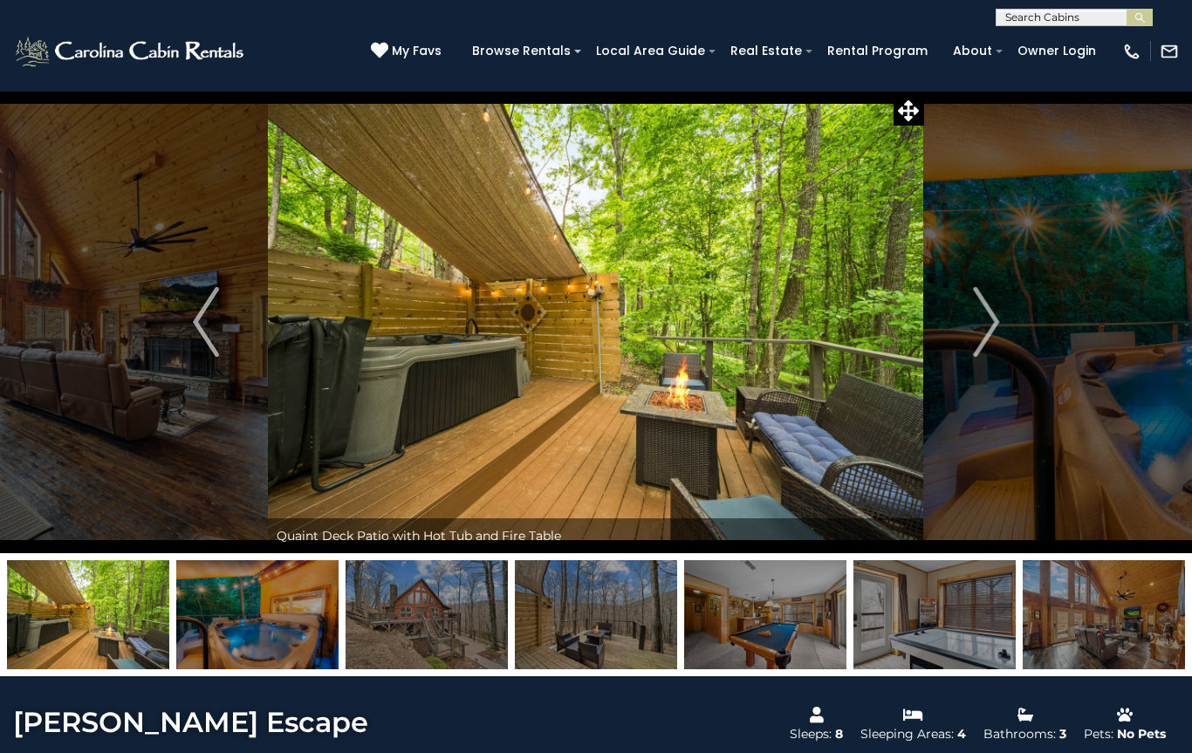
click at [970, 326] on button "Next" at bounding box center [986, 322] width 124 height 463
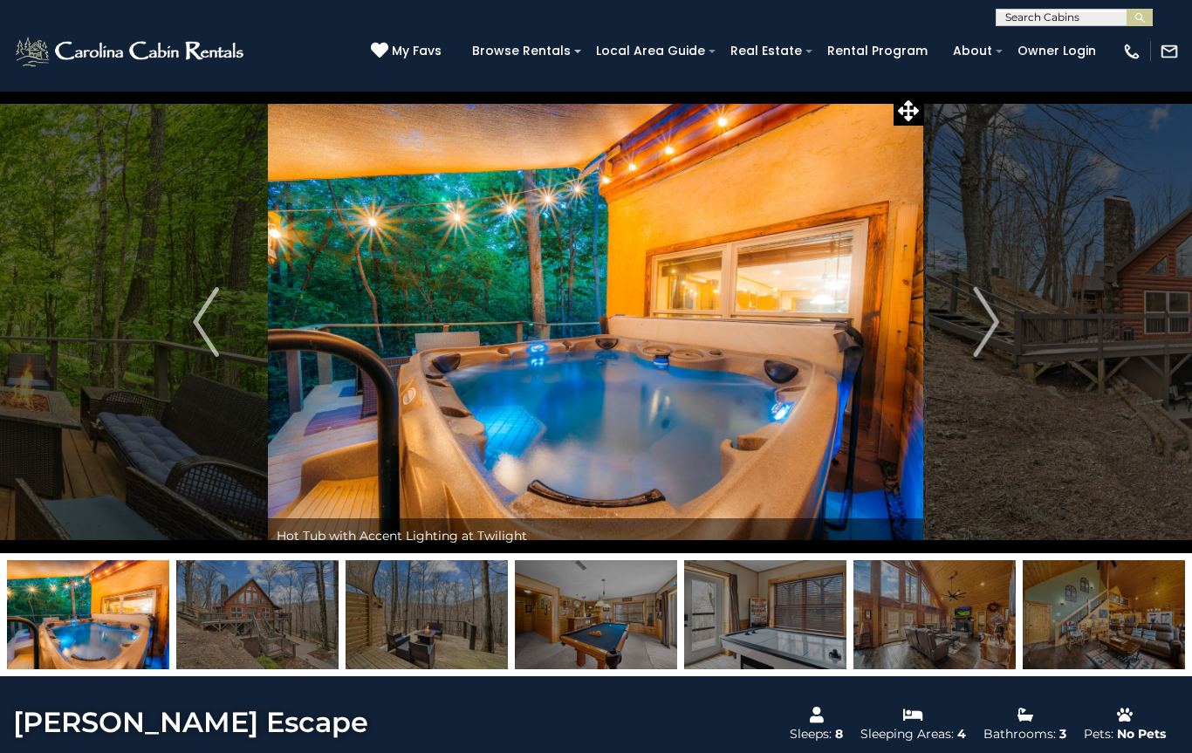
click at [960, 332] on button "Next" at bounding box center [986, 322] width 124 height 463
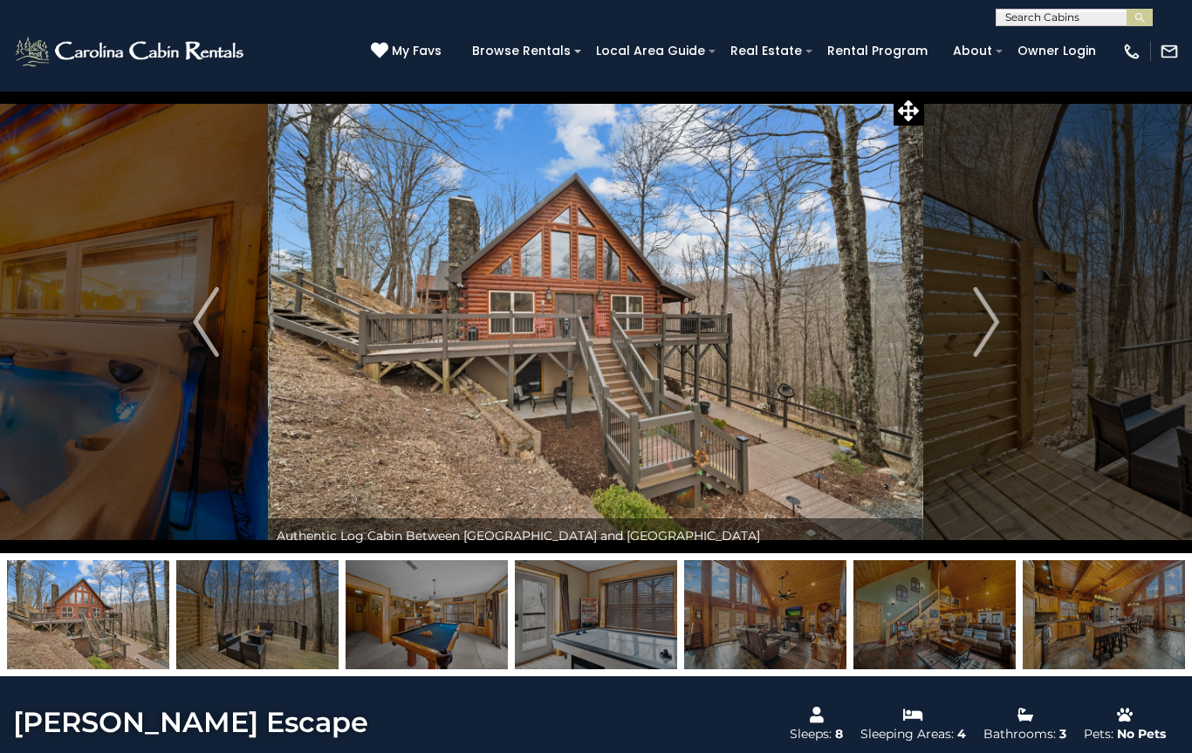
click at [976, 322] on img "Next" at bounding box center [986, 322] width 26 height 70
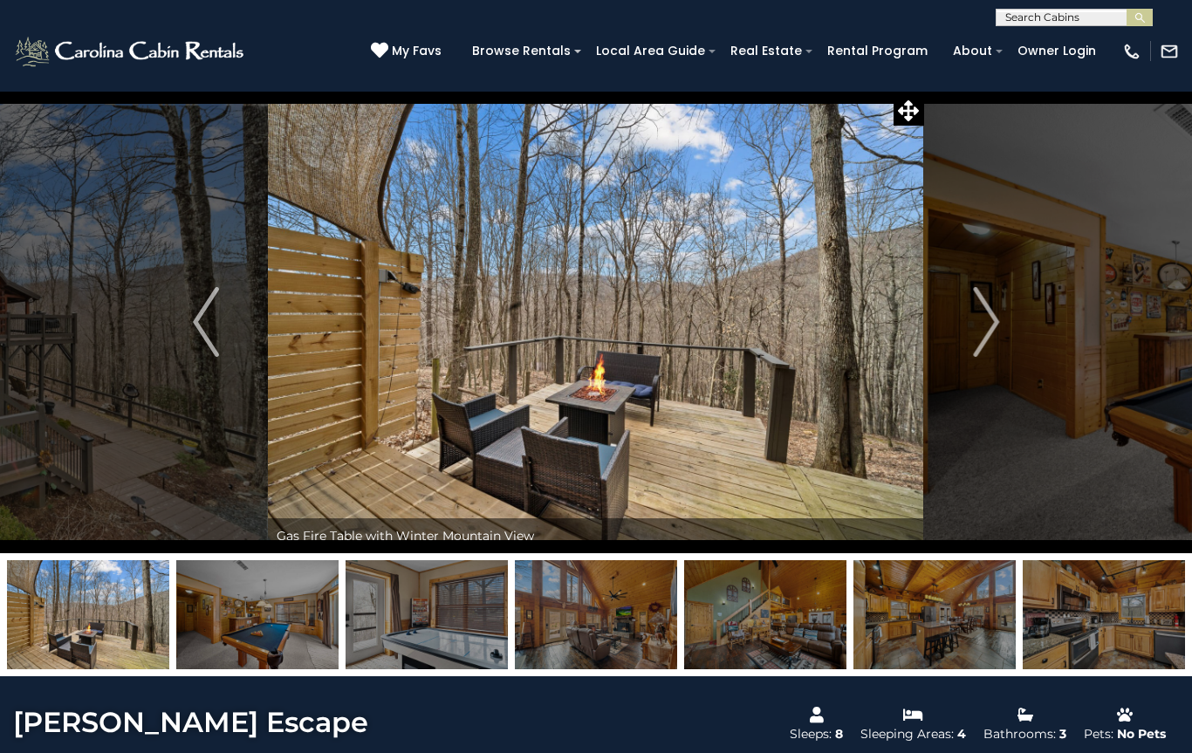
click at [971, 324] on button "Next" at bounding box center [986, 322] width 124 height 463
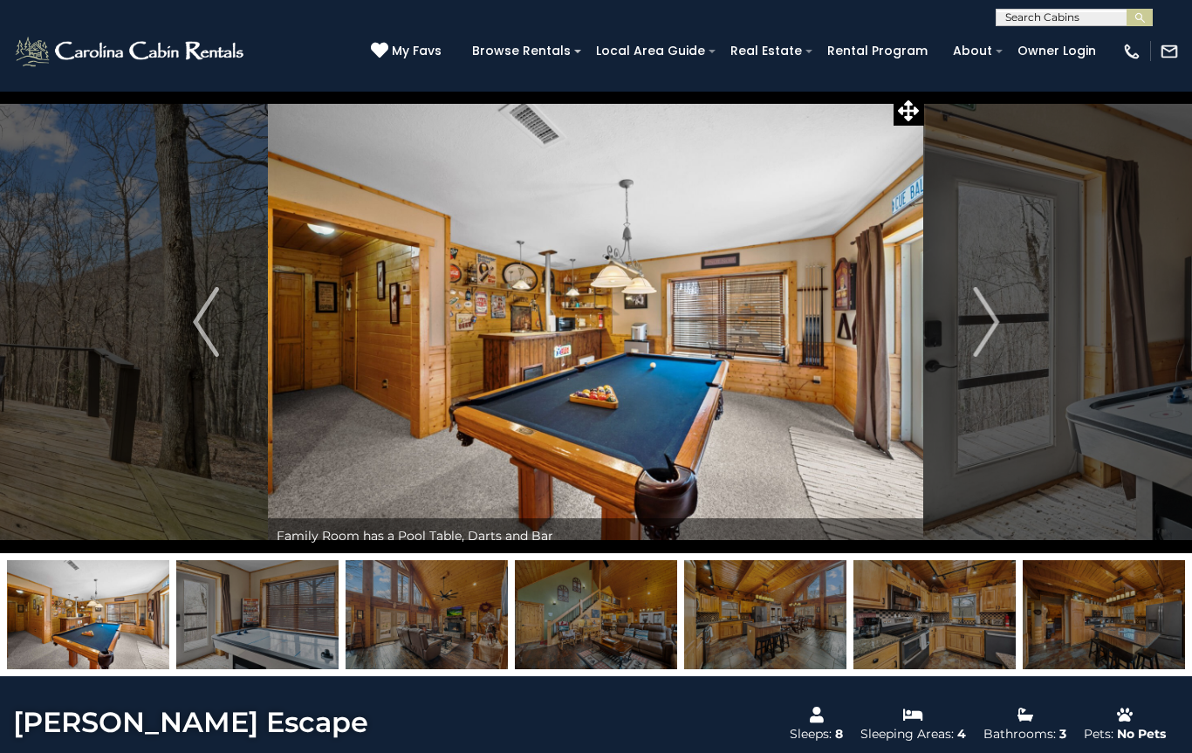
click at [987, 319] on img "Next" at bounding box center [986, 322] width 26 height 70
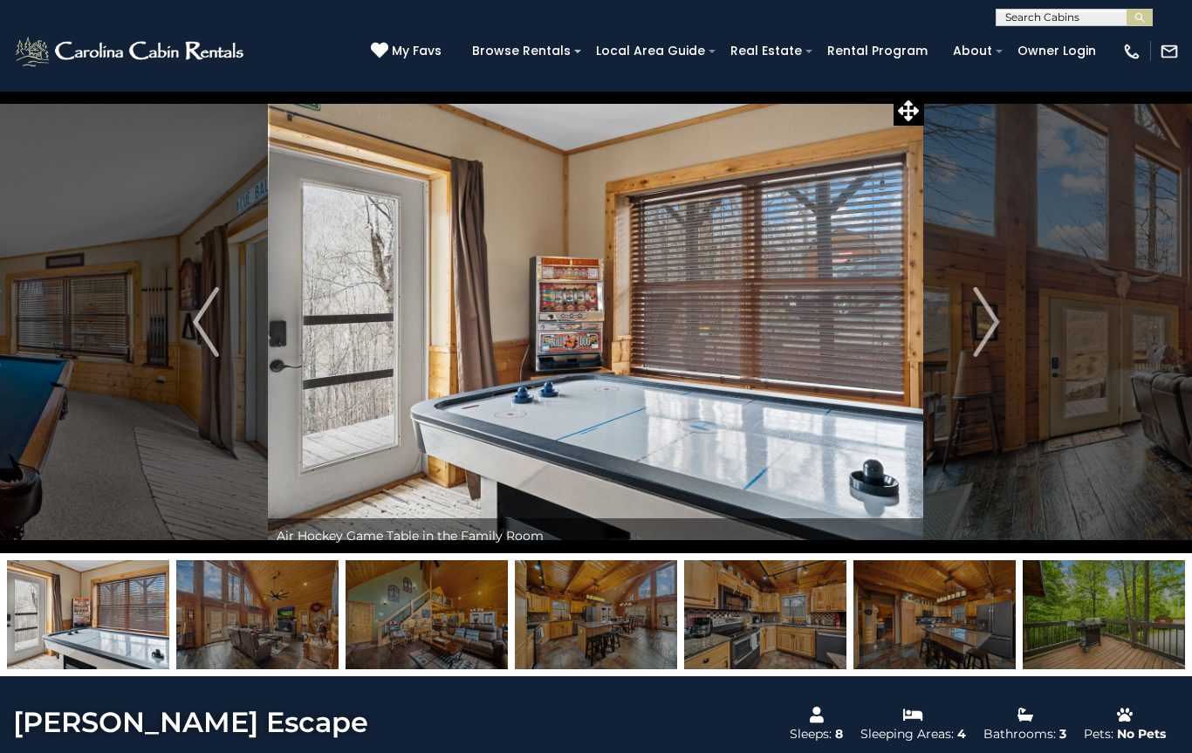
click at [991, 318] on img "Next" at bounding box center [986, 322] width 26 height 70
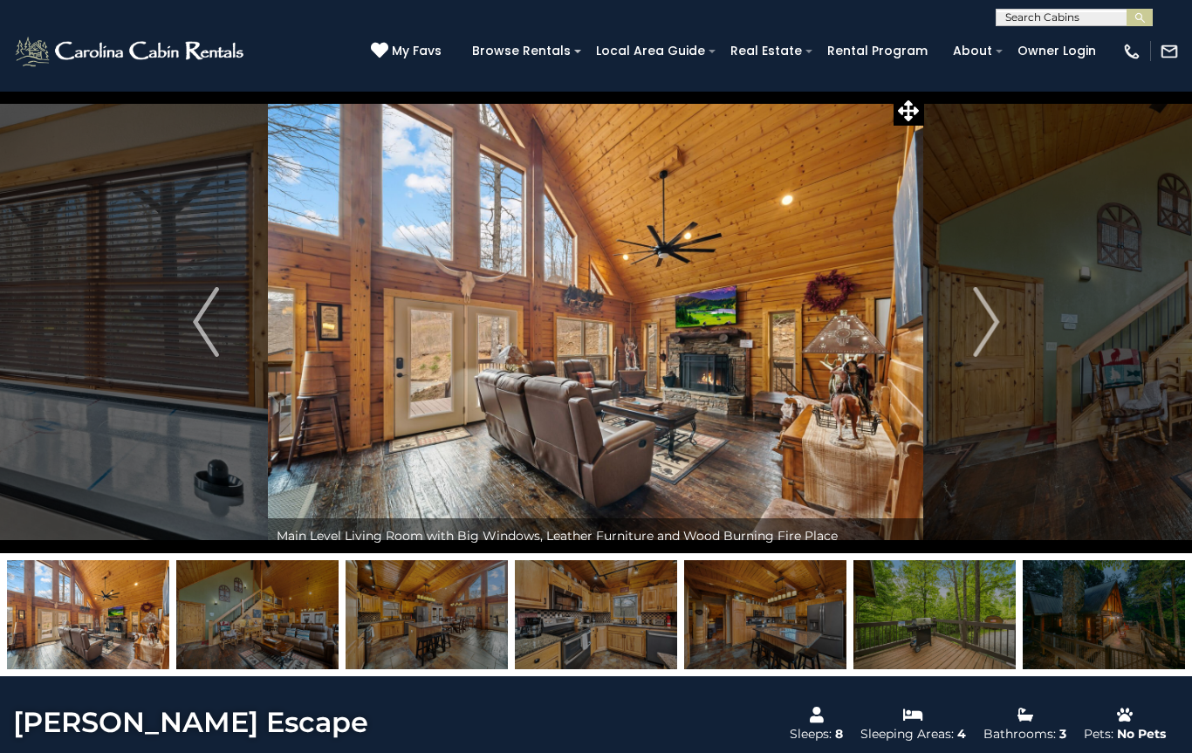
click at [978, 326] on img "Next" at bounding box center [986, 322] width 26 height 70
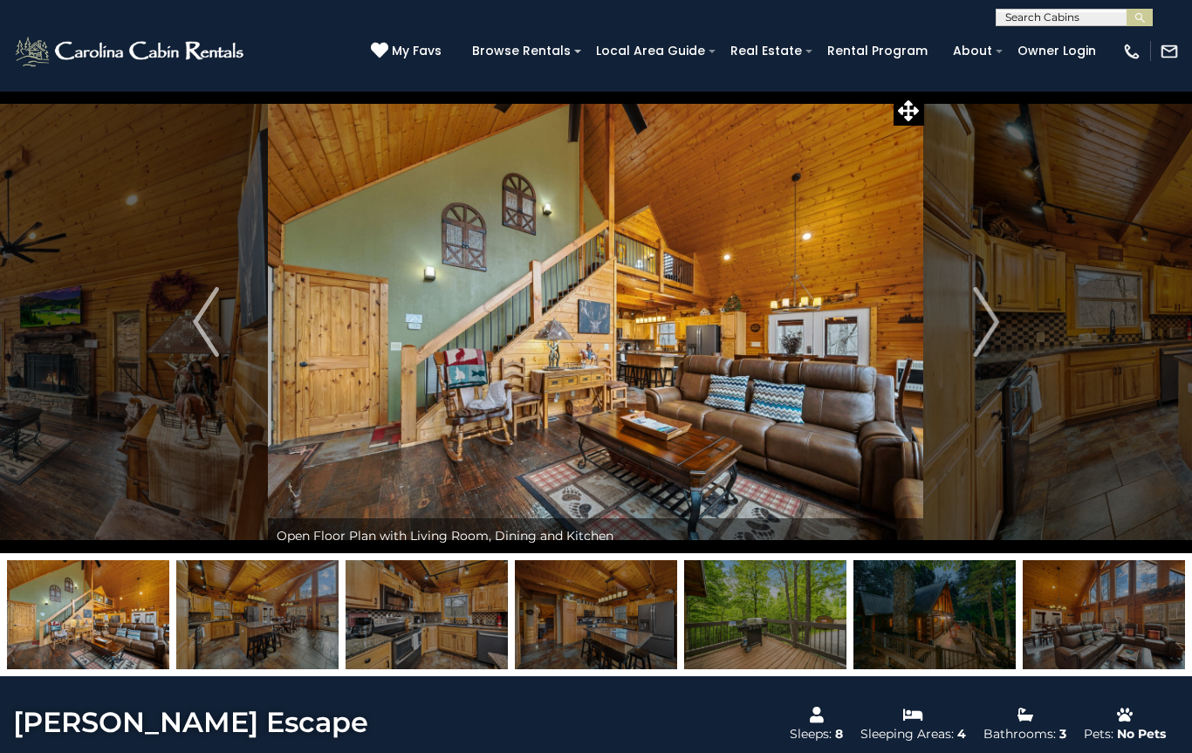
click at [980, 326] on img "Next" at bounding box center [986, 322] width 26 height 70
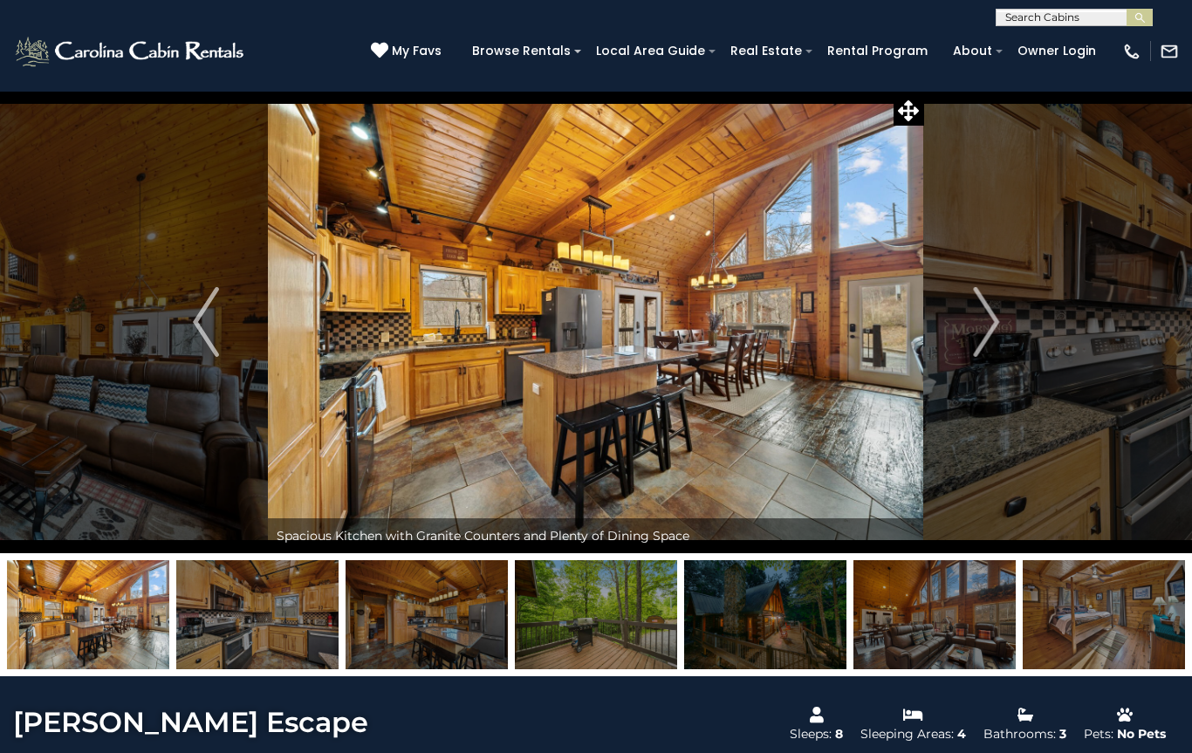
click at [973, 326] on img "Next" at bounding box center [986, 322] width 26 height 70
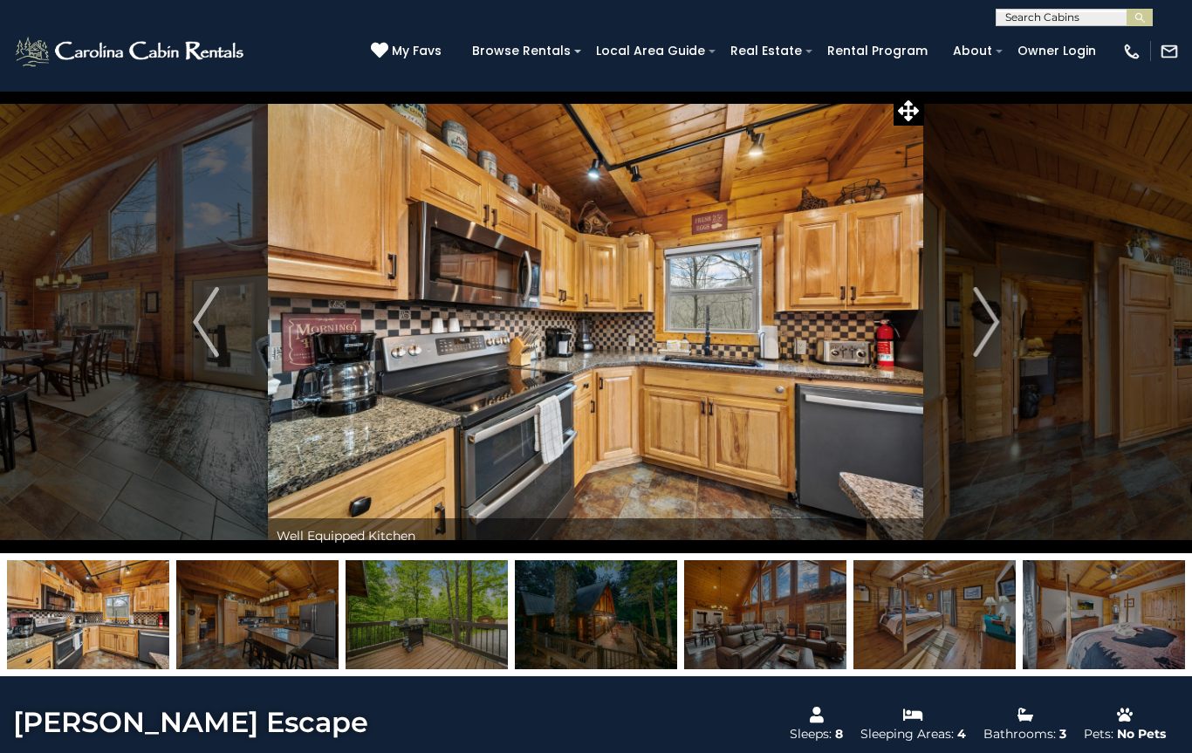
click at [987, 320] on img "Next" at bounding box center [986, 322] width 26 height 70
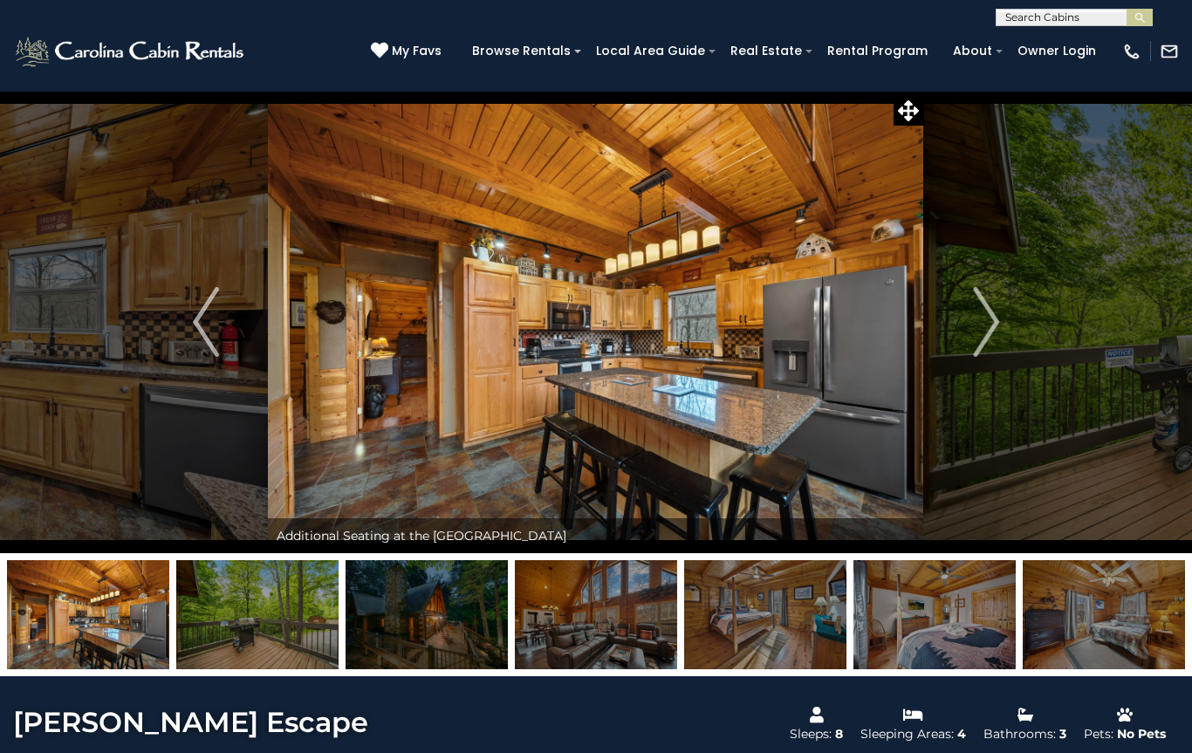
click at [985, 322] on img "Next" at bounding box center [986, 322] width 26 height 70
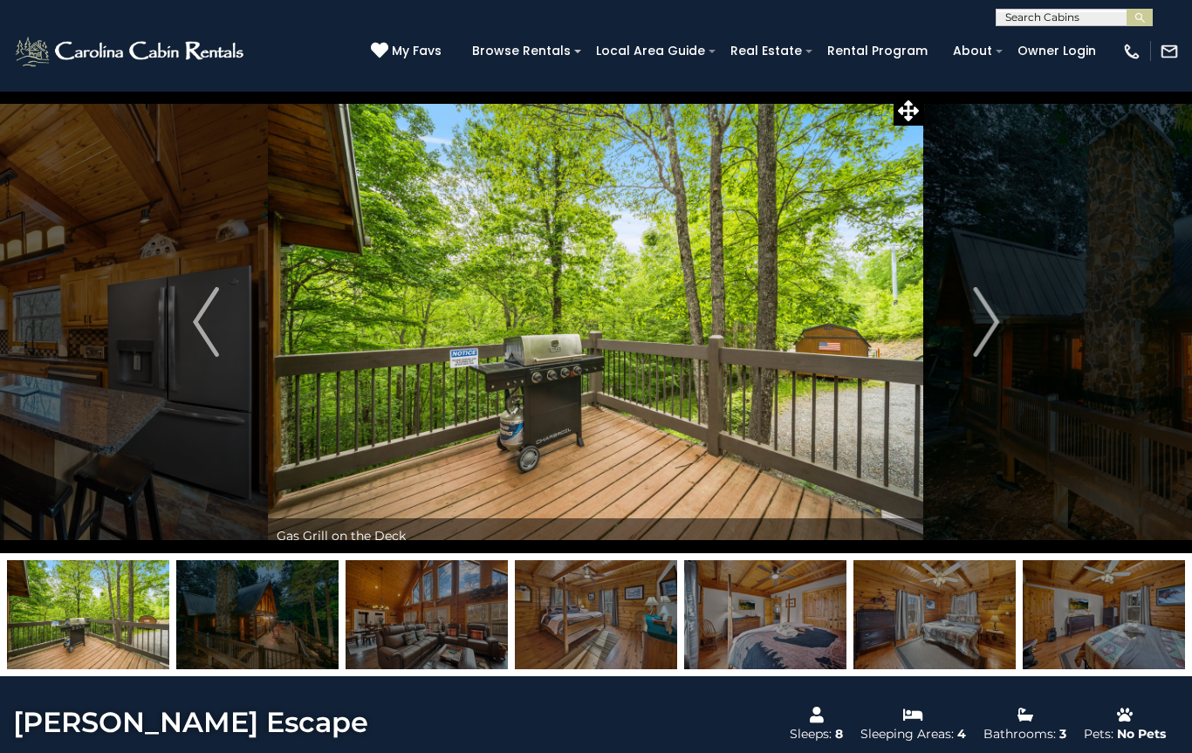
click at [983, 320] on img "Next" at bounding box center [986, 322] width 26 height 70
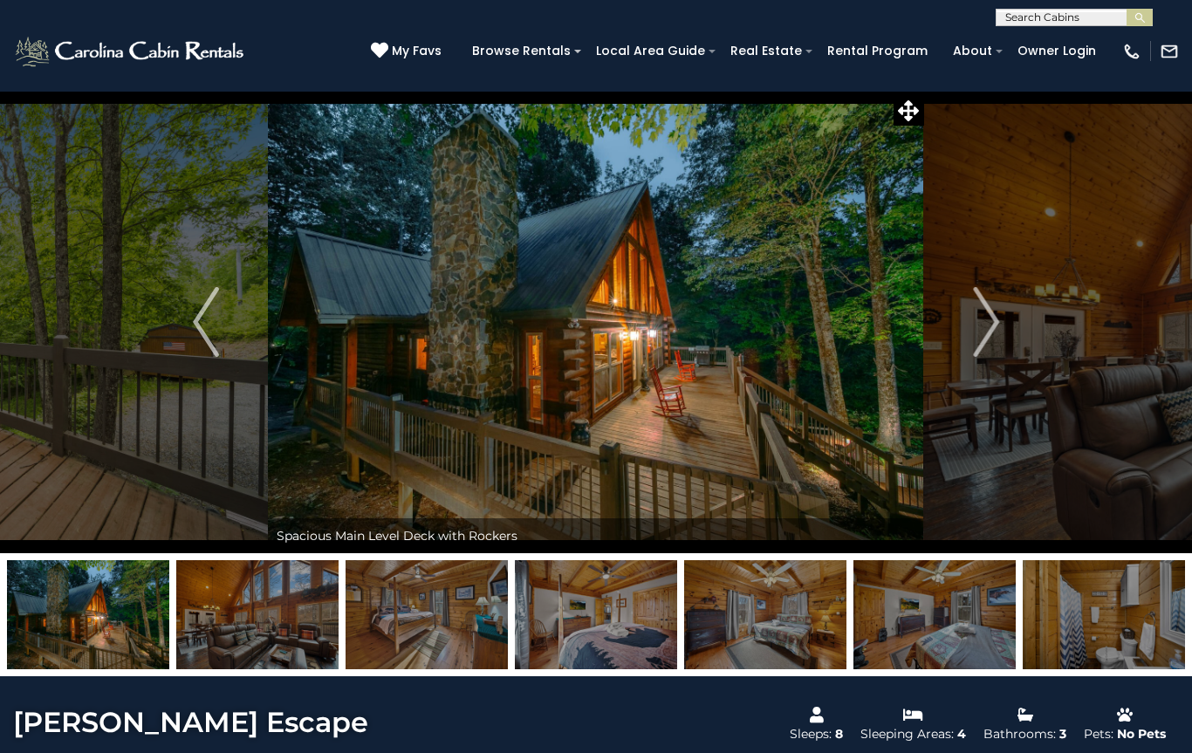
click at [984, 323] on img "Next" at bounding box center [986, 322] width 26 height 70
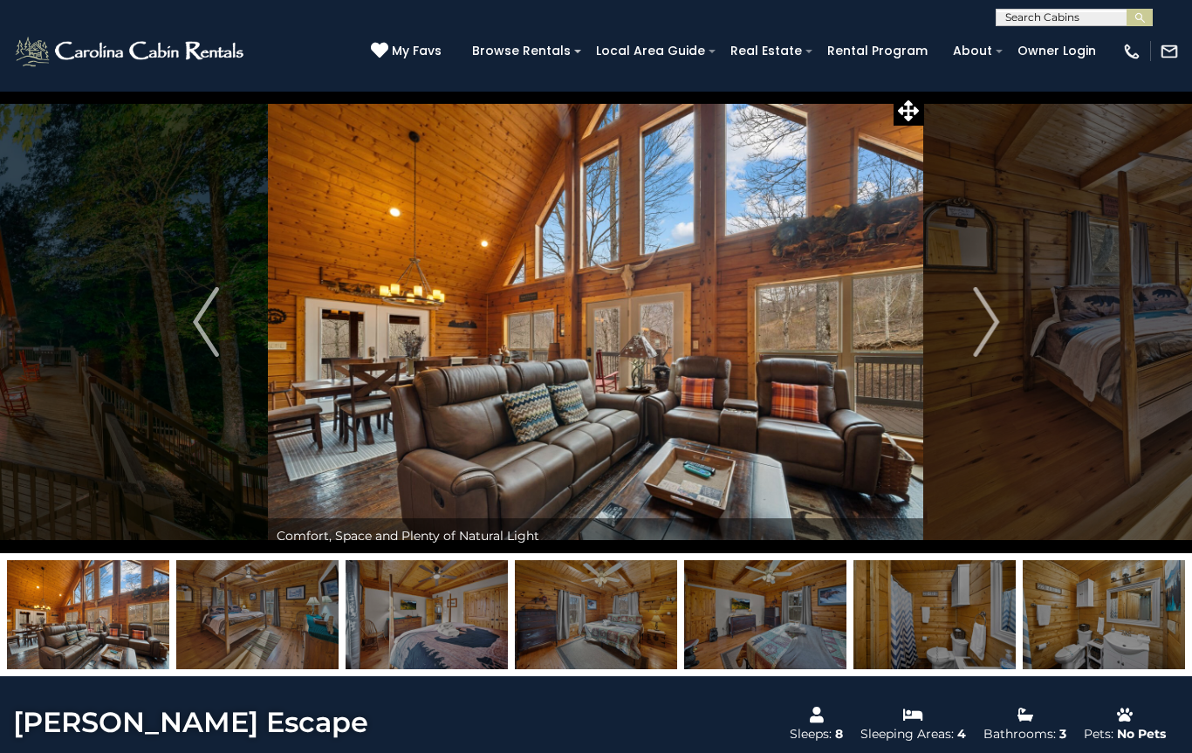
click at [989, 319] on img "Next" at bounding box center [986, 322] width 26 height 70
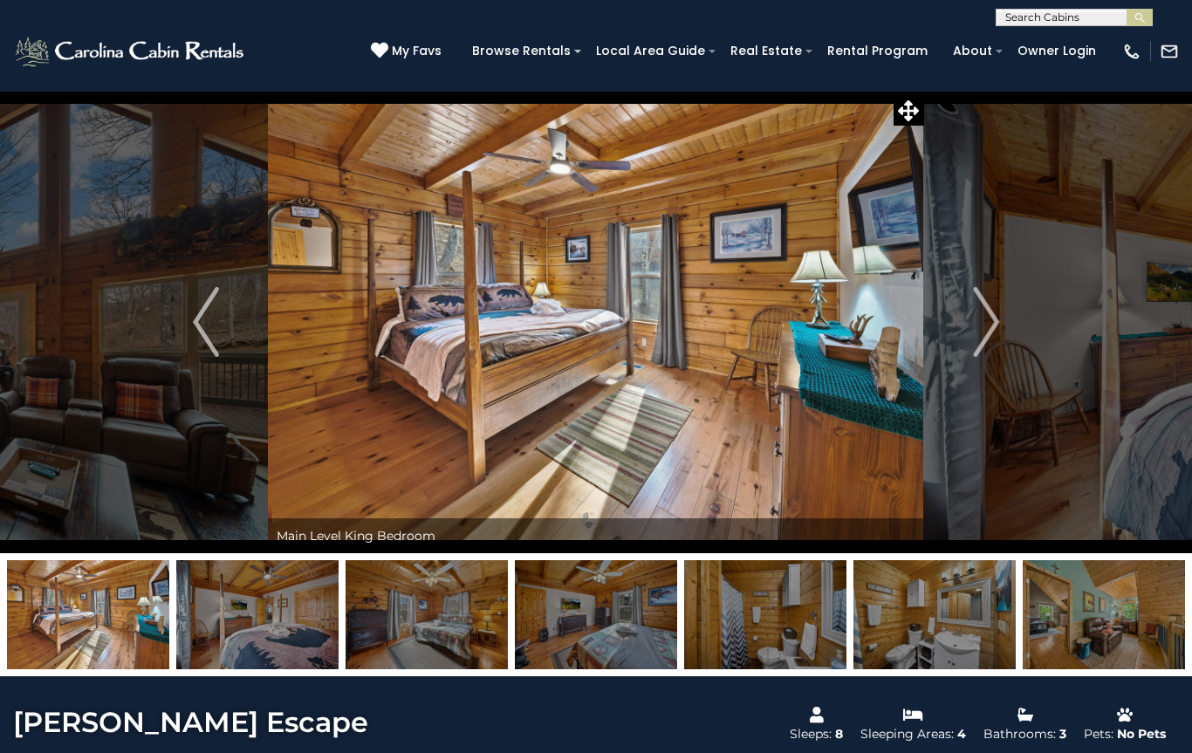
click at [980, 317] on img "Next" at bounding box center [986, 322] width 26 height 70
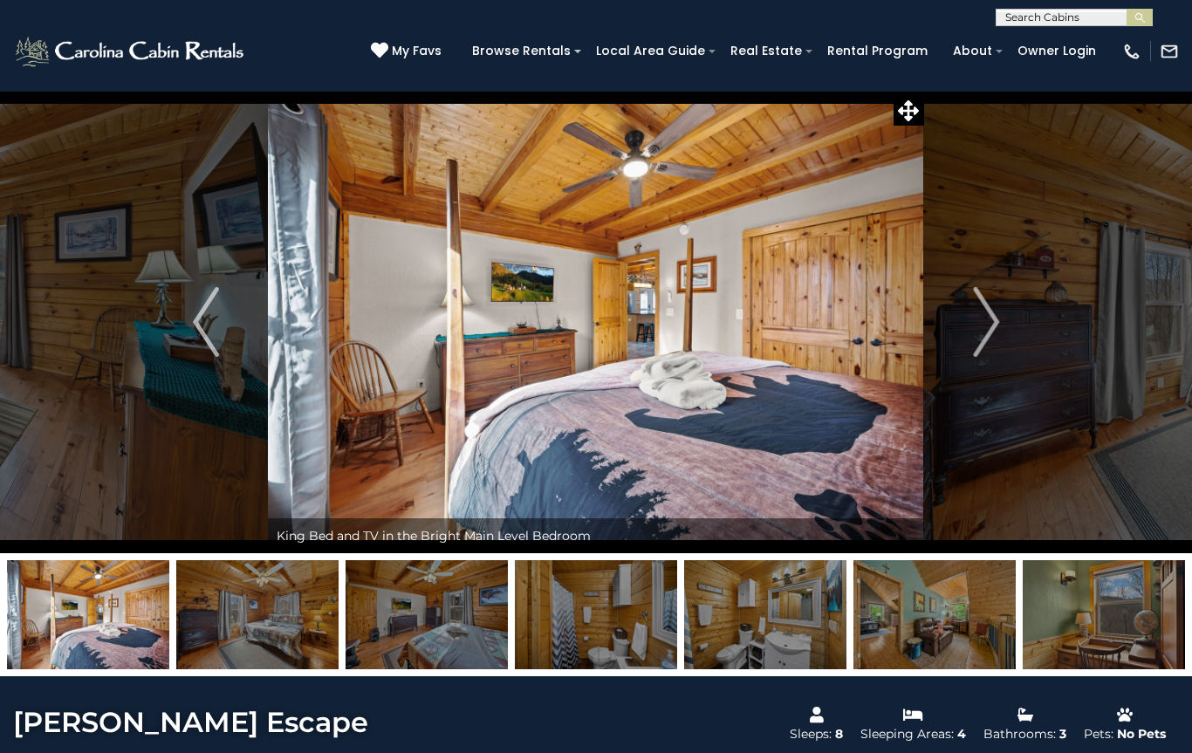
click at [982, 322] on img "Next" at bounding box center [986, 322] width 26 height 70
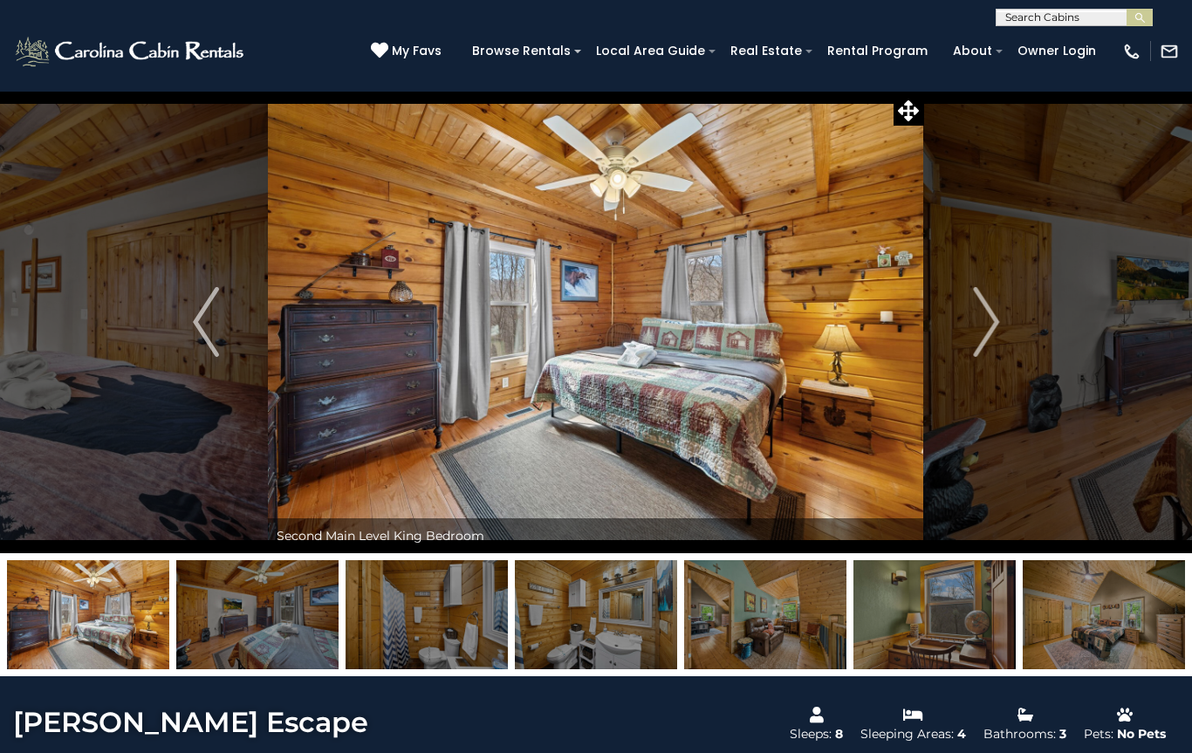
click at [976, 324] on img "Next" at bounding box center [986, 322] width 26 height 70
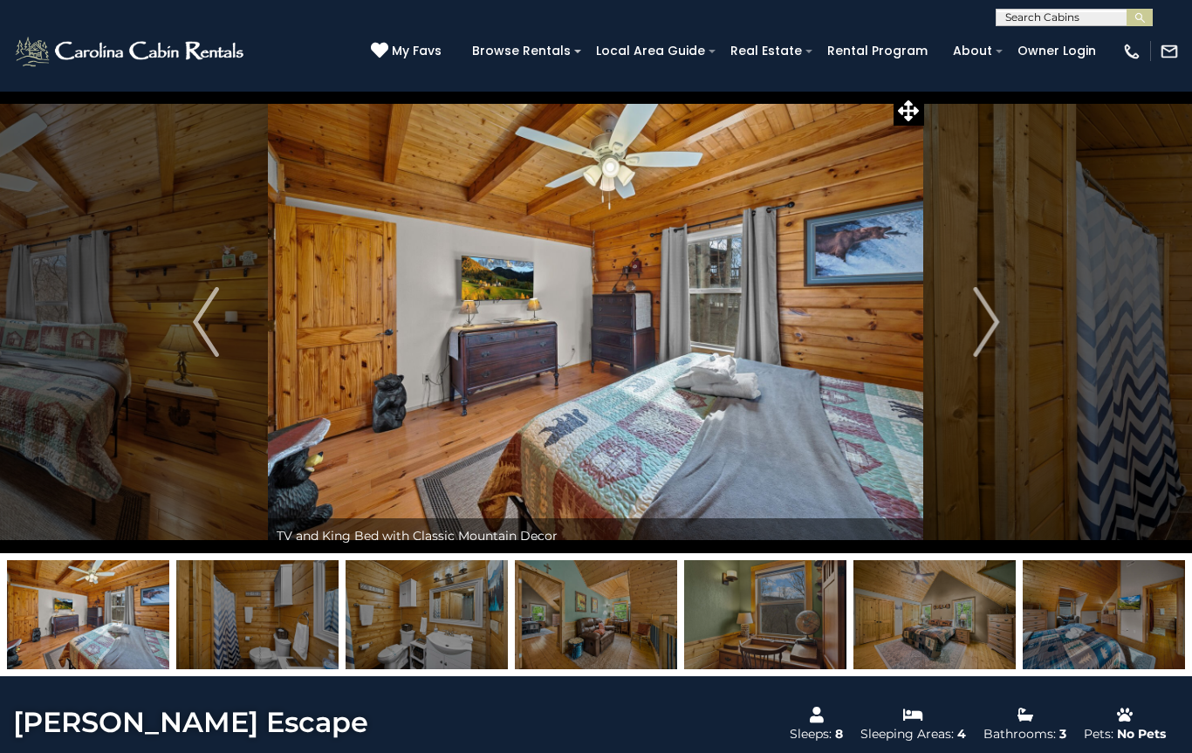
click at [984, 321] on img "Next" at bounding box center [986, 322] width 26 height 70
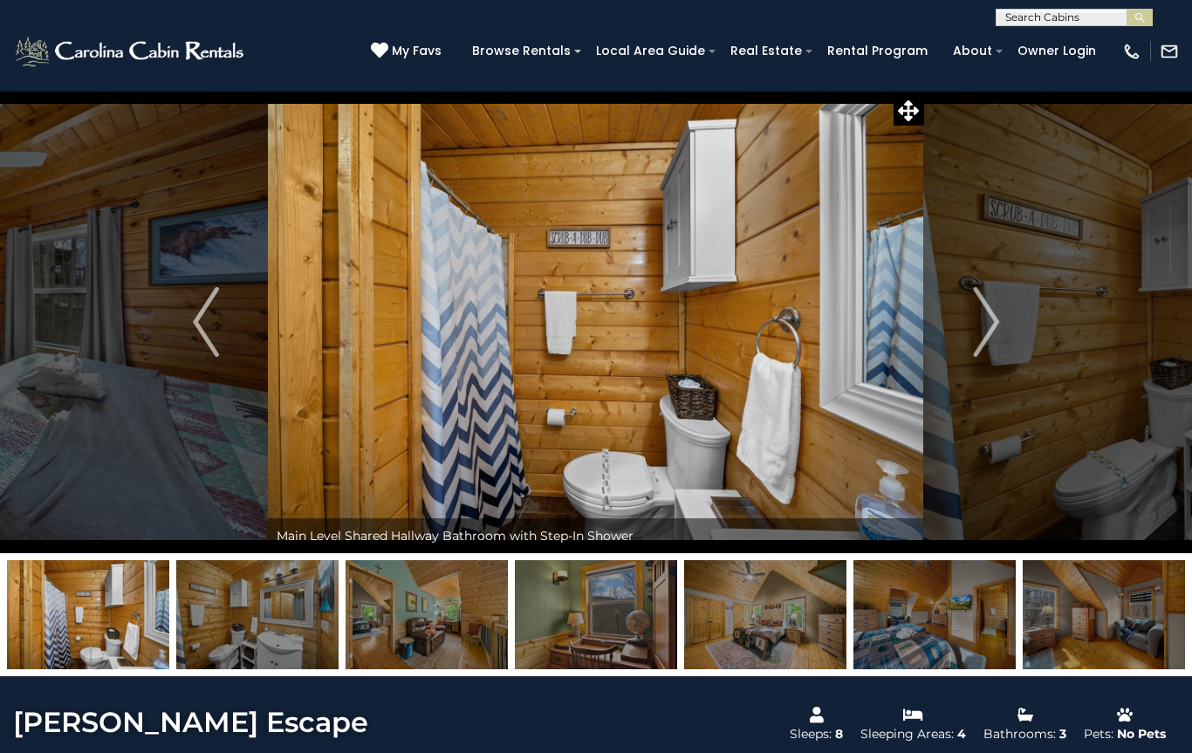
click at [980, 320] on img "Next" at bounding box center [986, 322] width 26 height 70
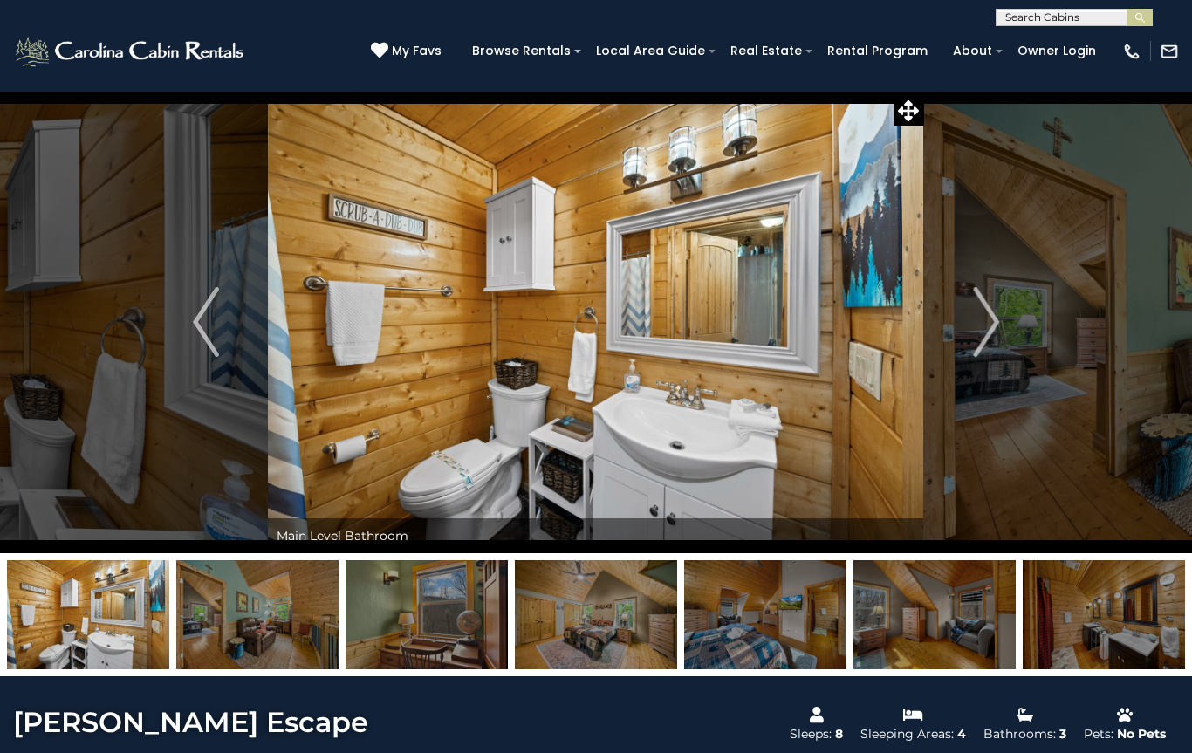
click at [979, 320] on img "Next" at bounding box center [986, 322] width 26 height 70
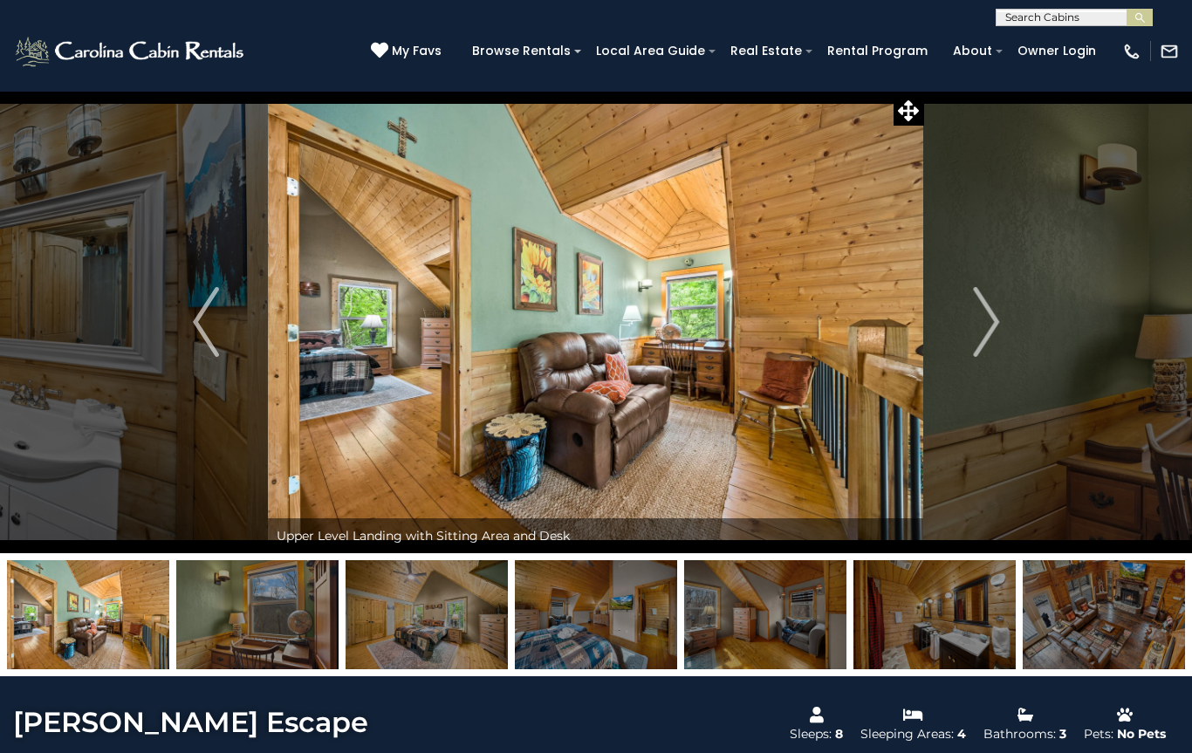
click at [983, 321] on img "Next" at bounding box center [986, 322] width 26 height 70
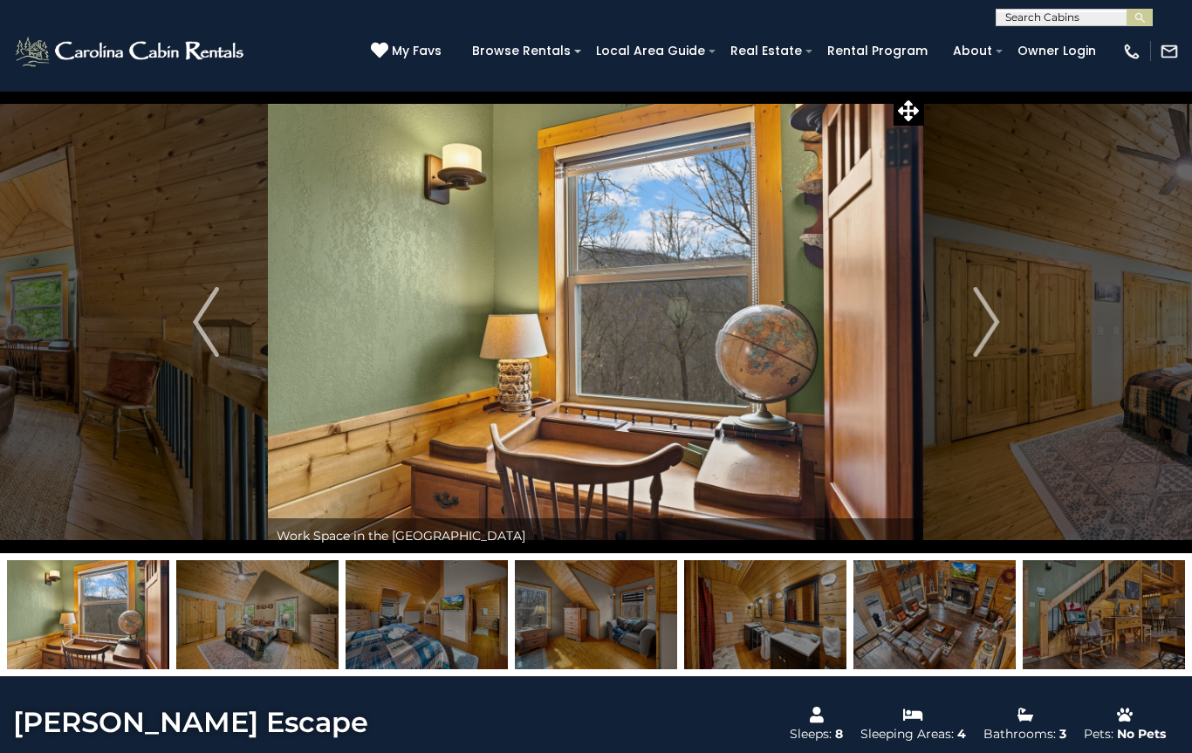
click at [981, 322] on img "Next" at bounding box center [986, 322] width 26 height 70
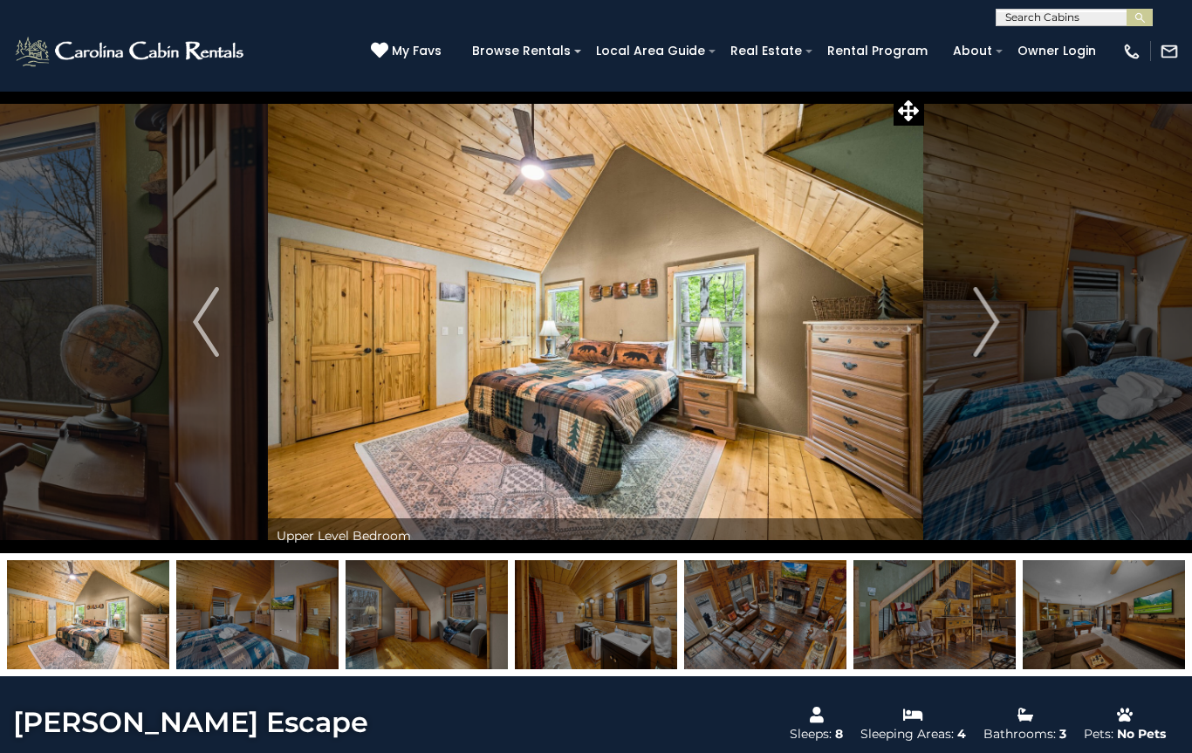
click at [970, 329] on button "Next" at bounding box center [986, 322] width 124 height 463
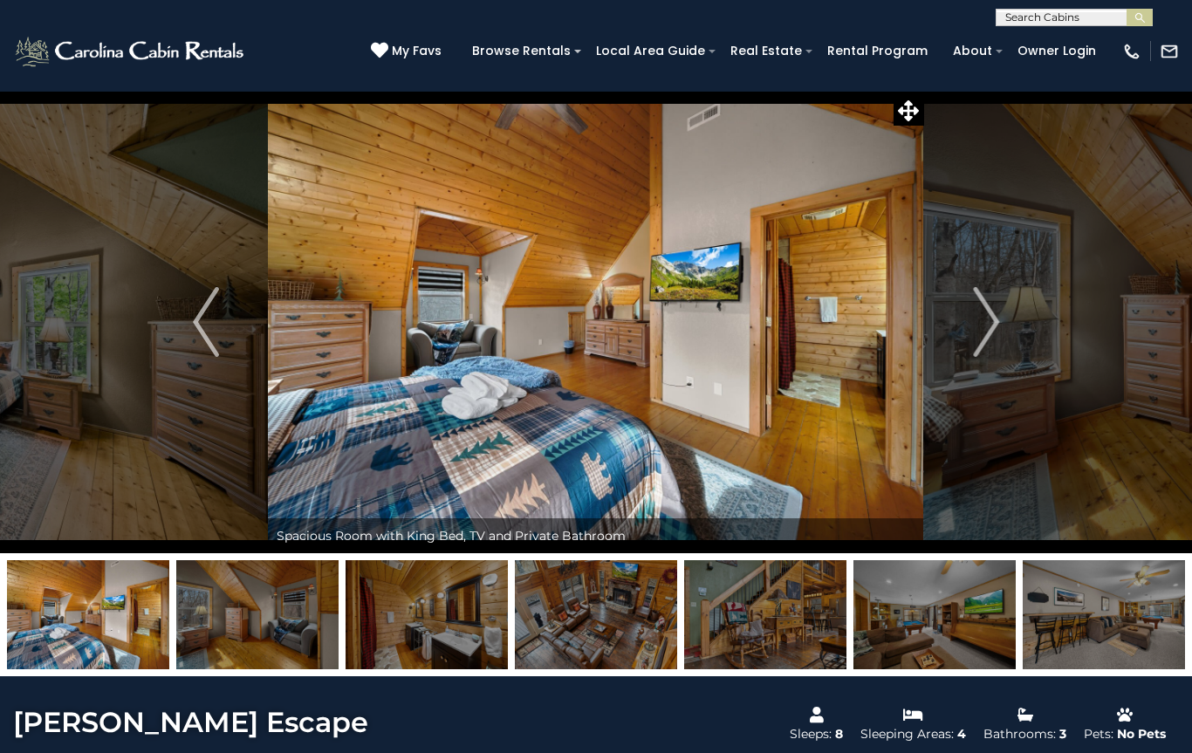
click at [983, 322] on img "Next" at bounding box center [986, 322] width 26 height 70
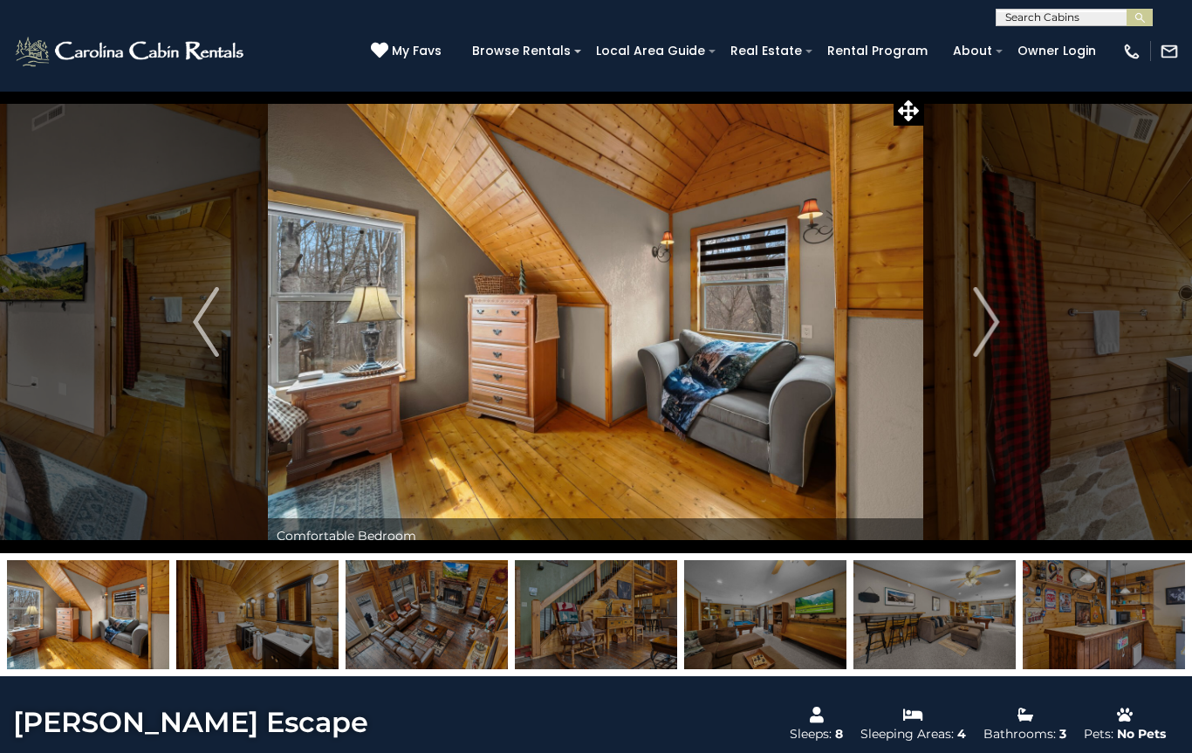
click at [987, 321] on img "Next" at bounding box center [986, 322] width 26 height 70
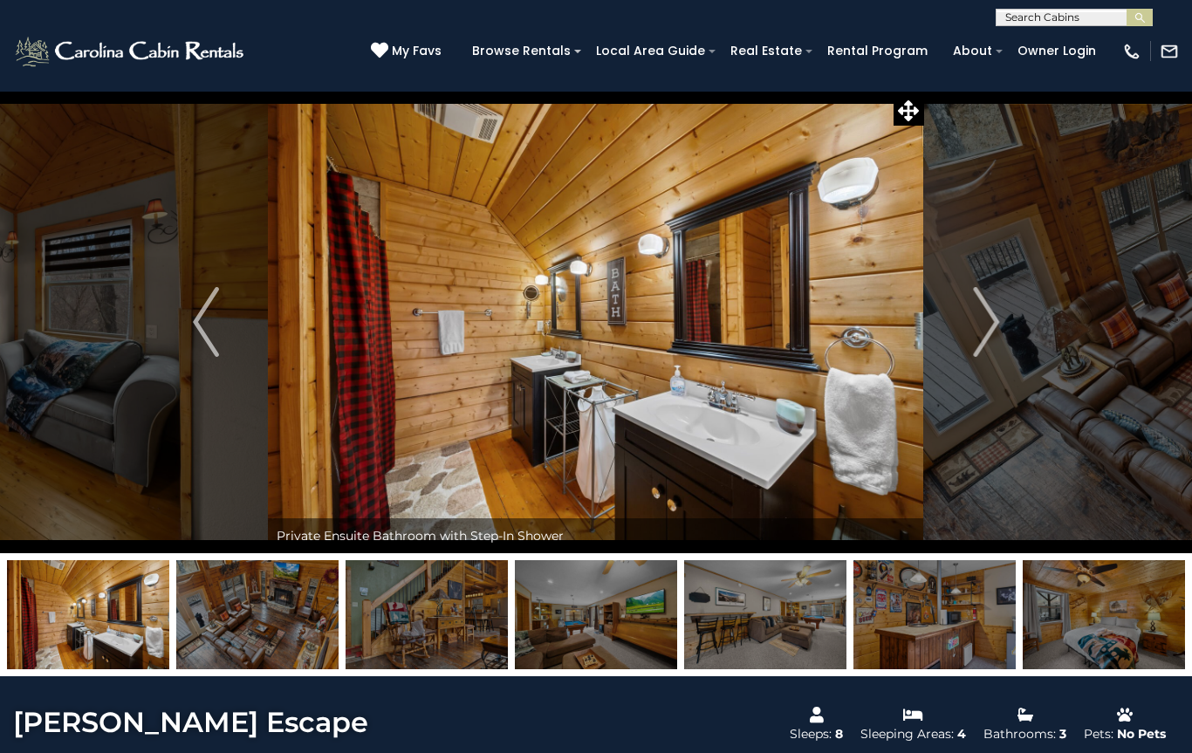
click at [981, 322] on img "Next" at bounding box center [986, 322] width 26 height 70
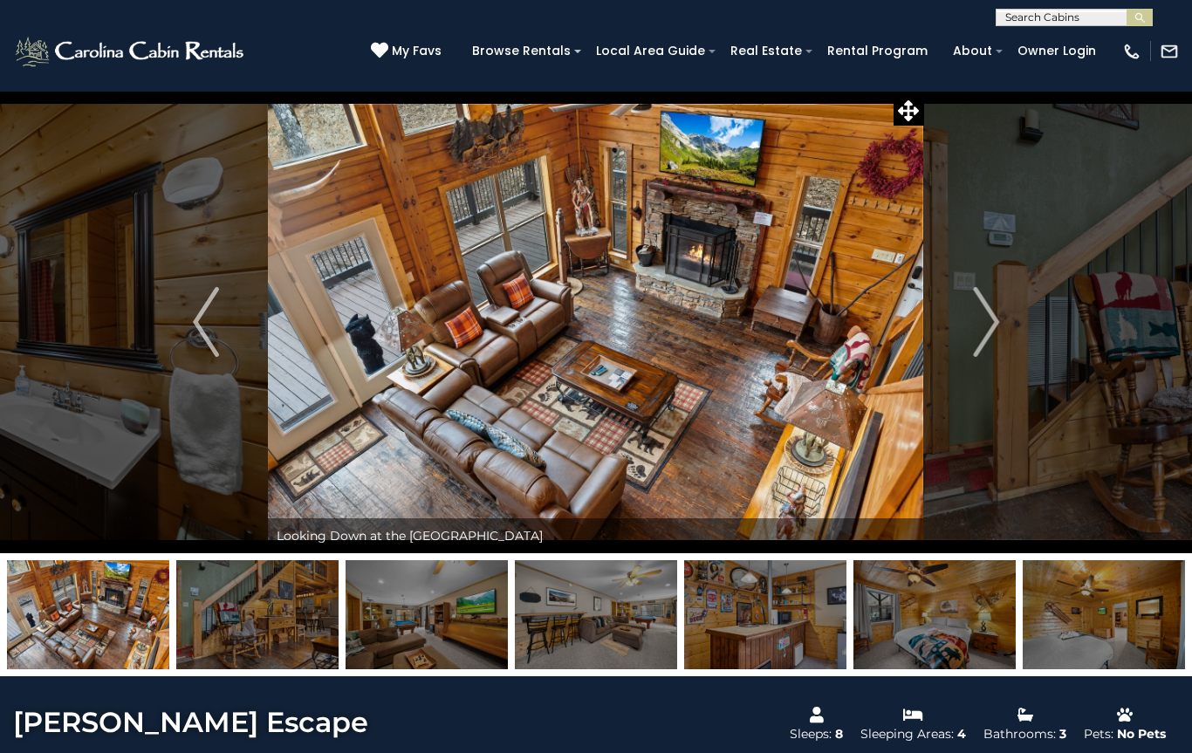
click at [989, 324] on img "Next" at bounding box center [986, 322] width 26 height 70
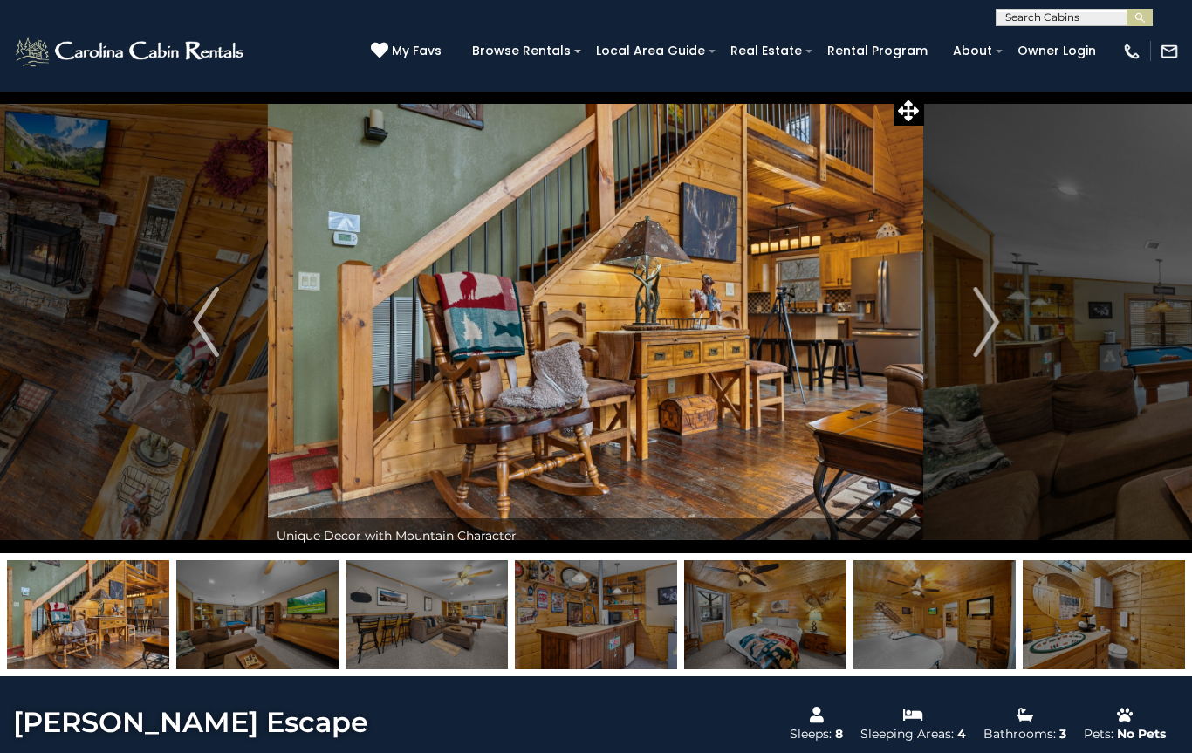
click at [977, 331] on img "Next" at bounding box center [986, 322] width 26 height 70
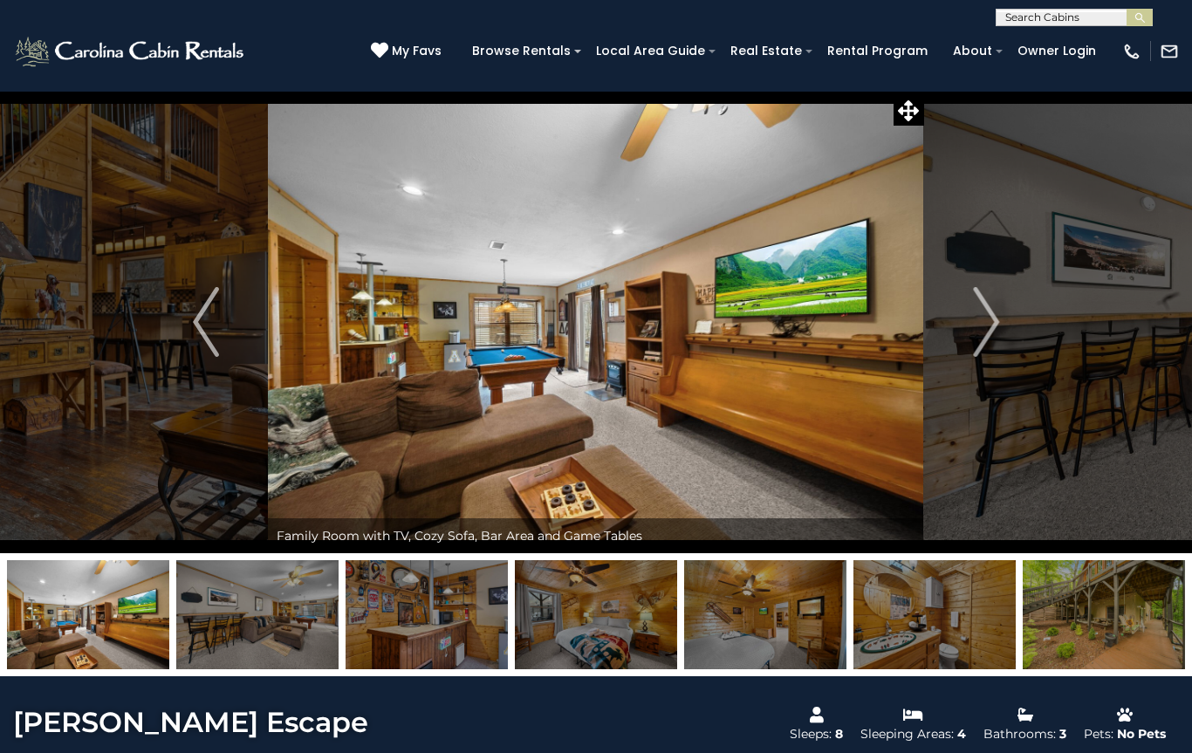
click at [988, 330] on img "Next" at bounding box center [986, 322] width 26 height 70
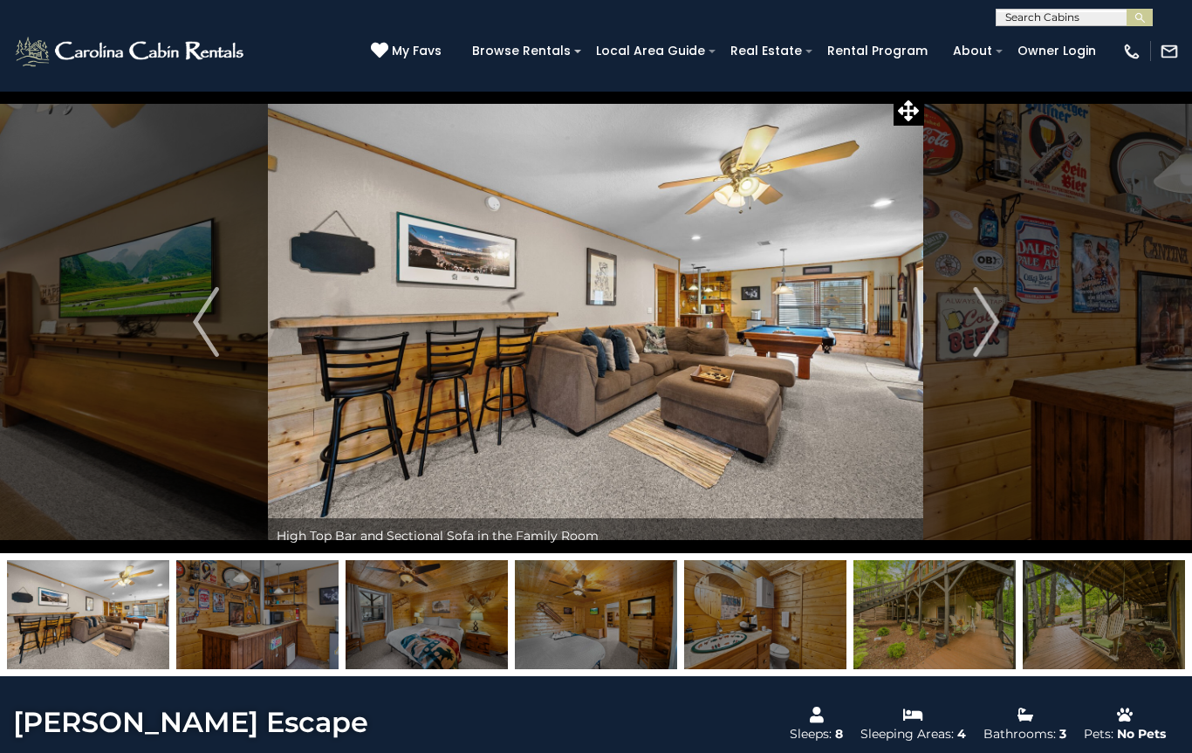
click at [971, 333] on button "Next" at bounding box center [986, 322] width 124 height 463
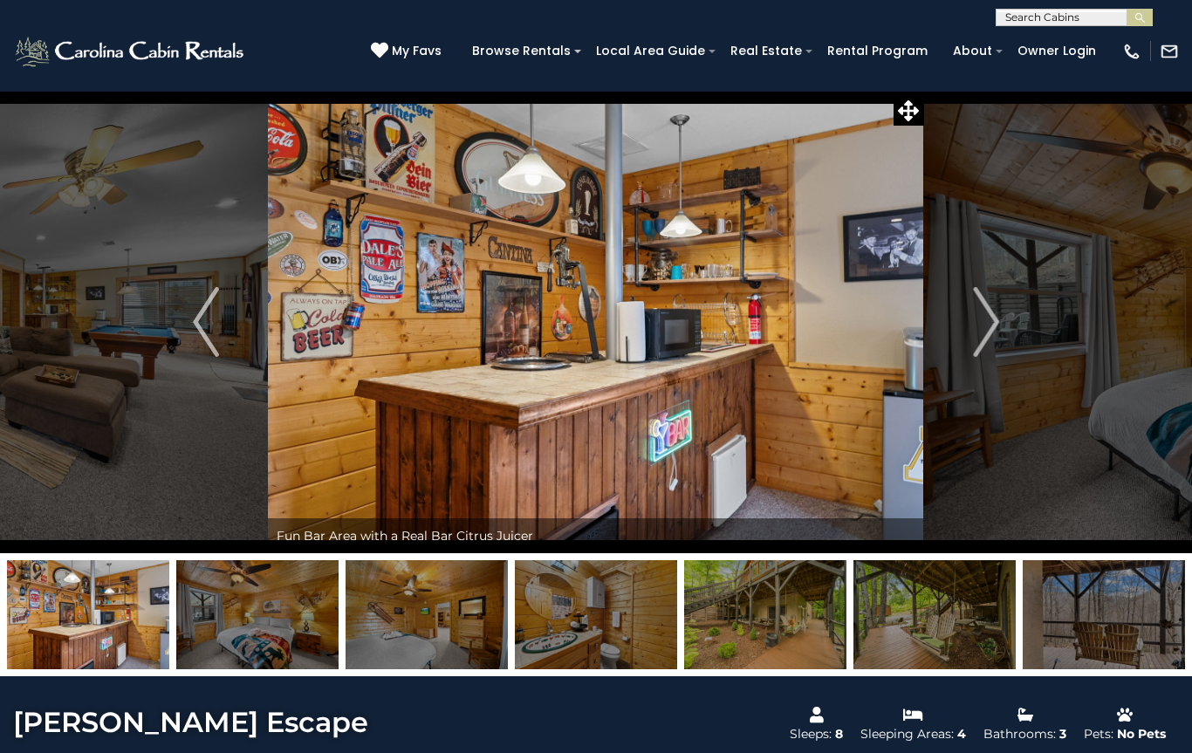
click at [991, 326] on img "Next" at bounding box center [986, 322] width 26 height 70
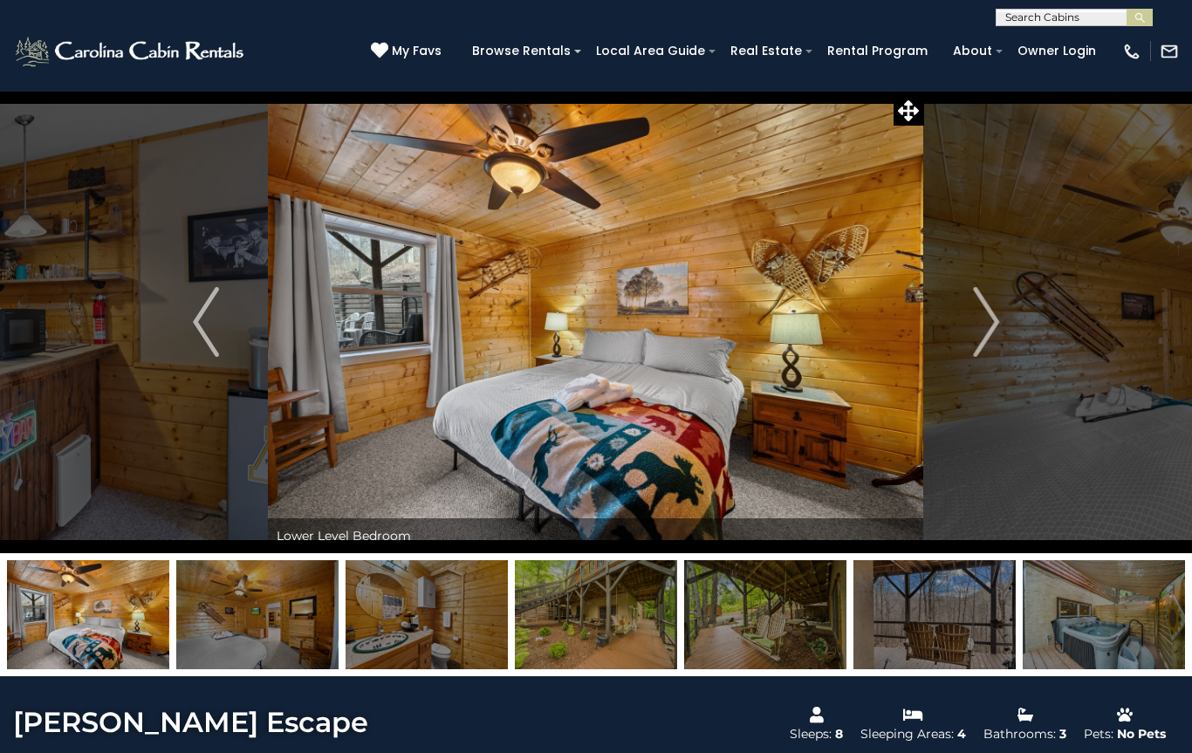
click at [987, 323] on img "Next" at bounding box center [986, 322] width 26 height 70
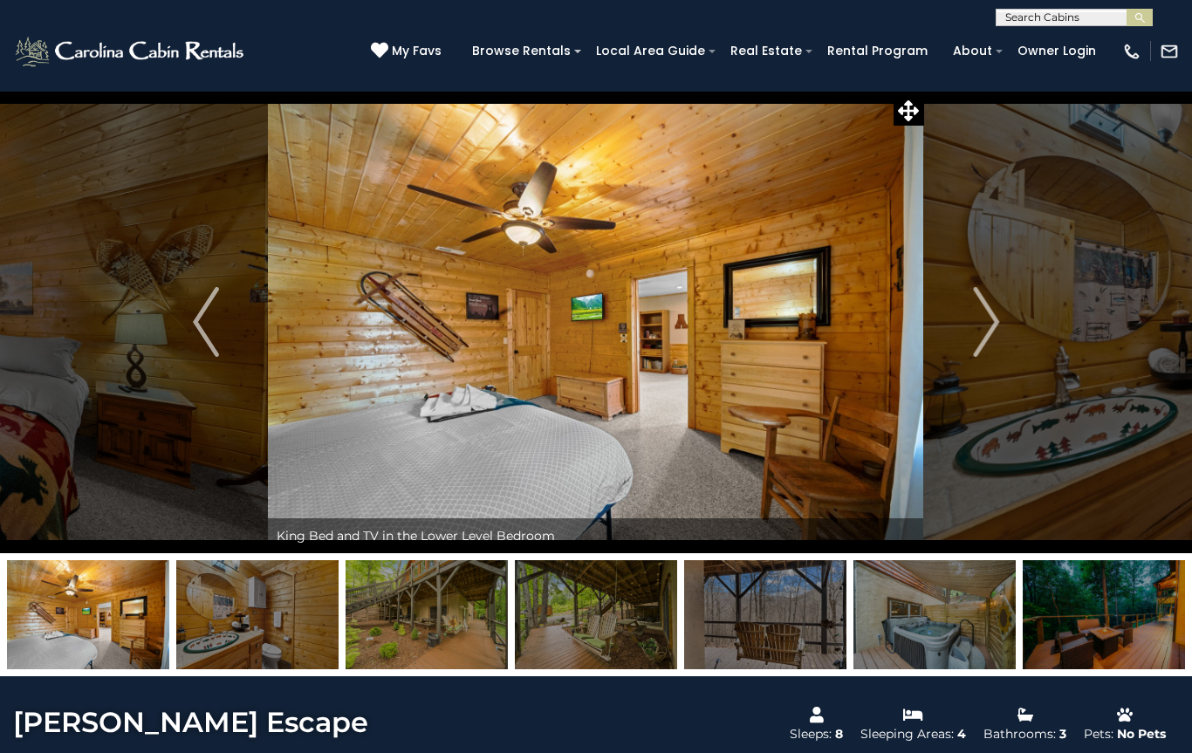
click at [993, 321] on img "Next" at bounding box center [986, 322] width 26 height 70
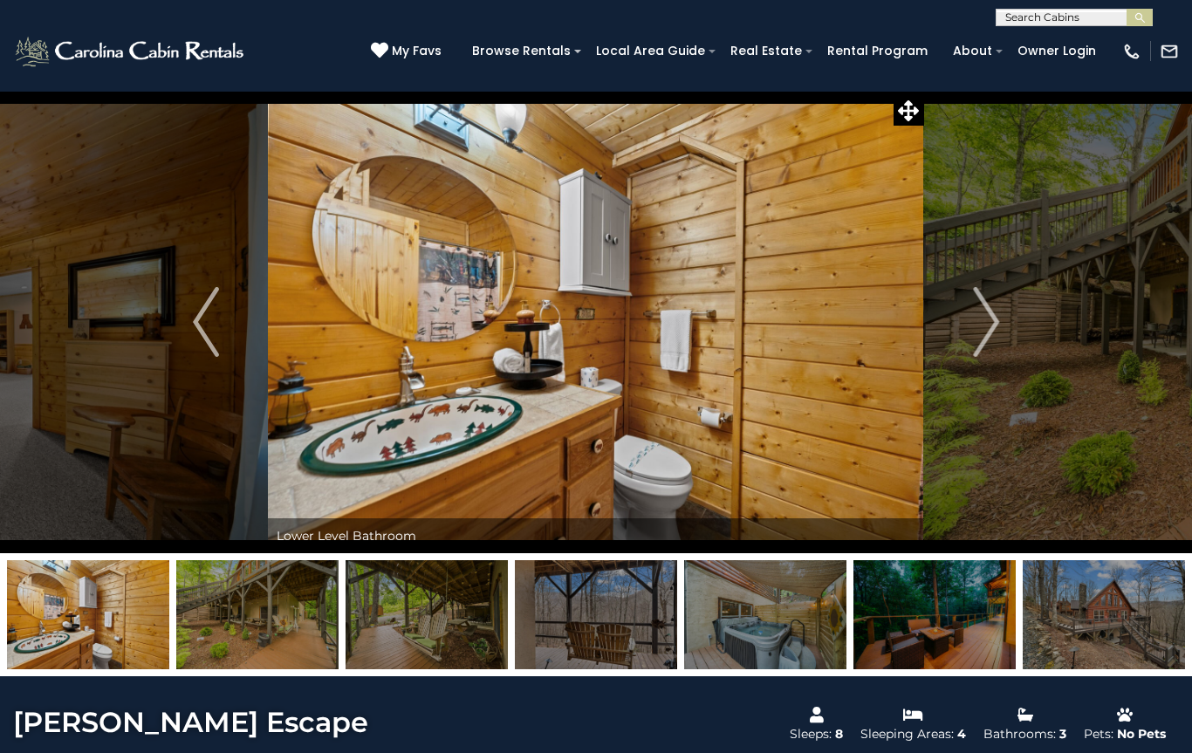
click at [988, 328] on img "Next" at bounding box center [986, 322] width 26 height 70
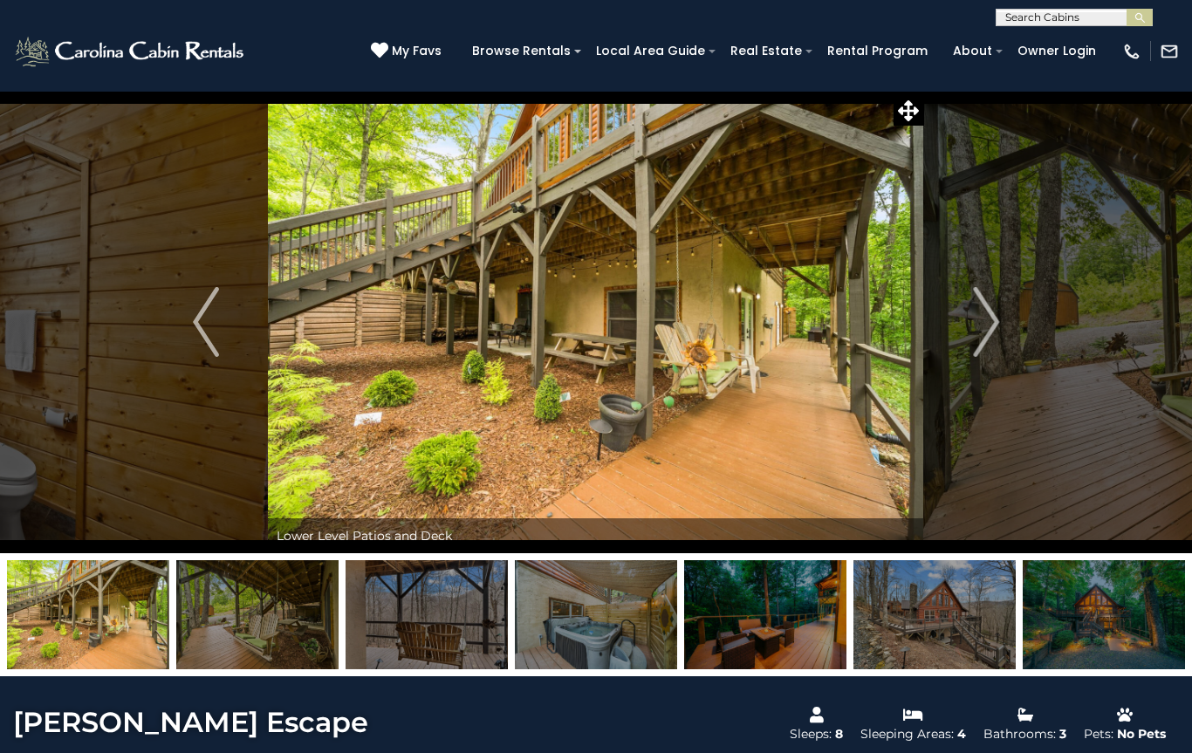
click at [992, 314] on img "Next" at bounding box center [986, 322] width 26 height 70
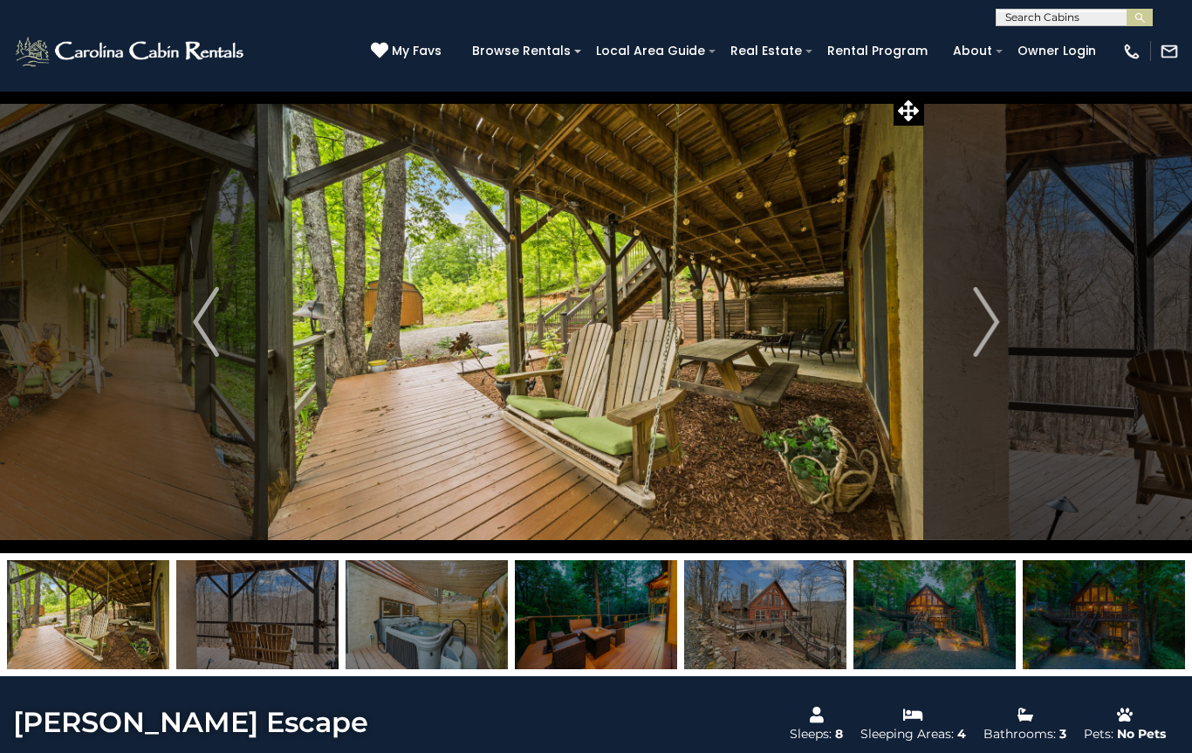
click at [993, 319] on img "Next" at bounding box center [986, 322] width 26 height 70
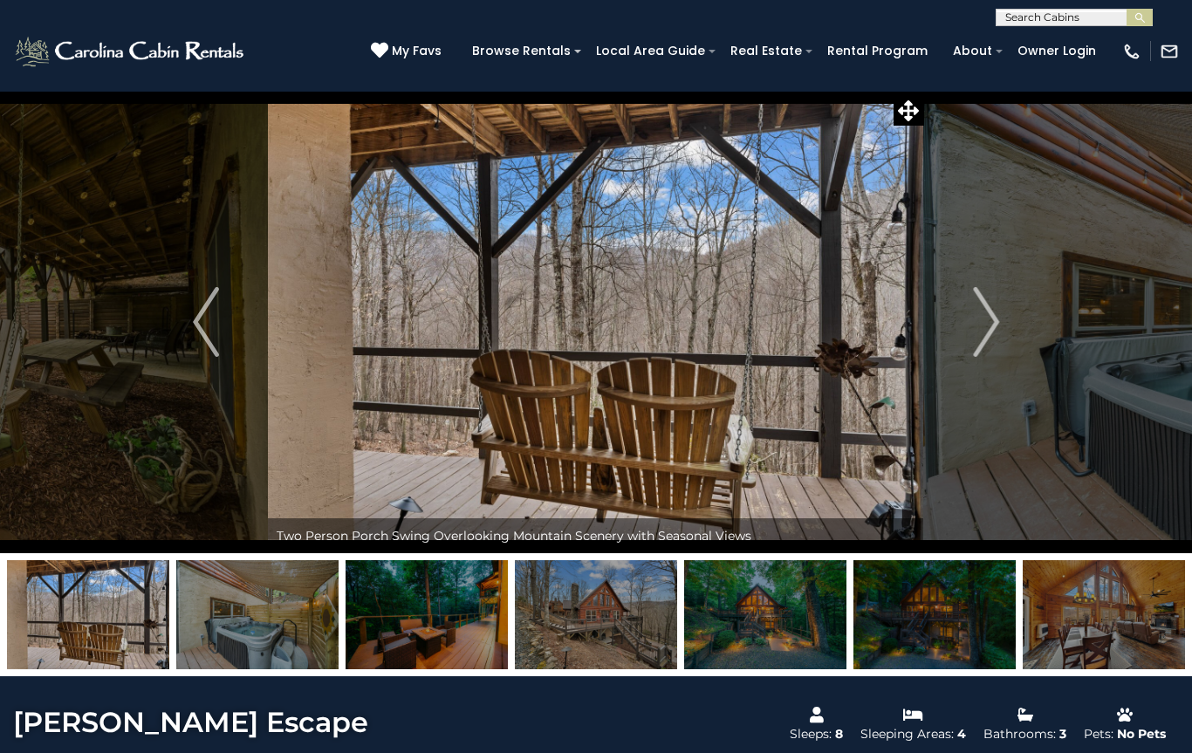
click at [992, 320] on img "Next" at bounding box center [986, 322] width 26 height 70
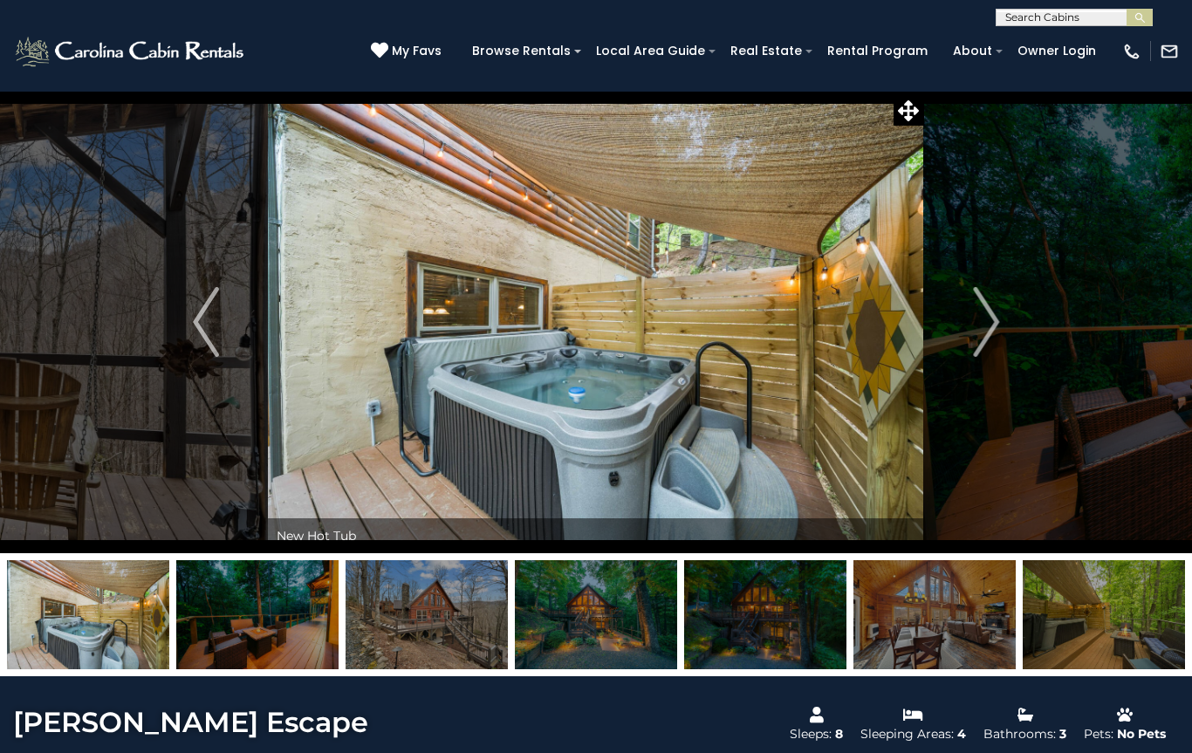
click at [984, 326] on img "Next" at bounding box center [986, 322] width 26 height 70
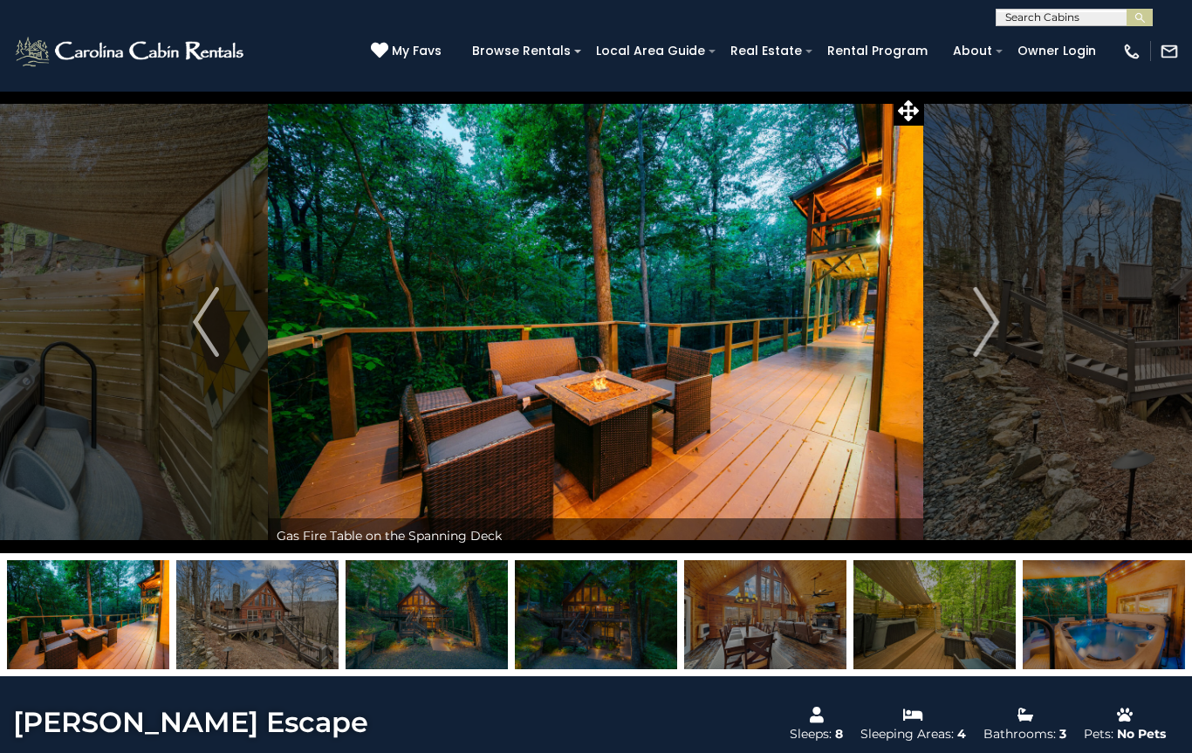
click at [994, 320] on img "Next" at bounding box center [986, 322] width 26 height 70
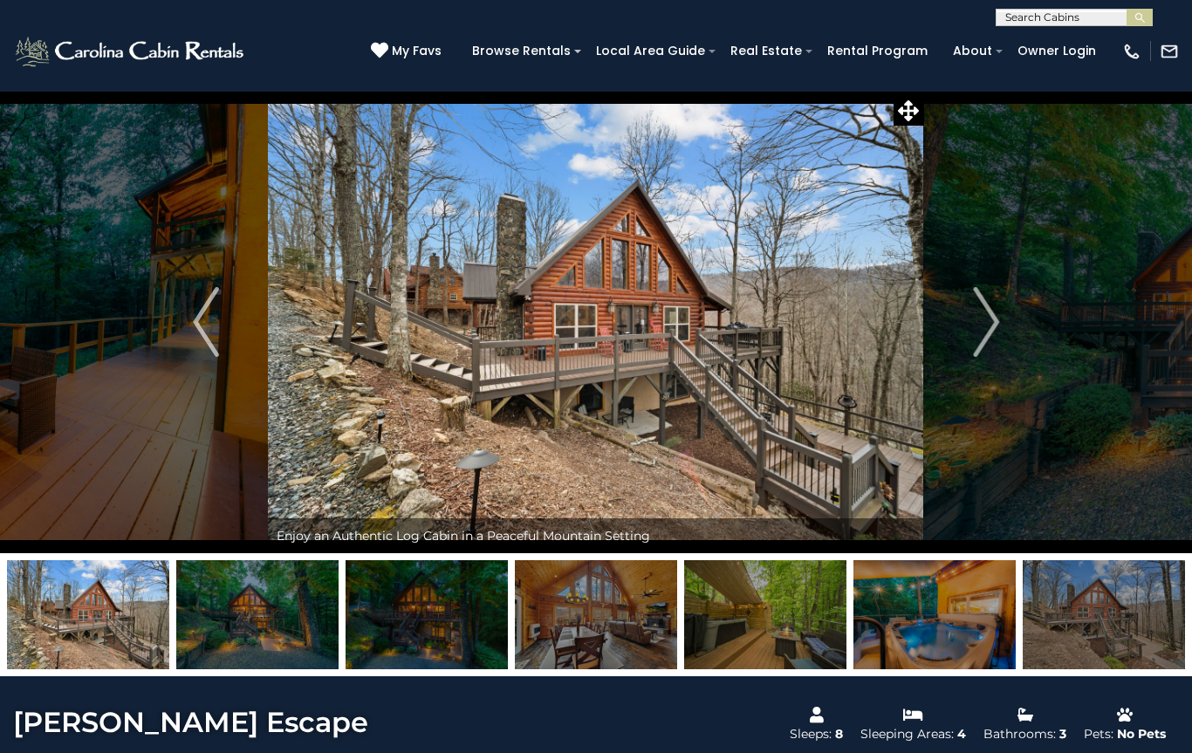
click at [988, 324] on img "Next" at bounding box center [986, 322] width 26 height 70
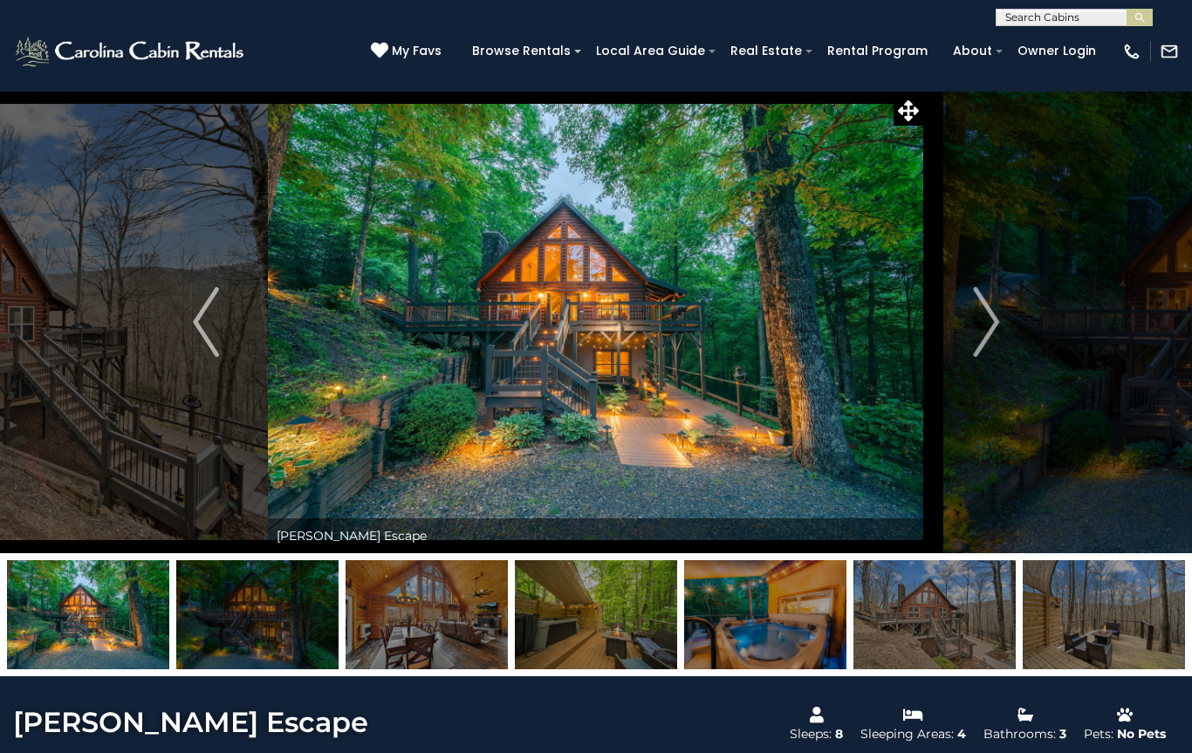
click at [977, 326] on img "Next" at bounding box center [986, 322] width 26 height 70
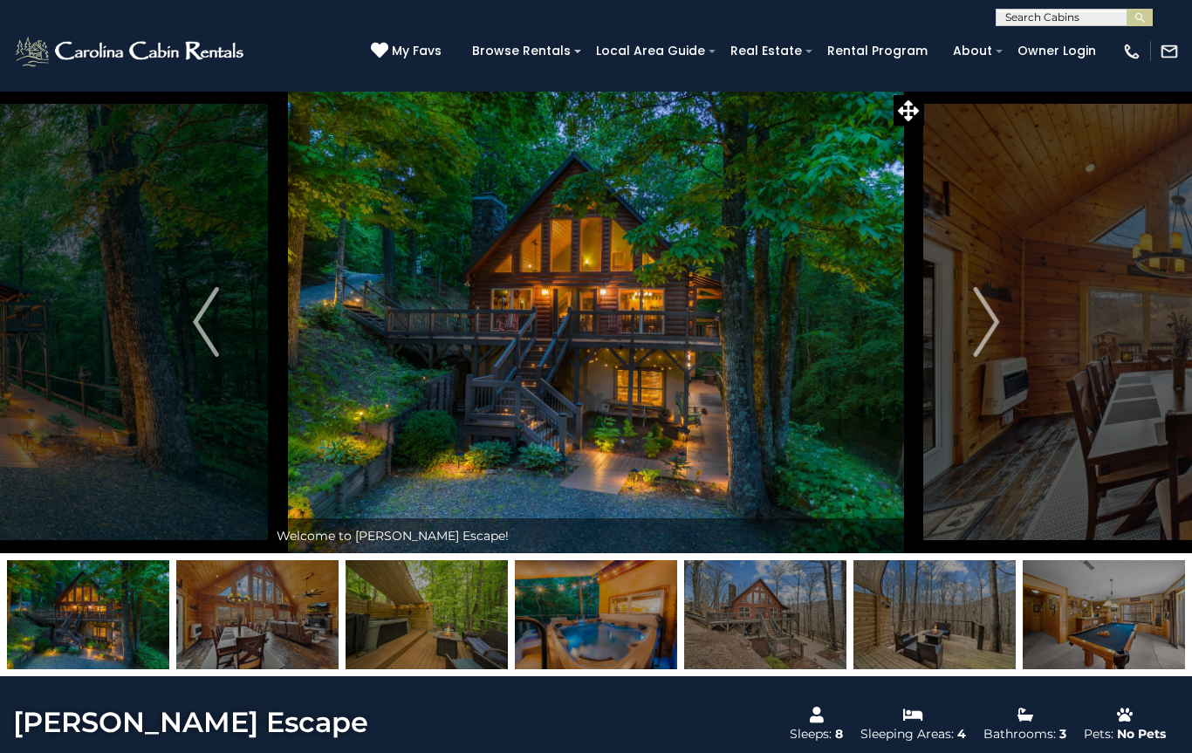
click at [980, 327] on img "Next" at bounding box center [986, 322] width 26 height 70
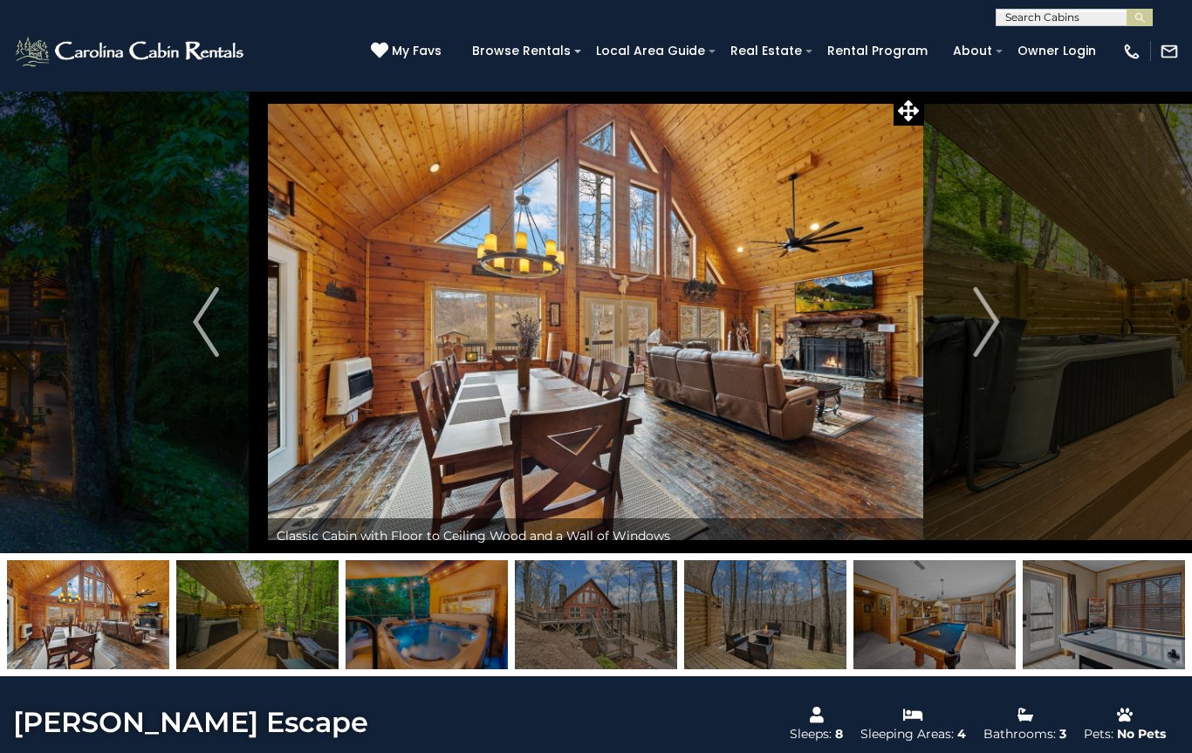
click at [985, 319] on img "Next" at bounding box center [986, 322] width 26 height 70
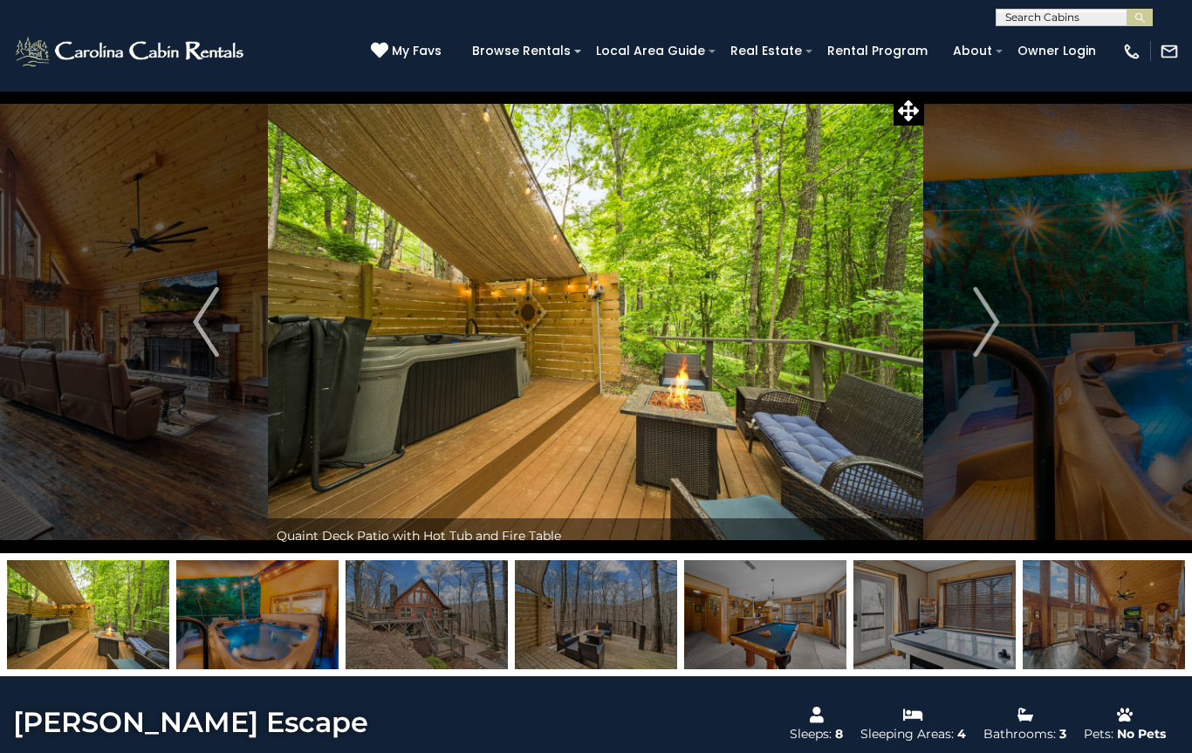
click at [977, 326] on img "Next" at bounding box center [986, 322] width 26 height 70
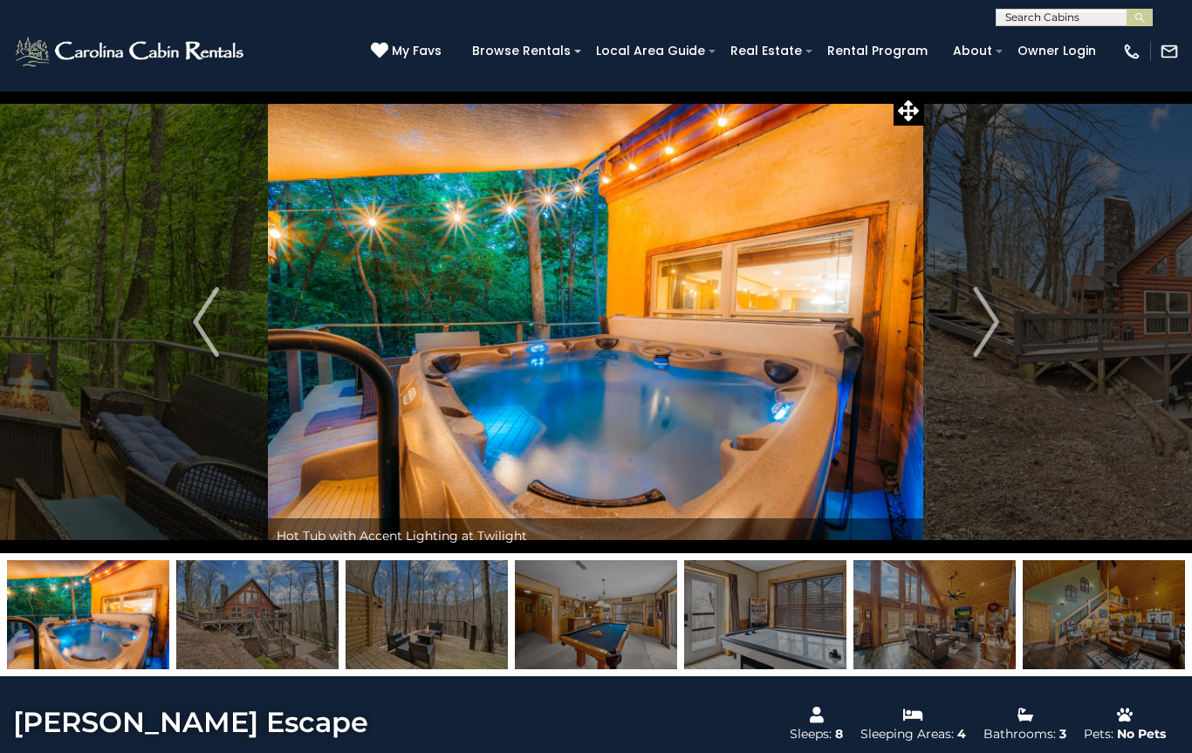
click at [995, 325] on img "Next" at bounding box center [986, 322] width 26 height 70
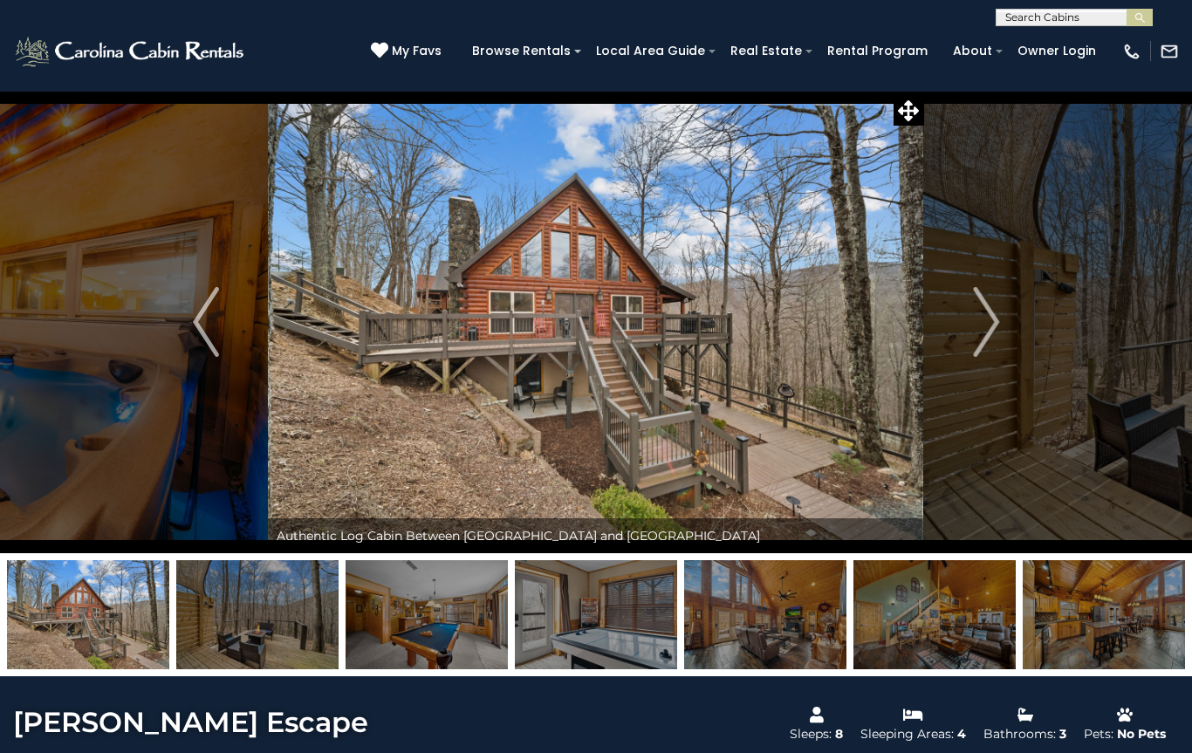
click at [982, 327] on img "Next" at bounding box center [986, 322] width 26 height 70
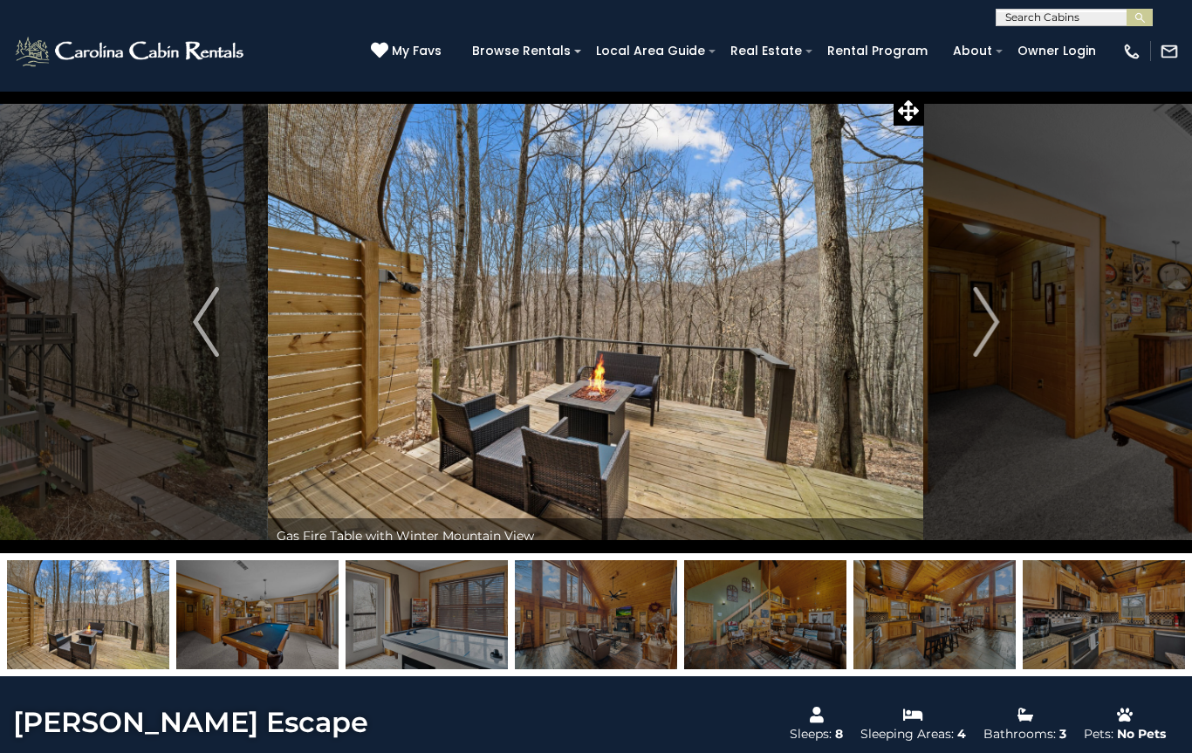
click at [990, 324] on img "Next" at bounding box center [986, 322] width 26 height 70
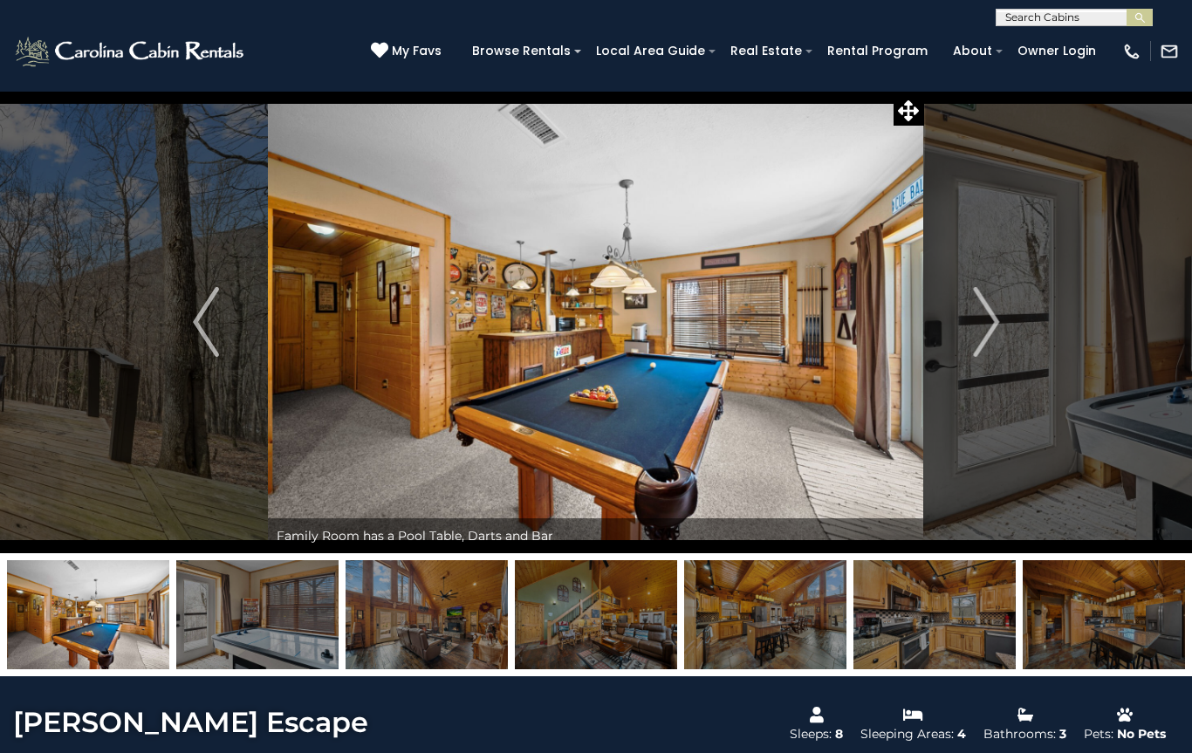
click at [983, 312] on img "Next" at bounding box center [986, 322] width 26 height 70
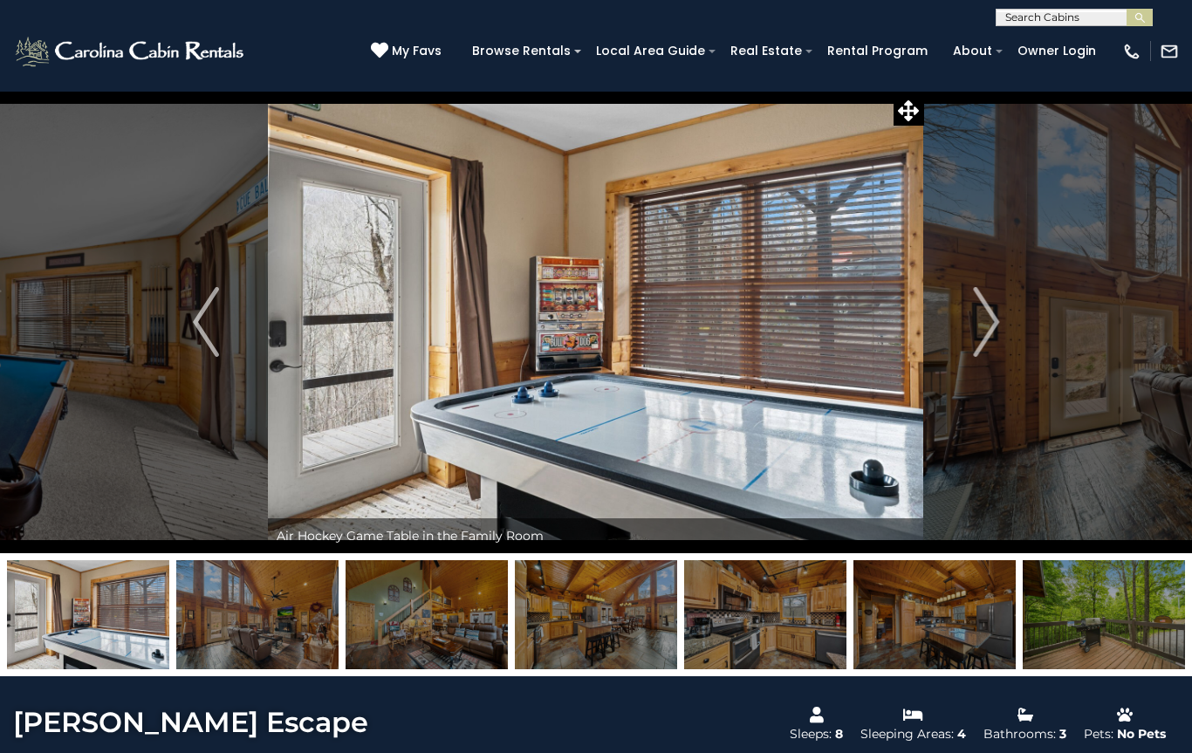
click at [968, 326] on button "Next" at bounding box center [986, 322] width 124 height 463
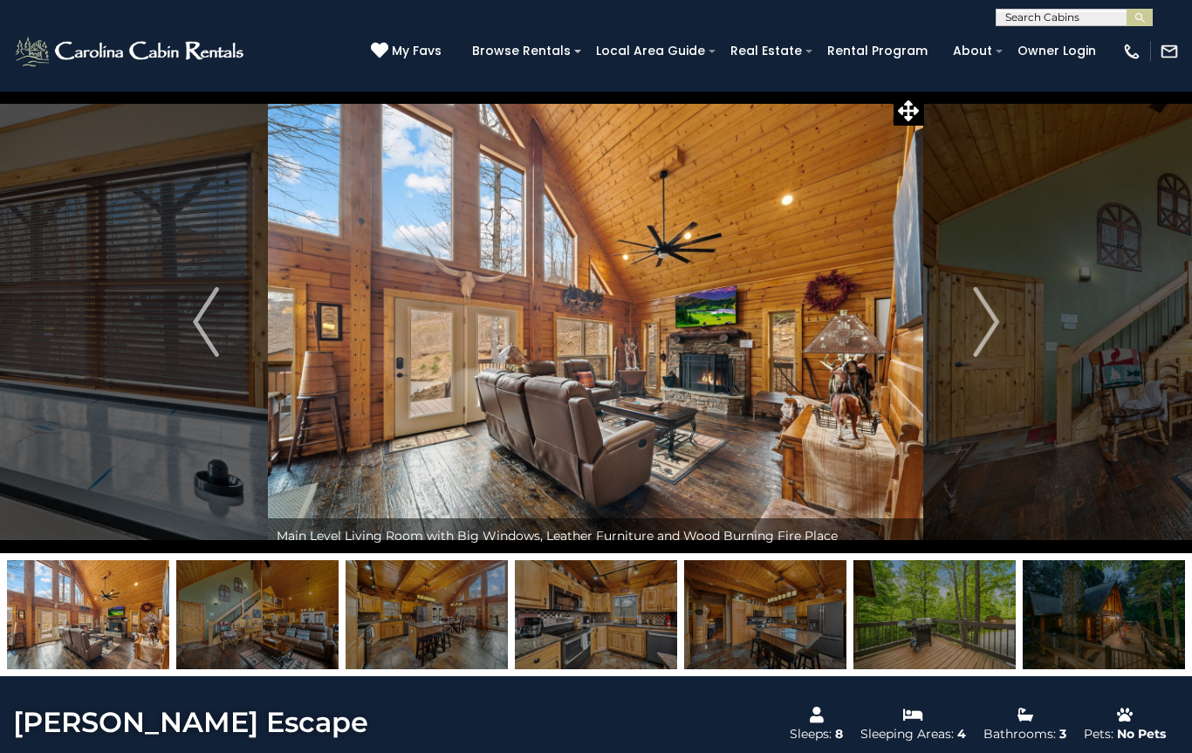
click at [996, 308] on img "Next" at bounding box center [986, 322] width 26 height 70
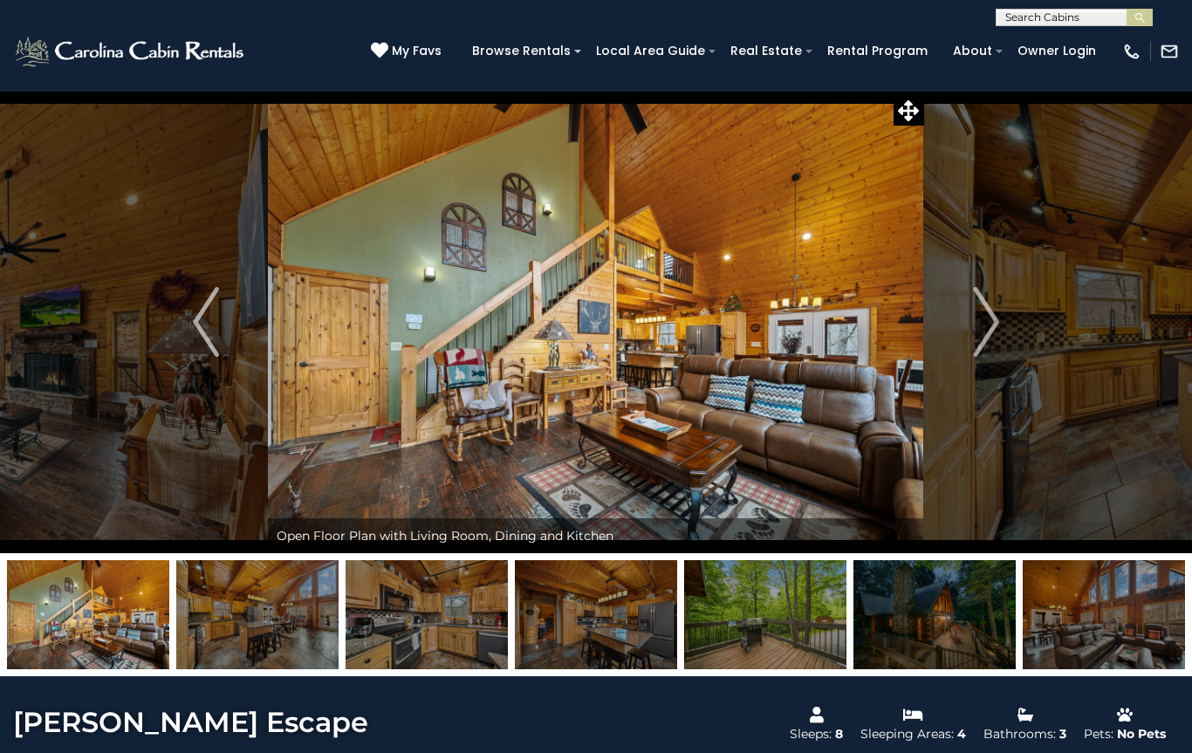
click at [984, 312] on img "Next" at bounding box center [986, 322] width 26 height 70
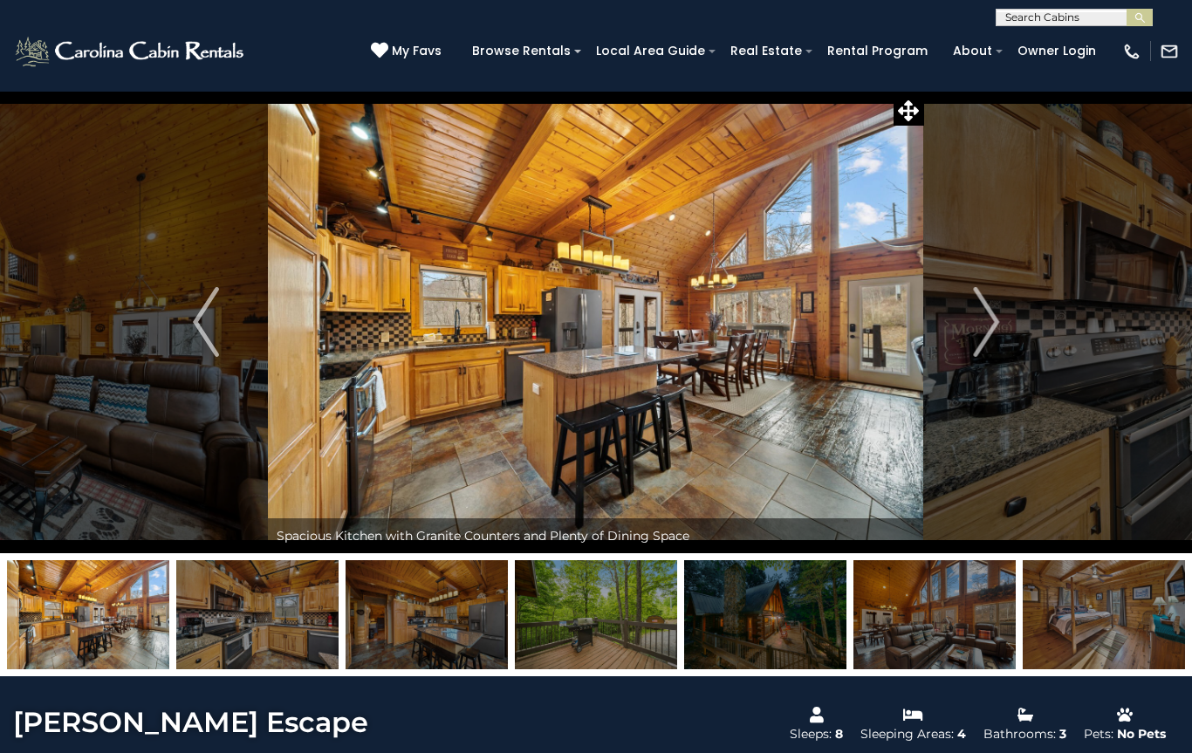
click at [990, 310] on img "Next" at bounding box center [986, 322] width 26 height 70
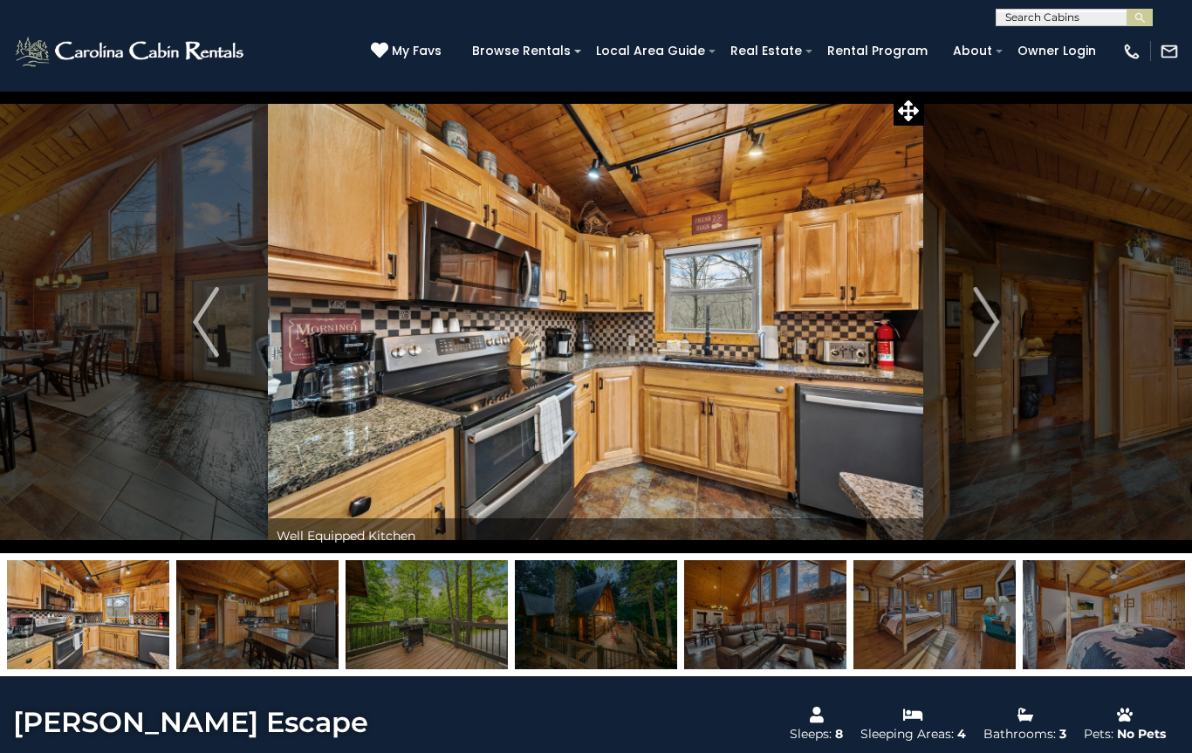
click at [982, 322] on img "Next" at bounding box center [986, 322] width 26 height 70
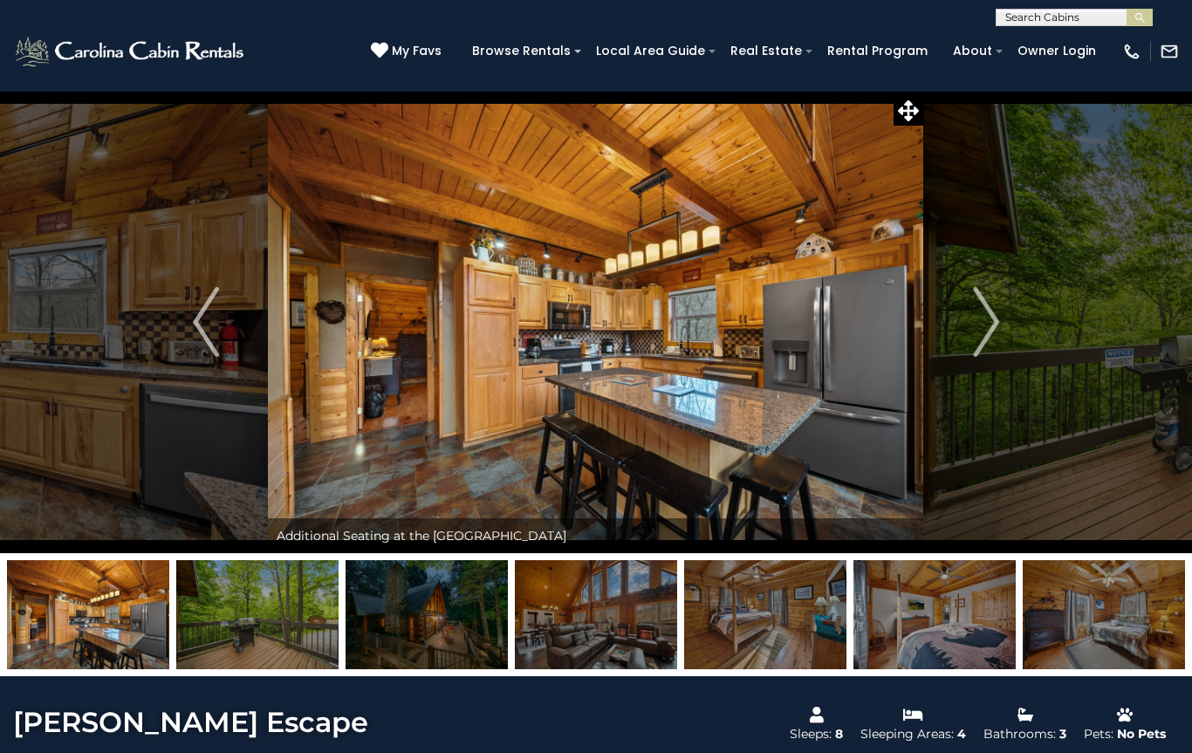
click at [984, 322] on img "Next" at bounding box center [986, 322] width 26 height 70
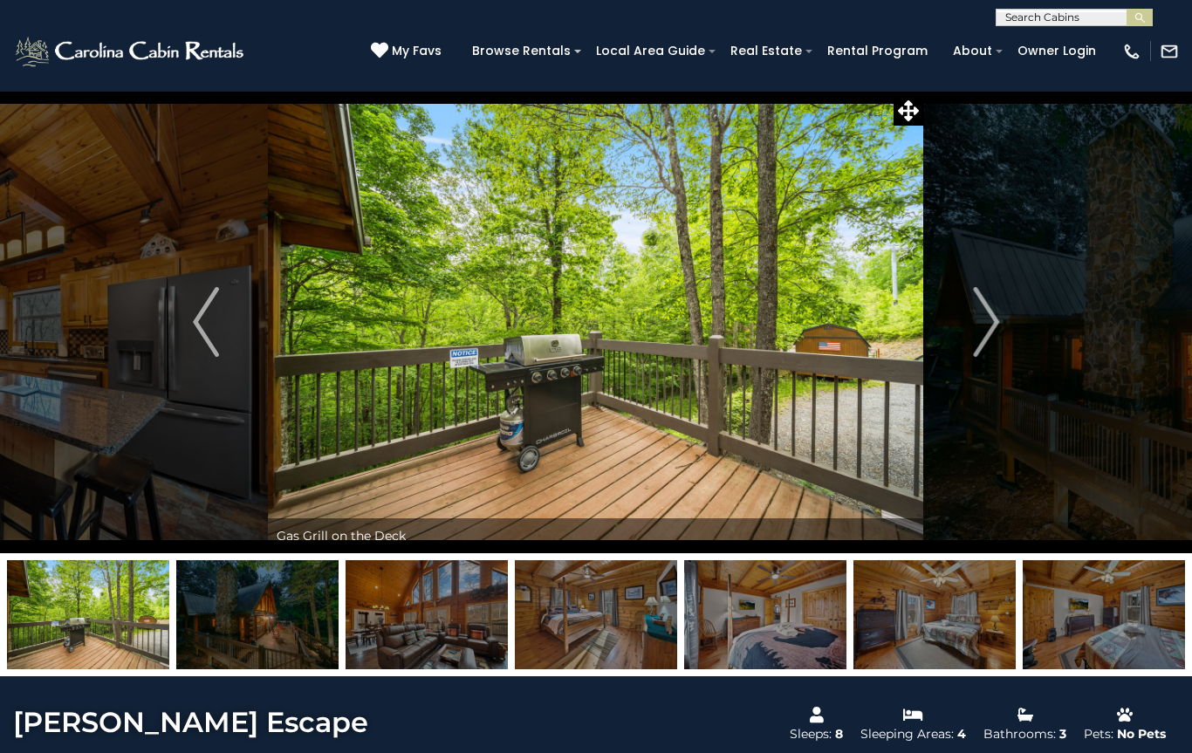
click at [998, 319] on img "Next" at bounding box center [986, 322] width 26 height 70
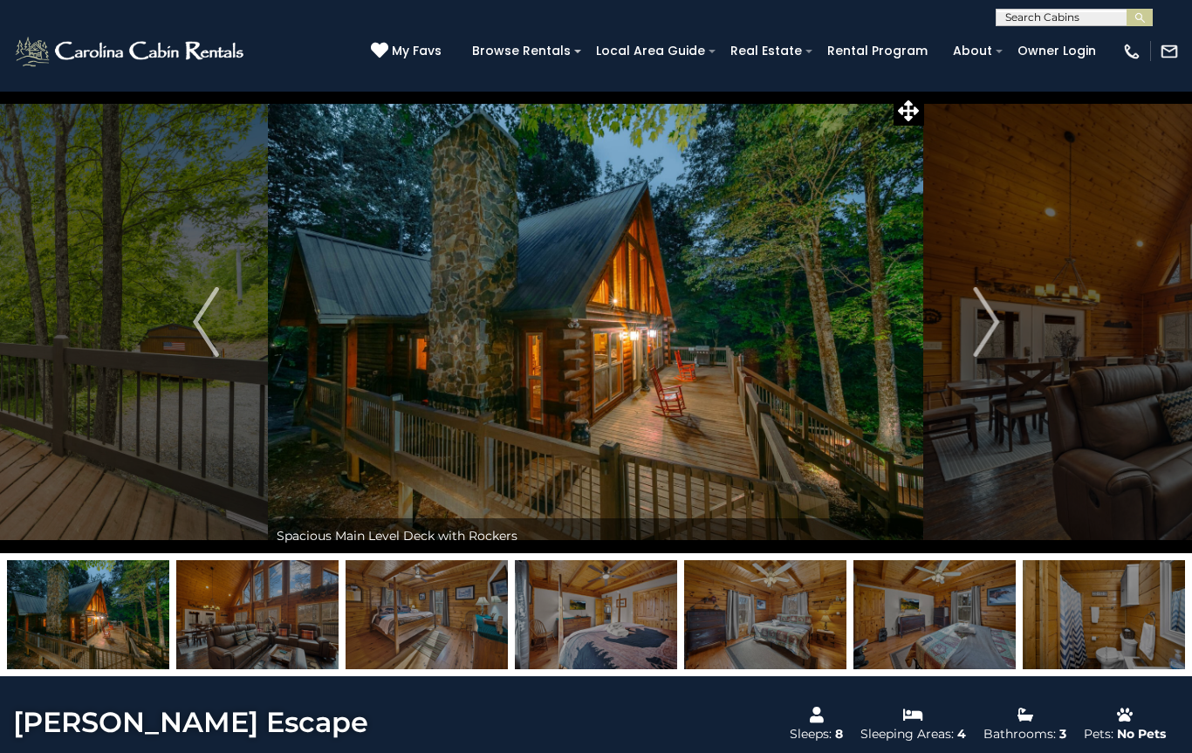
click at [1001, 318] on button "Next" at bounding box center [986, 322] width 124 height 463
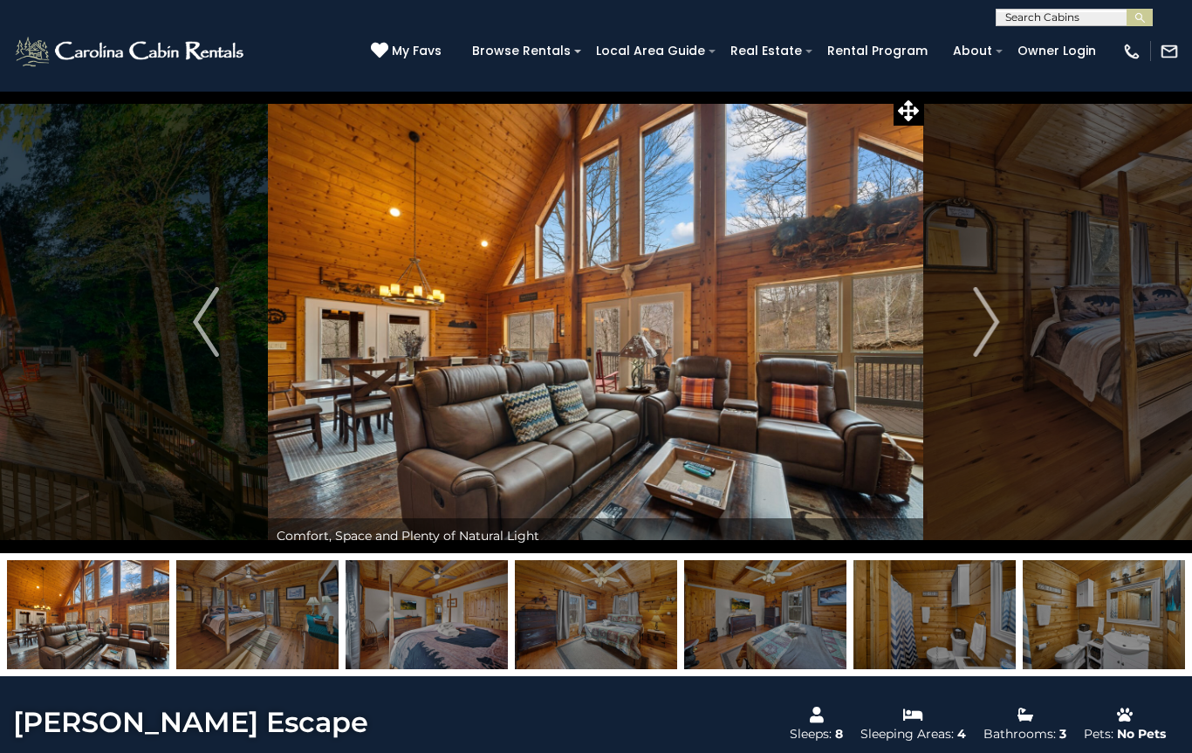
click at [998, 314] on img "Next" at bounding box center [986, 322] width 26 height 70
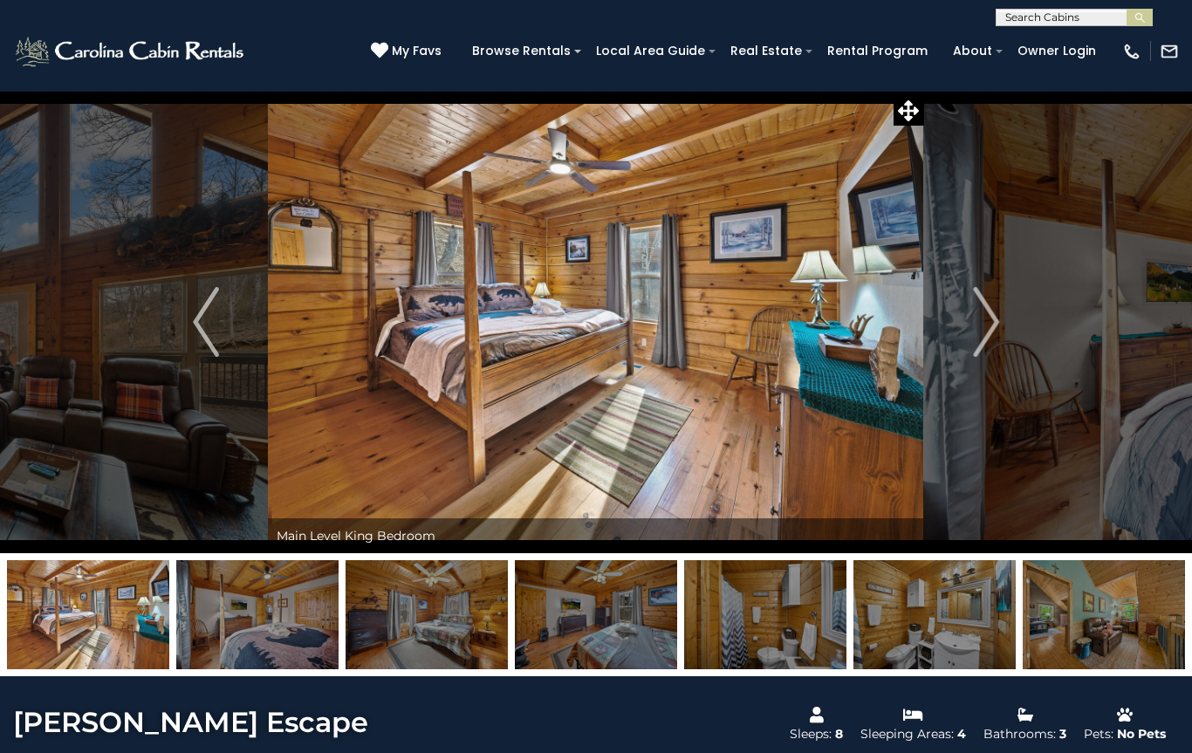
click at [991, 319] on img "Next" at bounding box center [986, 322] width 26 height 70
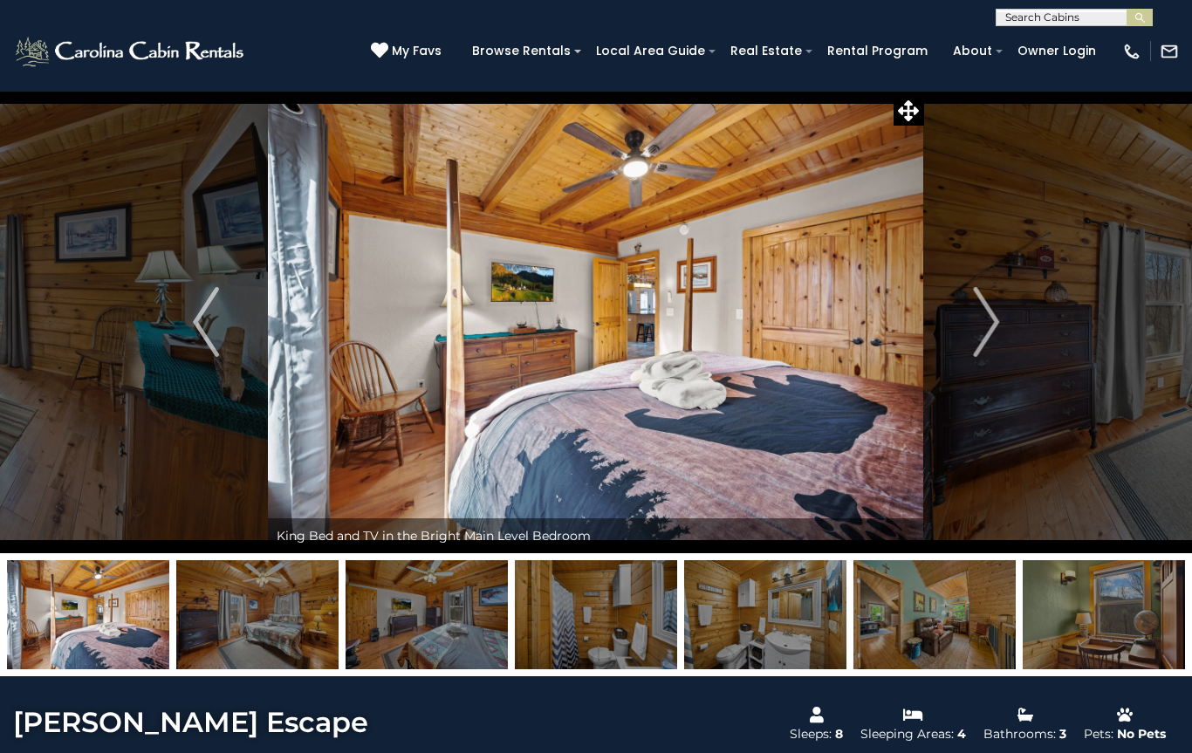
click at [990, 313] on img "Next" at bounding box center [986, 322] width 26 height 70
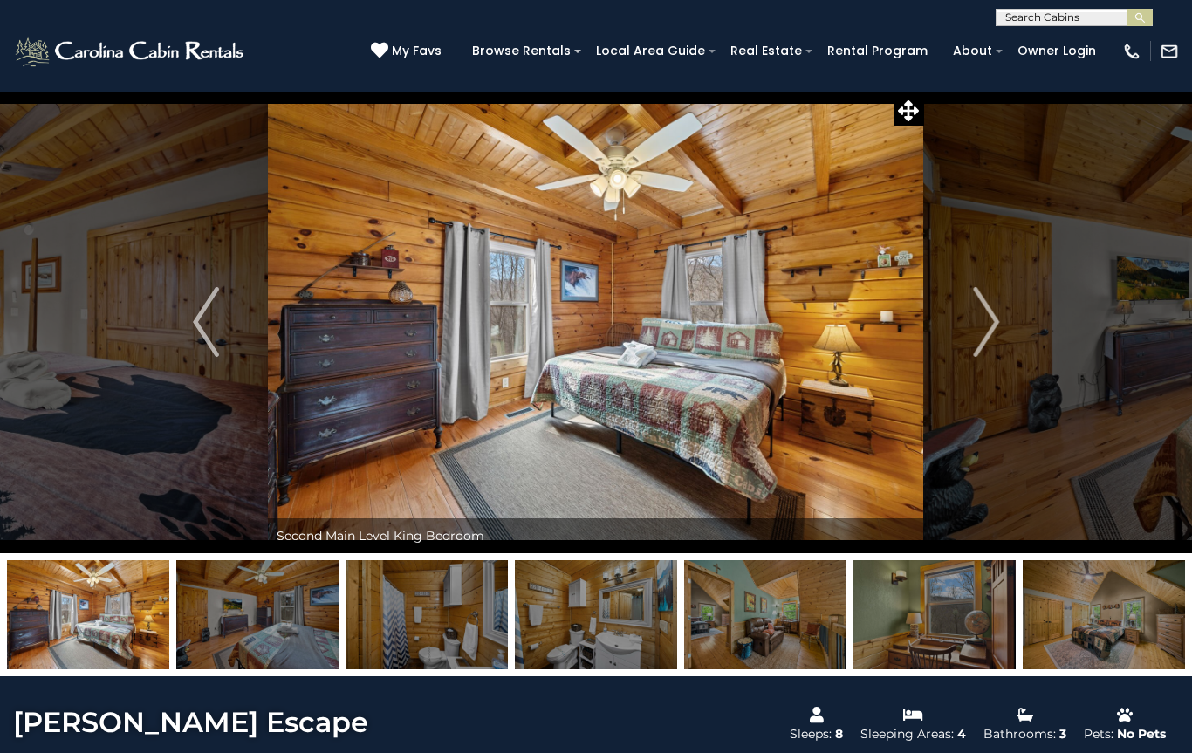
click at [999, 319] on img "Next" at bounding box center [986, 322] width 26 height 70
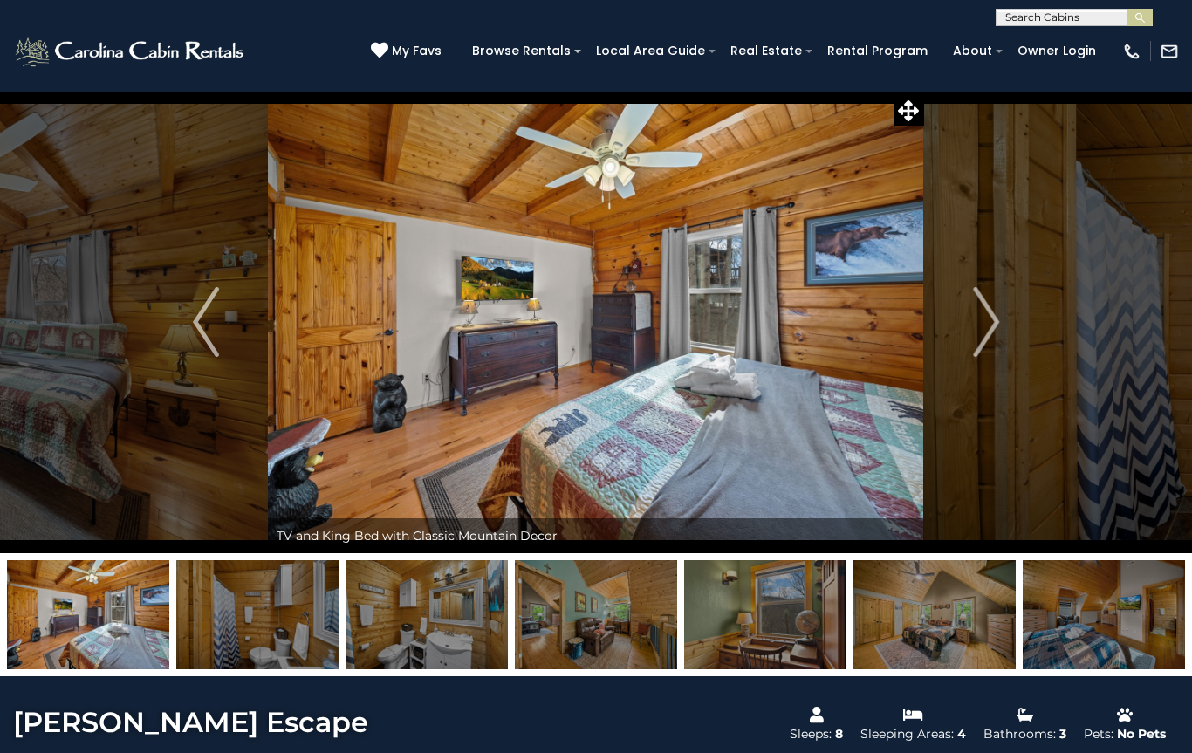
click at [984, 326] on img "Next" at bounding box center [986, 322] width 26 height 70
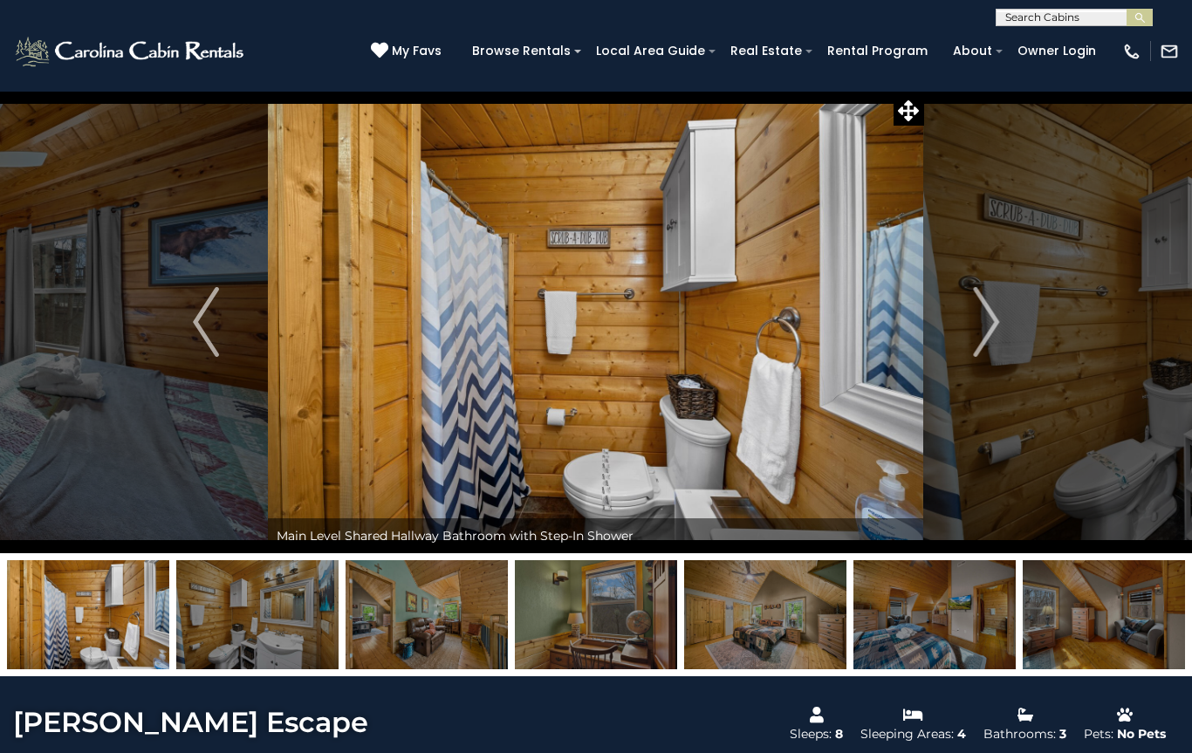
click at [995, 325] on img "Next" at bounding box center [986, 322] width 26 height 70
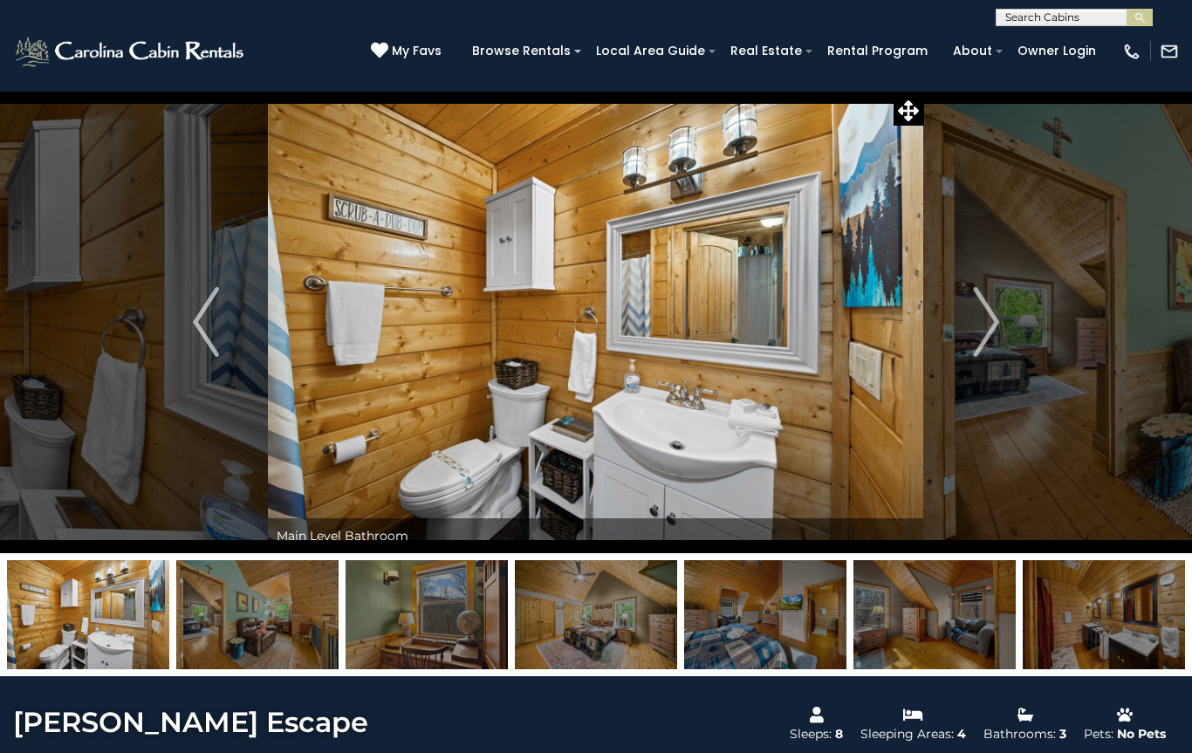
click at [996, 326] on img "Next" at bounding box center [986, 322] width 26 height 70
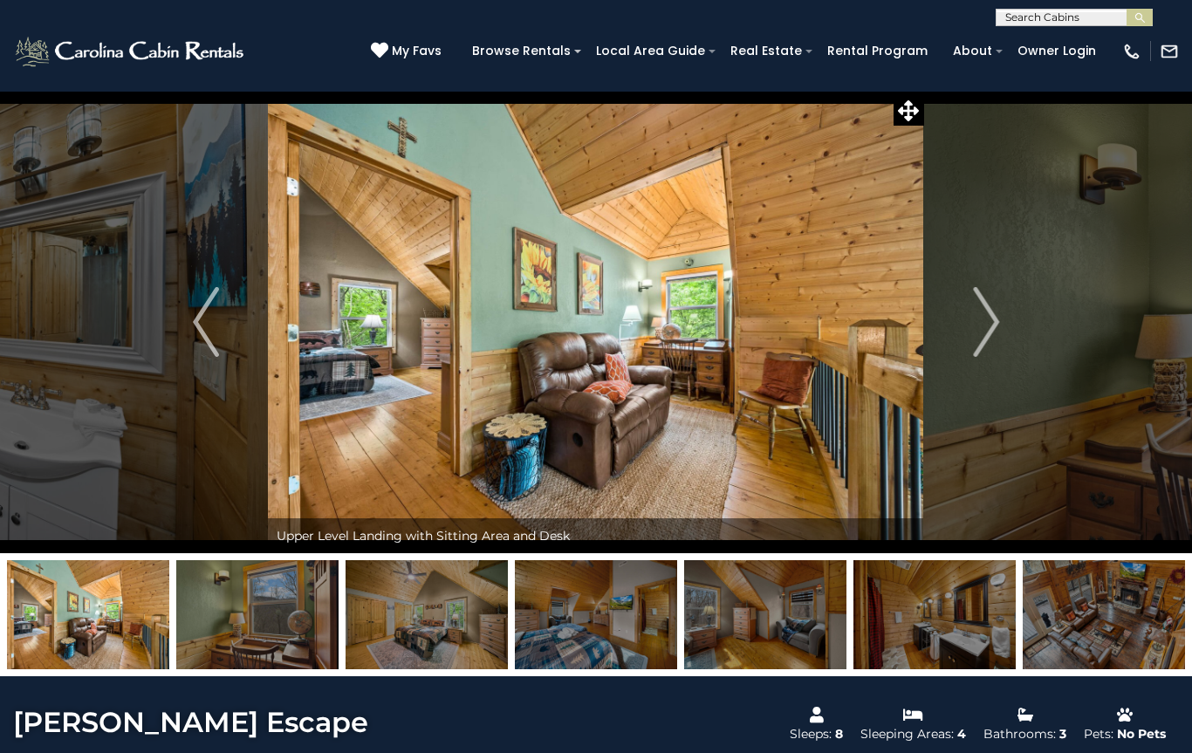
click at [995, 326] on img "Next" at bounding box center [986, 322] width 26 height 70
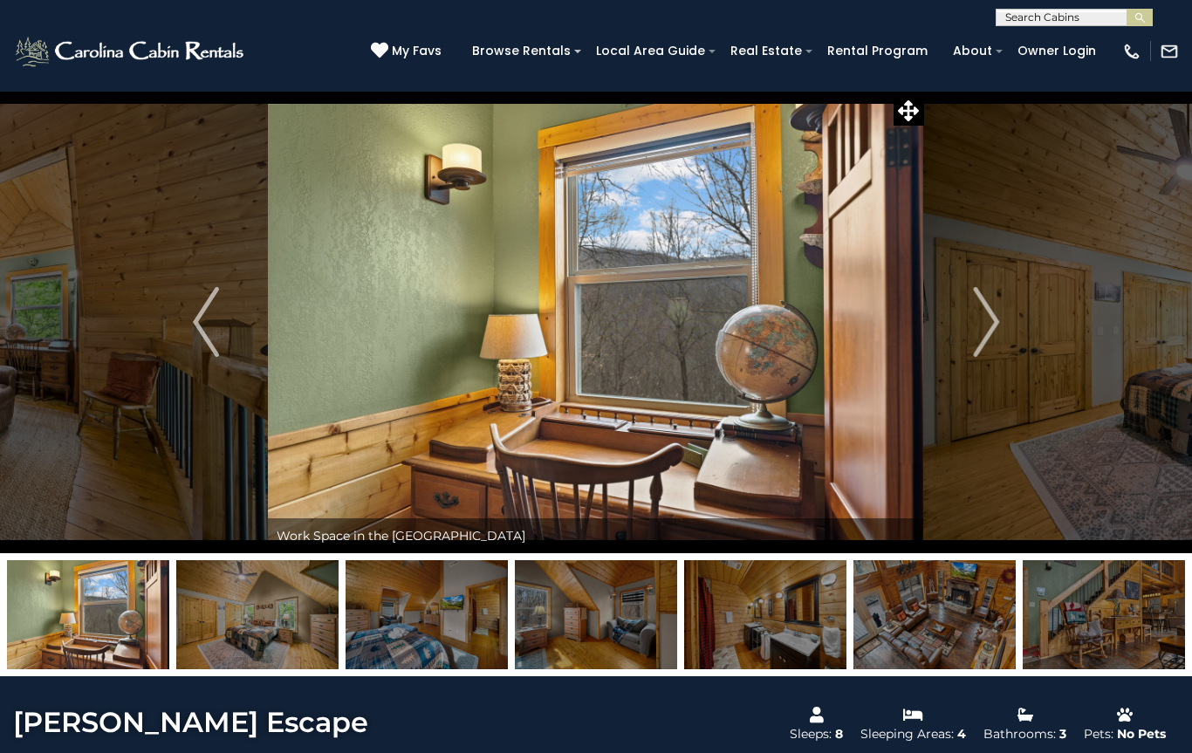
click at [994, 326] on img "Next" at bounding box center [986, 322] width 26 height 70
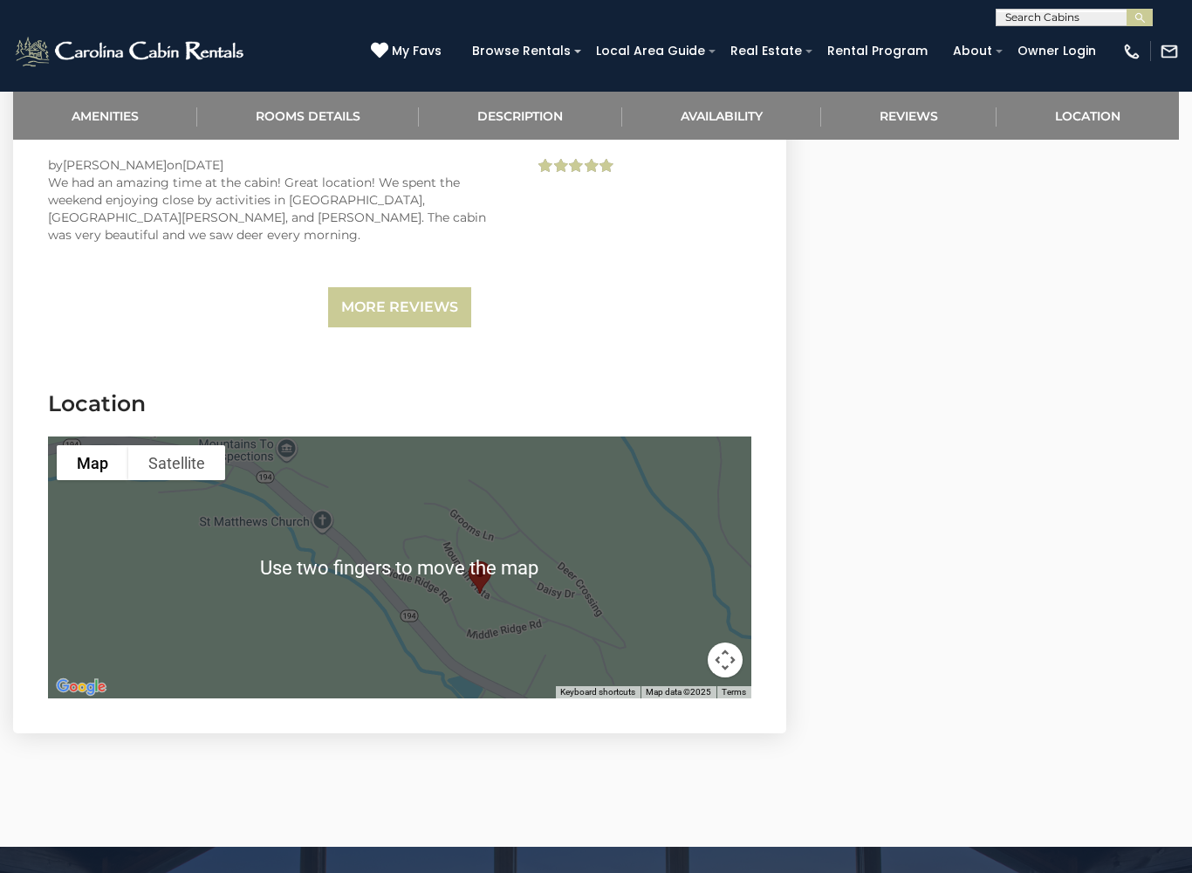
scroll to position [3989, 0]
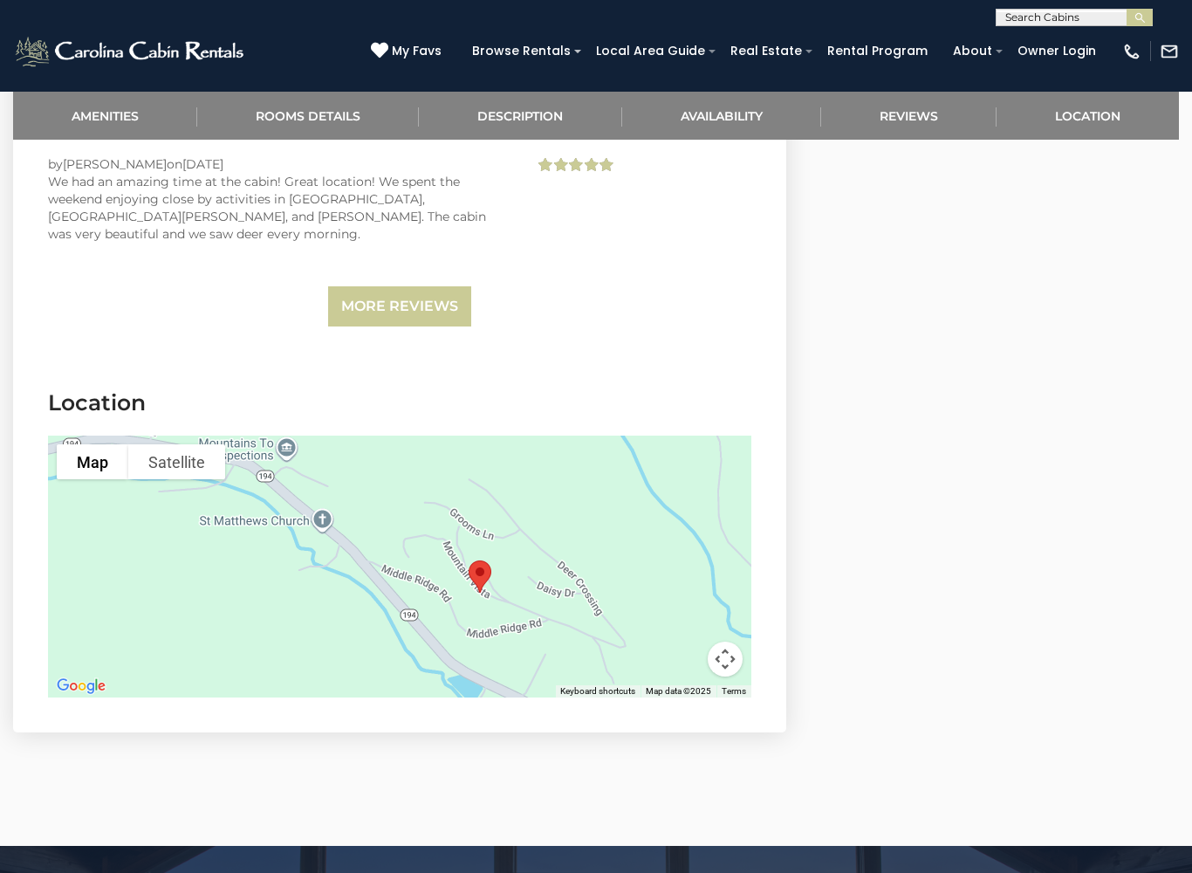
click at [733, 641] on button "Map camera controls" at bounding box center [725, 658] width 35 height 35
click at [608, 598] on button "Move left" at bounding box center [594, 615] width 35 height 35
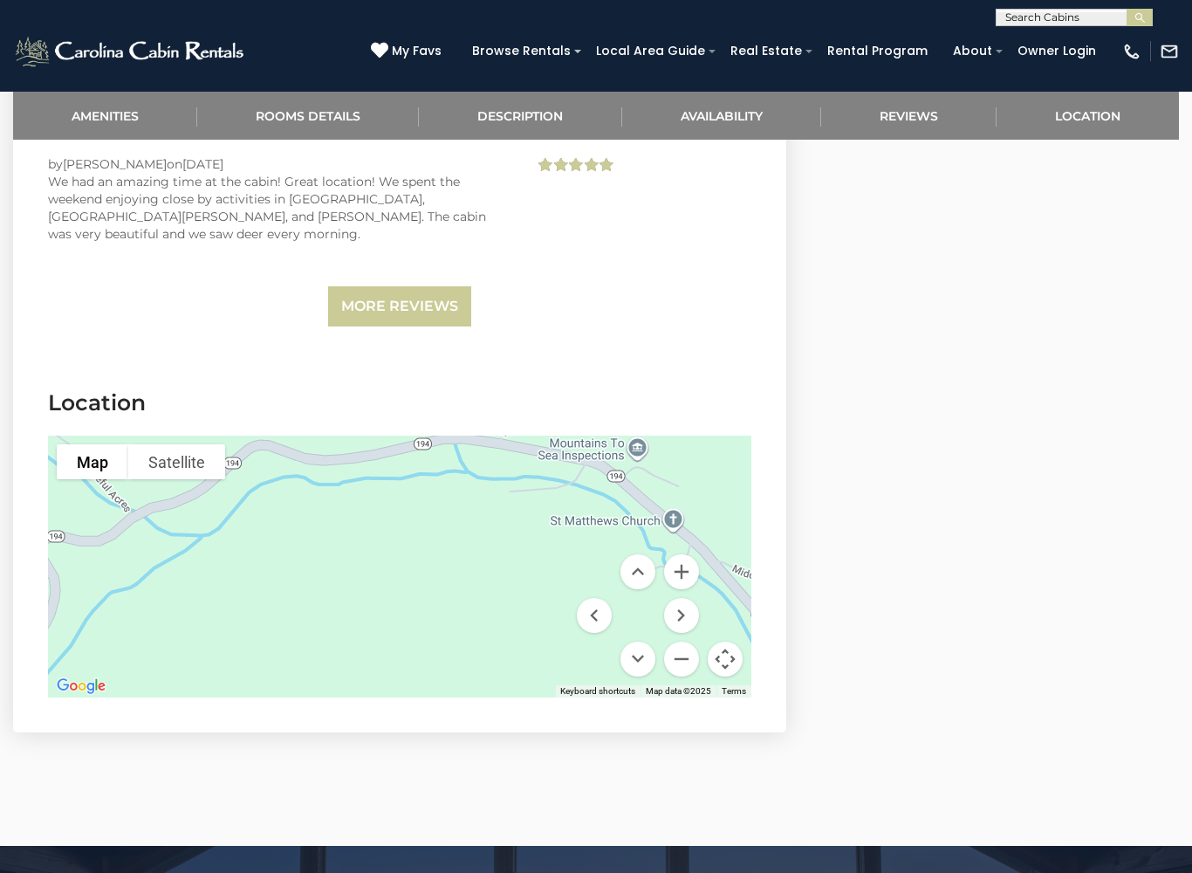
click at [648, 641] on button "Move down" at bounding box center [638, 658] width 35 height 35
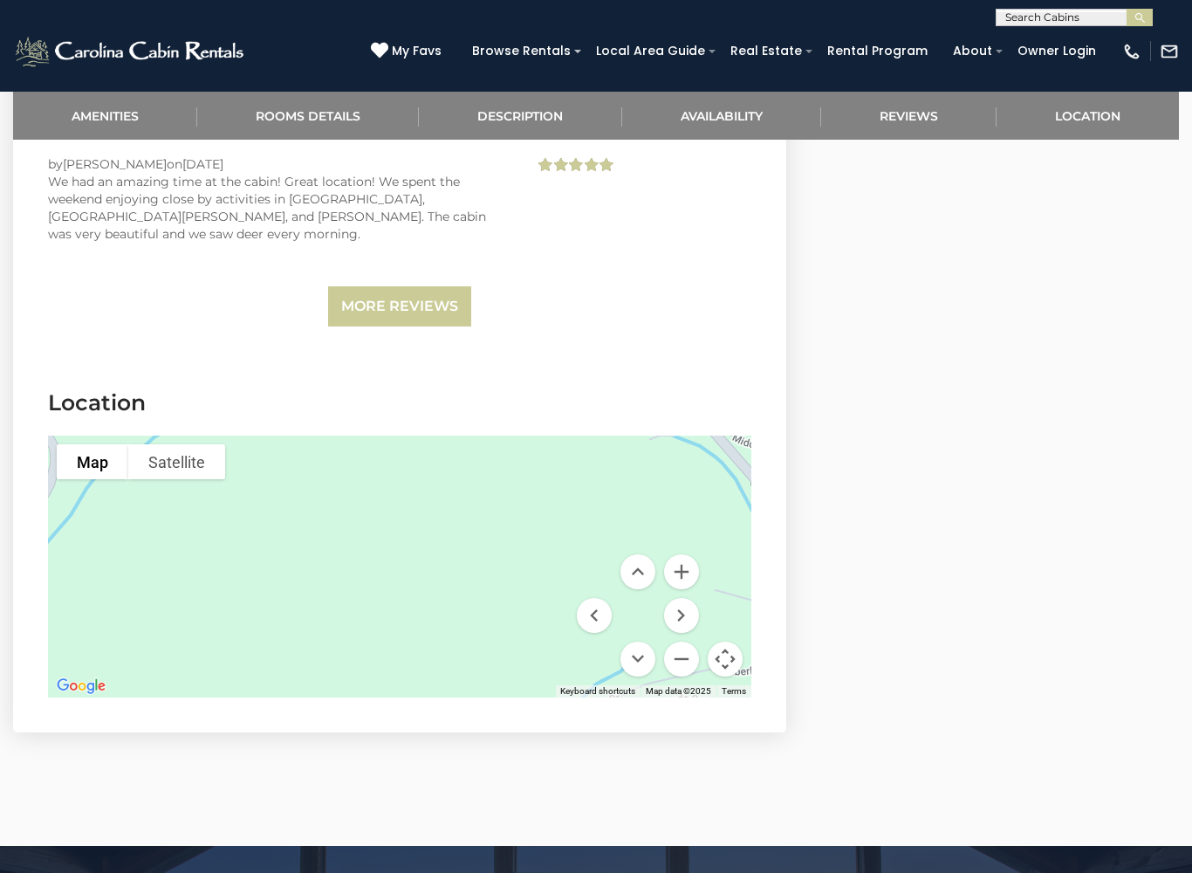
click at [641, 554] on button "Move up" at bounding box center [638, 571] width 35 height 35
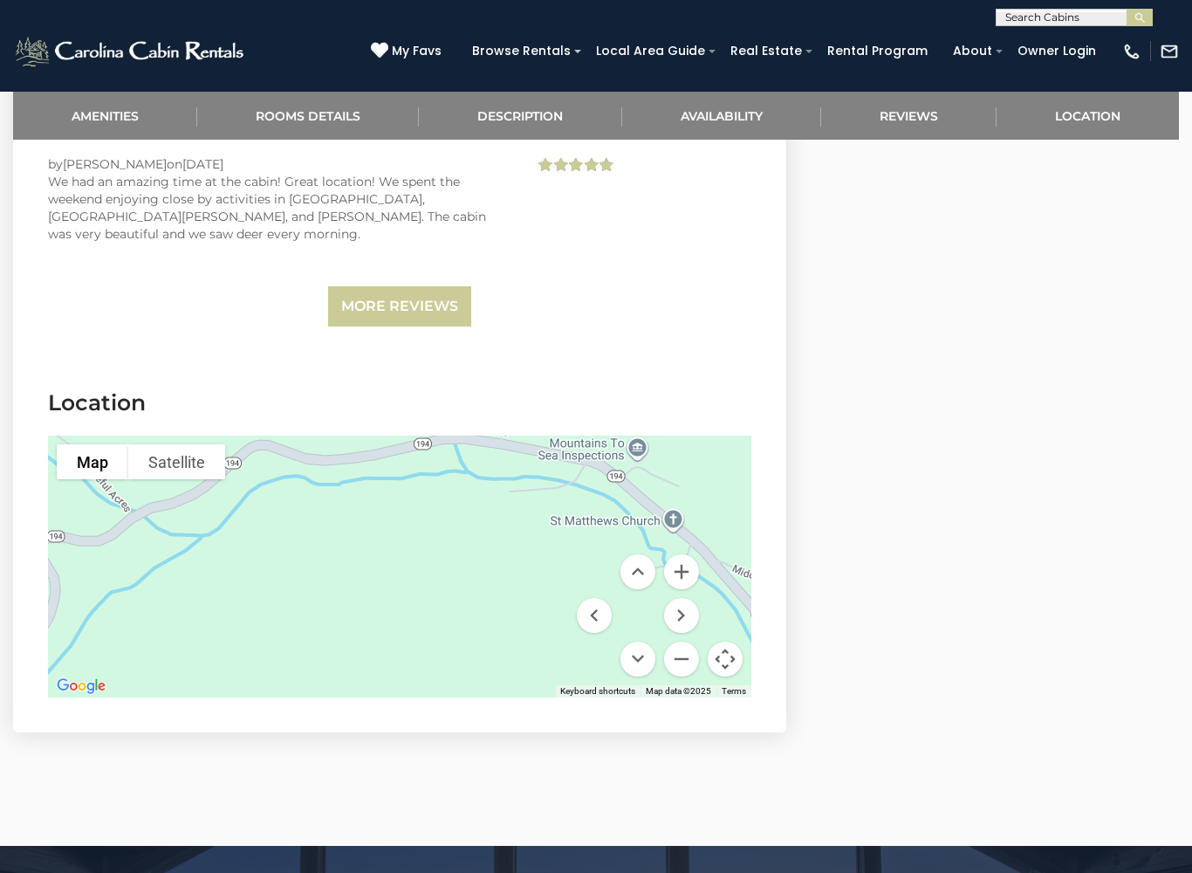
click at [632, 554] on button "Move up" at bounding box center [638, 571] width 35 height 35
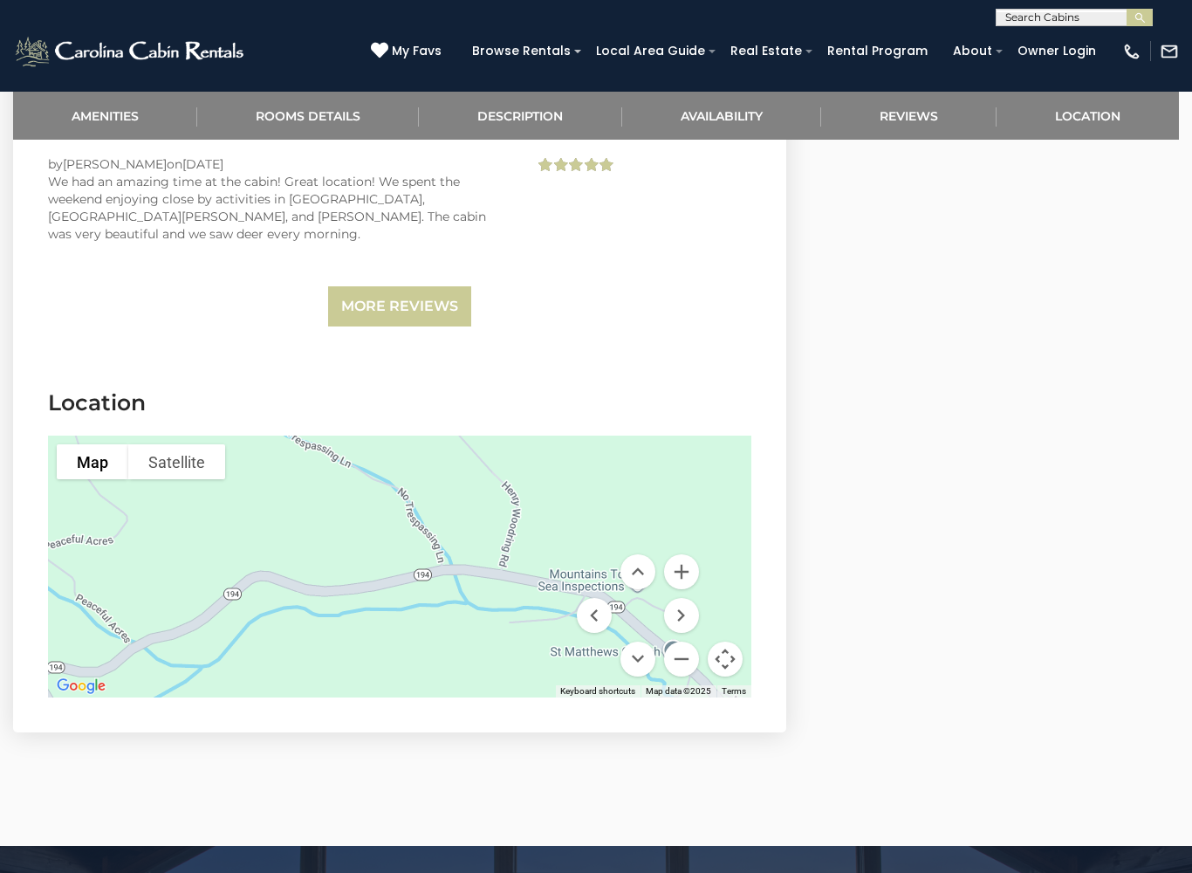
click at [586, 598] on button "Move left" at bounding box center [594, 615] width 35 height 35
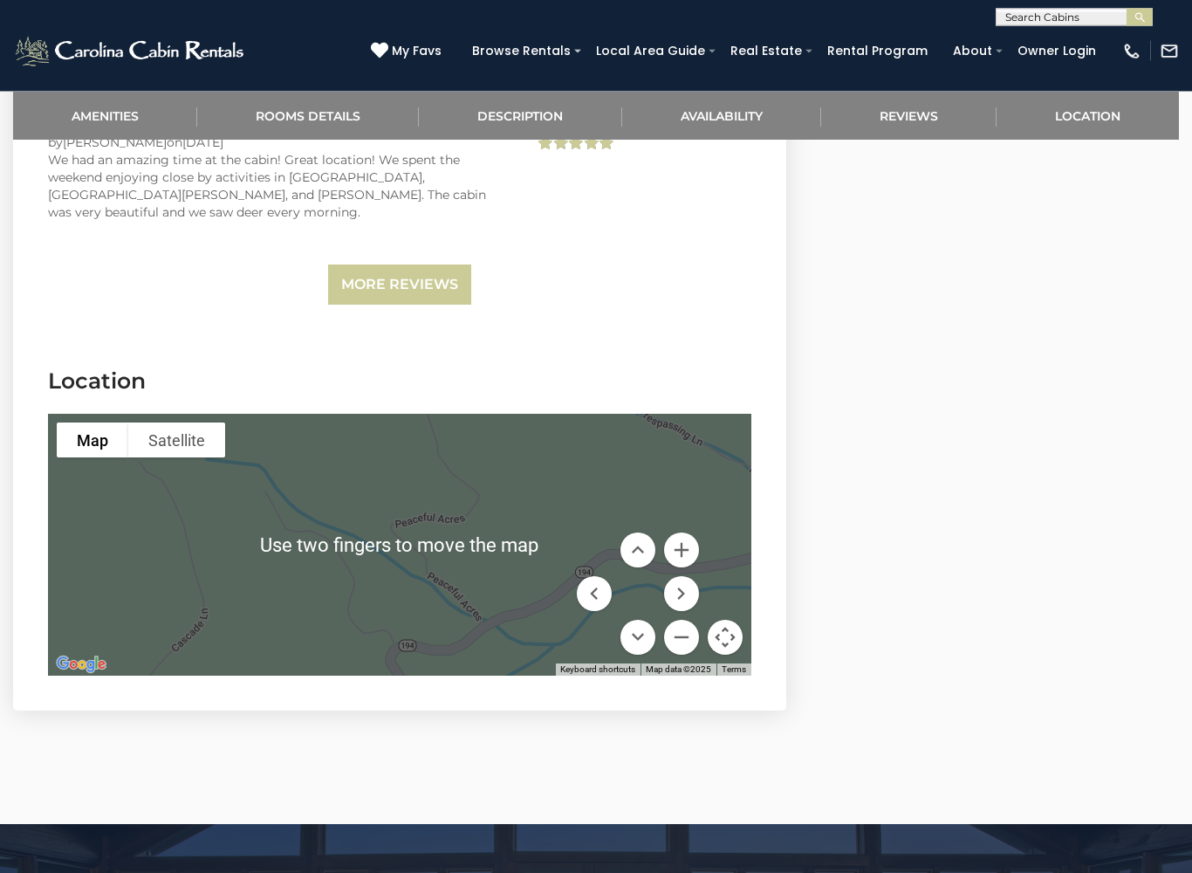
scroll to position [3998, 0]
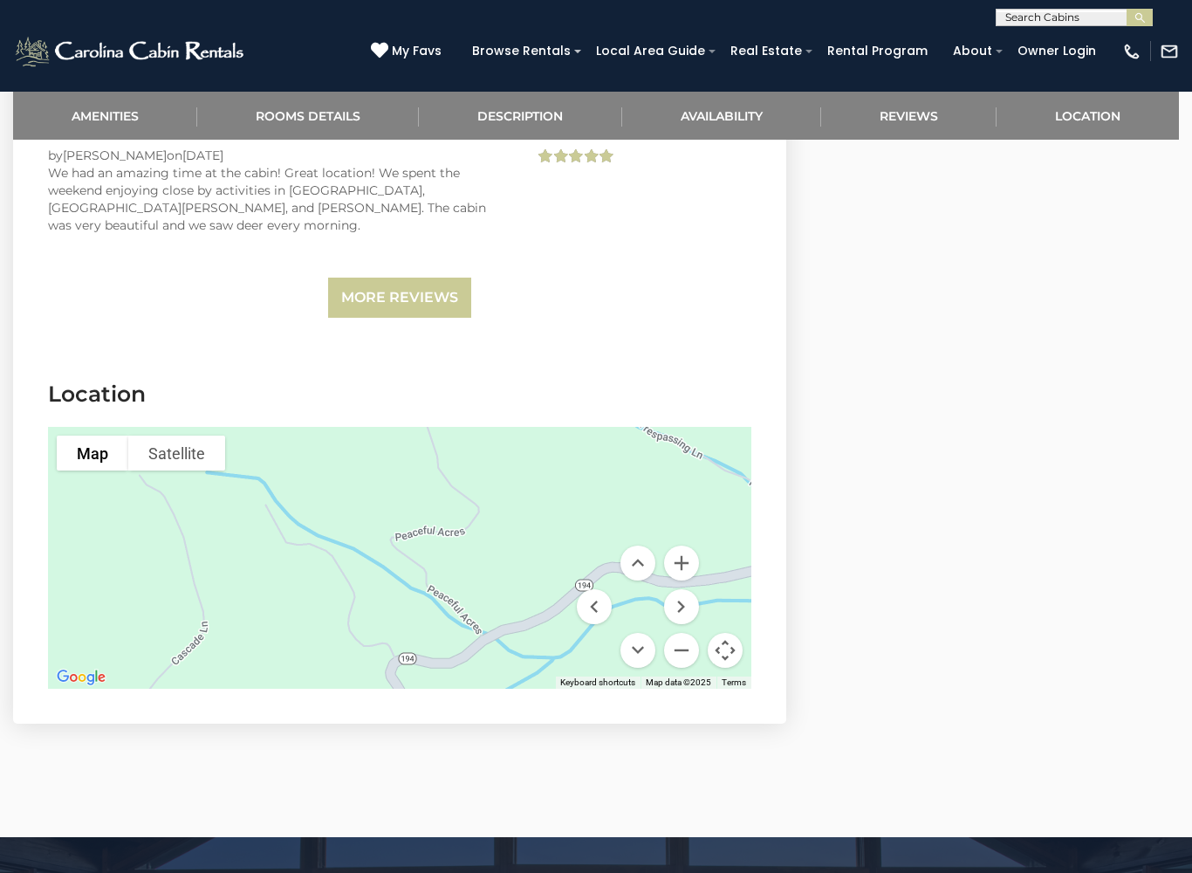
click at [648, 633] on button "Move down" at bounding box center [638, 650] width 35 height 35
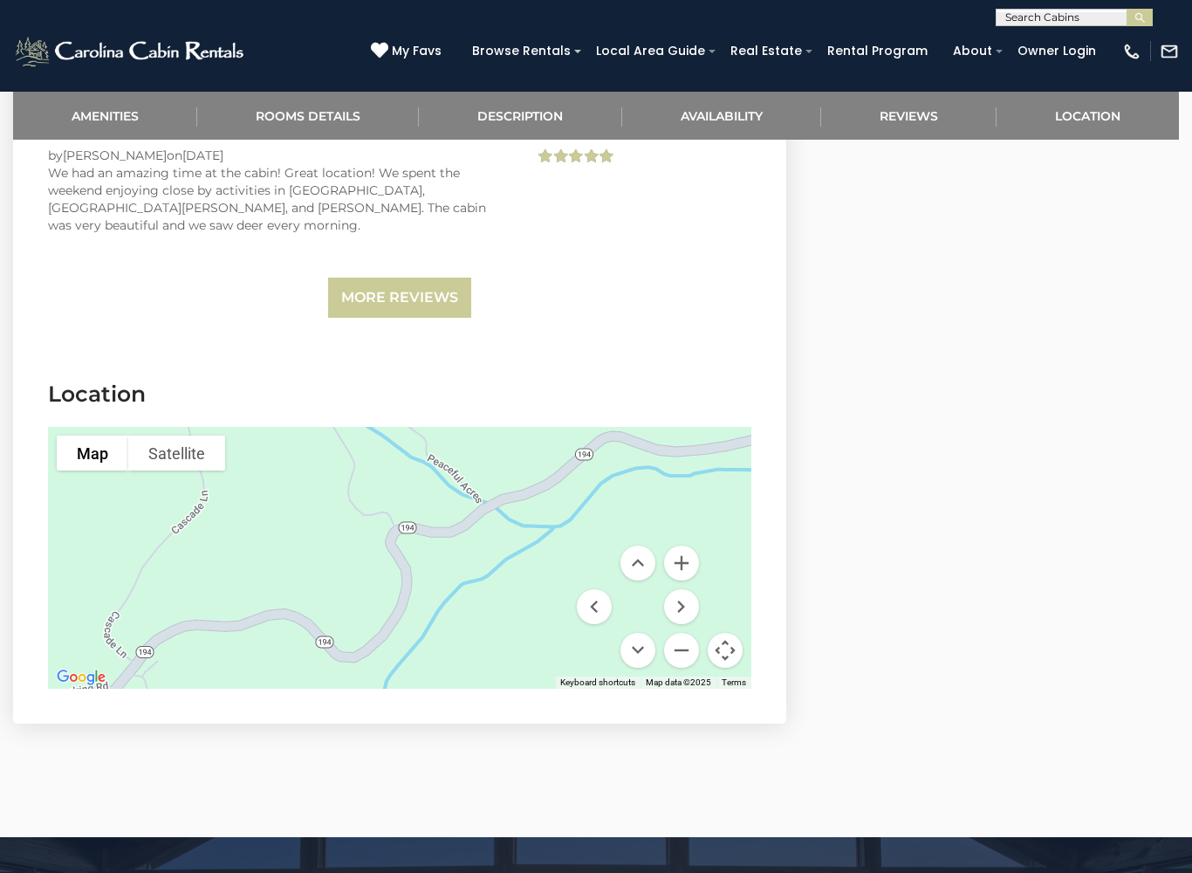
click at [595, 589] on button "Move left" at bounding box center [594, 606] width 35 height 35
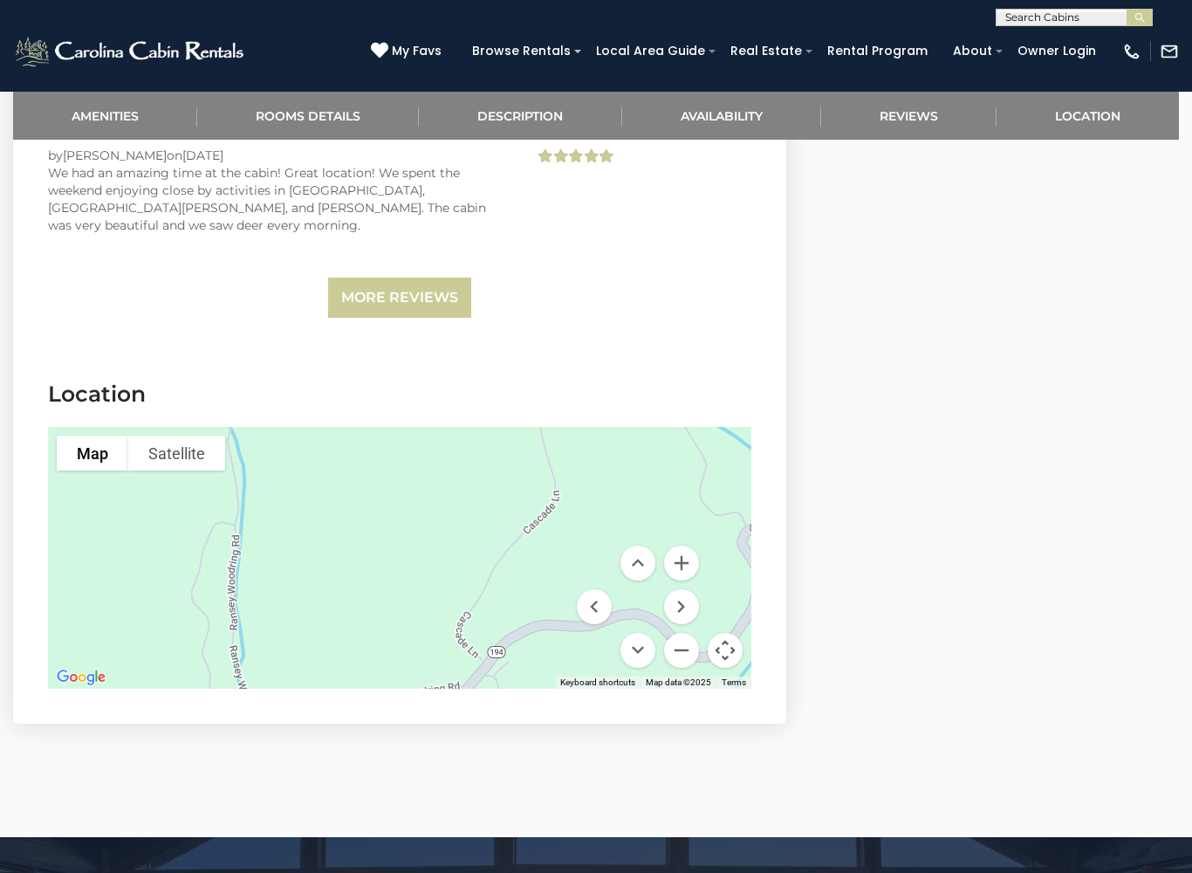
click at [646, 633] on button "Move down" at bounding box center [638, 650] width 35 height 35
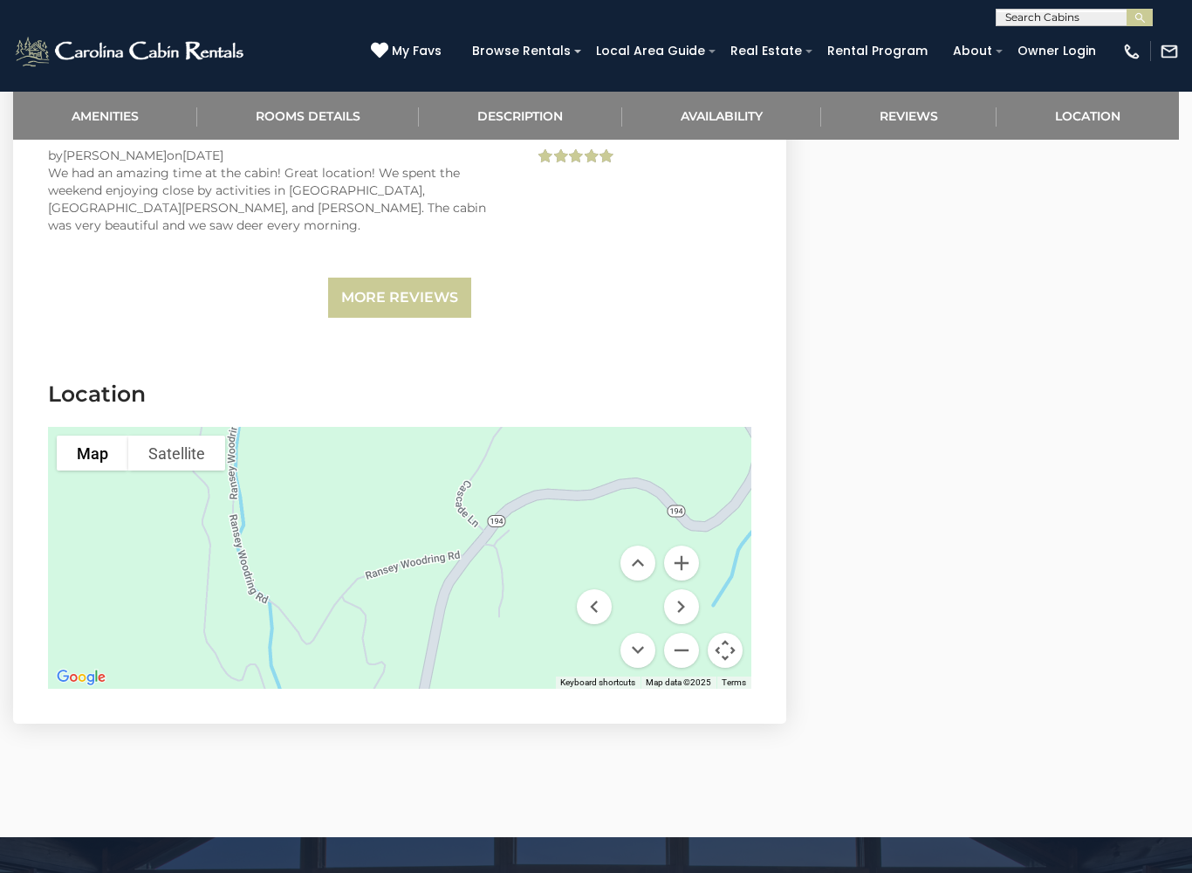
click at [644, 633] on button "Move down" at bounding box center [638, 650] width 35 height 35
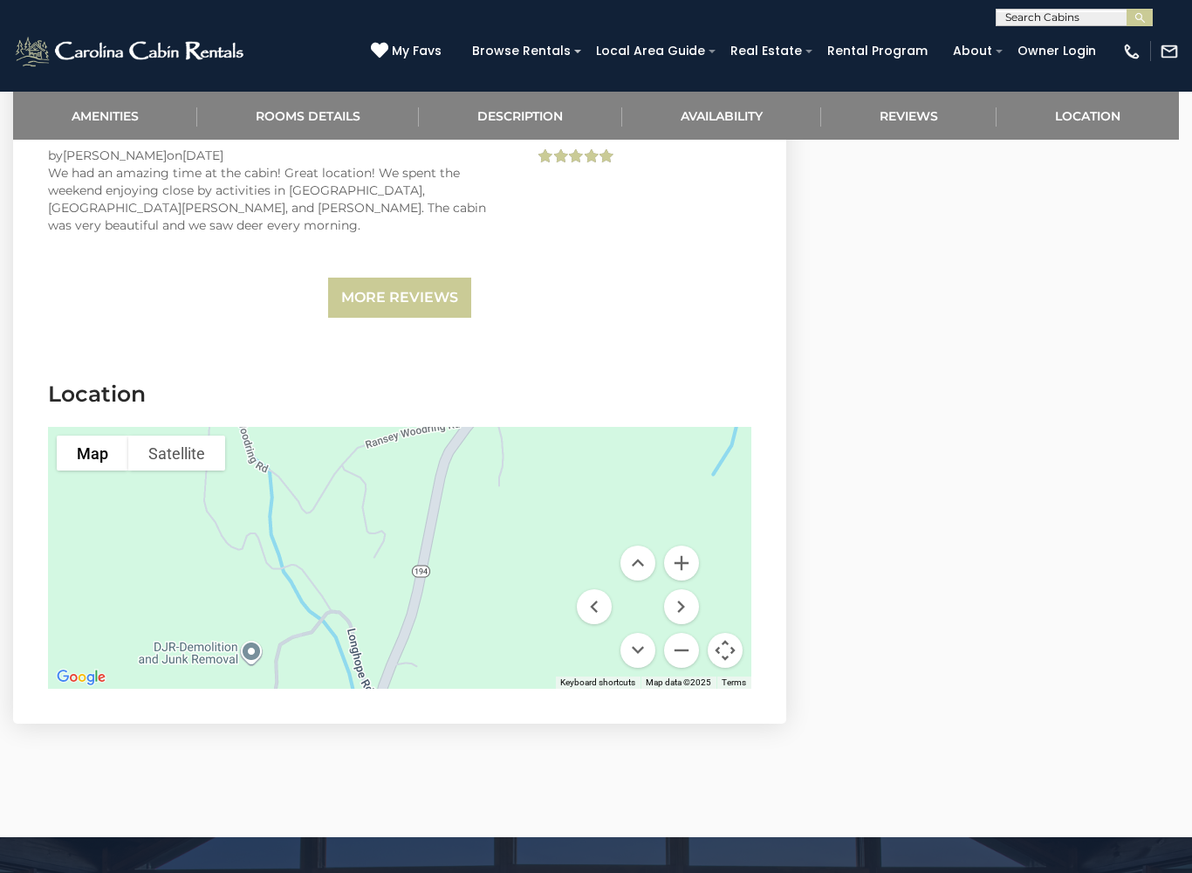
click at [646, 633] on button "Move down" at bounding box center [638, 650] width 35 height 35
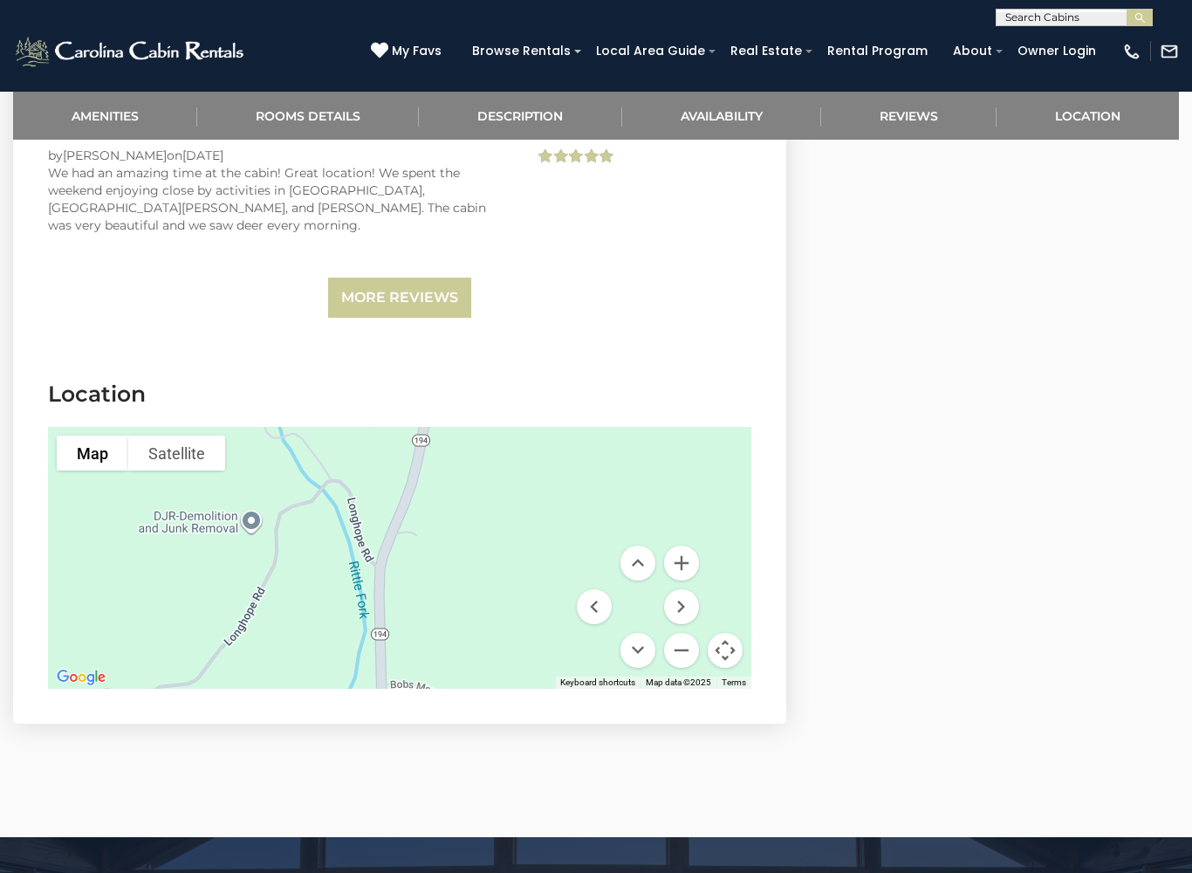
click at [644, 633] on button "Move down" at bounding box center [638, 650] width 35 height 35
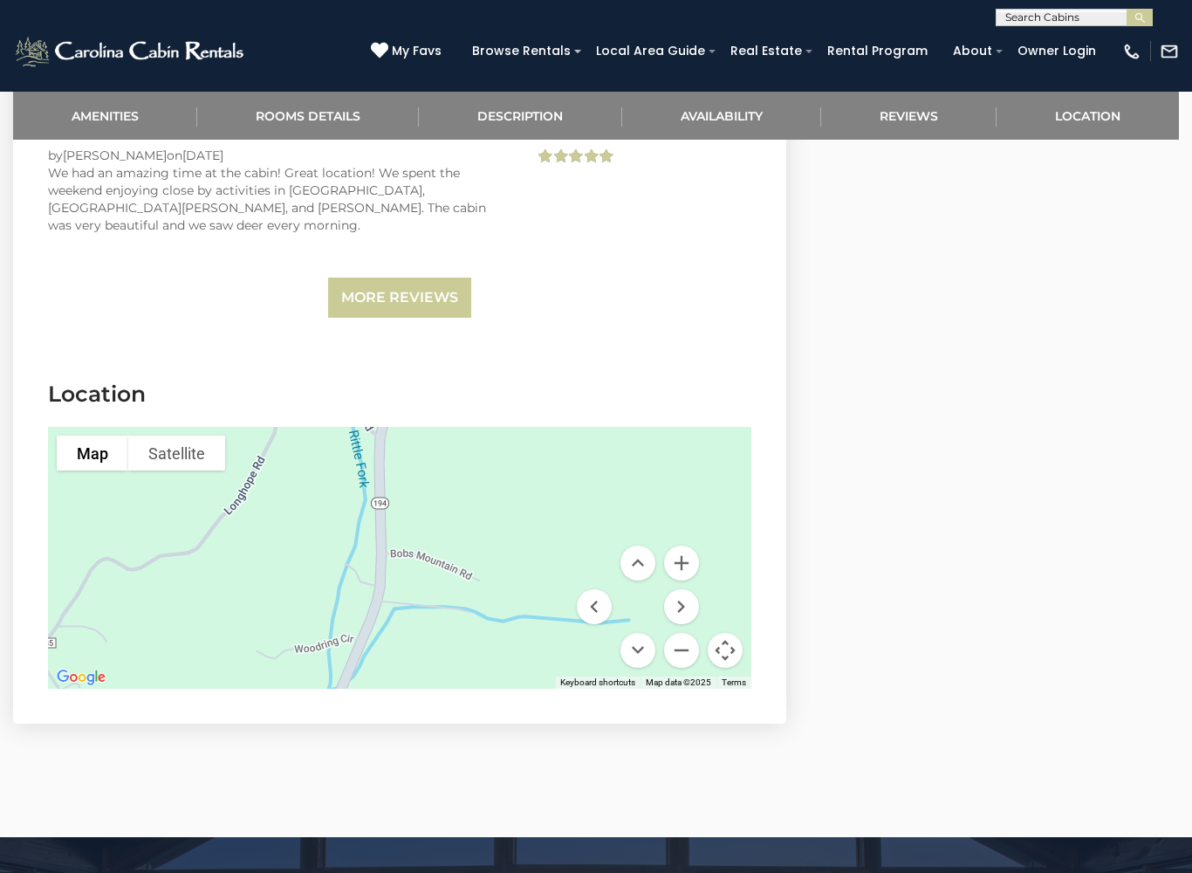
click at [642, 633] on button "Move down" at bounding box center [638, 650] width 35 height 35
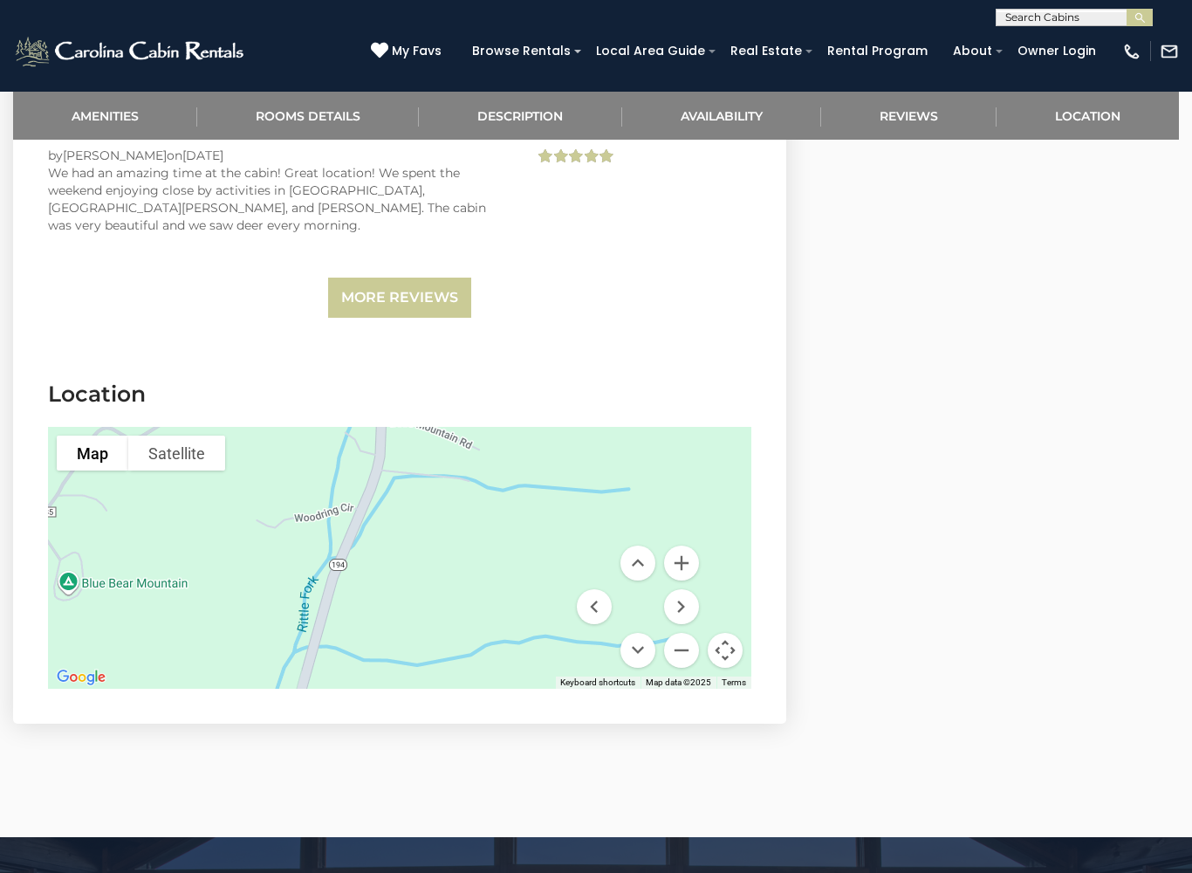
click at [586, 589] on button "Move left" at bounding box center [594, 606] width 35 height 35
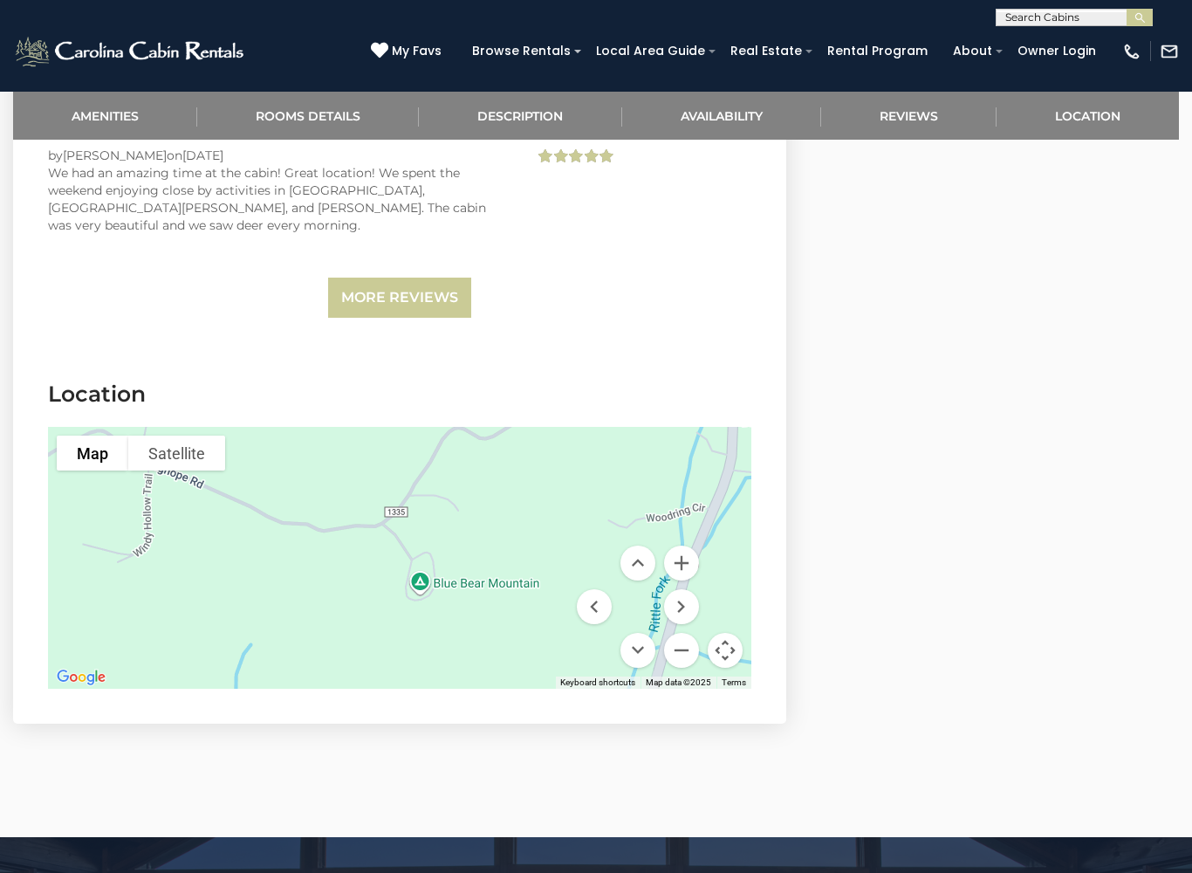
click at [642, 600] on div at bounding box center [399, 558] width 703 height 262
click at [643, 633] on button "Move down" at bounding box center [638, 650] width 35 height 35
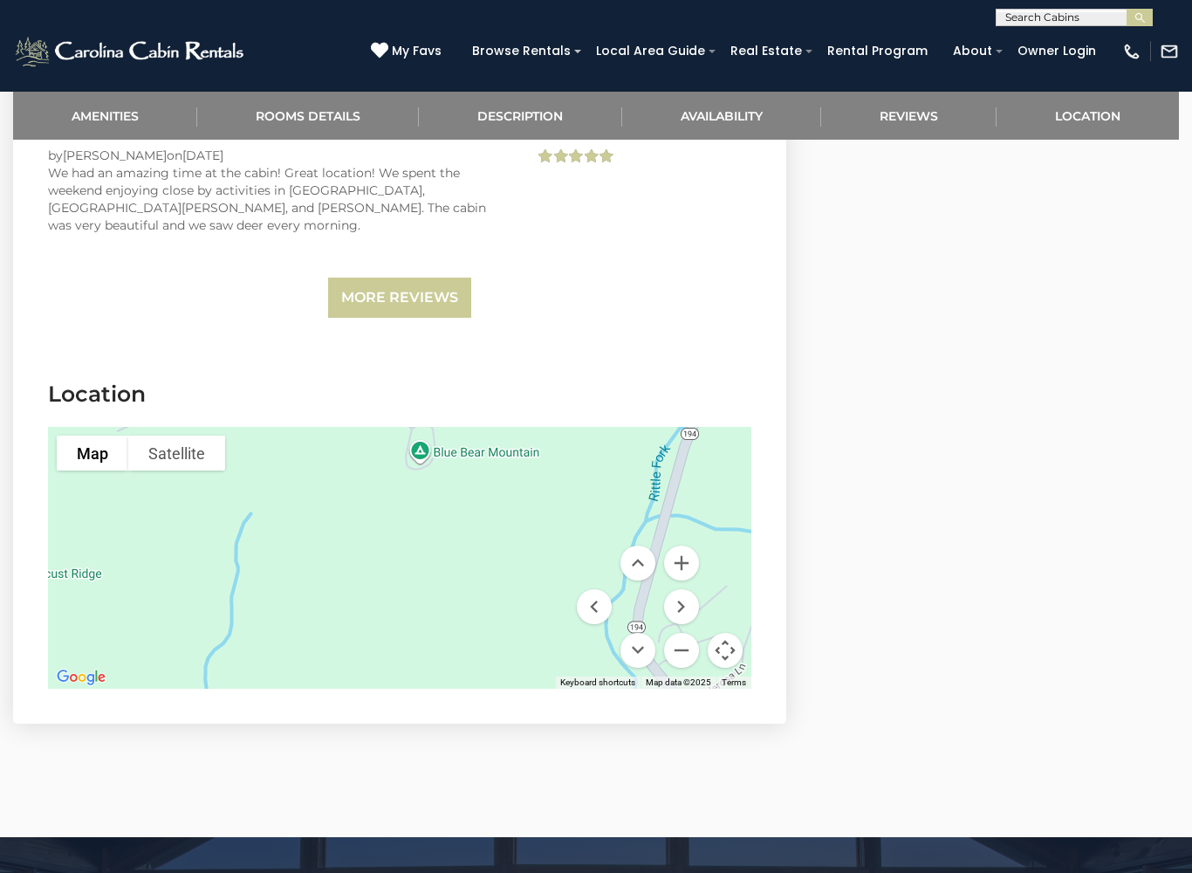
click at [687, 589] on button "Move right" at bounding box center [681, 606] width 35 height 35
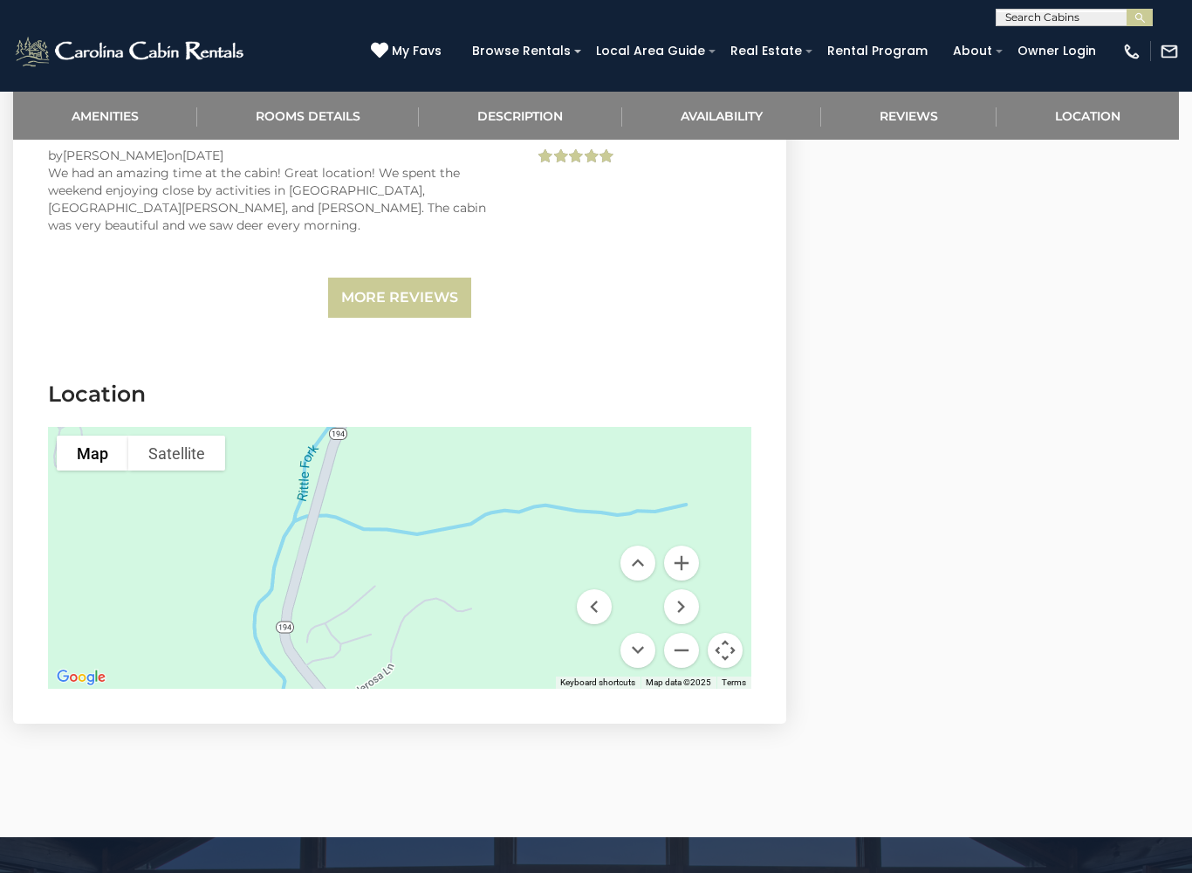
click at [644, 633] on button "Move down" at bounding box center [638, 650] width 35 height 35
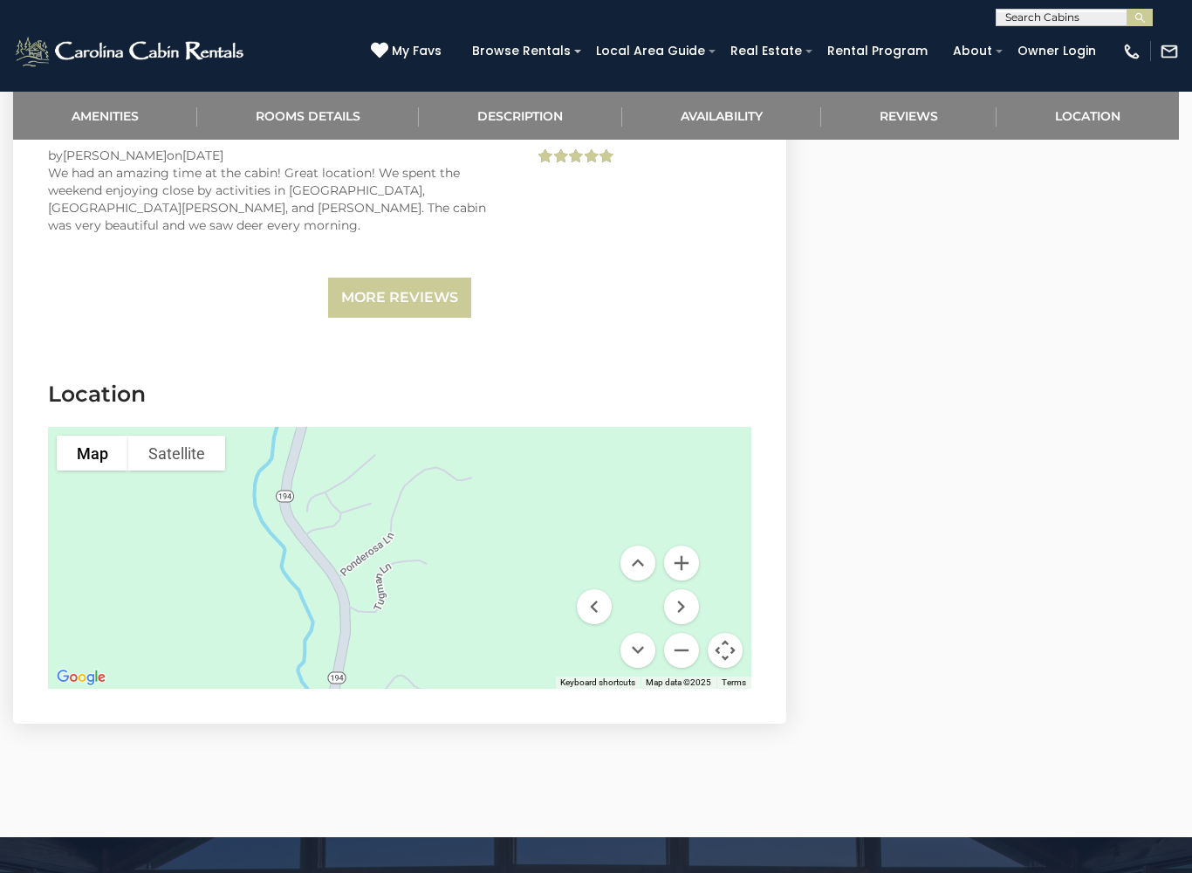
click at [642, 633] on button "Move down" at bounding box center [638, 650] width 35 height 35
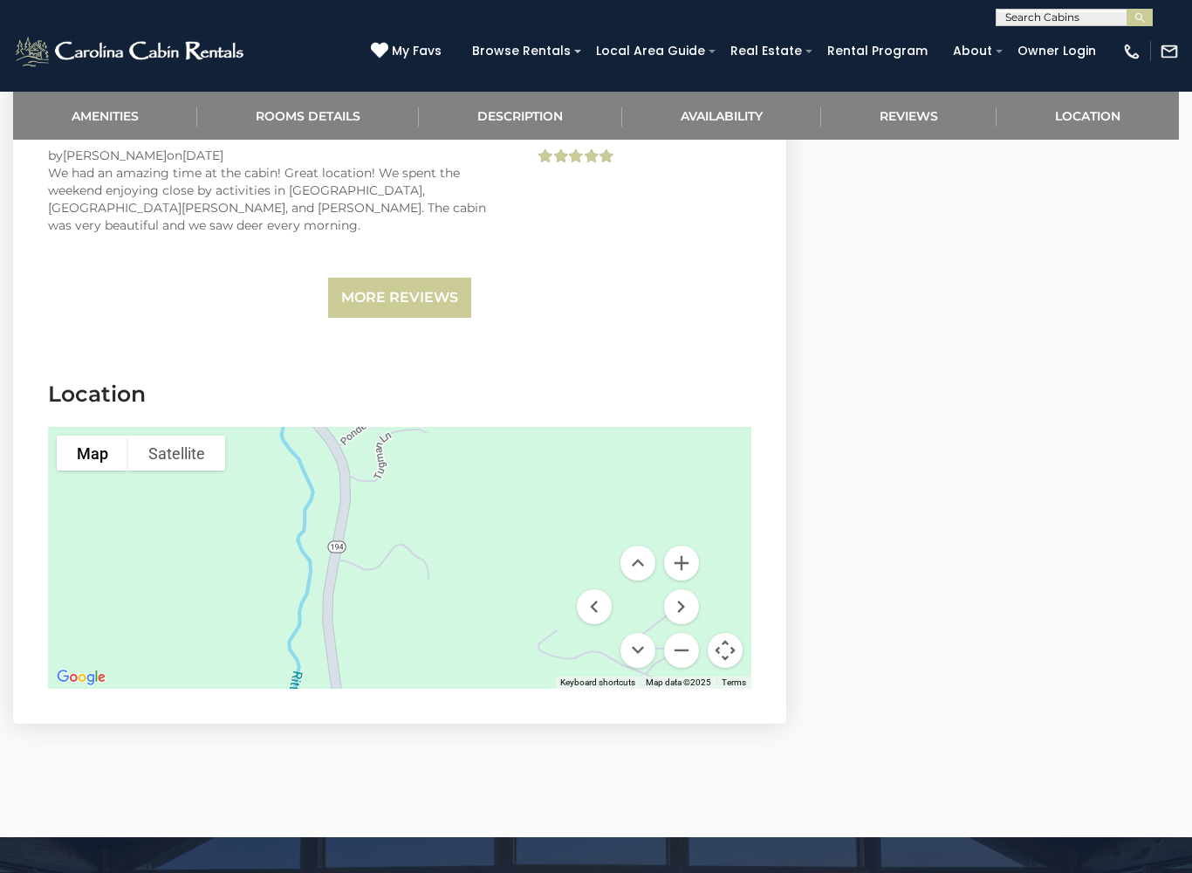
click at [643, 633] on button "Move down" at bounding box center [638, 650] width 35 height 35
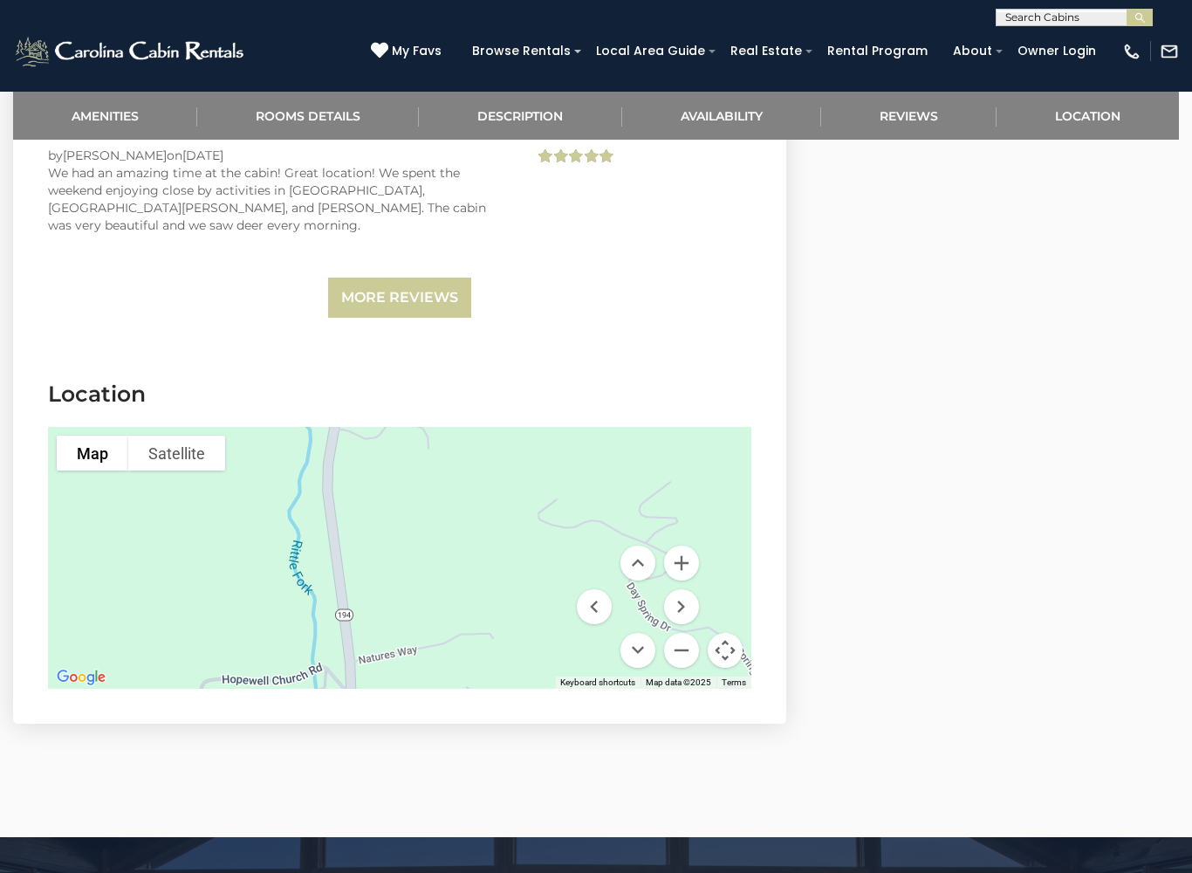
click at [642, 633] on button "Move down" at bounding box center [638, 650] width 35 height 35
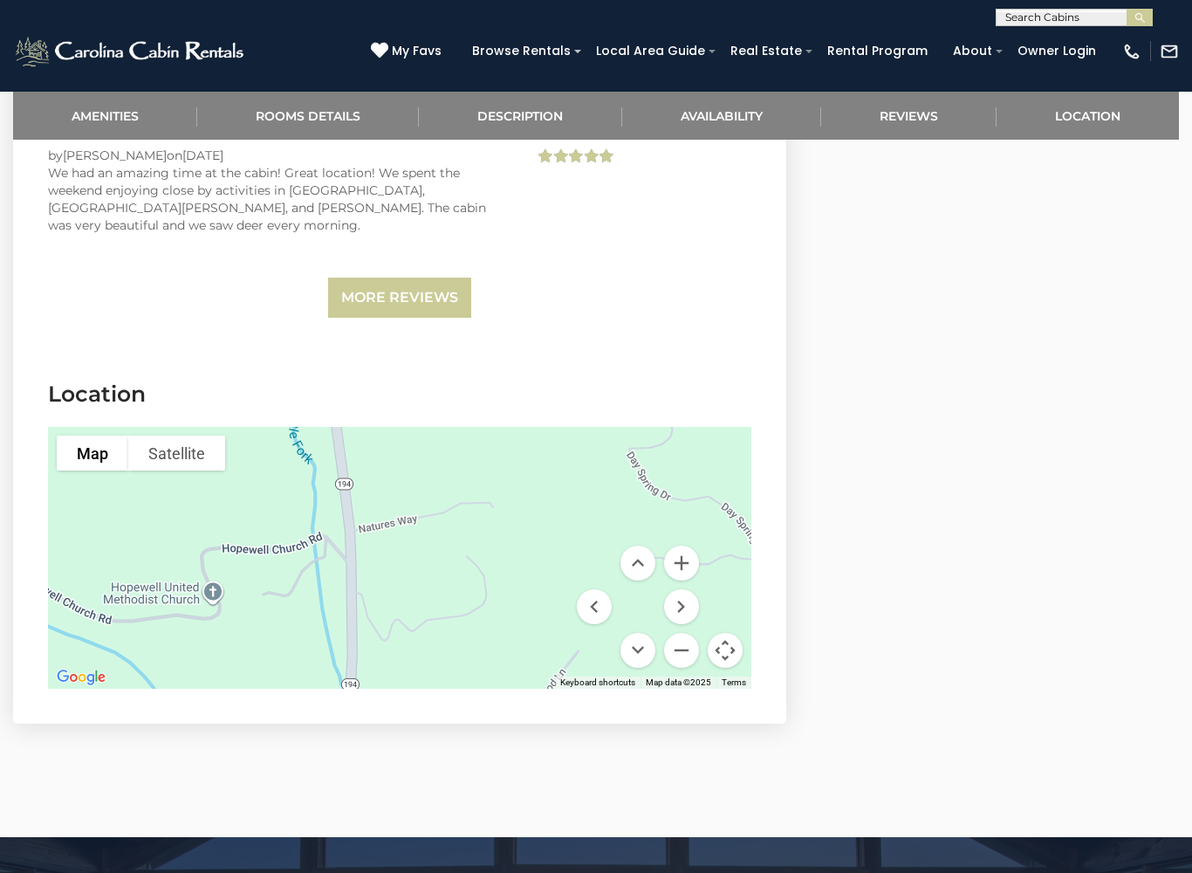
click at [598, 589] on button "Move left" at bounding box center [594, 606] width 35 height 35
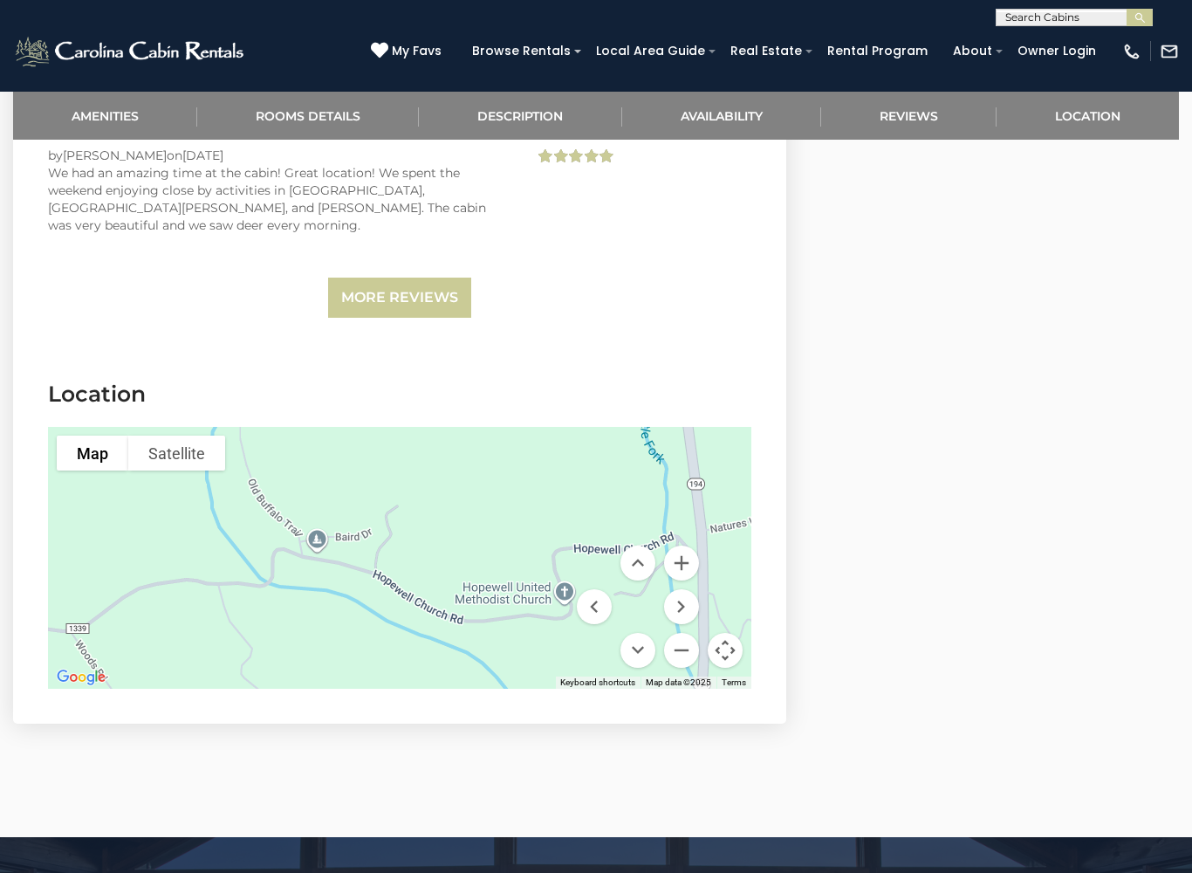
click at [645, 633] on button "Move down" at bounding box center [638, 650] width 35 height 35
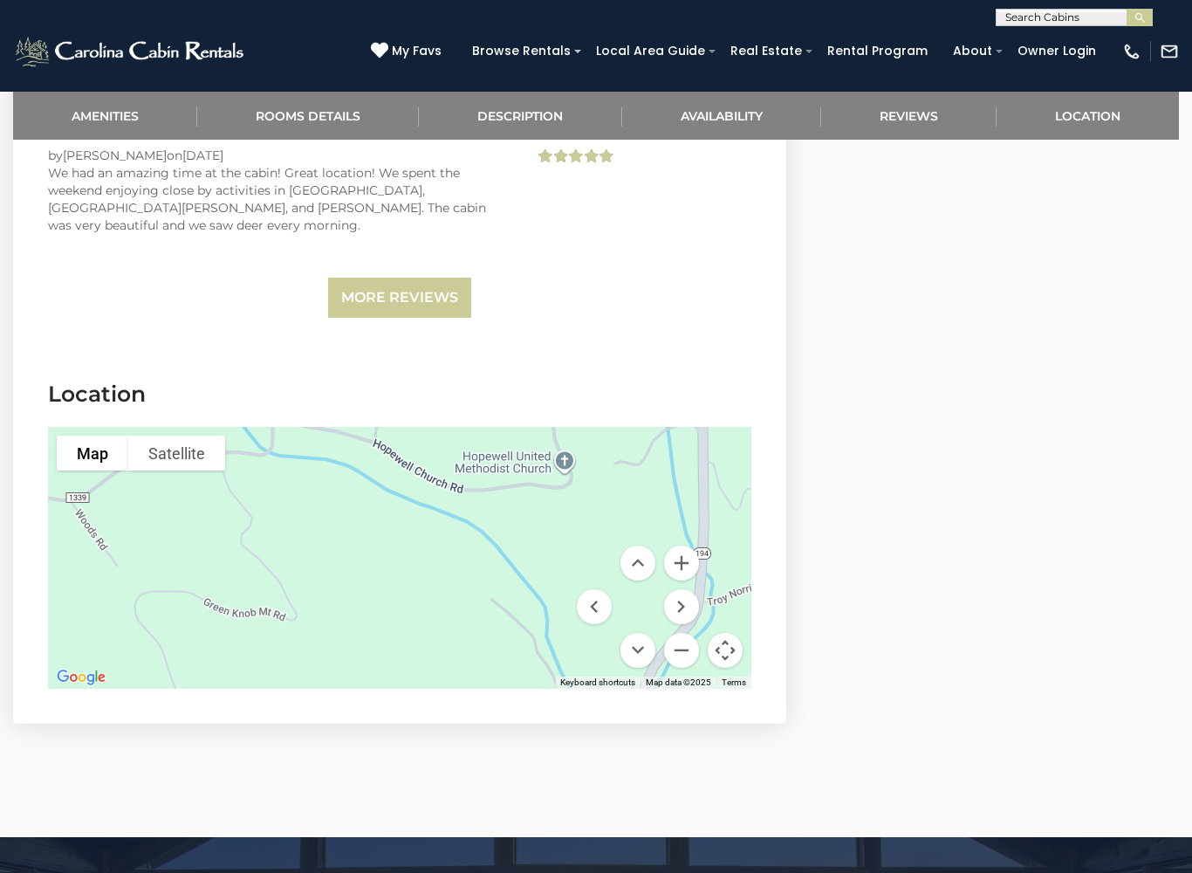
click at [643, 633] on button "Move down" at bounding box center [638, 650] width 35 height 35
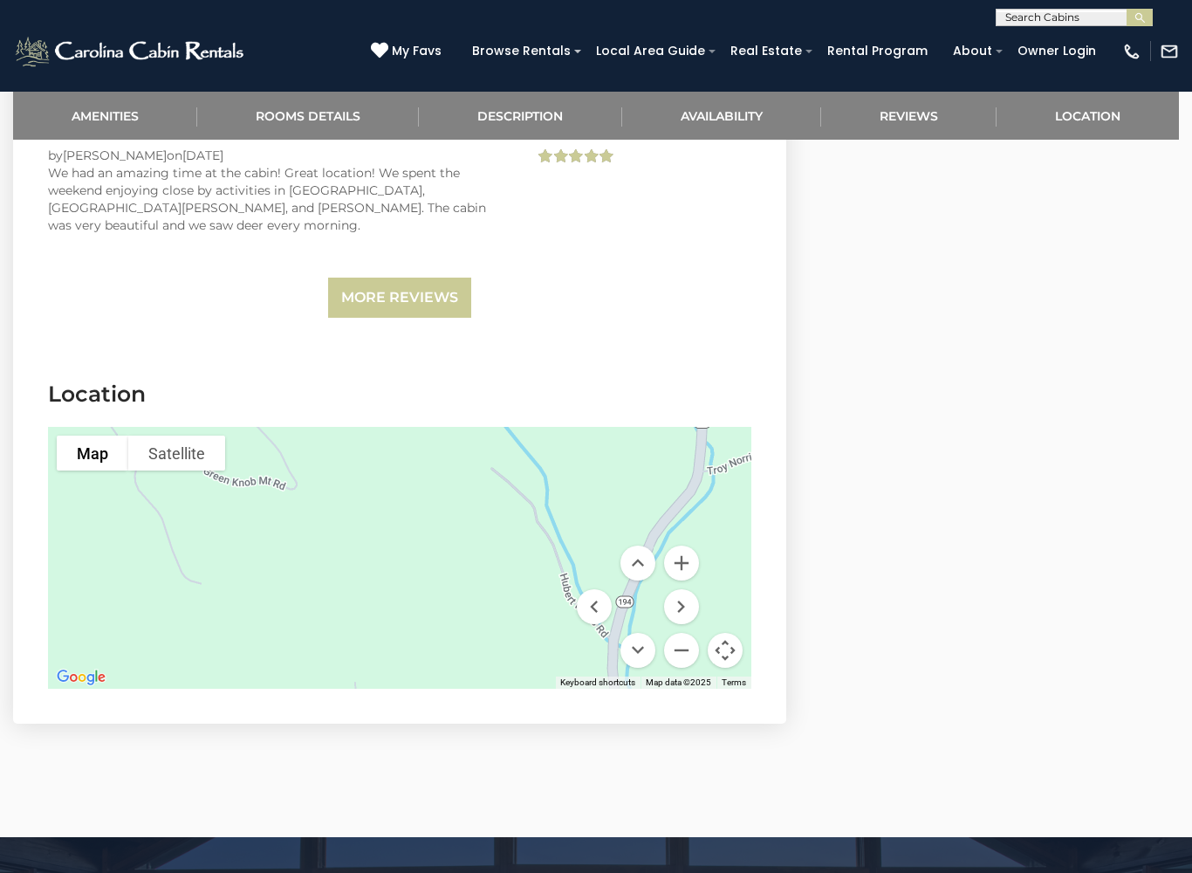
click at [682, 589] on button "Move right" at bounding box center [681, 606] width 35 height 35
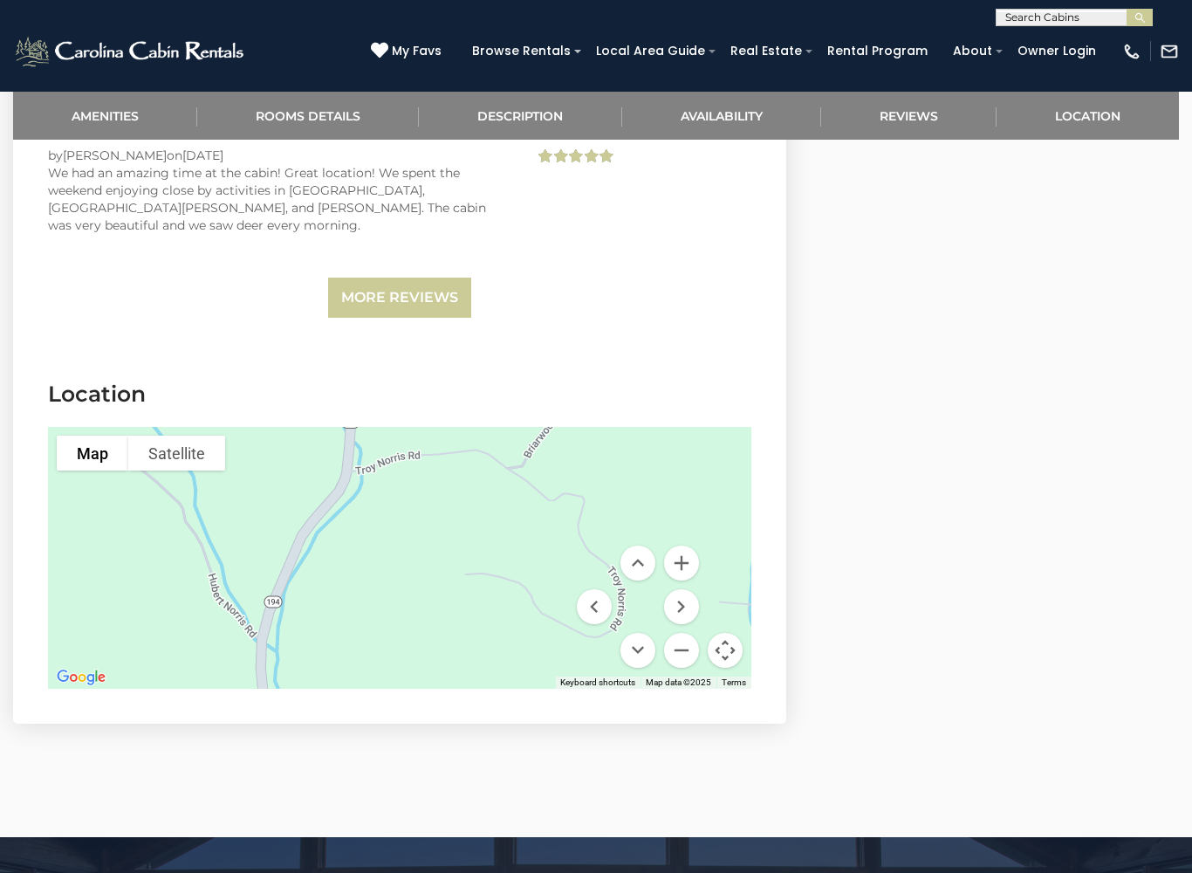
click at [648, 633] on button "Move down" at bounding box center [638, 650] width 35 height 35
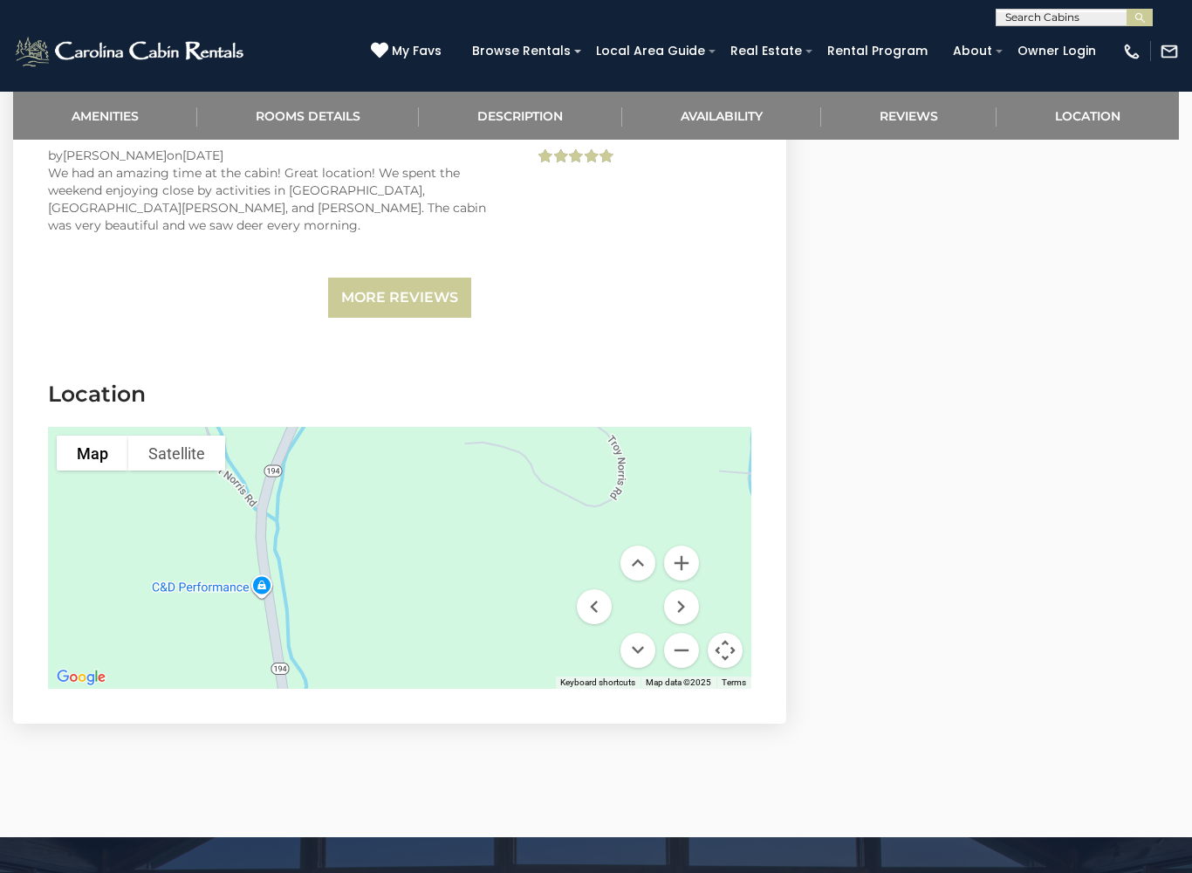
click at [648, 633] on button "Move down" at bounding box center [638, 650] width 35 height 35
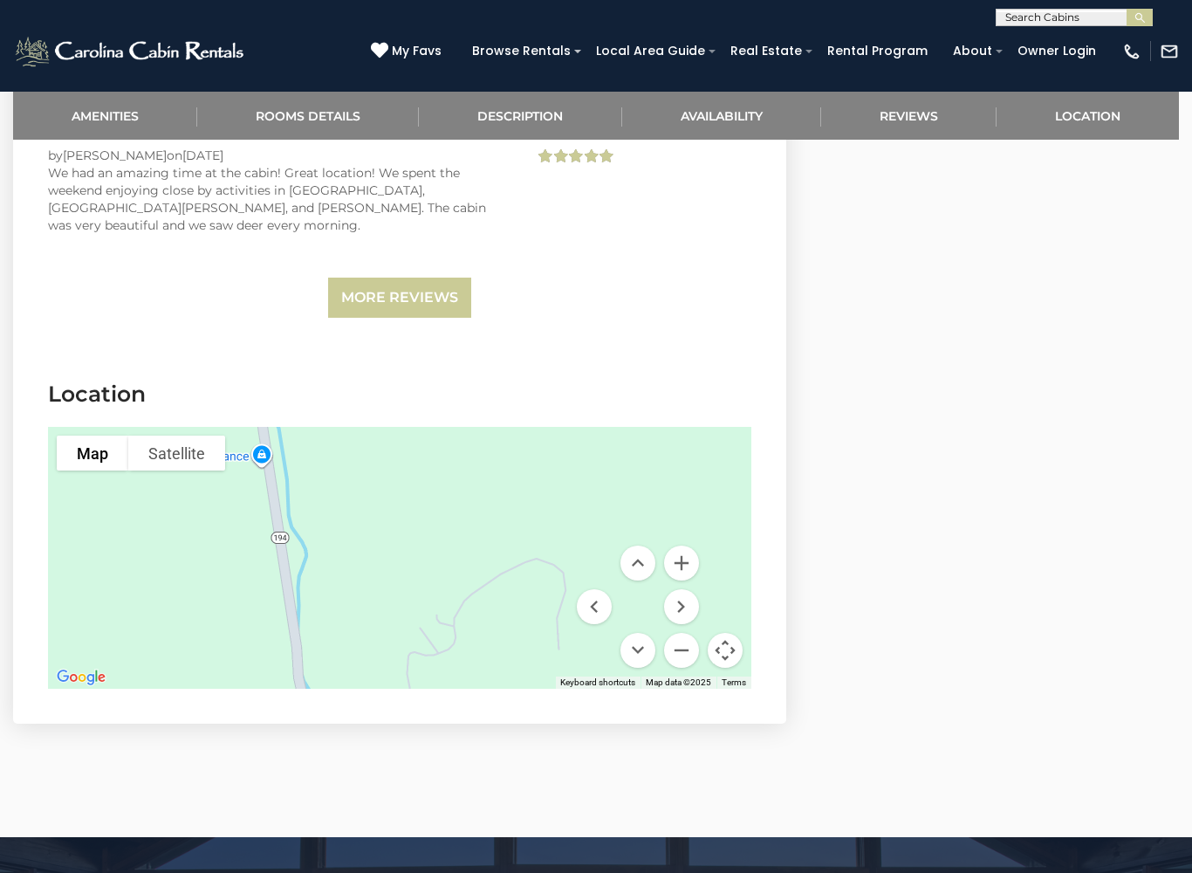
click at [645, 600] on div at bounding box center [399, 558] width 703 height 262
click at [646, 633] on button "Move down" at bounding box center [638, 650] width 35 height 35
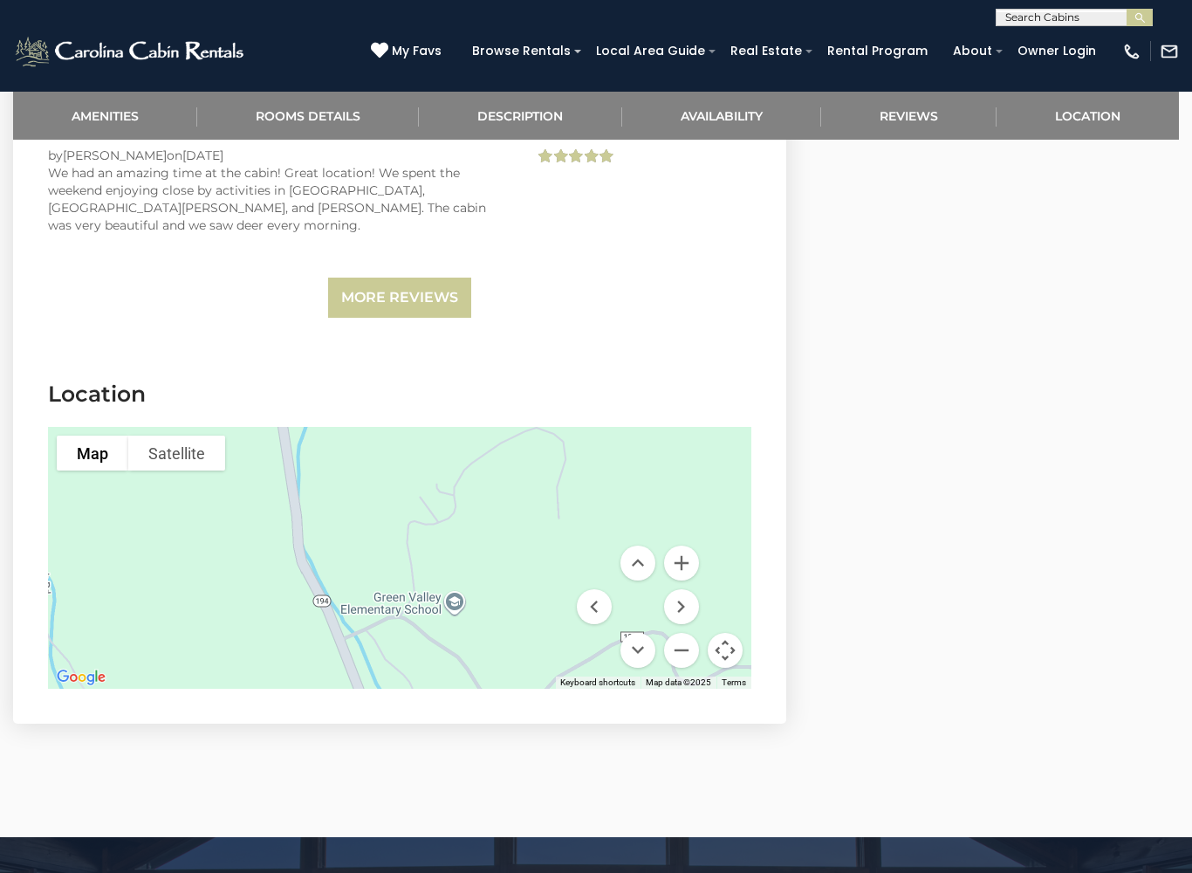
click at [639, 633] on button "Move down" at bounding box center [638, 650] width 35 height 35
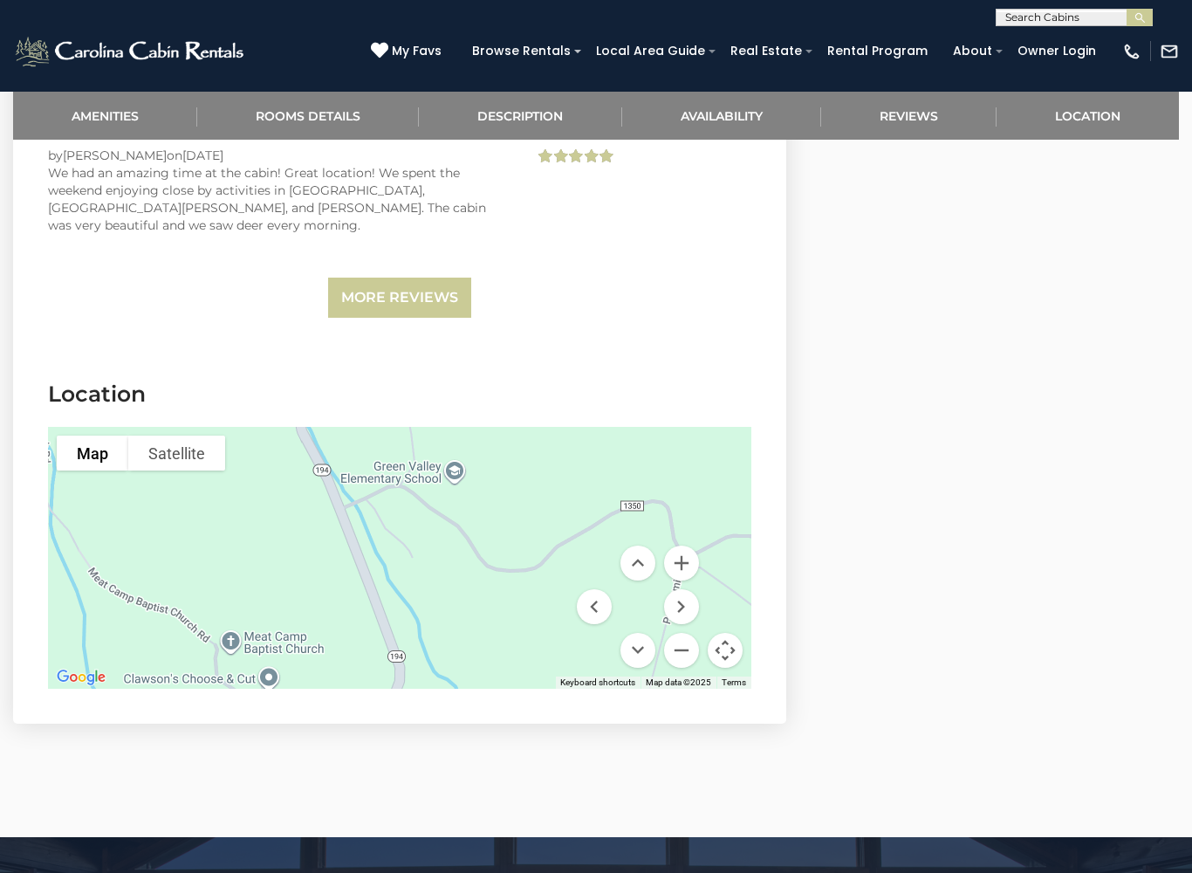
click at [642, 633] on button "Move down" at bounding box center [638, 650] width 35 height 35
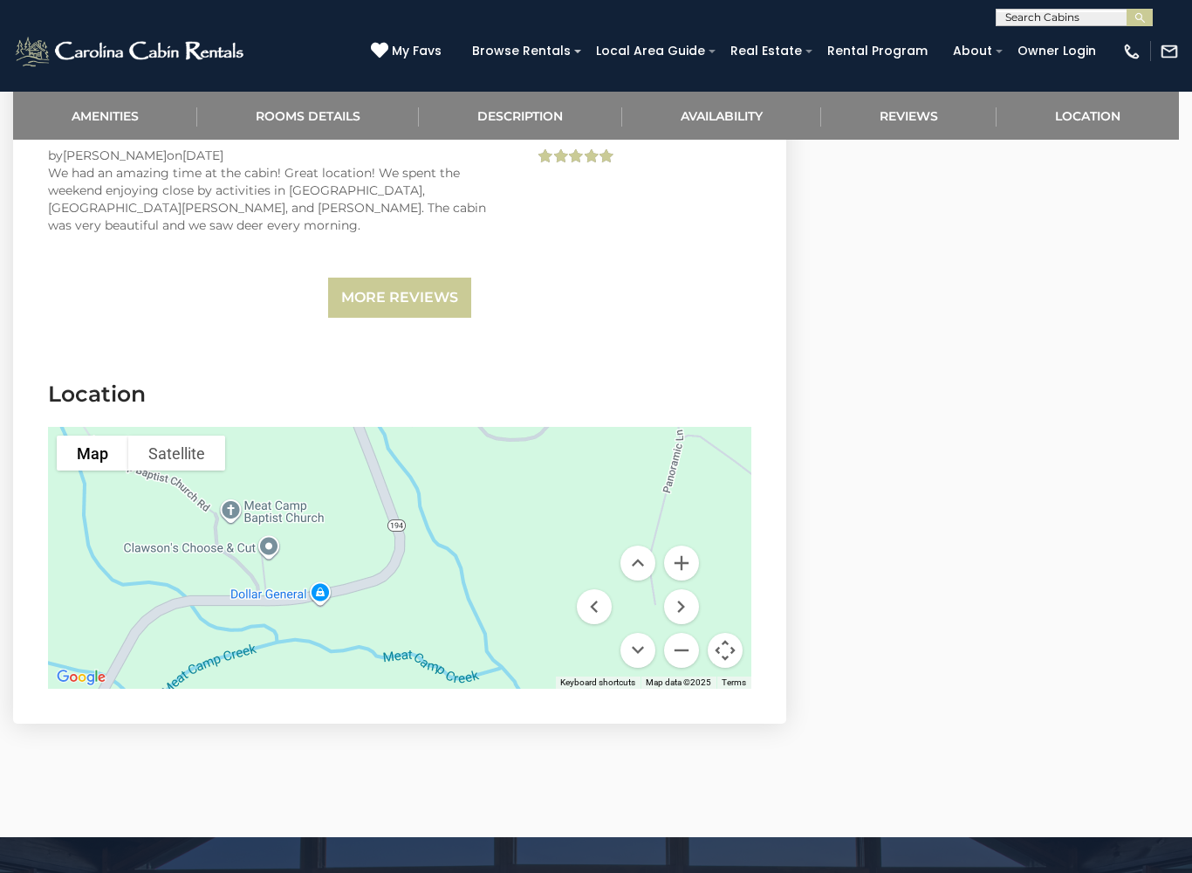
click at [645, 633] on button "Move down" at bounding box center [638, 650] width 35 height 35
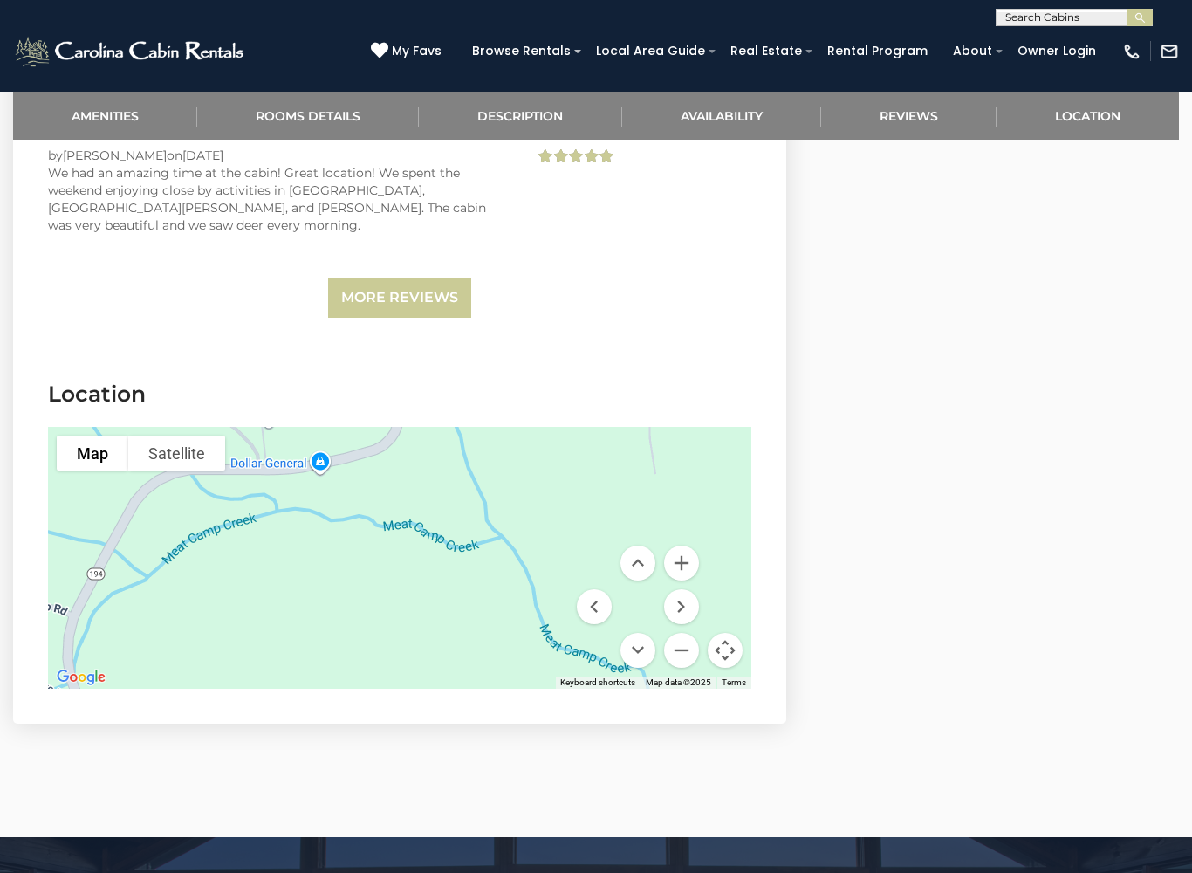
click at [589, 589] on button "Move left" at bounding box center [594, 606] width 35 height 35
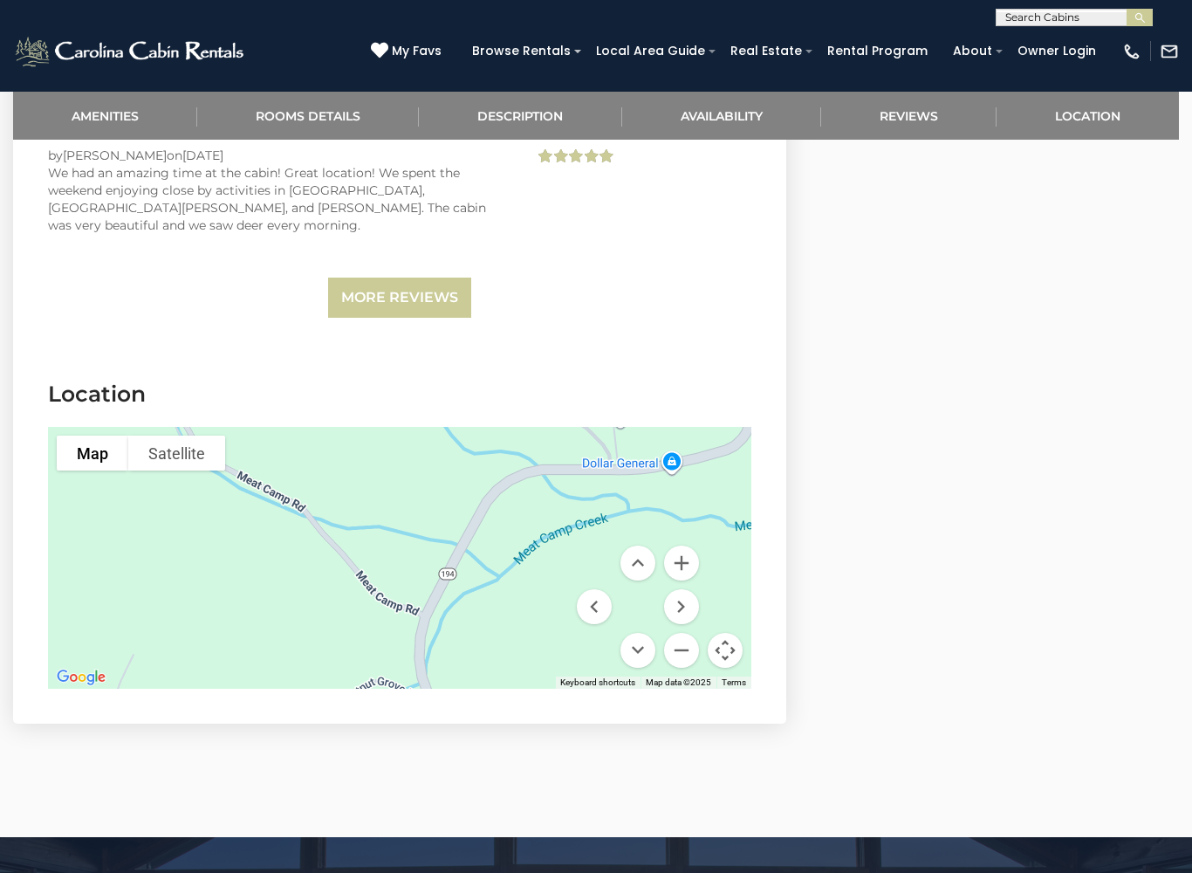
click at [643, 633] on button "Move down" at bounding box center [638, 650] width 35 height 35
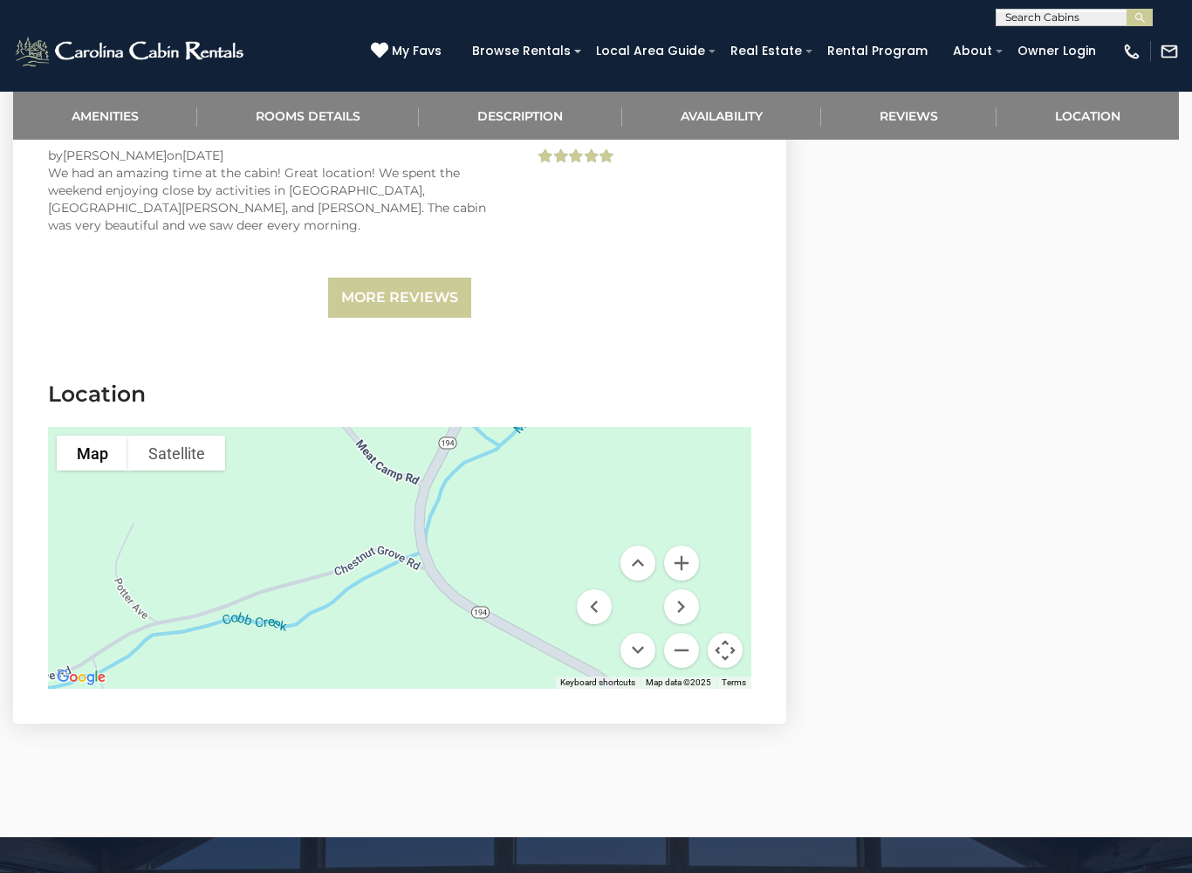
click at [645, 633] on button "Move down" at bounding box center [638, 650] width 35 height 35
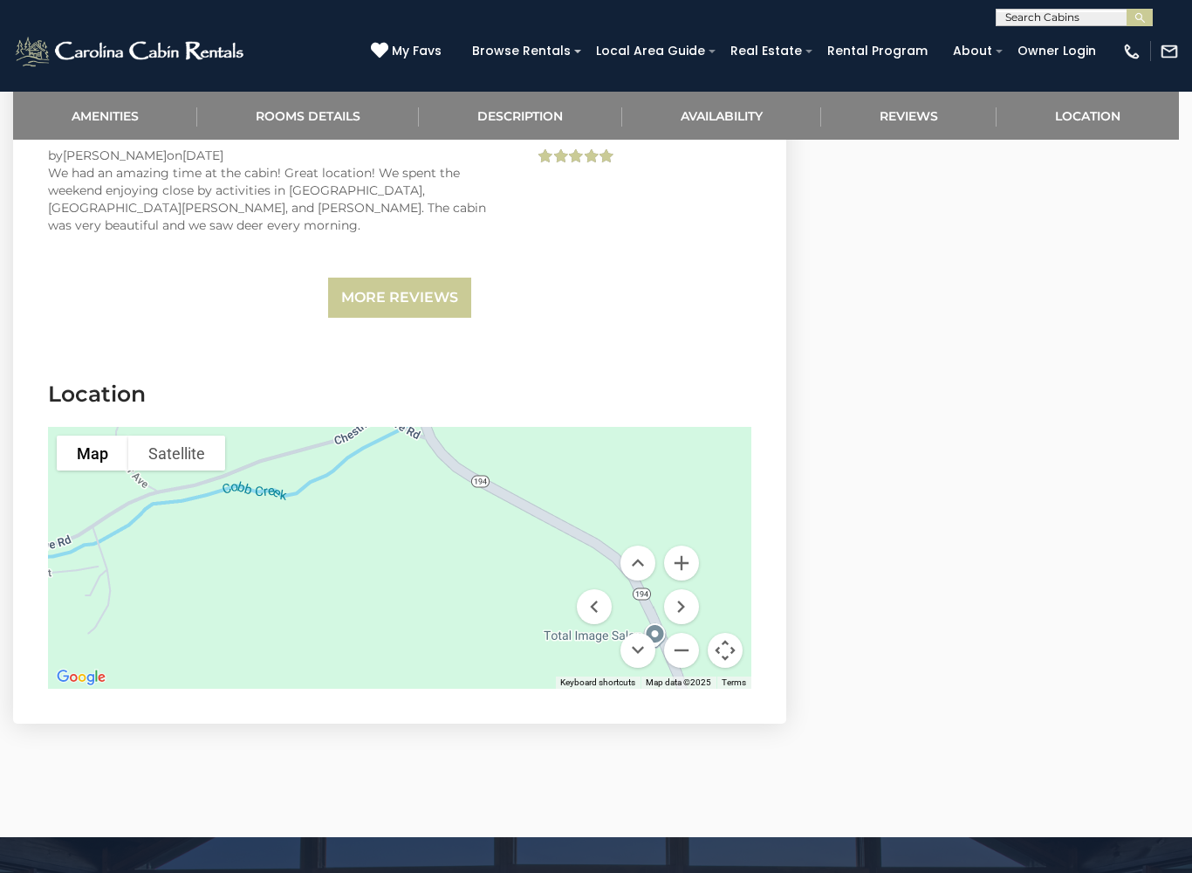
click at [645, 633] on button "Move down" at bounding box center [638, 650] width 35 height 35
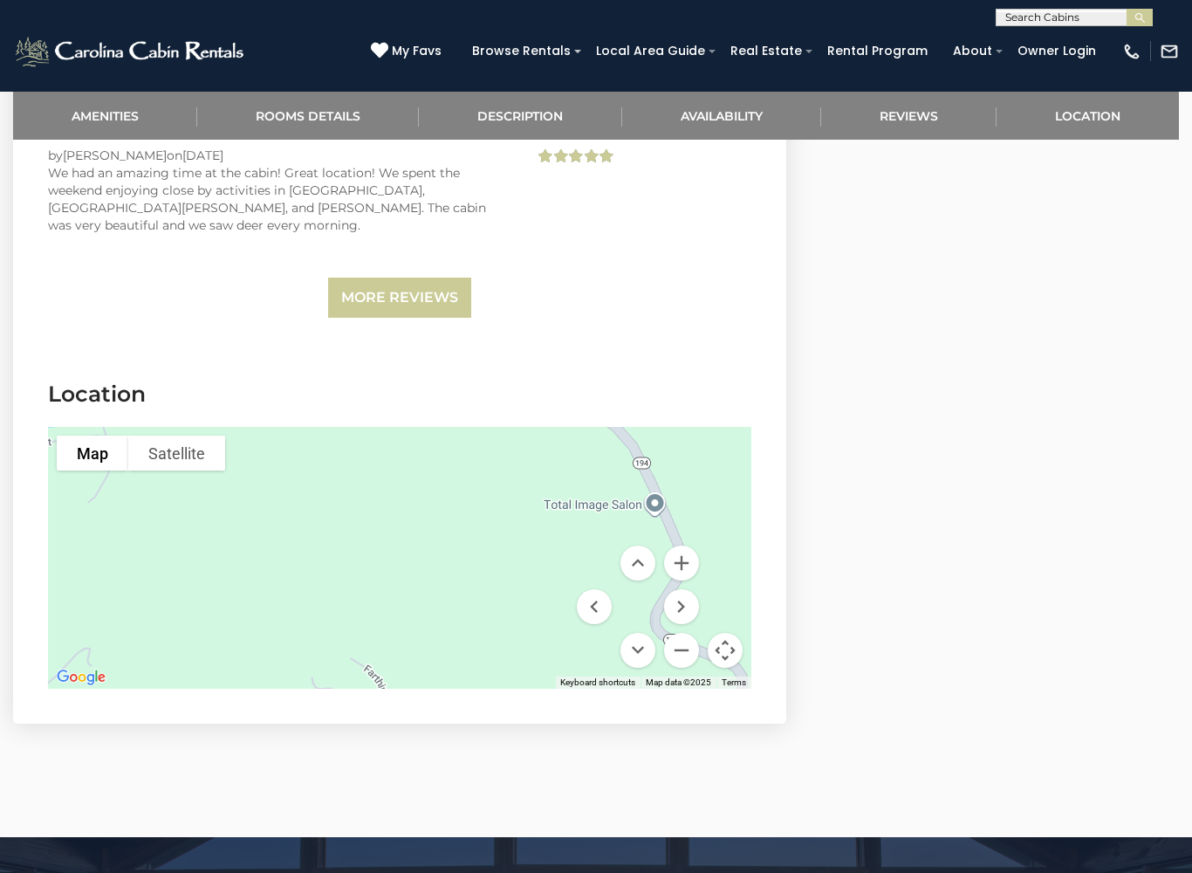
click at [593, 589] on button "Move left" at bounding box center [594, 606] width 35 height 35
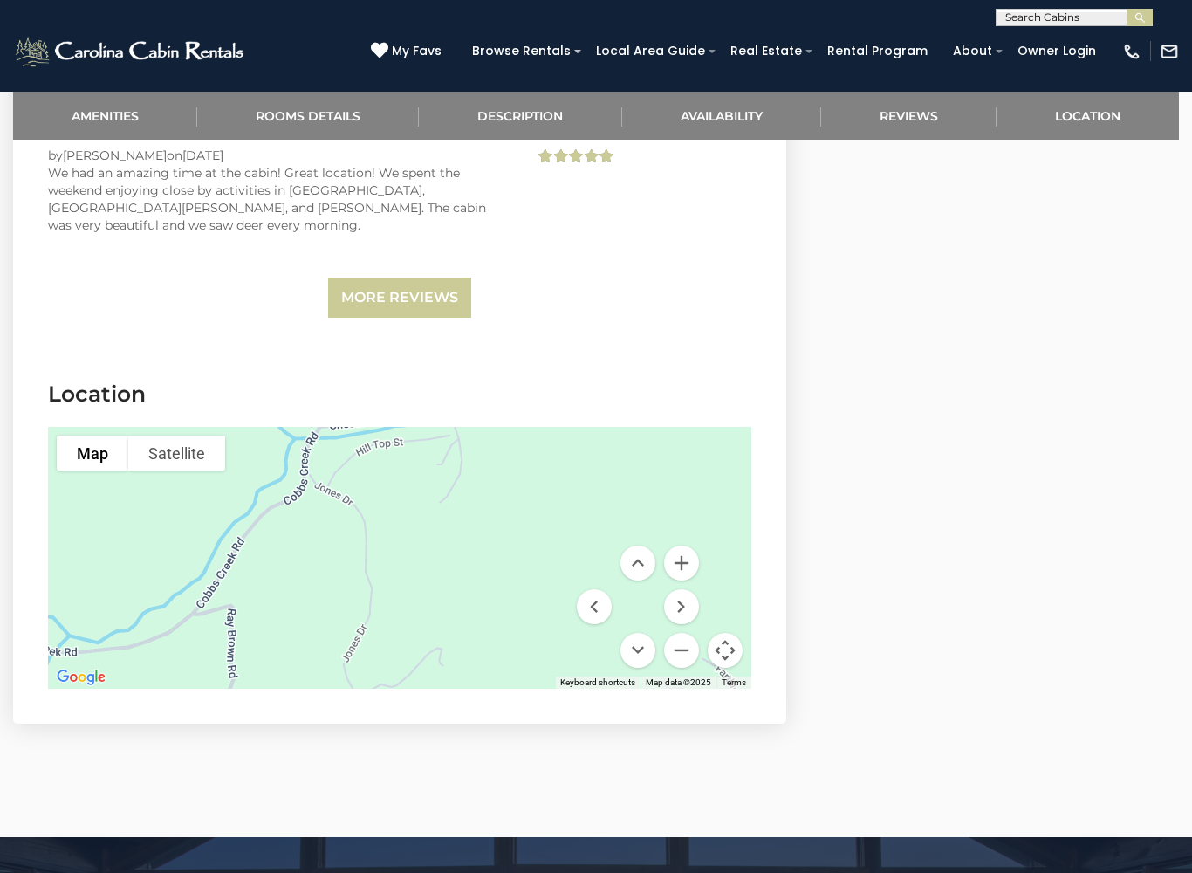
click at [639, 545] on button "Move up" at bounding box center [638, 562] width 35 height 35
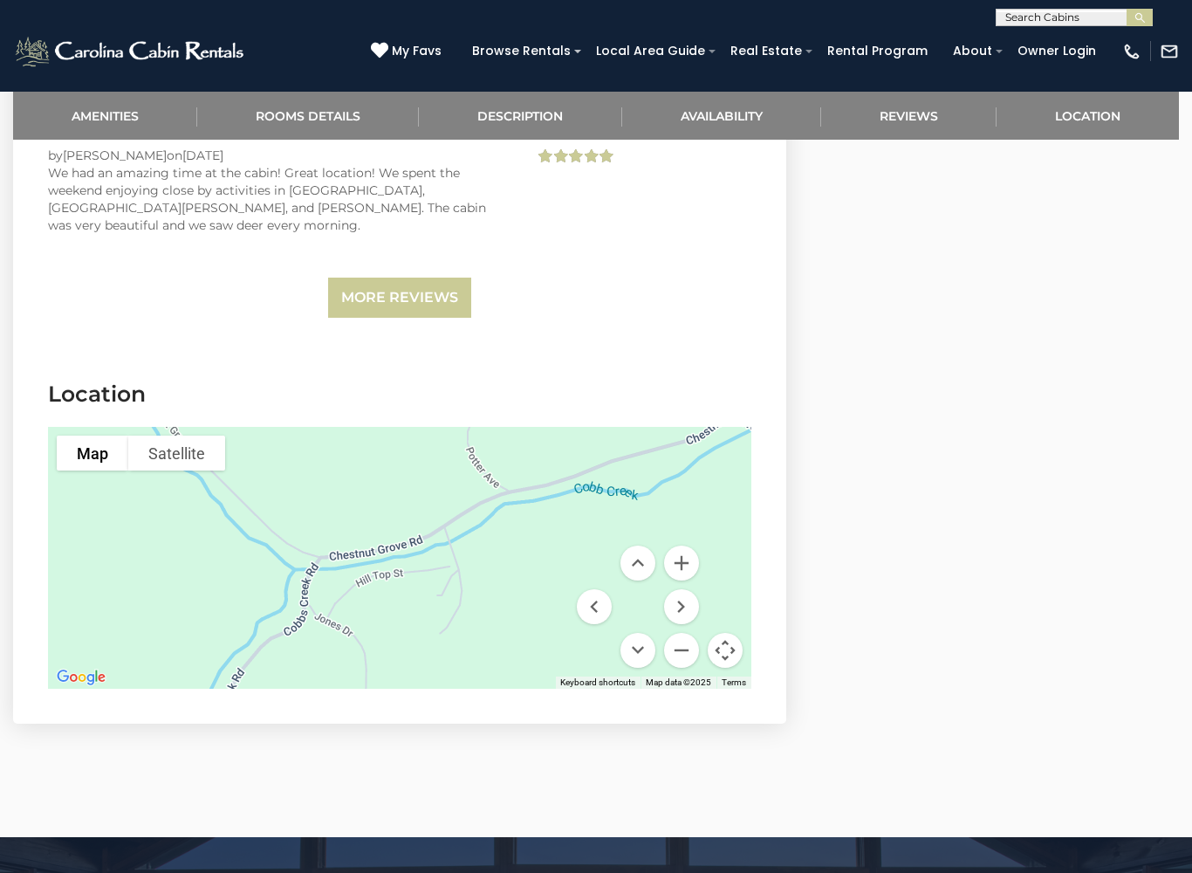
click at [641, 601] on div at bounding box center [399, 558] width 703 height 262
click at [646, 633] on button "Move down" at bounding box center [638, 650] width 35 height 35
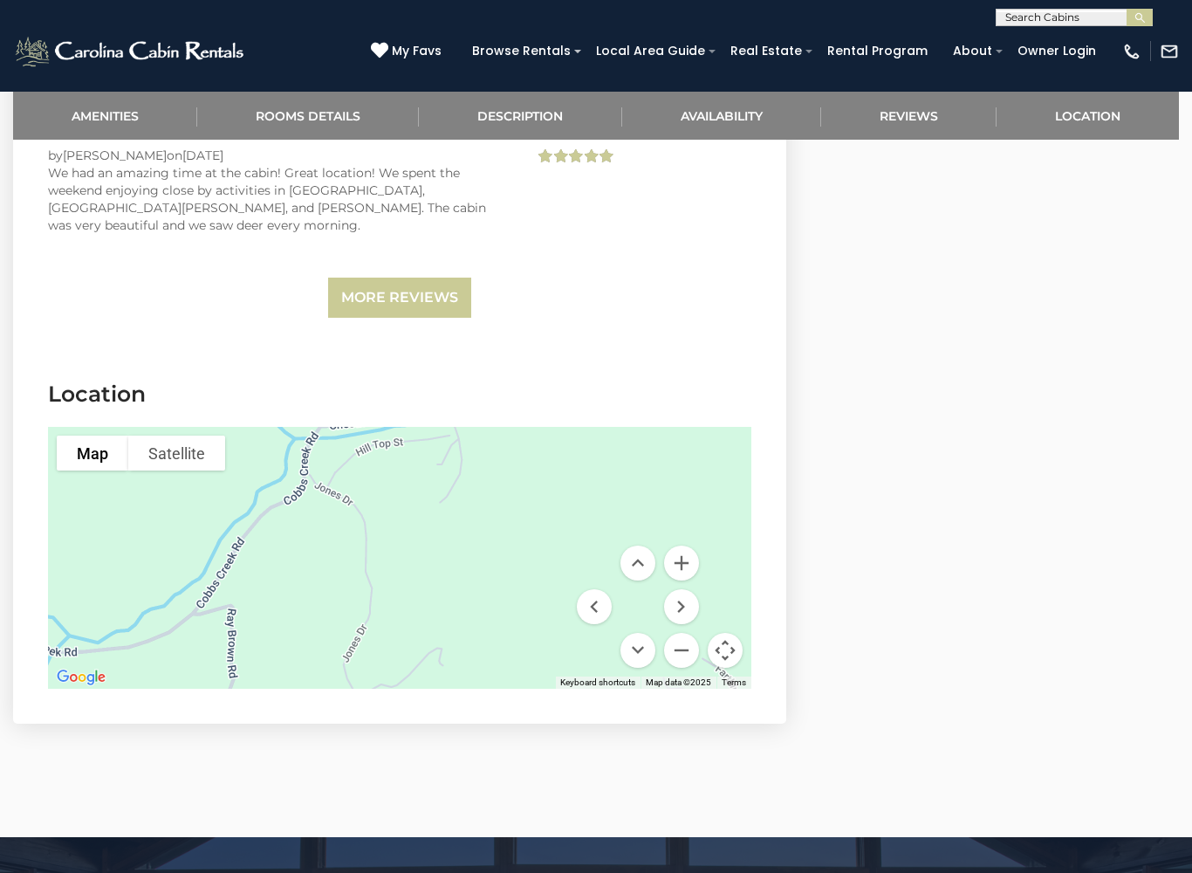
click at [642, 633] on button "Move down" at bounding box center [638, 650] width 35 height 35
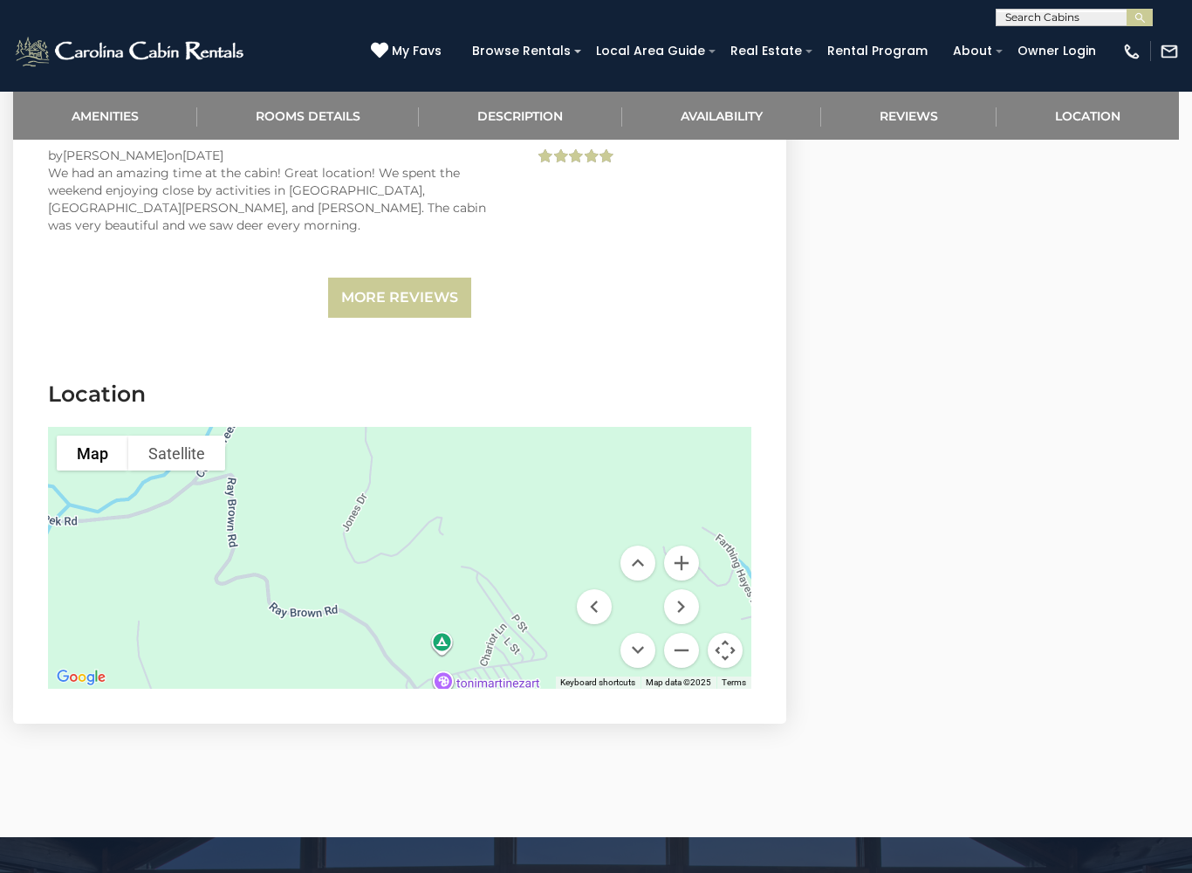
click at [640, 633] on button "Move down" at bounding box center [638, 650] width 35 height 35
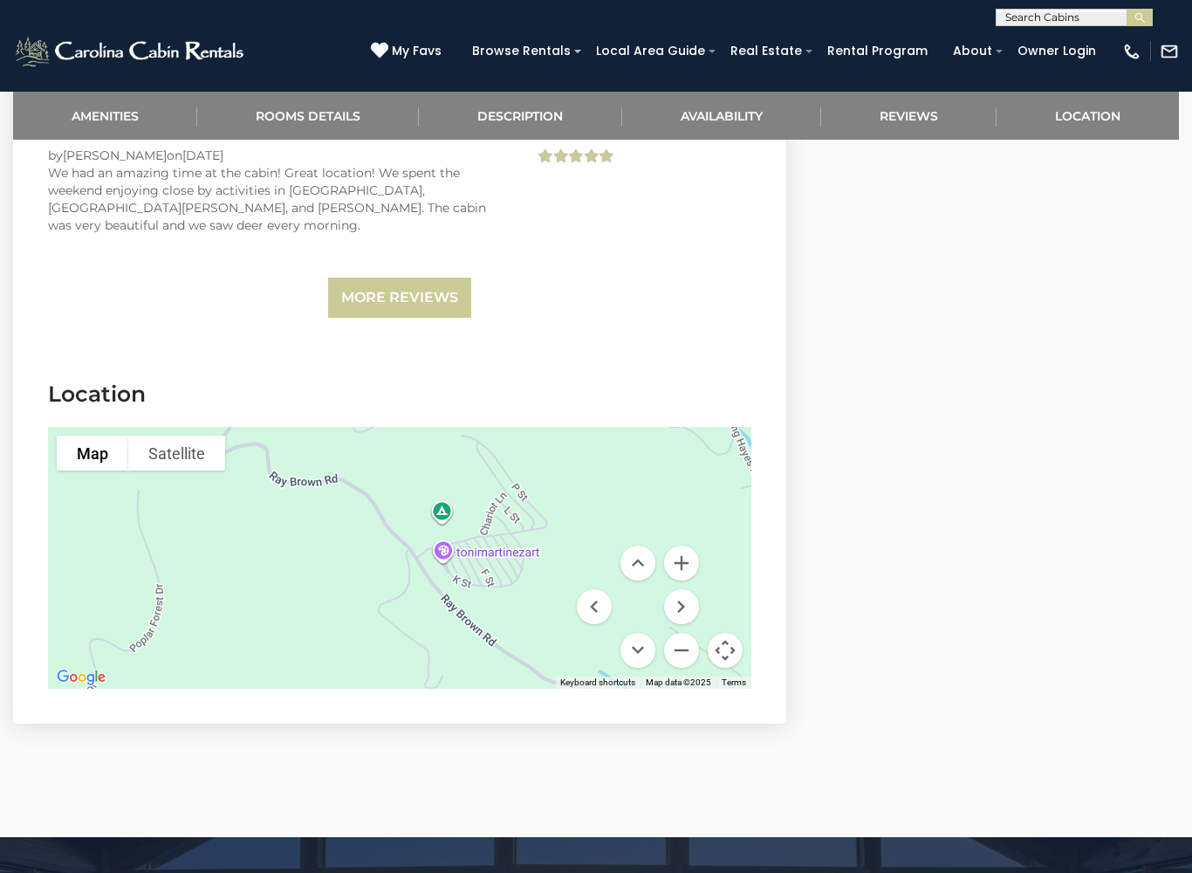
click at [590, 589] on button "Move left" at bounding box center [594, 606] width 35 height 35
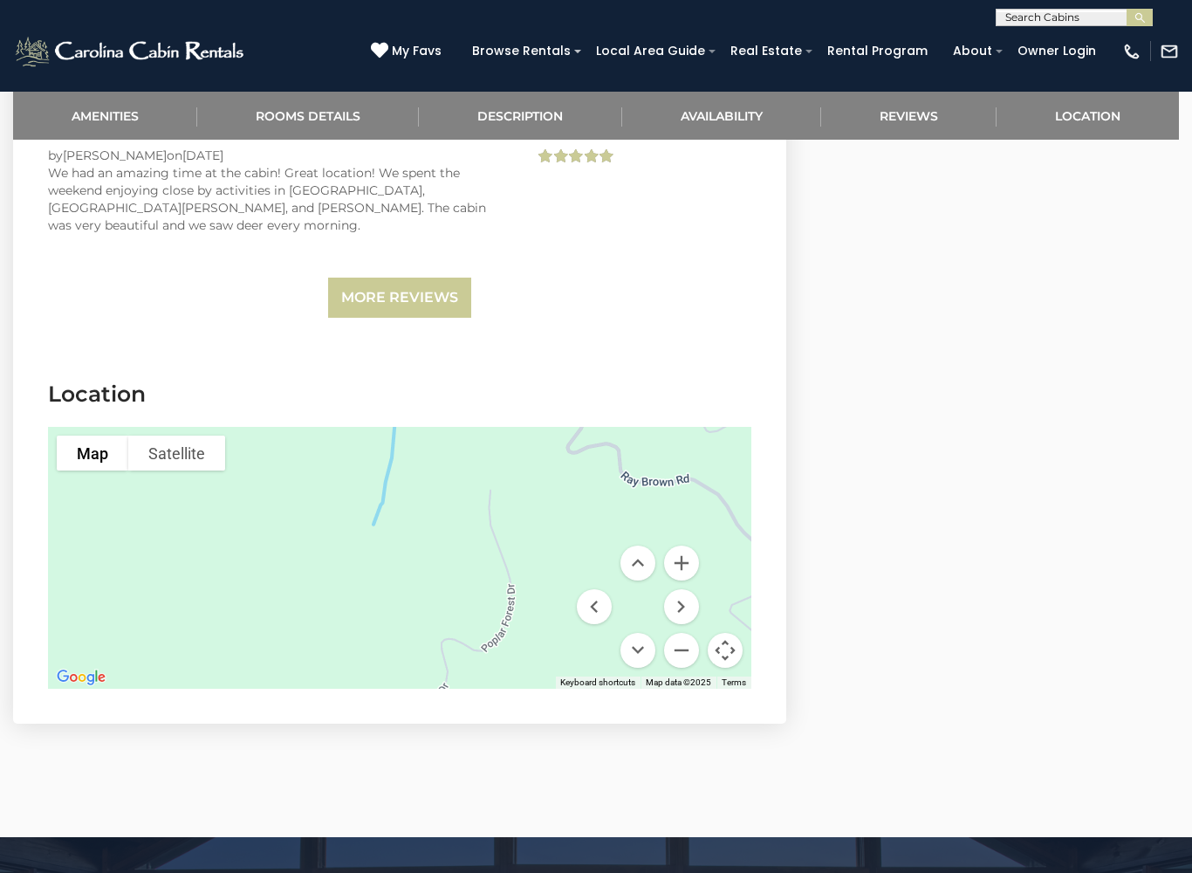
click at [649, 633] on button "Move down" at bounding box center [638, 650] width 35 height 35
click at [646, 633] on button "Move down" at bounding box center [638, 650] width 35 height 35
click at [644, 633] on button "Move down" at bounding box center [638, 650] width 35 height 35
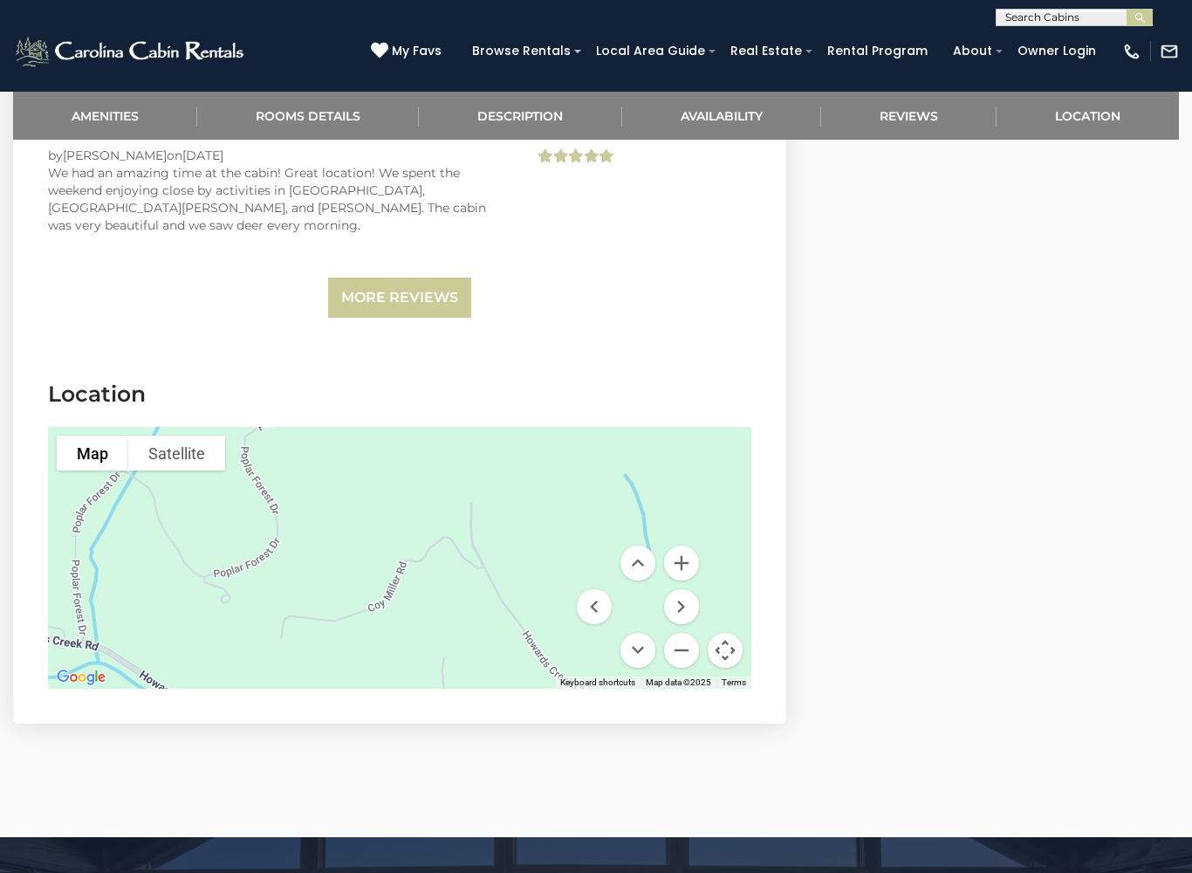
click at [646, 633] on button "Move down" at bounding box center [638, 650] width 35 height 35
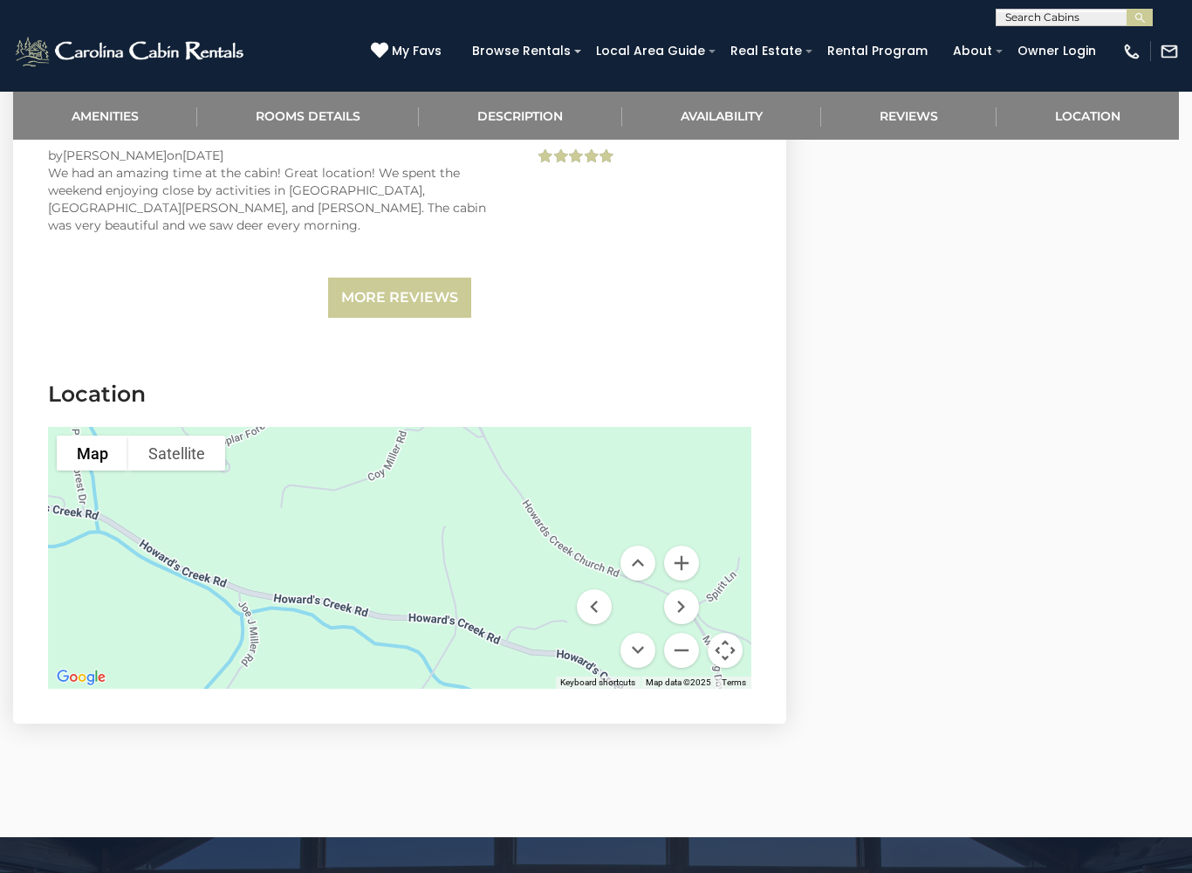
click at [643, 633] on button "Move down" at bounding box center [638, 650] width 35 height 35
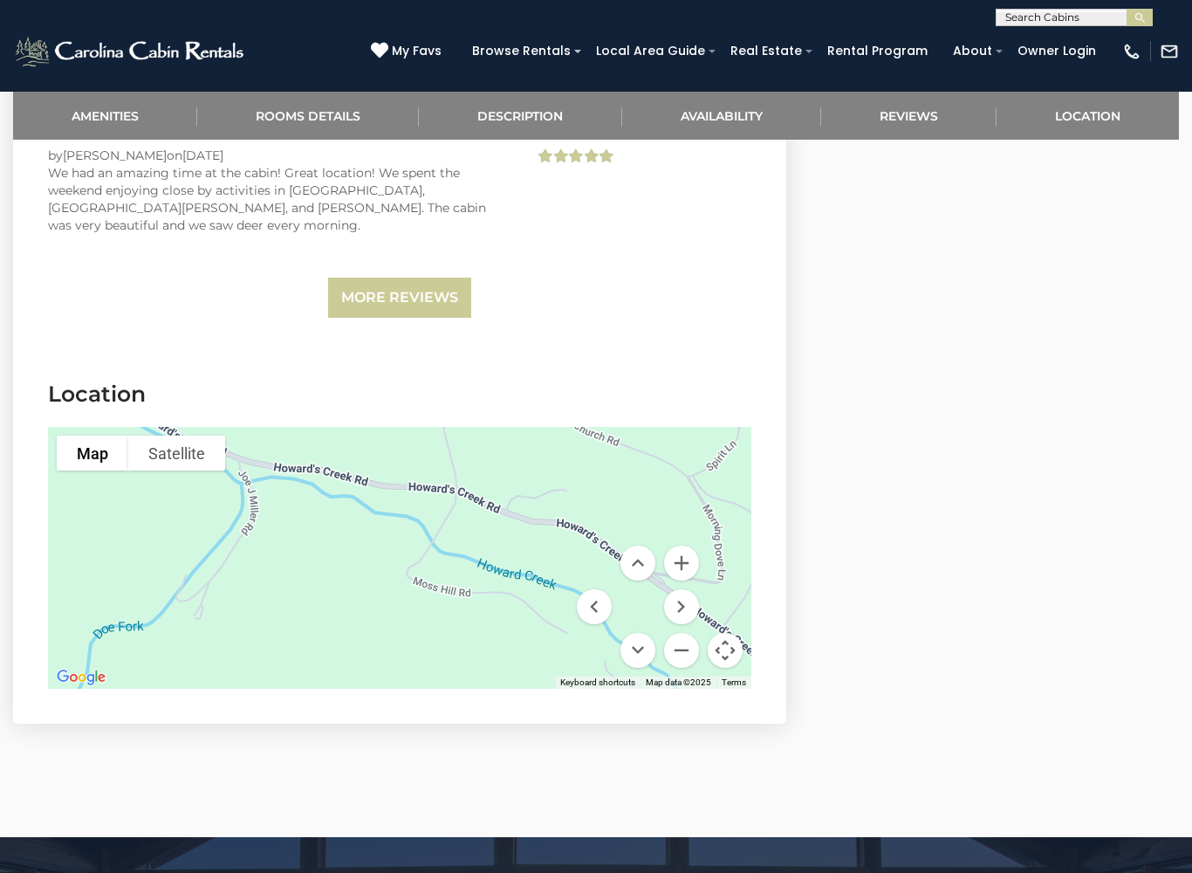
click at [639, 633] on button "Move down" at bounding box center [638, 650] width 35 height 35
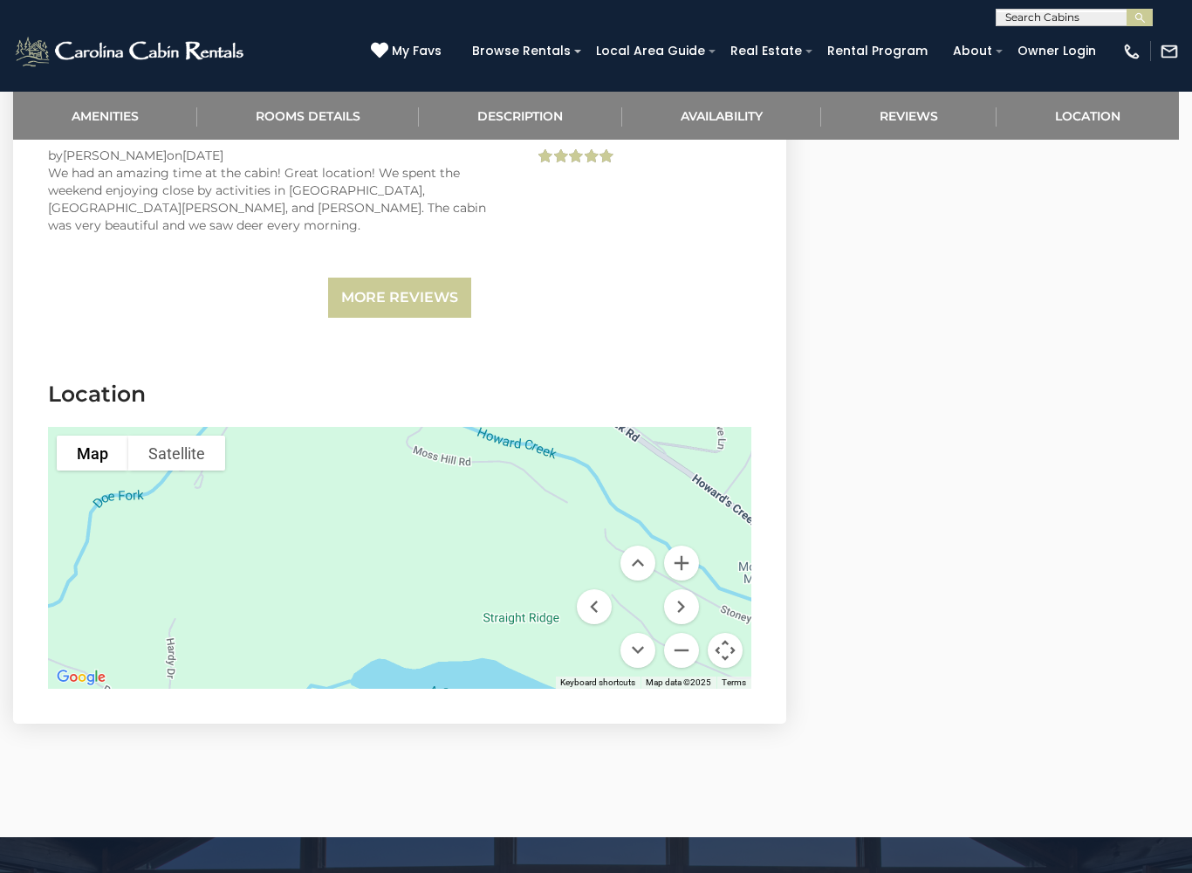
click at [684, 589] on button "Move right" at bounding box center [681, 606] width 35 height 35
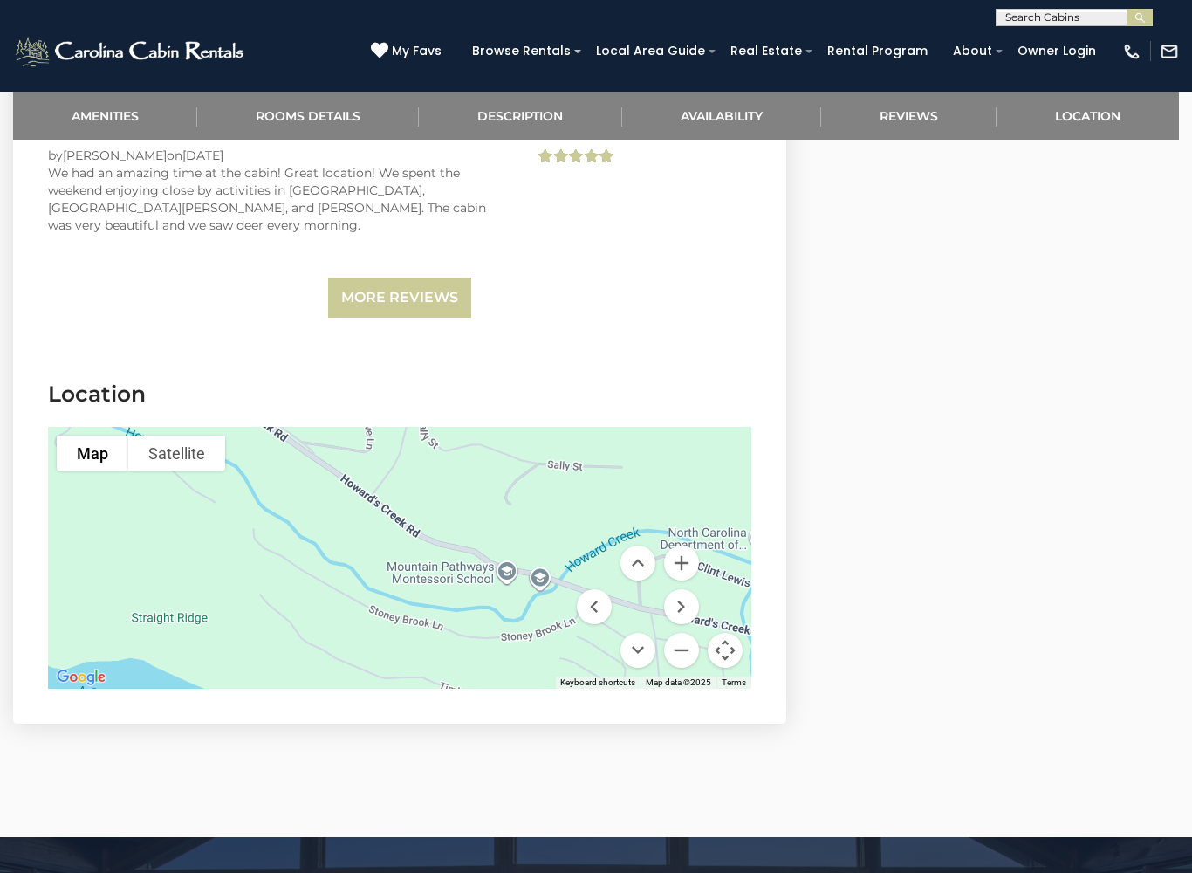
click at [669, 589] on button "Move right" at bounding box center [681, 606] width 35 height 35
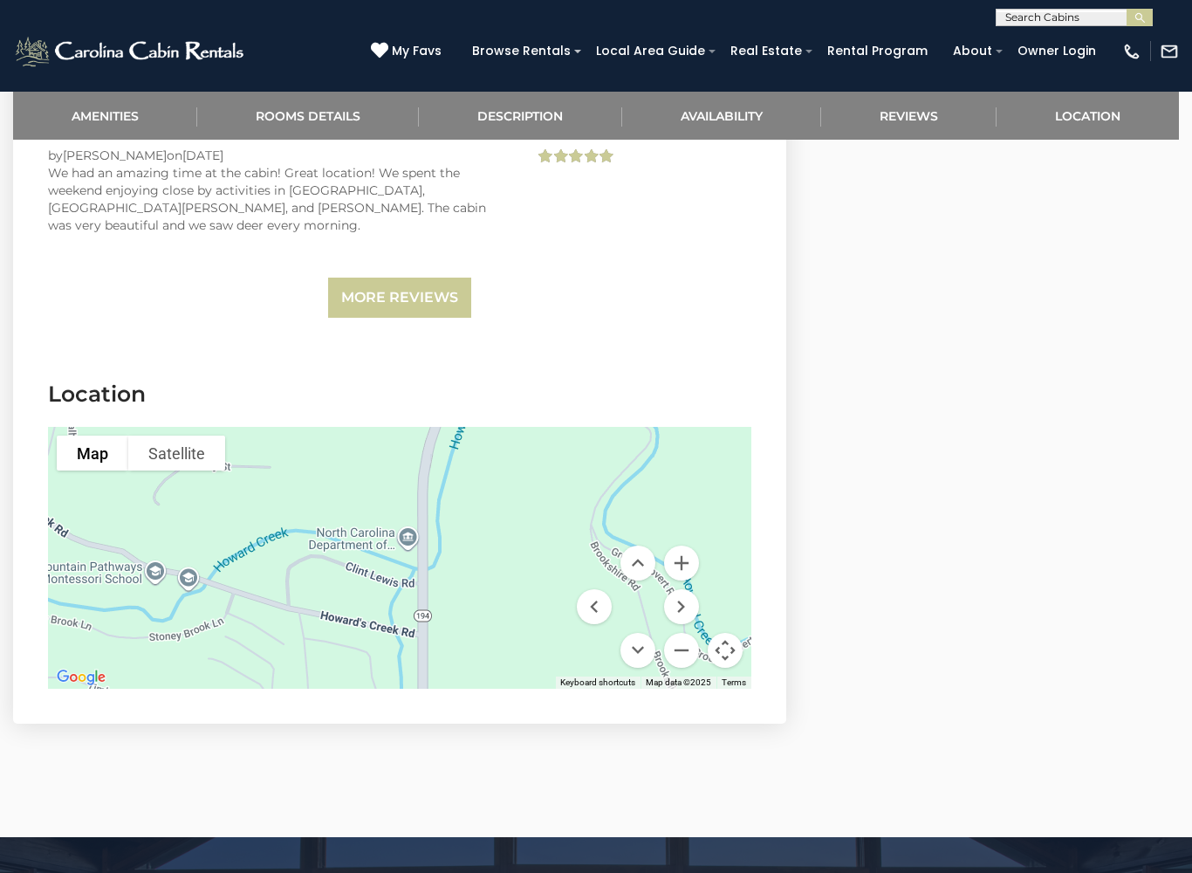
click at [643, 633] on button "Move down" at bounding box center [638, 650] width 35 height 35
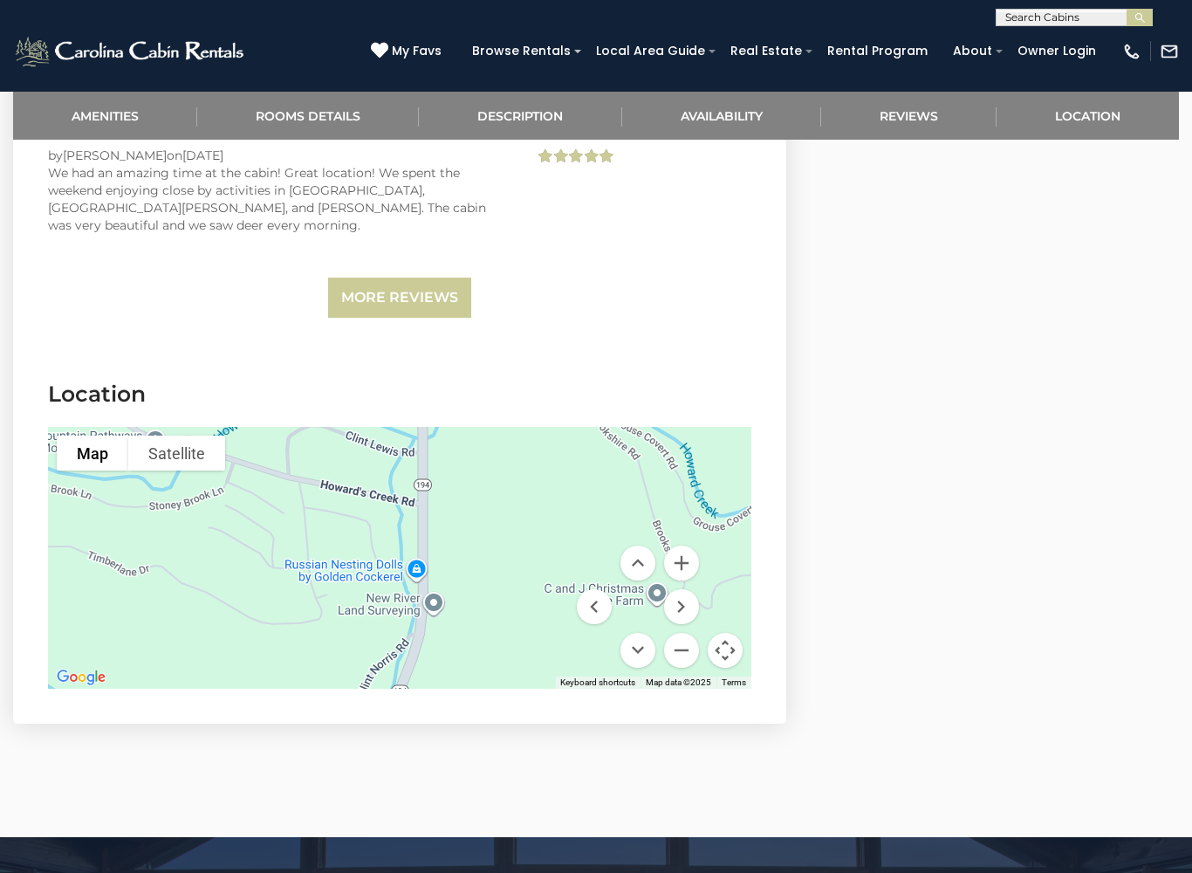
click at [593, 589] on button "Move left" at bounding box center [594, 606] width 35 height 35
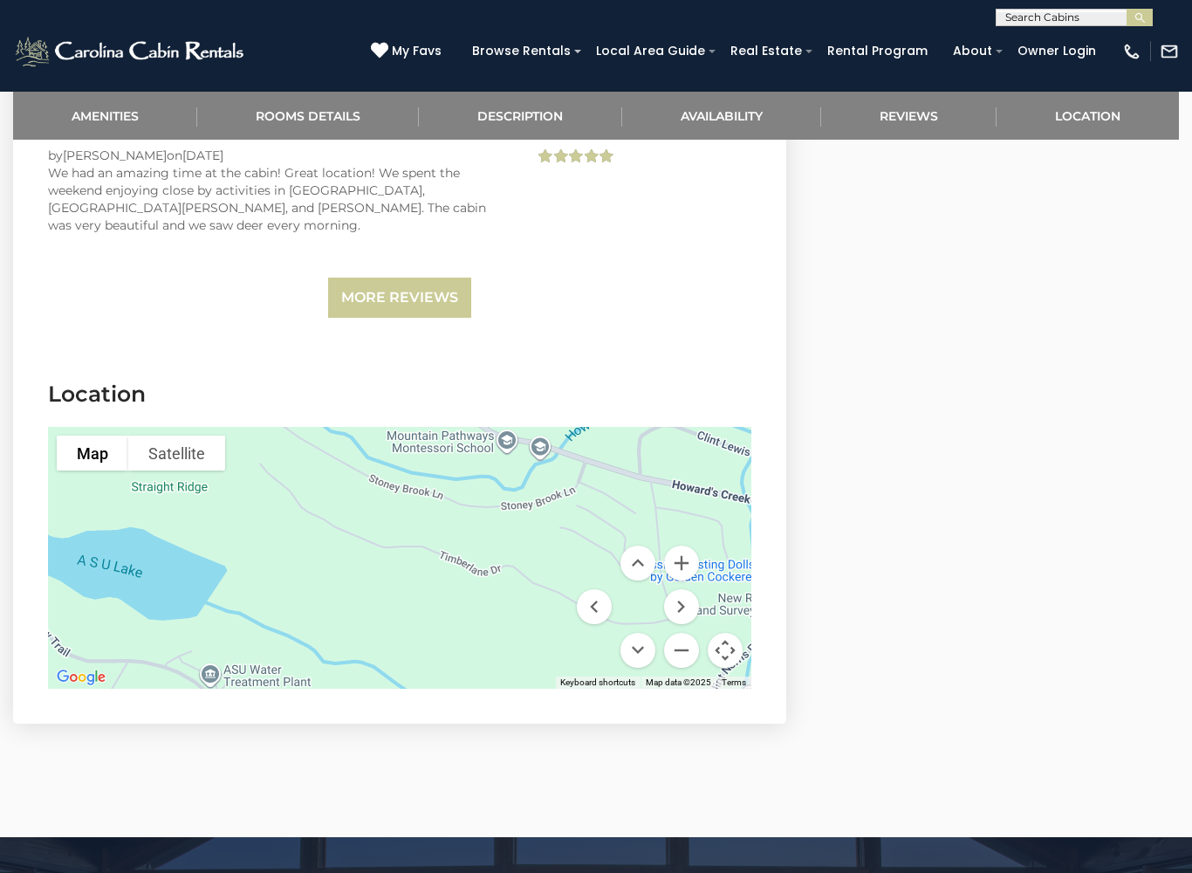
click at [643, 633] on button "Move down" at bounding box center [638, 650] width 35 height 35
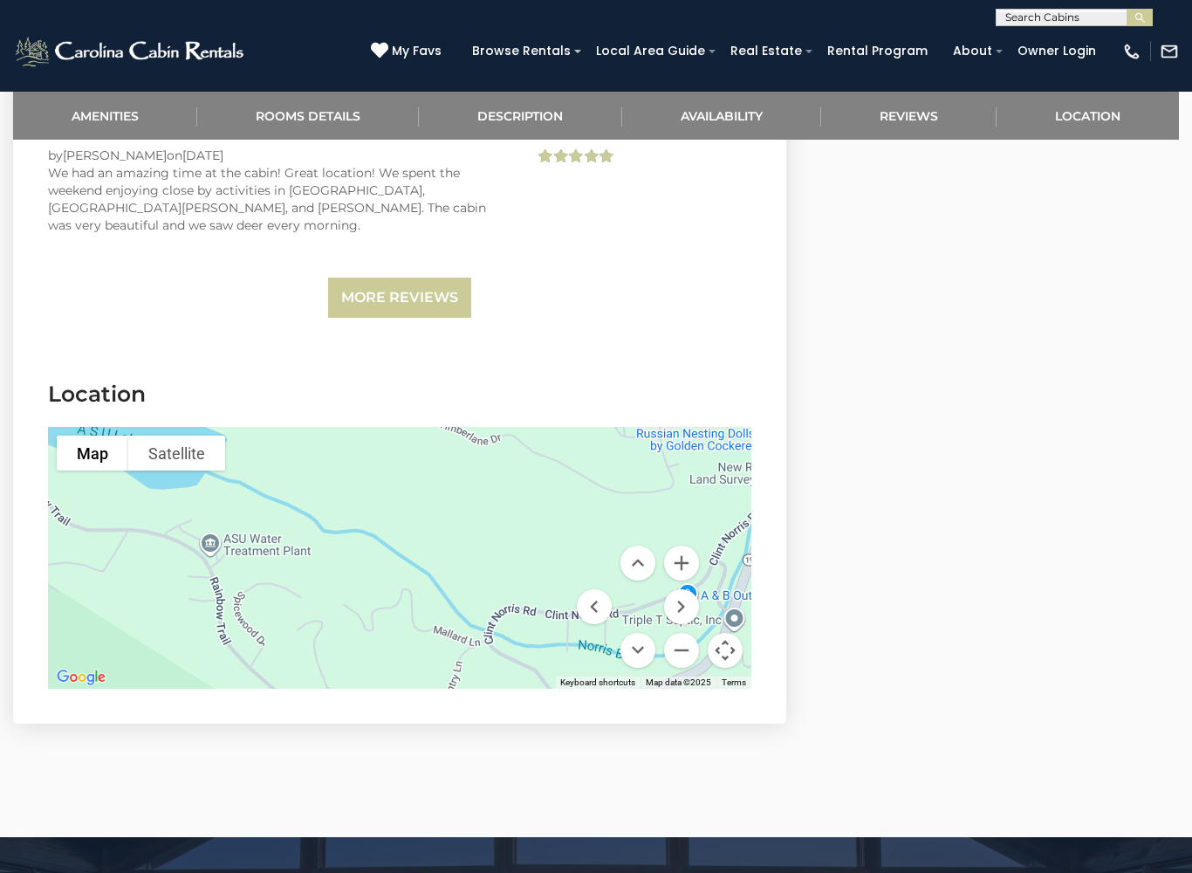
click at [639, 633] on button "Move down" at bounding box center [638, 650] width 35 height 35
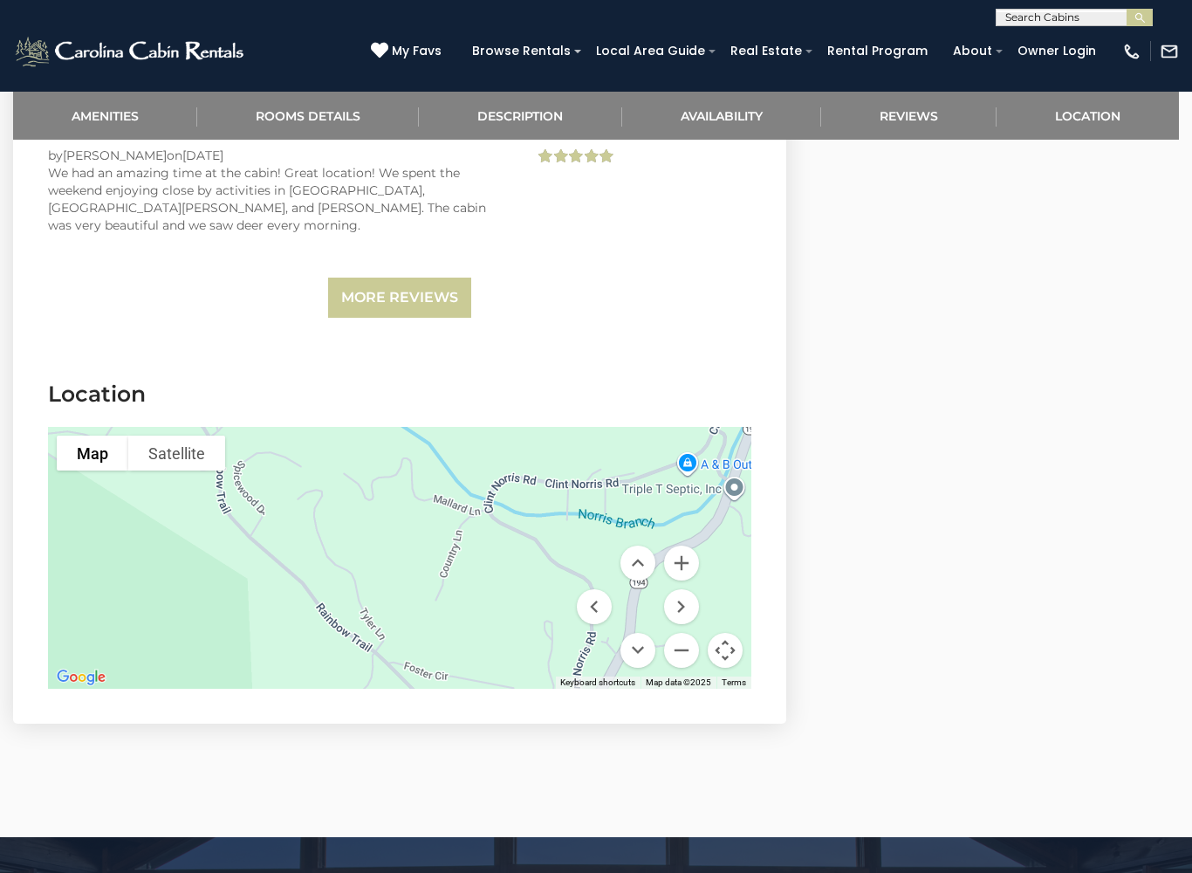
click at [596, 589] on button "Move left" at bounding box center [594, 606] width 35 height 35
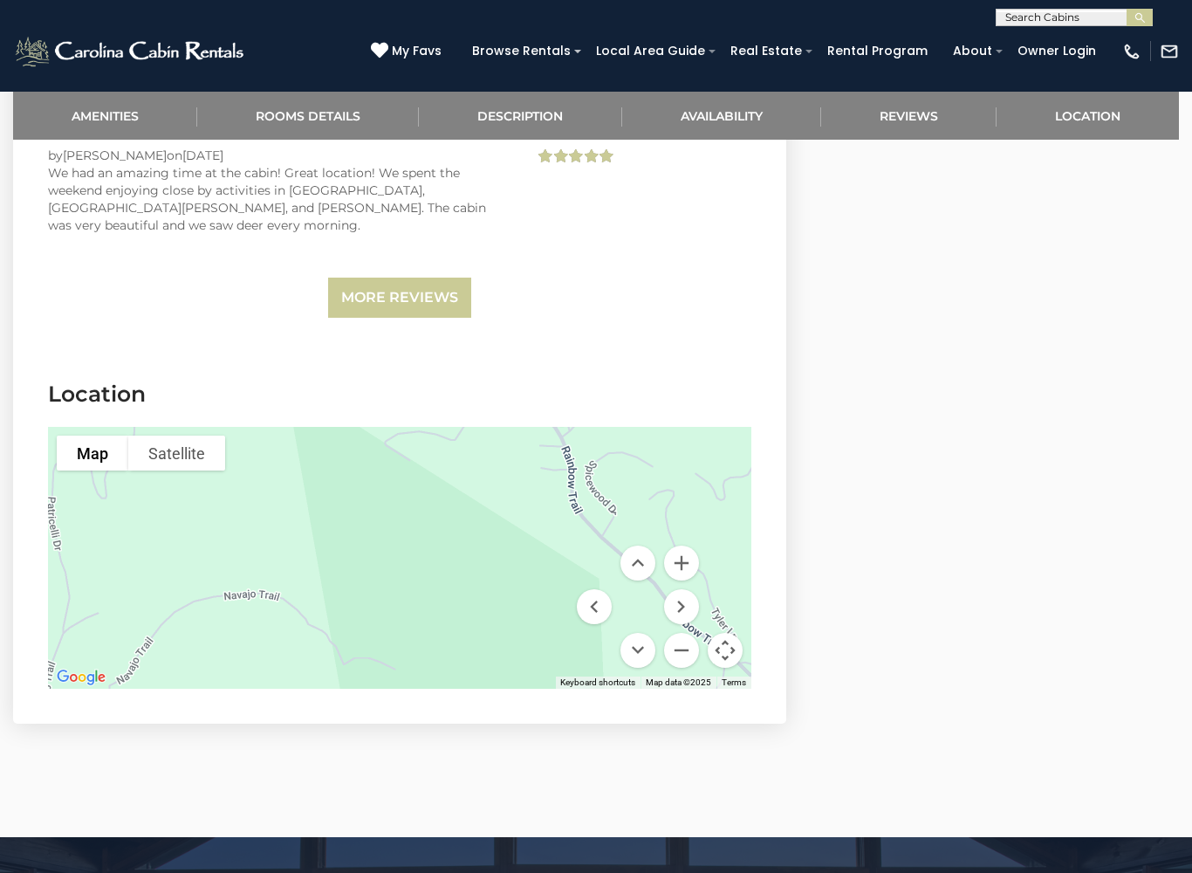
click at [627, 545] on button "Move up" at bounding box center [638, 562] width 35 height 35
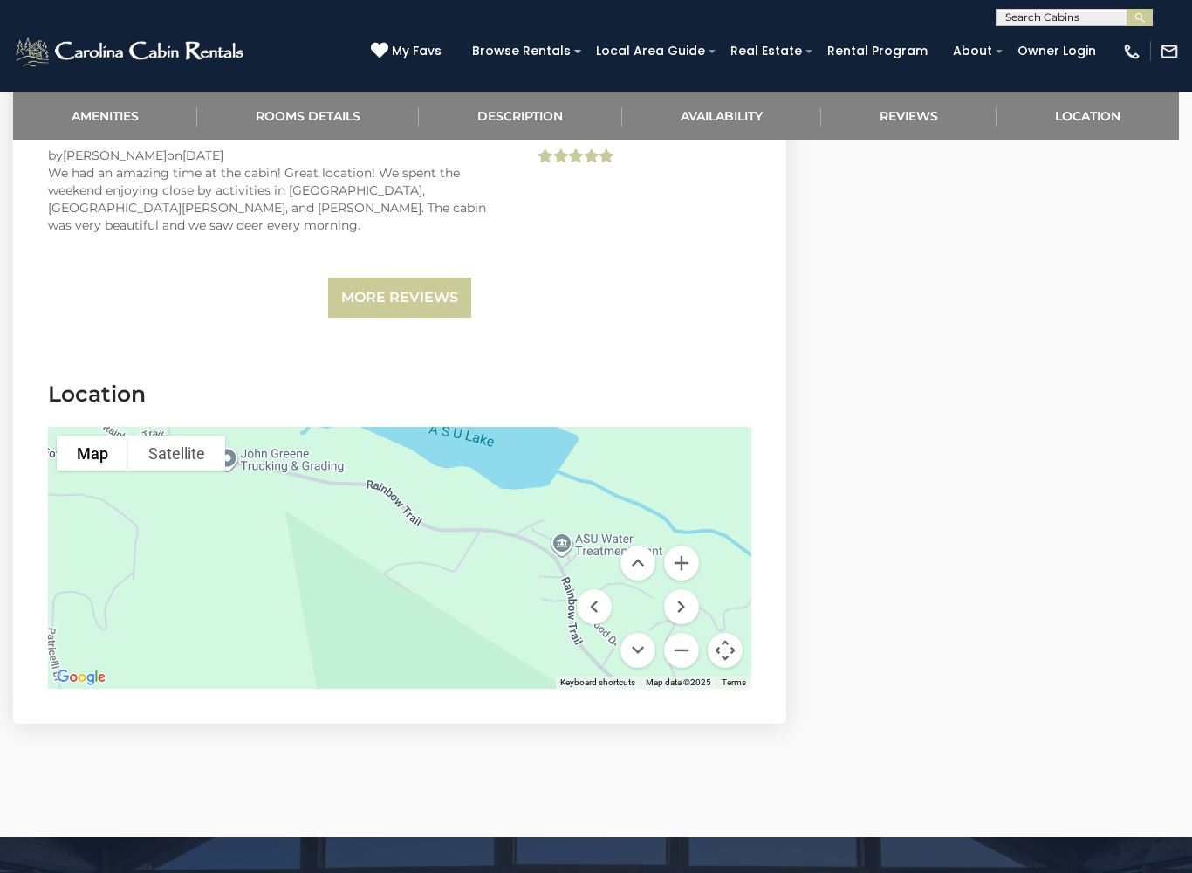
click at [628, 545] on button "Move up" at bounding box center [638, 562] width 35 height 35
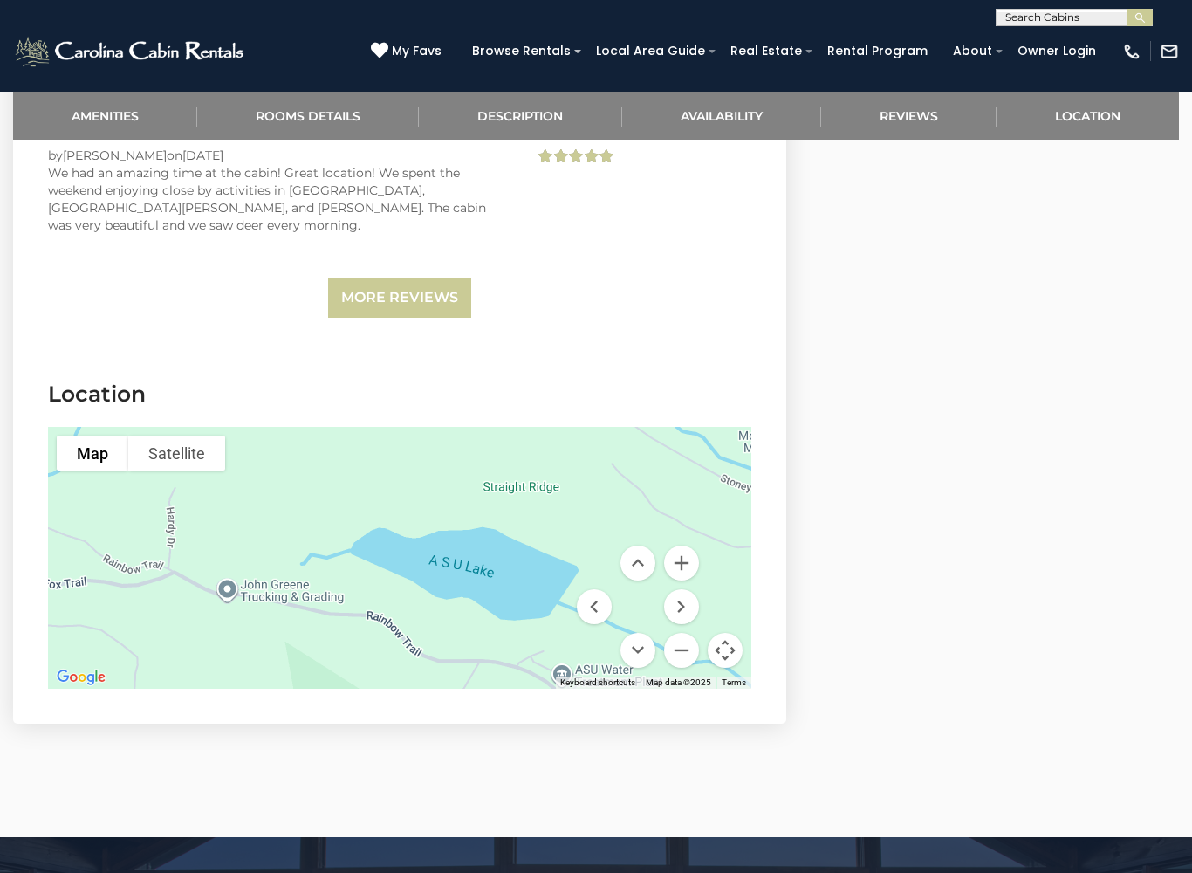
click at [647, 633] on button "Move down" at bounding box center [638, 650] width 35 height 35
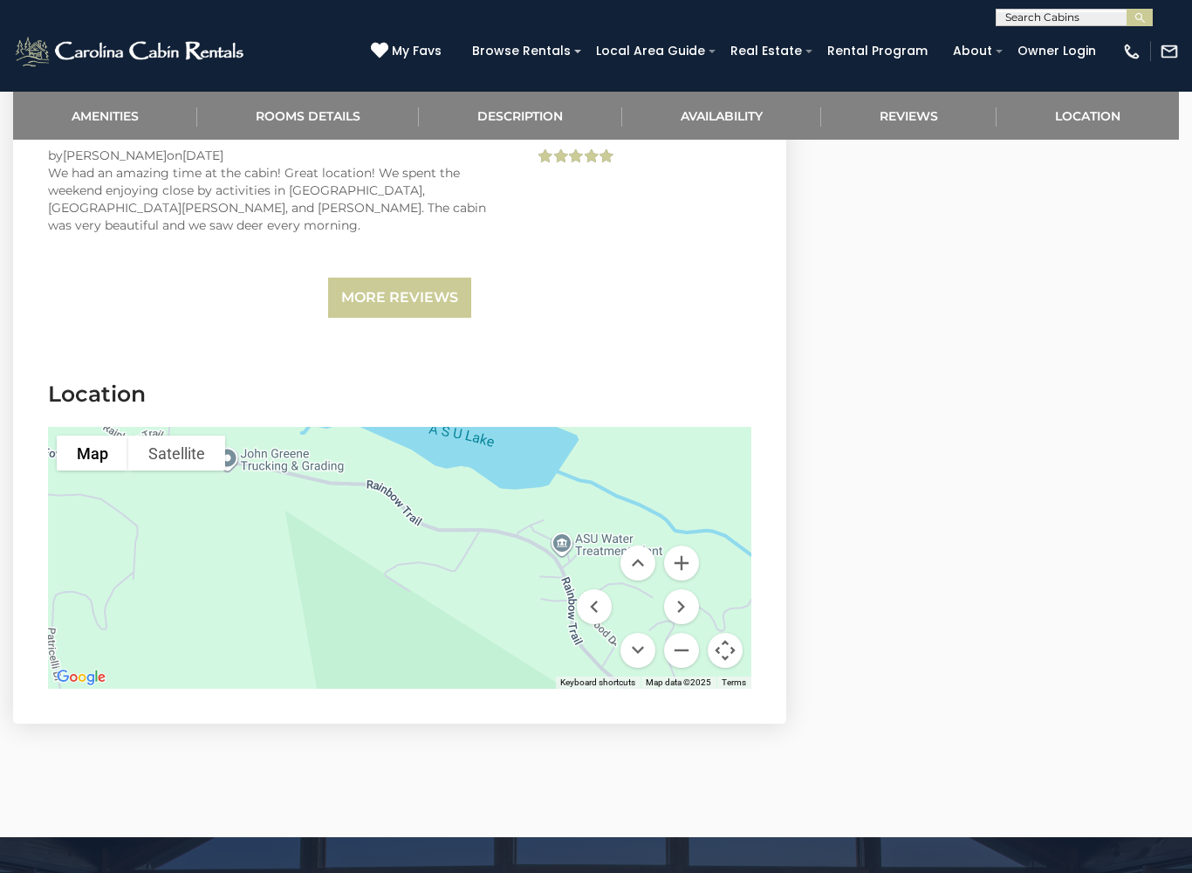
click at [645, 633] on button "Move down" at bounding box center [638, 650] width 35 height 35
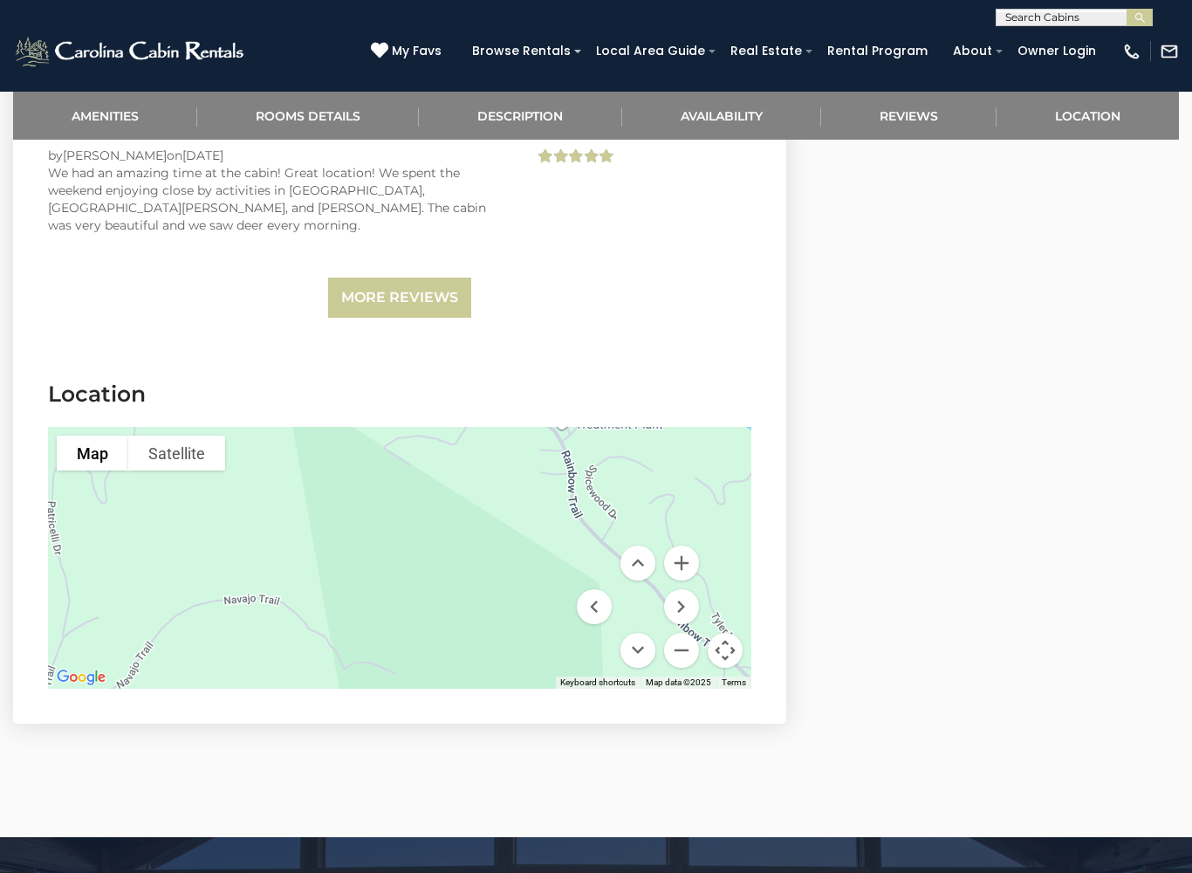
click at [645, 633] on button "Move down" at bounding box center [638, 650] width 35 height 35
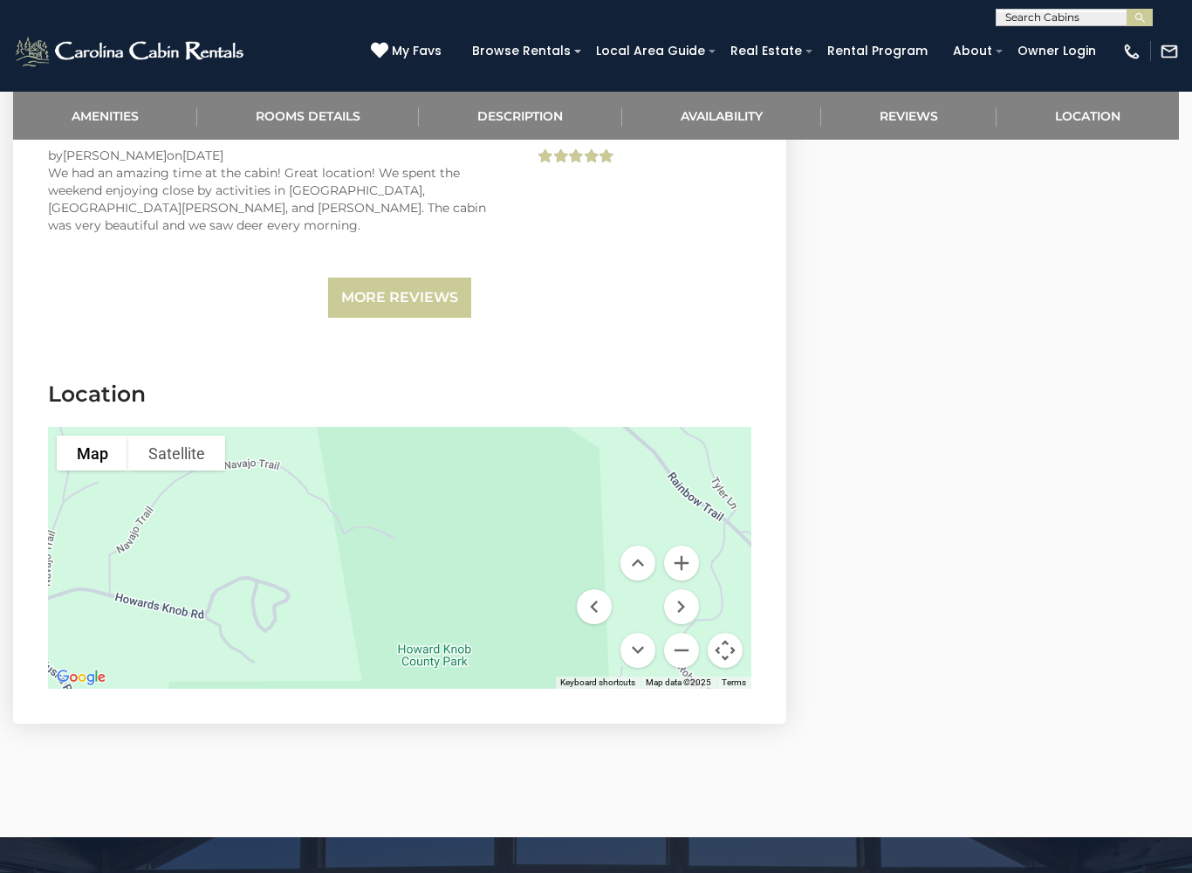
click at [642, 600] on div at bounding box center [399, 558] width 703 height 262
click at [643, 633] on button "Move down" at bounding box center [638, 650] width 35 height 35
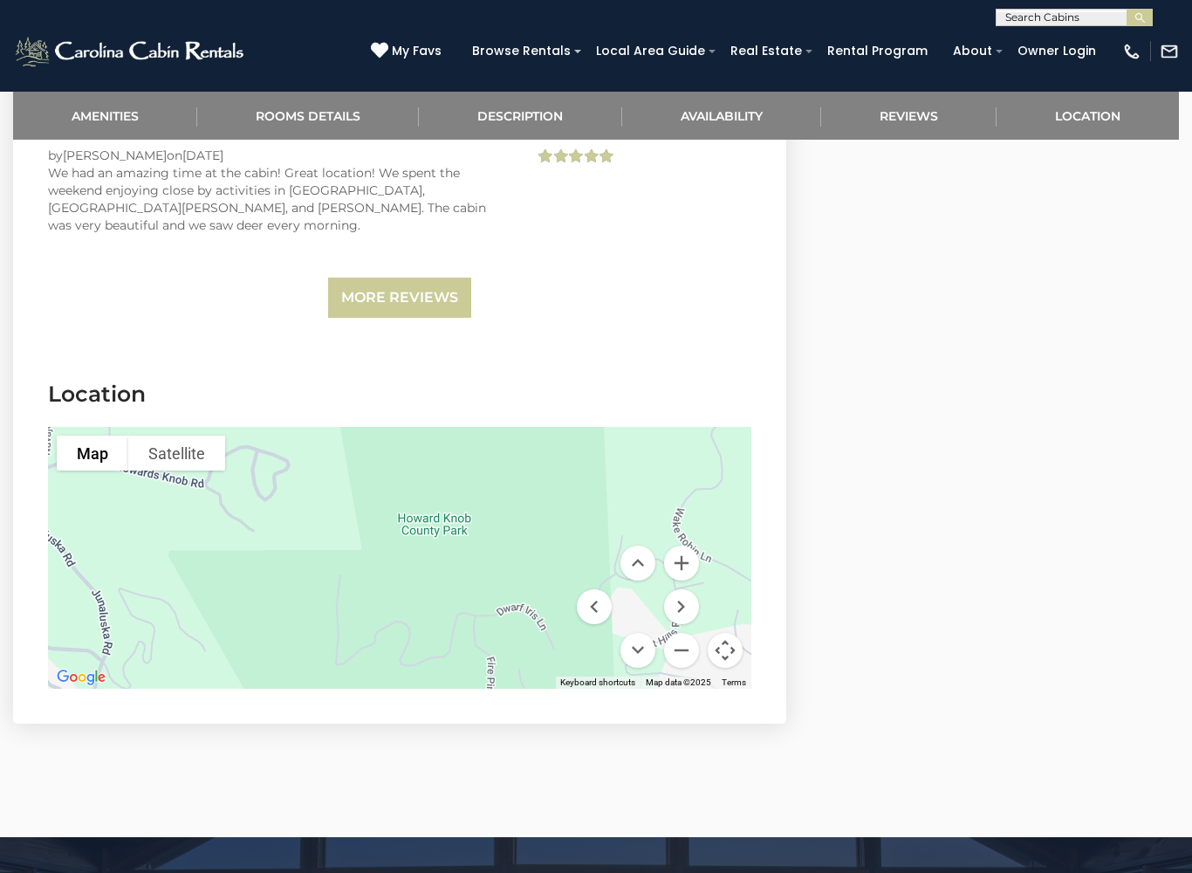
click at [643, 633] on button "Move down" at bounding box center [638, 650] width 35 height 35
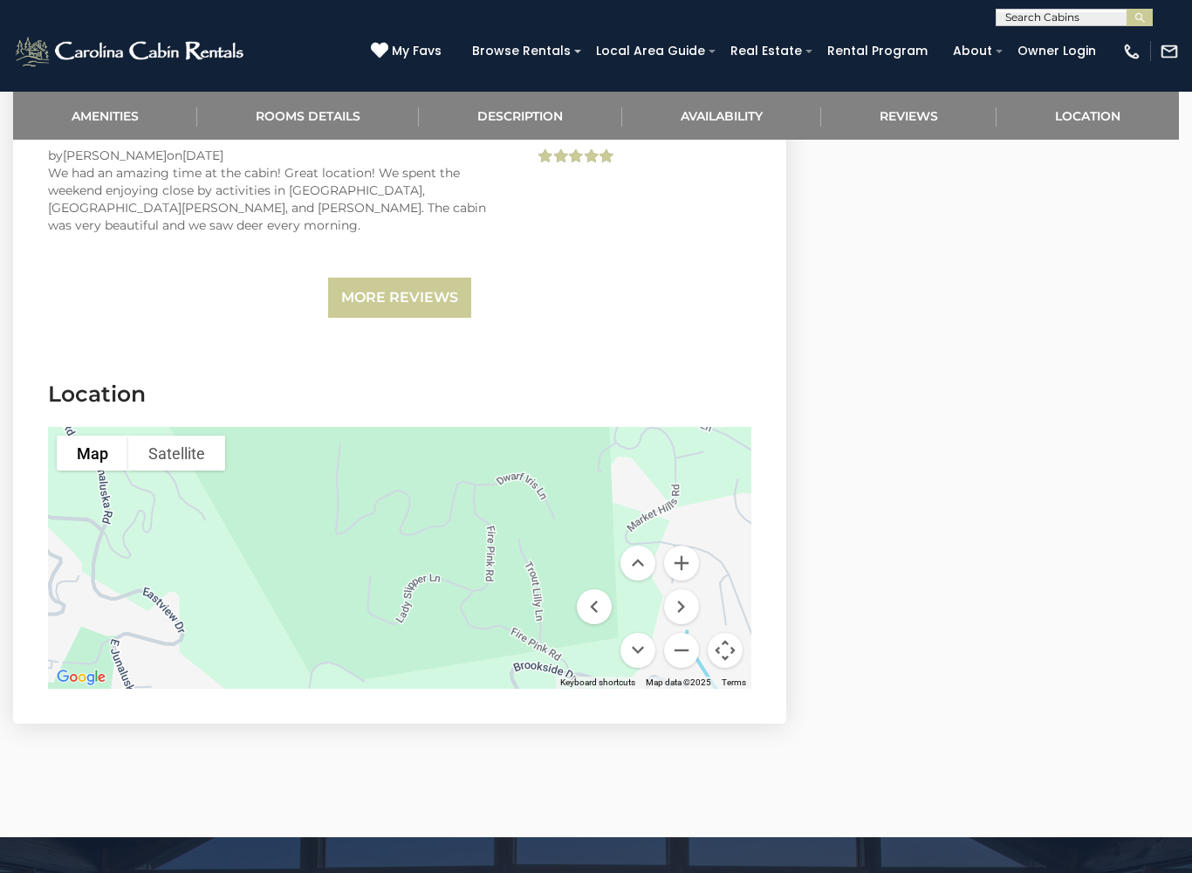
click at [641, 633] on button "Move down" at bounding box center [638, 650] width 35 height 35
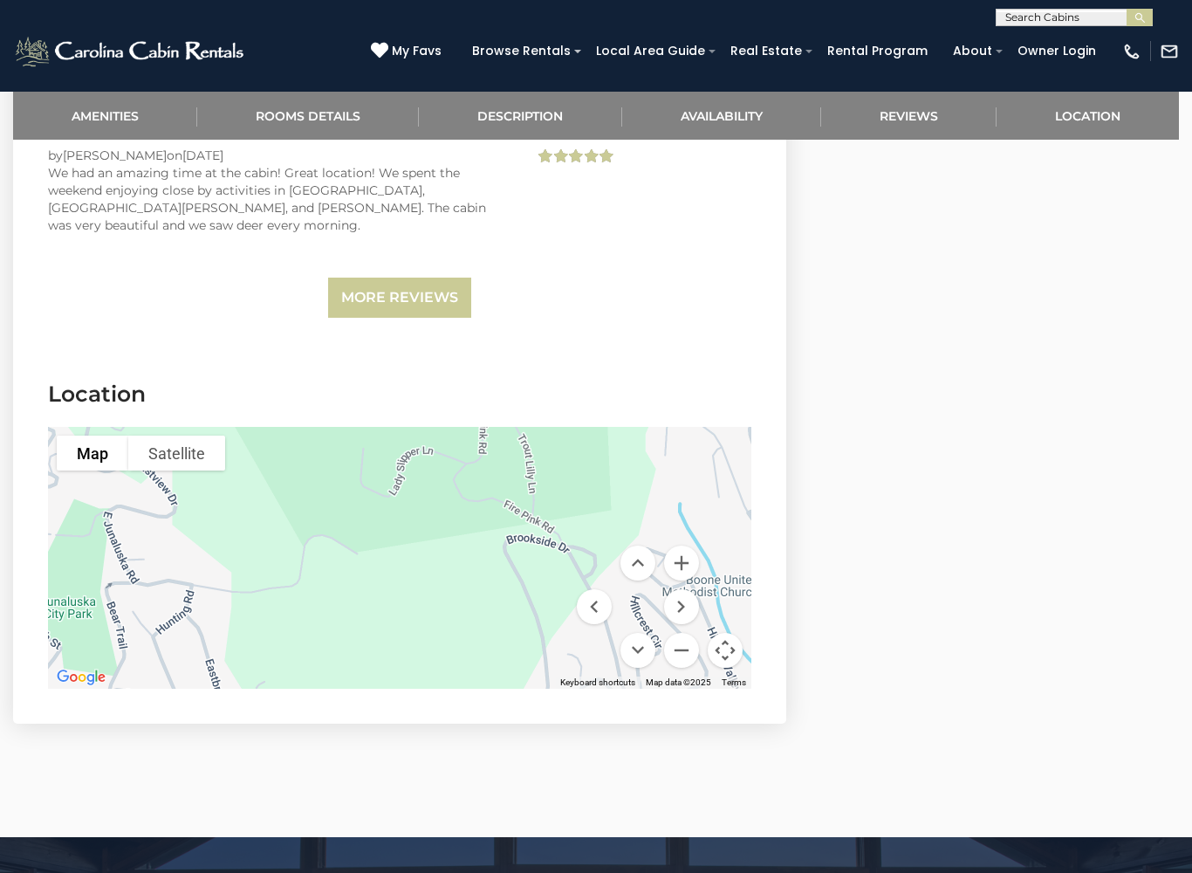
click at [648, 633] on button "Move down" at bounding box center [638, 650] width 35 height 35
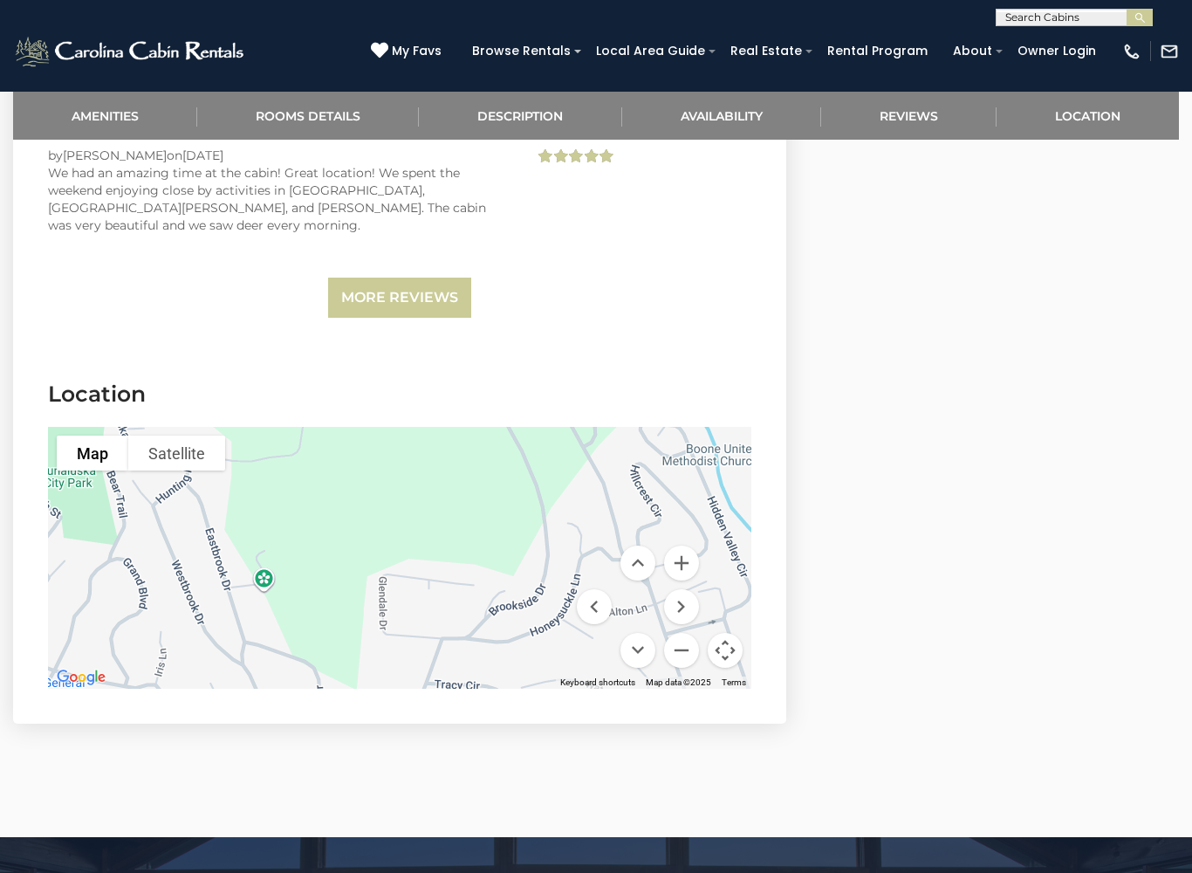
click at [417, 278] on link "More Reviews" at bounding box center [399, 298] width 143 height 41
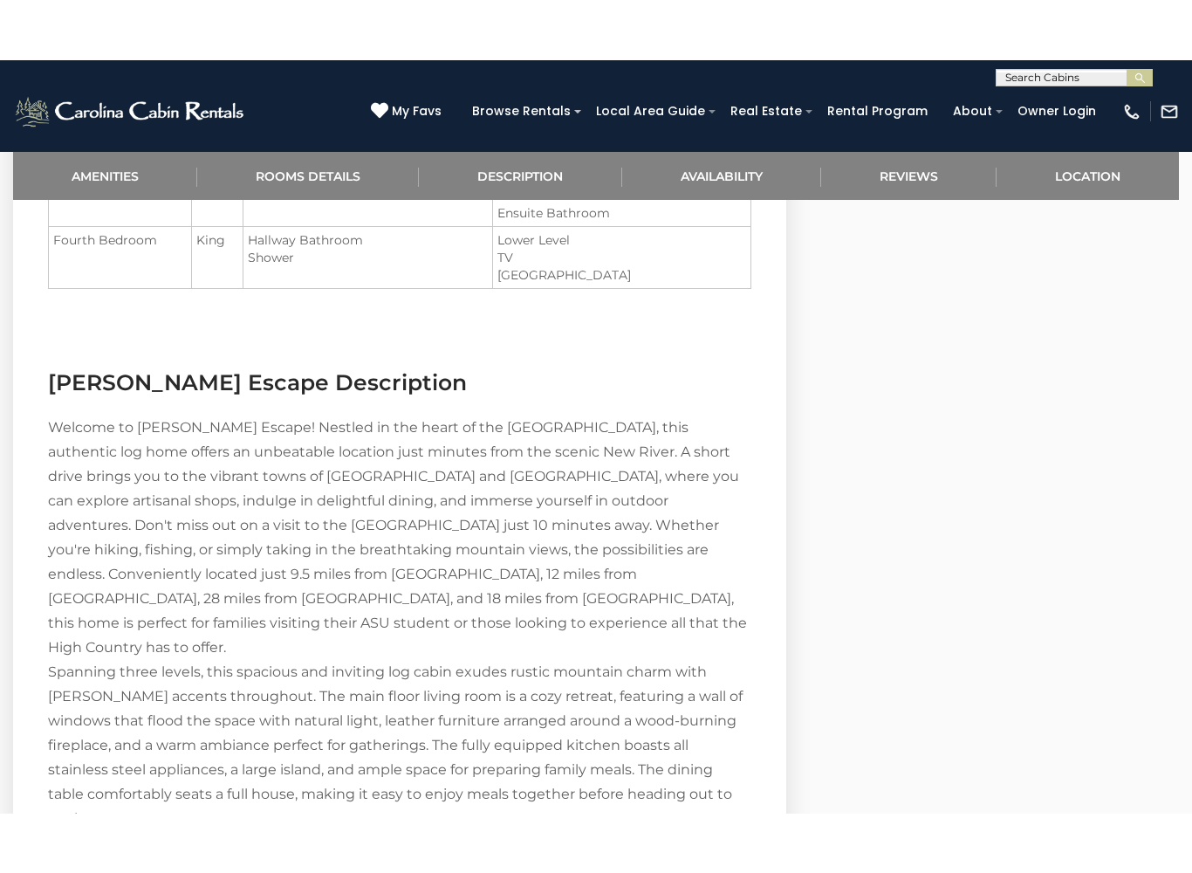
scroll to position [1574, 0]
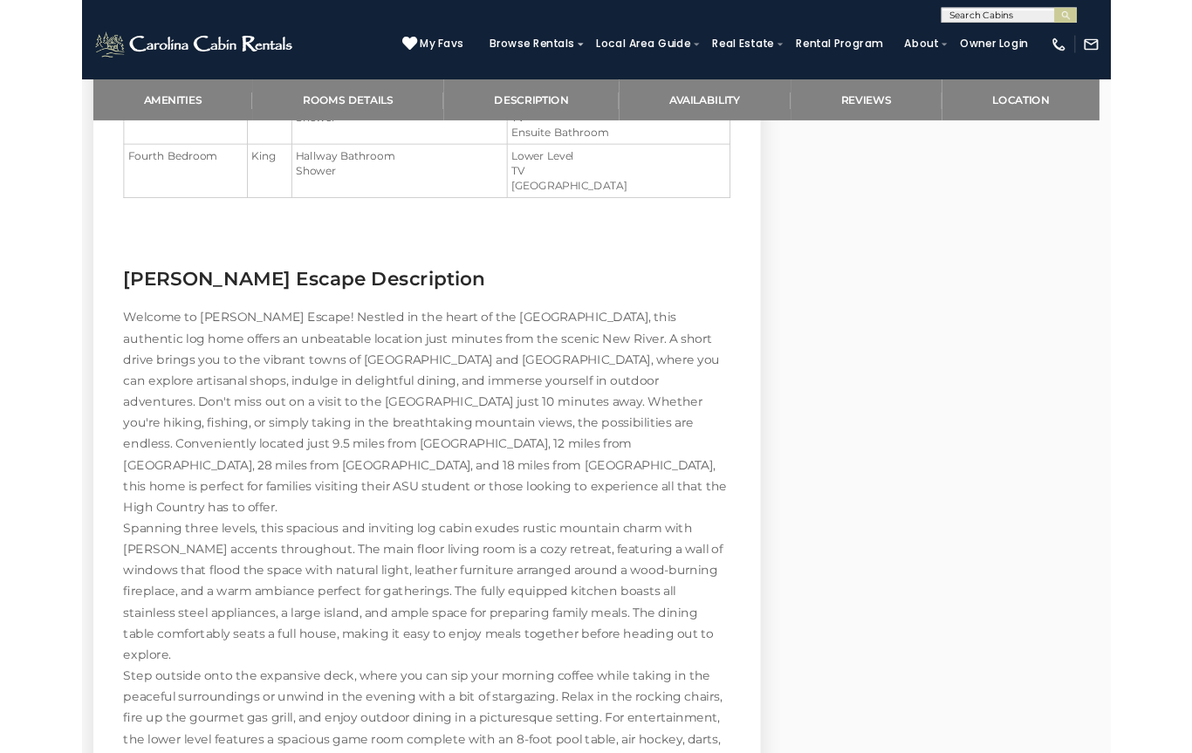
scroll to position [1623, 0]
